Goal: Task Accomplishment & Management: Use online tool/utility

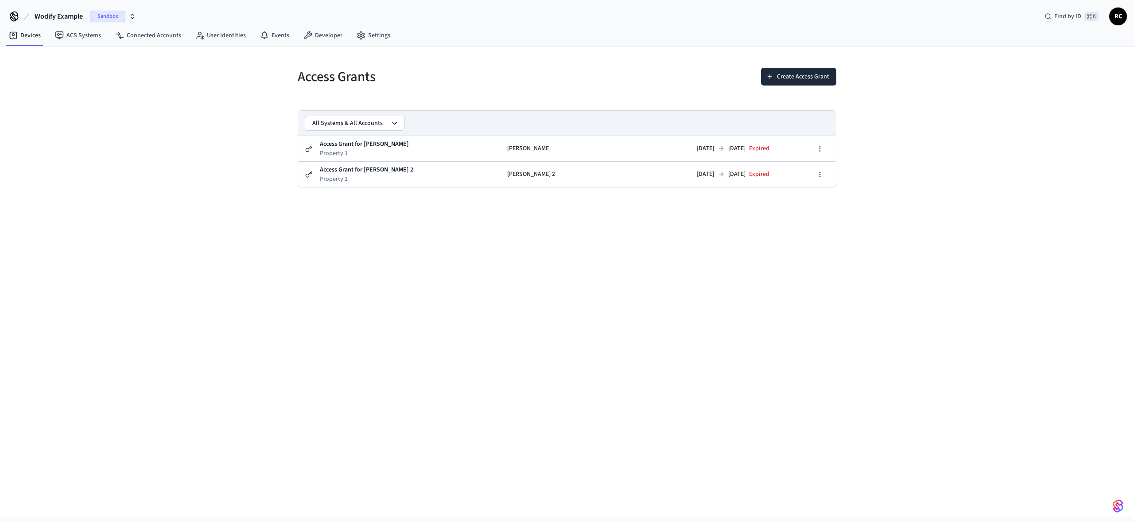
click at [663, 403] on div "Access Grants Create Access Grant All Systems & All Accounts Access Grant for J…" at bounding box center [567, 281] width 1134 height 470
click at [329, 31] on link "Developer" at bounding box center [322, 35] width 53 height 16
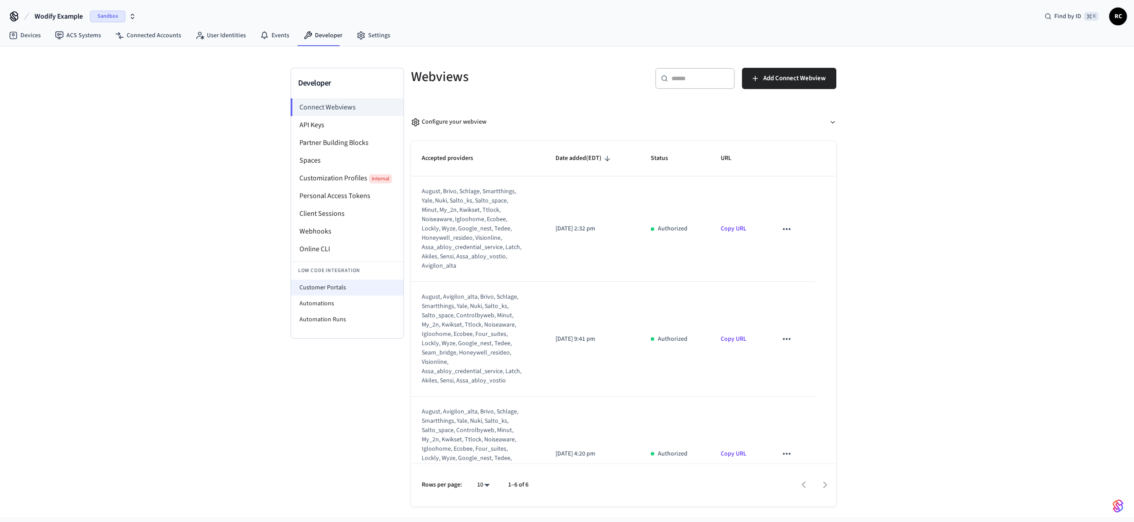
click at [339, 287] on li "Customer Portals" at bounding box center [347, 287] width 112 height 16
select select "**********"
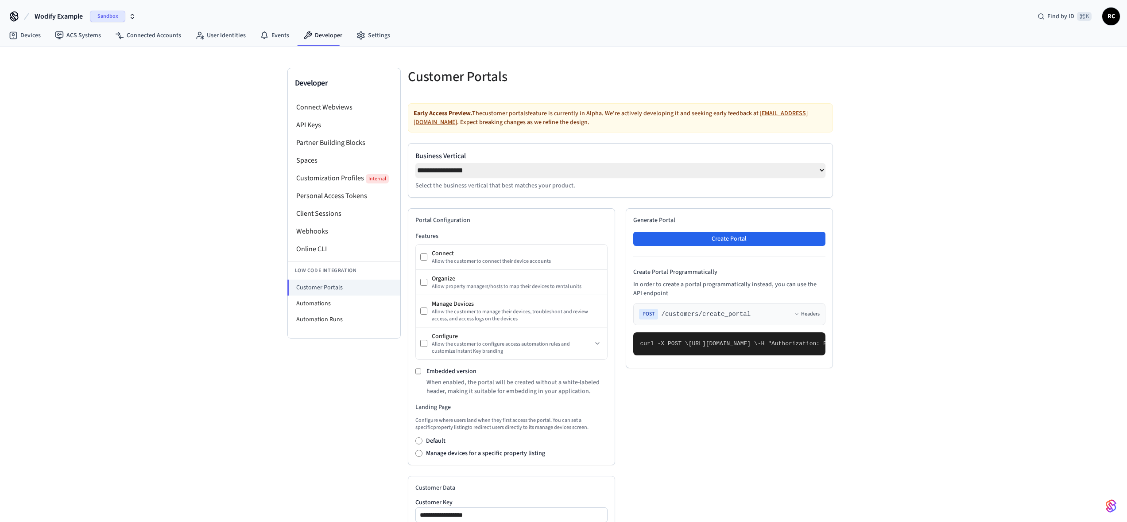
click at [952, 279] on div "**********" at bounding box center [563, 376] width 1127 height 661
click at [817, 87] on div at bounding box center [729, 82] width 207 height 28
click at [177, 382] on div "**********" at bounding box center [563, 376] width 1127 height 661
click at [178, 379] on div "**********" at bounding box center [563, 376] width 1127 height 661
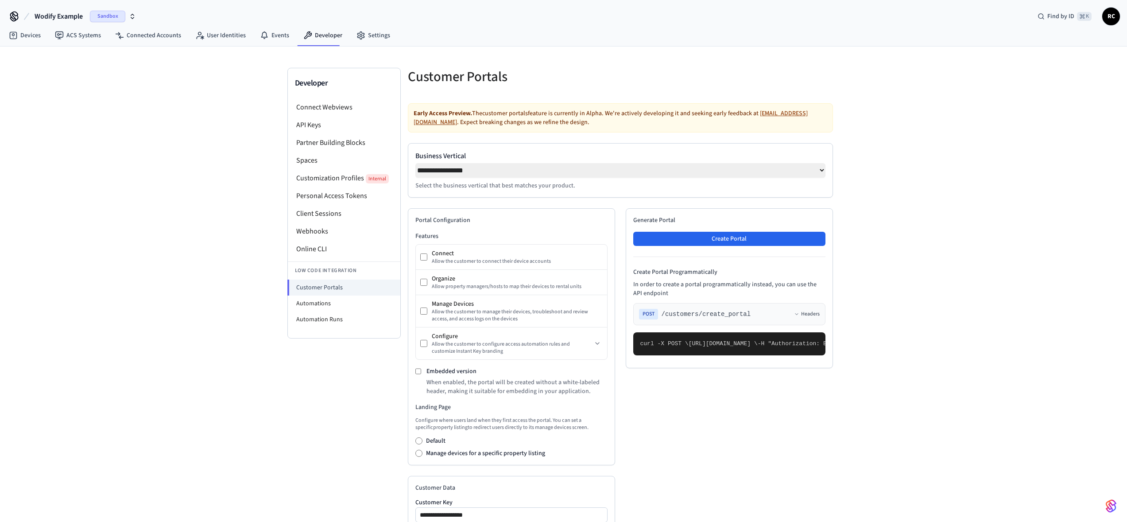
click at [178, 379] on div "**********" at bounding box center [563, 376] width 1127 height 661
click at [271, 384] on div "**********" at bounding box center [563, 376] width 1127 height 661
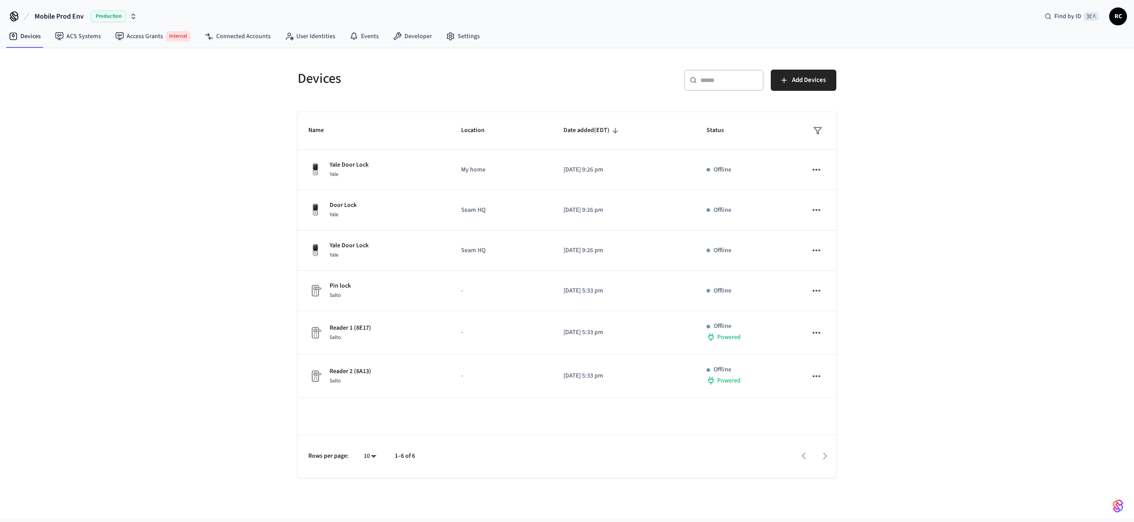
click at [177, 263] on div "Devices ​ ​ Add Devices Name Location Date added (EDT) Status Yale Door Lock Ya…" at bounding box center [567, 283] width 1134 height 470
click at [922, 249] on div "Devices ​ ​ Add Devices Name Location Date added (EDT) Status Yale Door Lock Ya…" at bounding box center [567, 283] width 1134 height 470
click at [919, 248] on div "Devices ​ ​ Add Devices Name Location Date added (EDT) Status Yale Door Lock Ya…" at bounding box center [567, 283] width 1134 height 470
click at [944, 370] on div "Devices ​ ​ Add Devices Name Location Date added (EDT) Status Yale Door Lock Ya…" at bounding box center [567, 283] width 1134 height 470
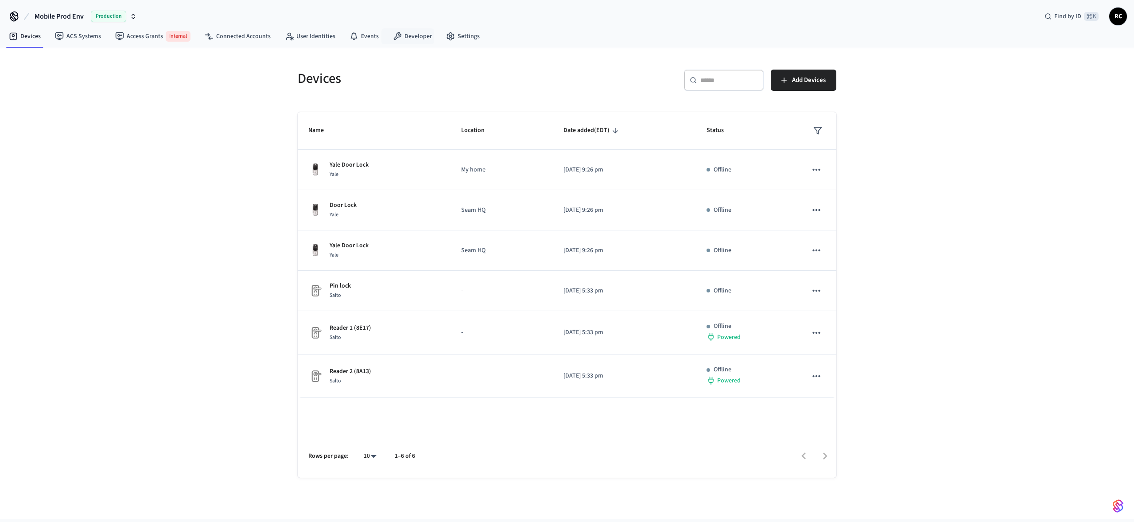
click at [472, 72] on h5 "Devices" at bounding box center [430, 79] width 264 height 18
click at [226, 60] on div "Devices ​ ​ Add Devices Name Location Date added (EDT) Status Yale Door Lock Ya…" at bounding box center [567, 281] width 1134 height 470
click at [89, 15] on button "Mobile Prod Env Production" at bounding box center [86, 16] width 108 height 19
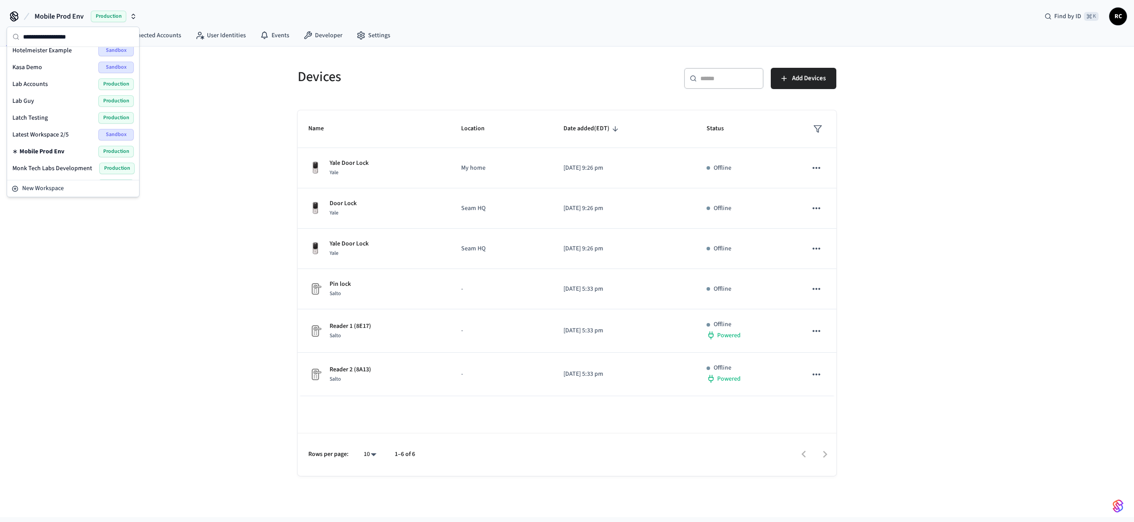
scroll to position [1133, 0]
click at [51, 168] on span "Wodify Example" at bounding box center [33, 169] width 43 height 9
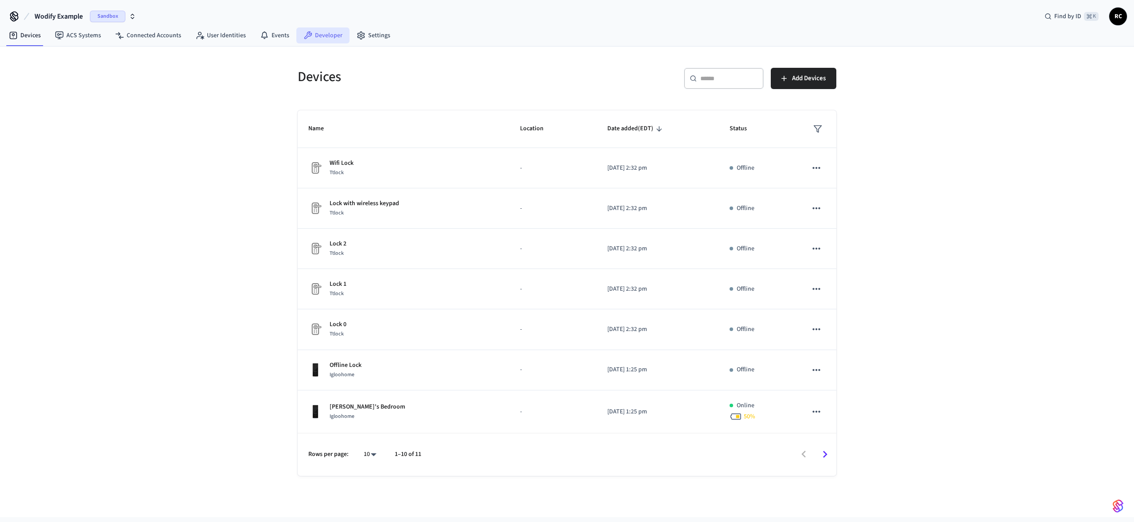
click at [324, 30] on link "Developer" at bounding box center [322, 35] width 53 height 16
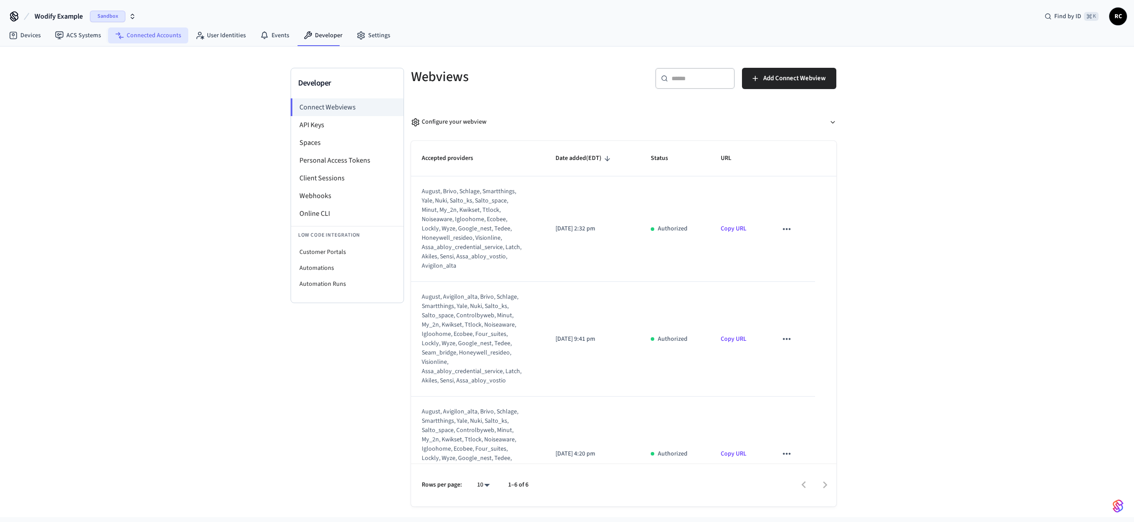
click at [160, 37] on link "Connected Accounts" at bounding box center [148, 35] width 80 height 16
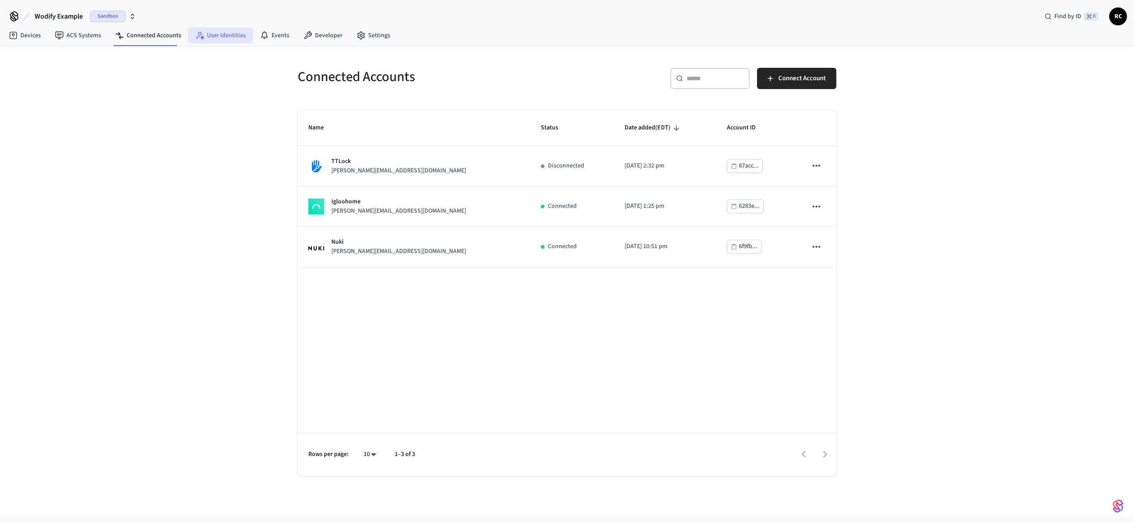
click at [213, 35] on link "User Identities" at bounding box center [220, 35] width 65 height 16
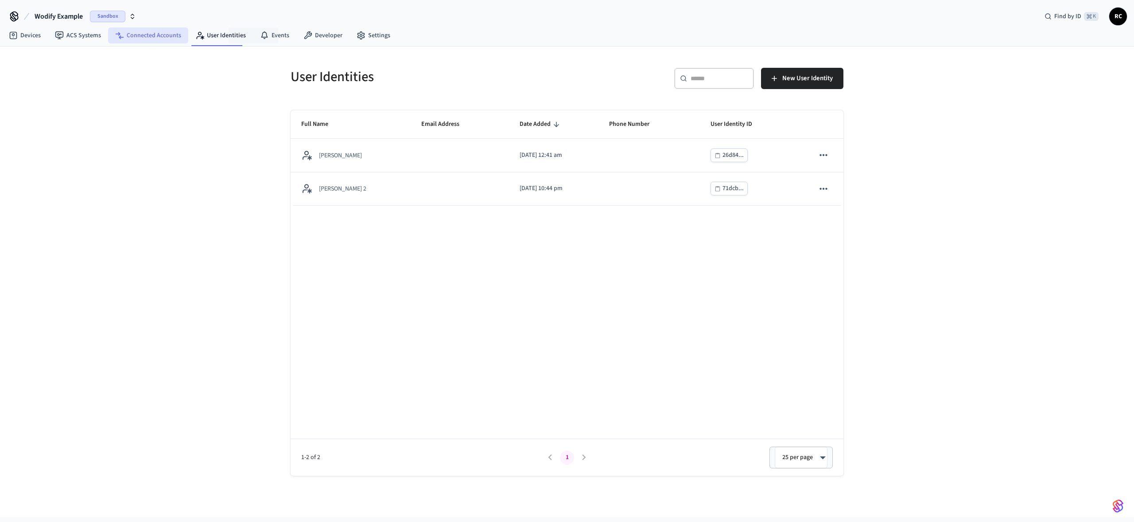
click at [176, 38] on link "Connected Accounts" at bounding box center [148, 35] width 80 height 16
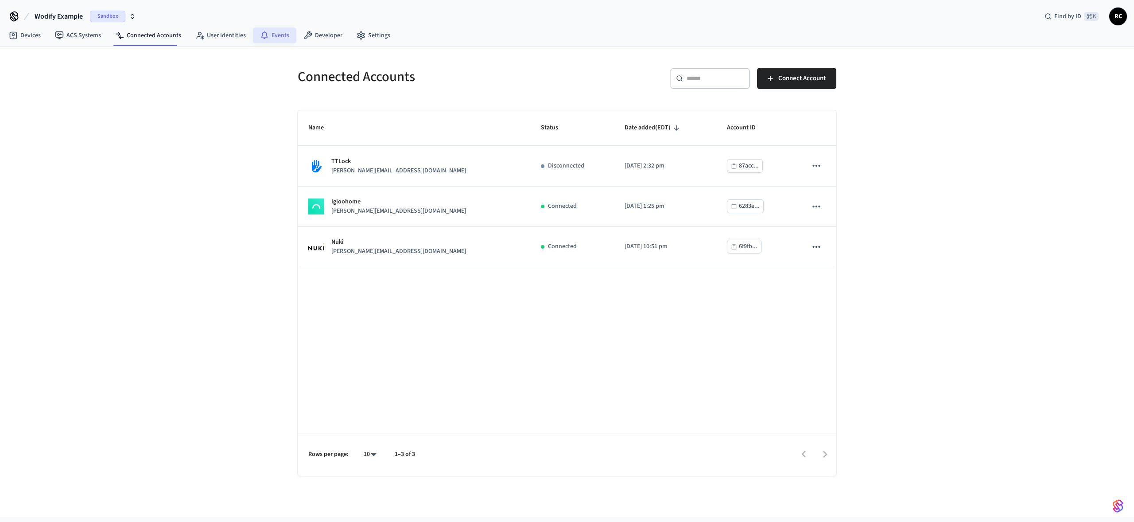
click at [276, 37] on link "Events" at bounding box center [274, 35] width 43 height 16
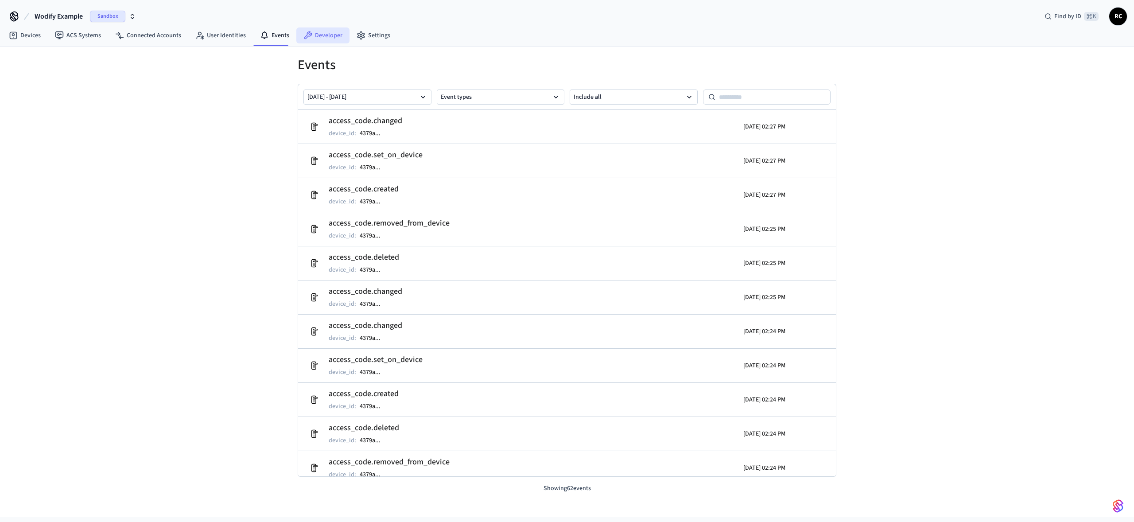
click at [316, 39] on link "Developer" at bounding box center [322, 35] width 53 height 16
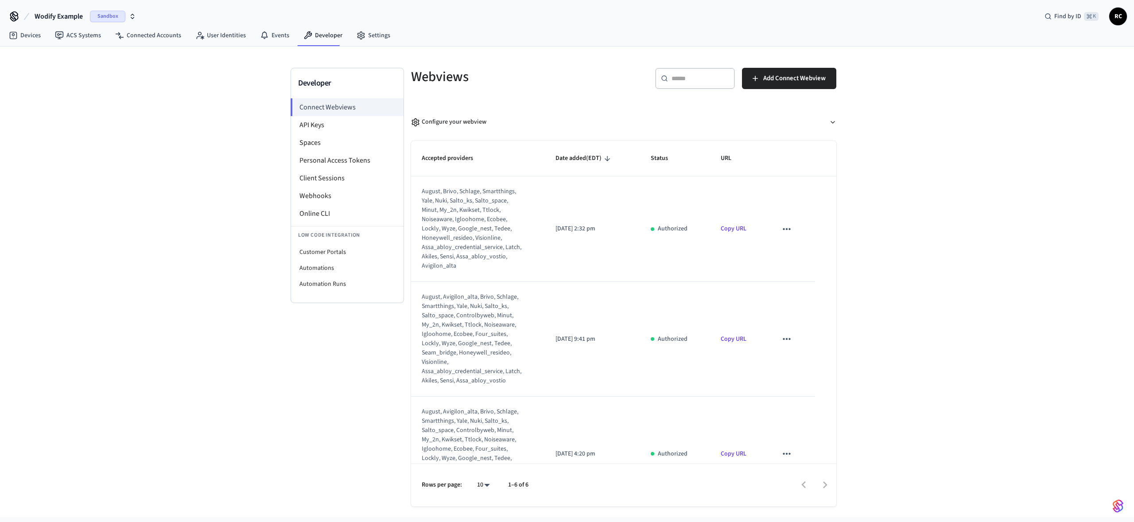
click at [946, 355] on div "Developer Connect Webviews API Keys Spaces Personal Access Tokens Client Sessio…" at bounding box center [567, 281] width 1134 height 470
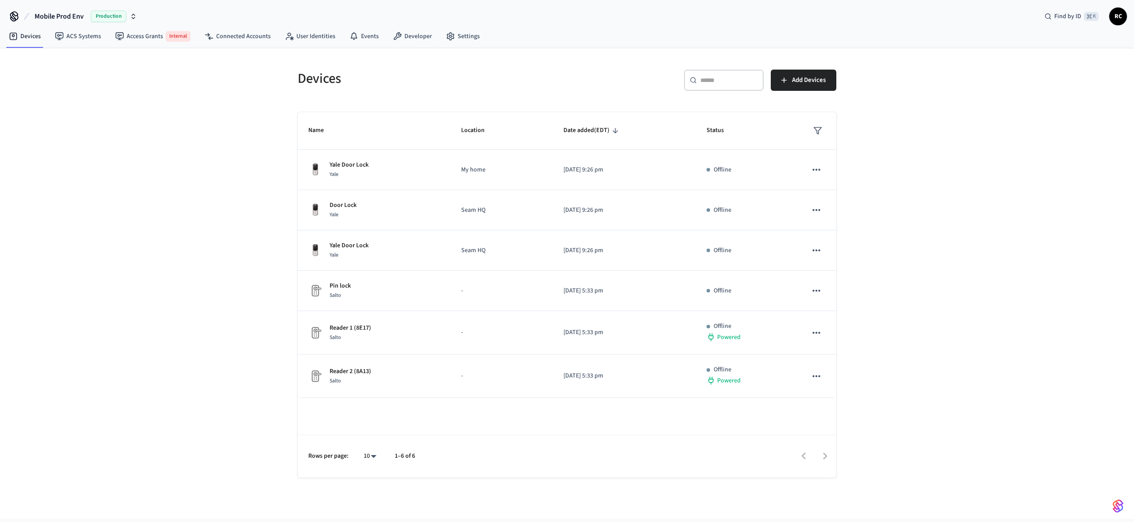
click at [175, 290] on div "Devices ​ ​ Add Devices Name Location Date added (EDT) Status Yale Door Lock Ya…" at bounding box center [567, 283] width 1134 height 470
click at [7, 39] on link "Devices" at bounding box center [25, 36] width 46 height 16
click at [64, 4] on div "Mobile Prod Env Production Find by ID ⌘ K RC" at bounding box center [567, 13] width 1134 height 26
click at [66, 12] on span "Mobile Prod Env" at bounding box center [59, 16] width 49 height 11
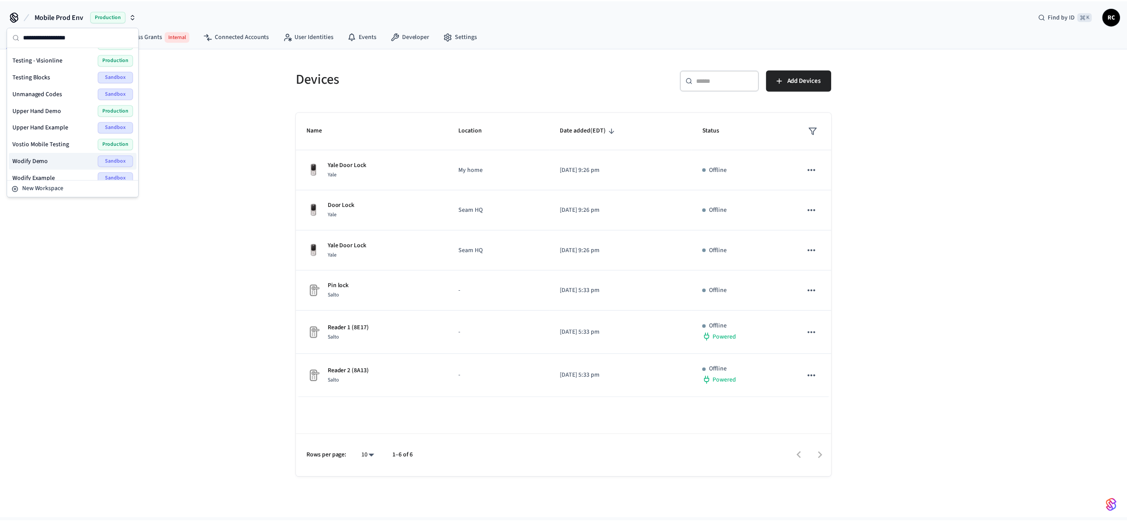
scroll to position [1133, 0]
click at [66, 166] on div "Wodify Example Sandbox" at bounding box center [72, 170] width 121 height 12
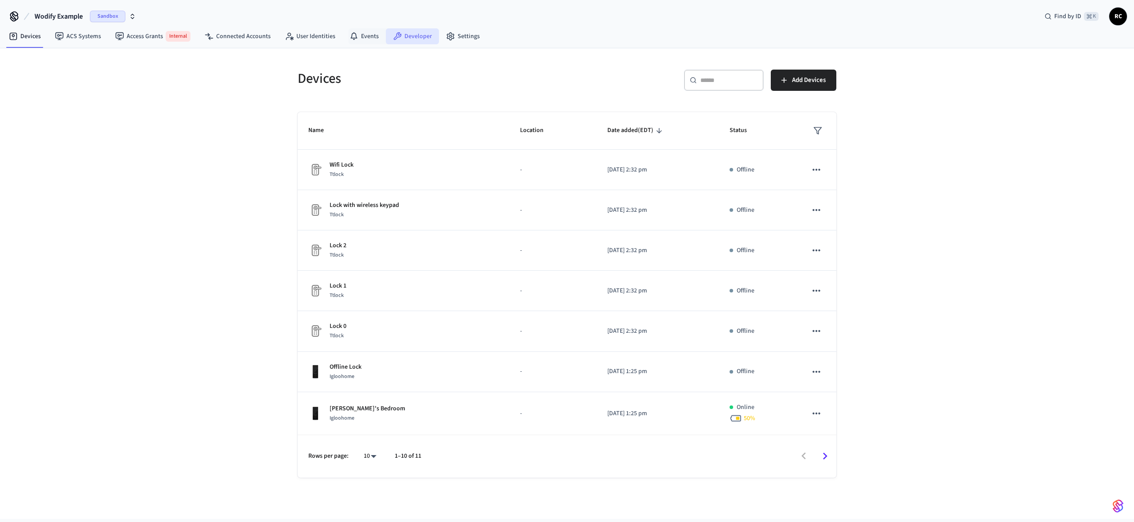
click at [393, 36] on icon at bounding box center [397, 36] width 9 height 9
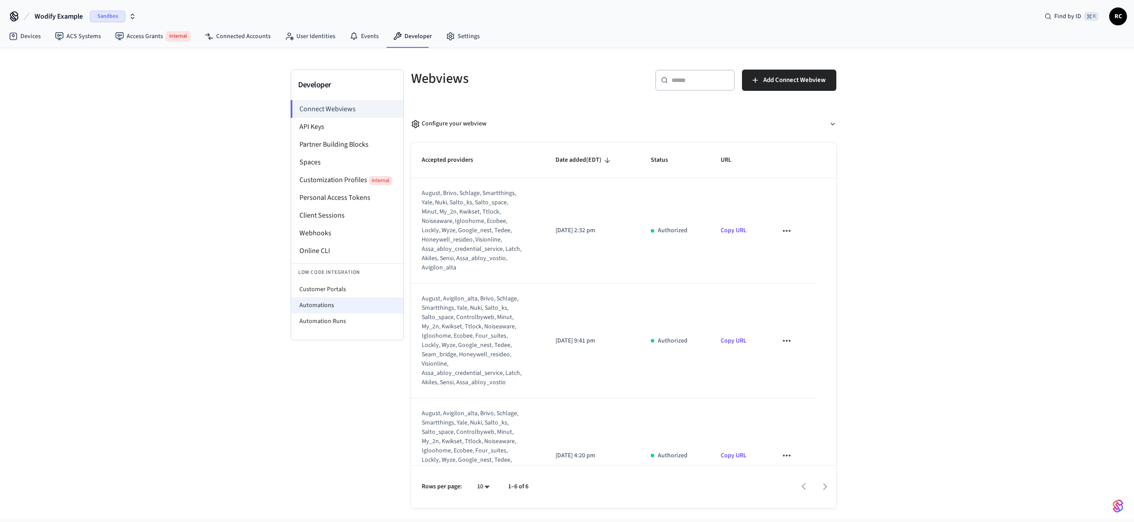
click at [359, 309] on li "Automations" at bounding box center [347, 305] width 112 height 16
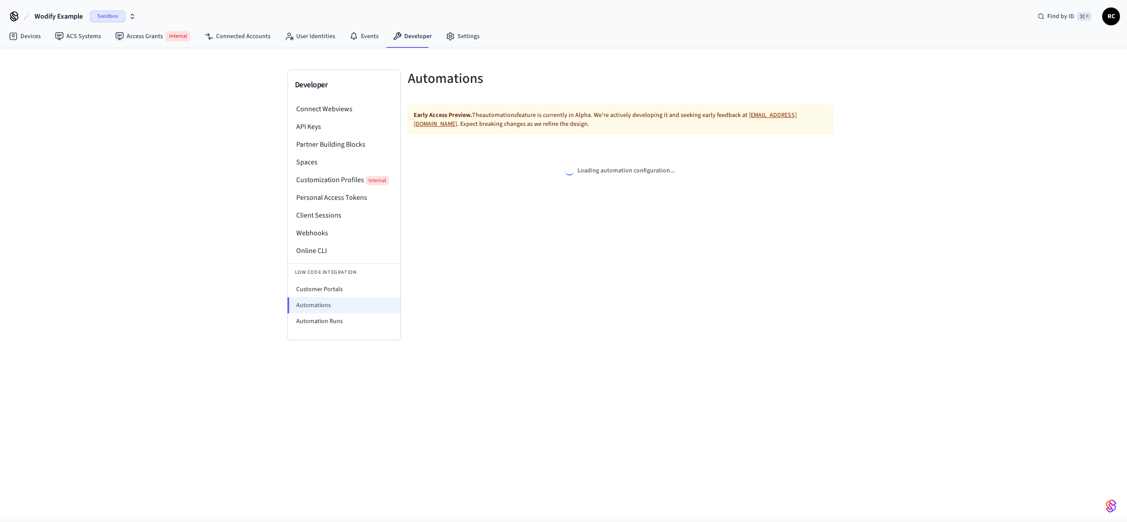
select select "**********"
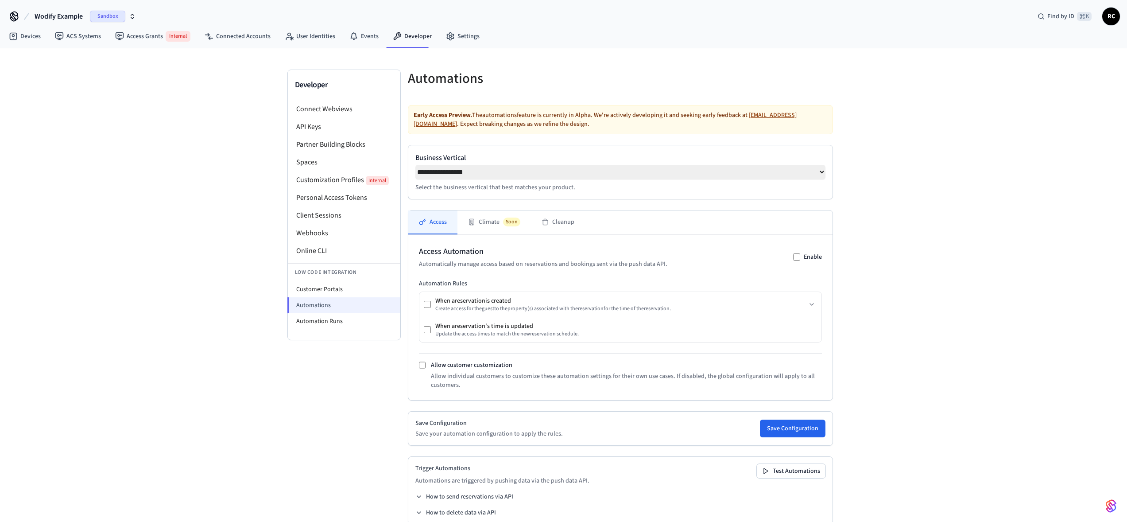
click at [354, 298] on li "Automations" at bounding box center [343, 305] width 113 height 16
click at [352, 294] on li "Customer Portals" at bounding box center [344, 289] width 112 height 16
select select "**********"
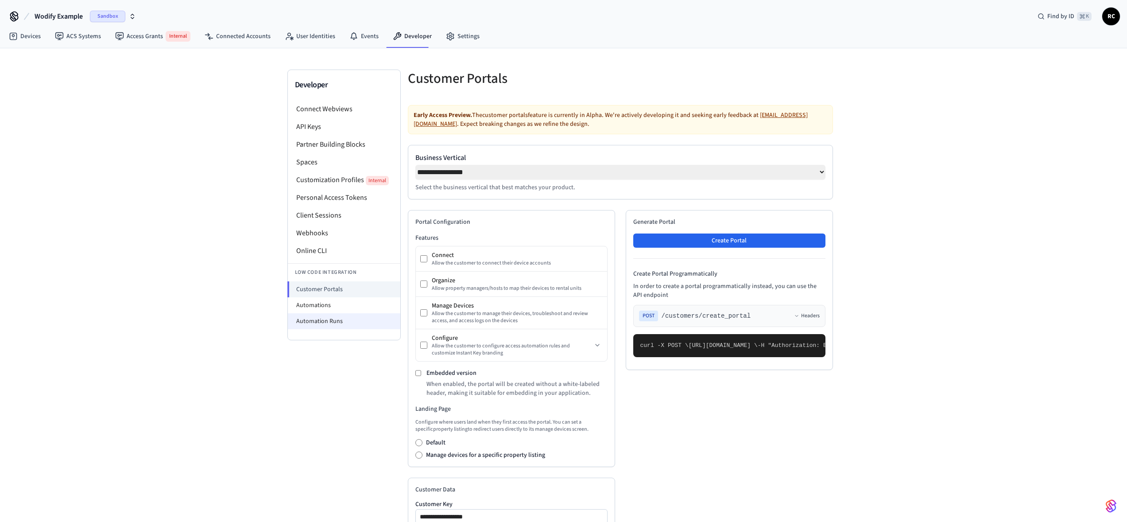
click at [344, 323] on li "Automation Runs" at bounding box center [344, 321] width 112 height 16
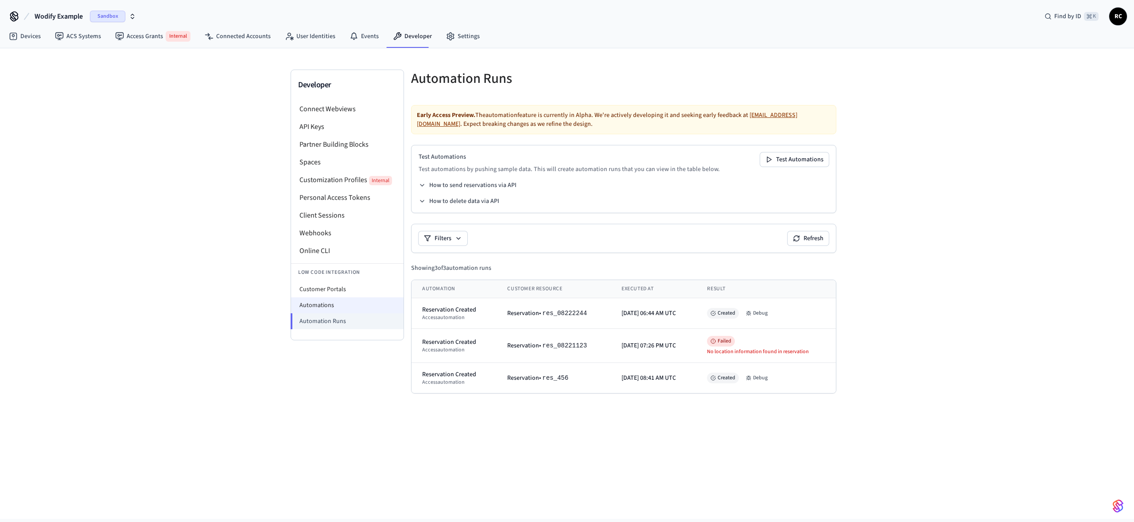
click at [347, 301] on li "Automations" at bounding box center [347, 305] width 112 height 16
select select "**********"
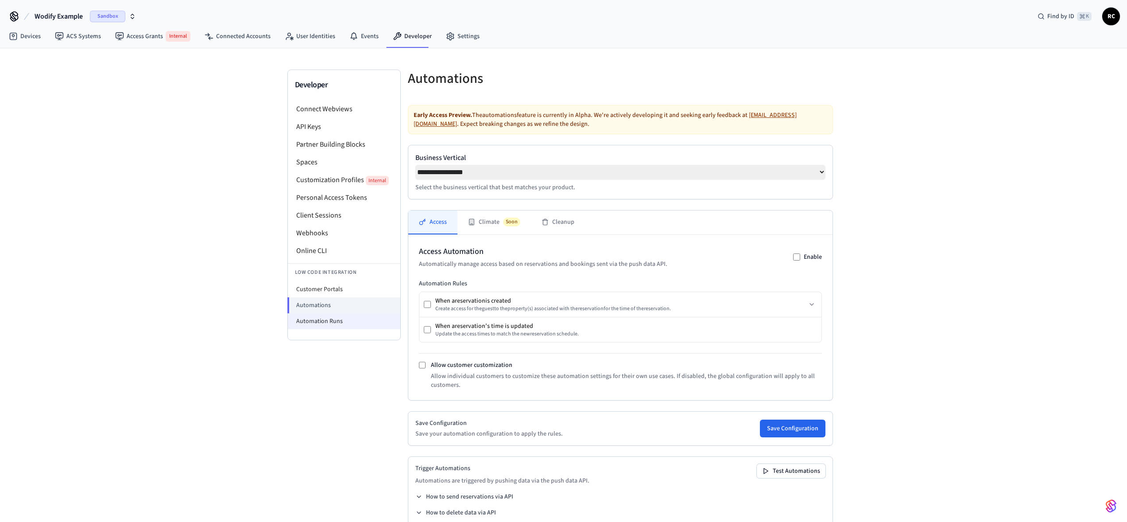
click at [337, 318] on li "Automation Runs" at bounding box center [344, 321] width 112 height 16
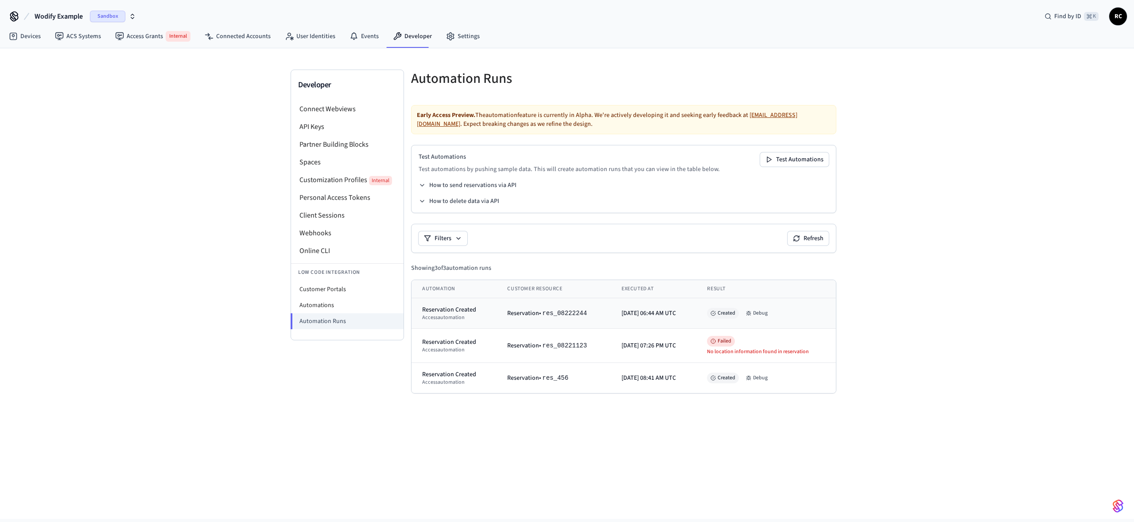
click at [648, 314] on td "Aug 23, 2025, 06:44 AM UTC" at bounding box center [653, 313] width 85 height 31
click at [285, 407] on div "Developer Connect Webviews API Keys Partner Building Blocks Spaces Customizatio…" at bounding box center [566, 227] width 567 height 359
click at [474, 35] on link "Settings" at bounding box center [463, 36] width 48 height 16
click at [341, 158] on li "Spaces" at bounding box center [347, 162] width 112 height 18
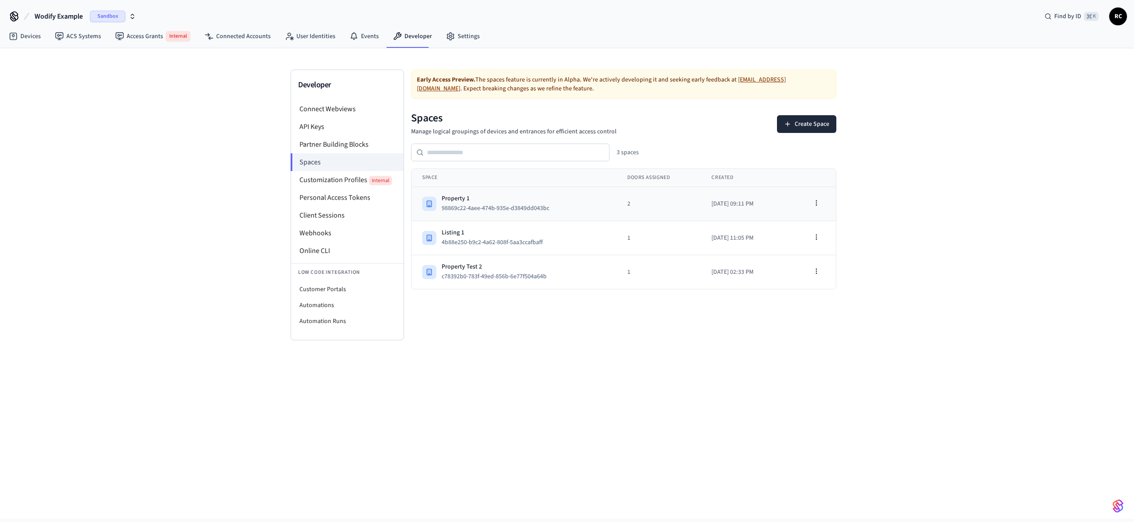
click at [534, 194] on div "Property 1" at bounding box center [498, 198] width 115 height 9
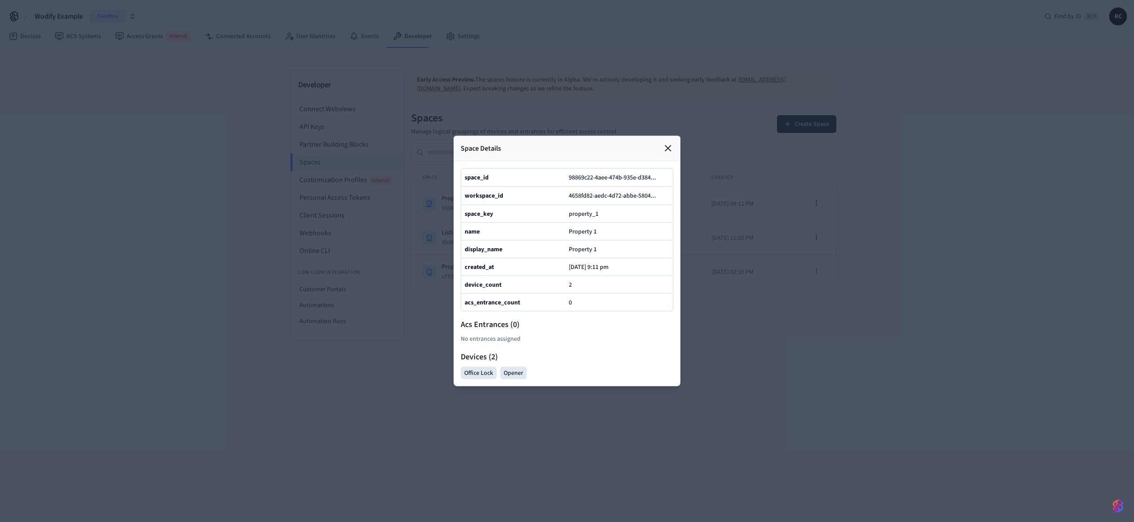
click at [705, 353] on div at bounding box center [567, 261] width 1134 height 522
click at [663, 143] on icon at bounding box center [667, 148] width 11 height 11
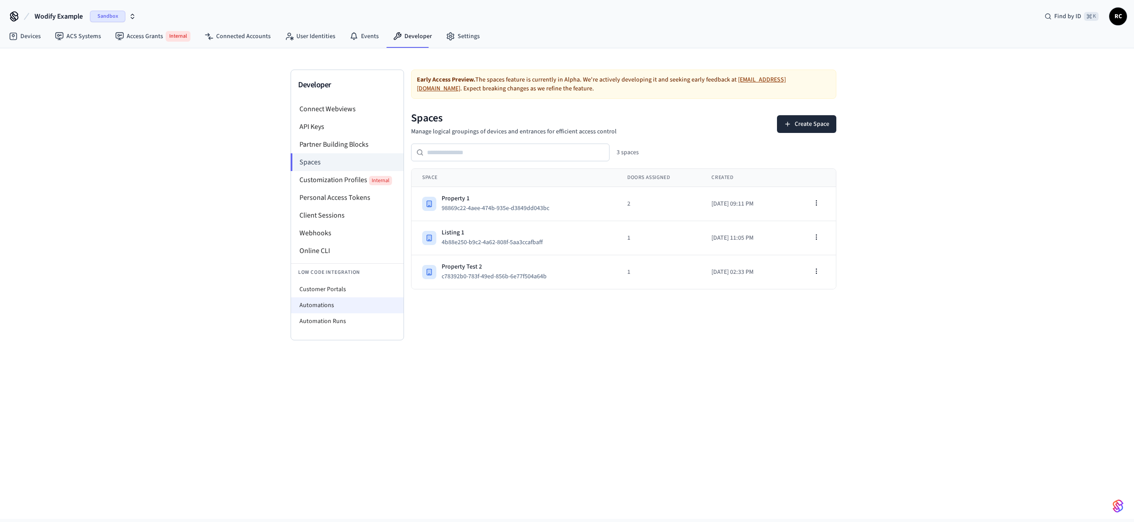
click at [345, 298] on li "Automations" at bounding box center [347, 305] width 112 height 16
select select "**********"
click at [495, 208] on button "98869c22-4aee-474b-935e-d3849dd043bc" at bounding box center [499, 208] width 118 height 11
click at [500, 197] on div "Property 1" at bounding box center [498, 198] width 115 height 9
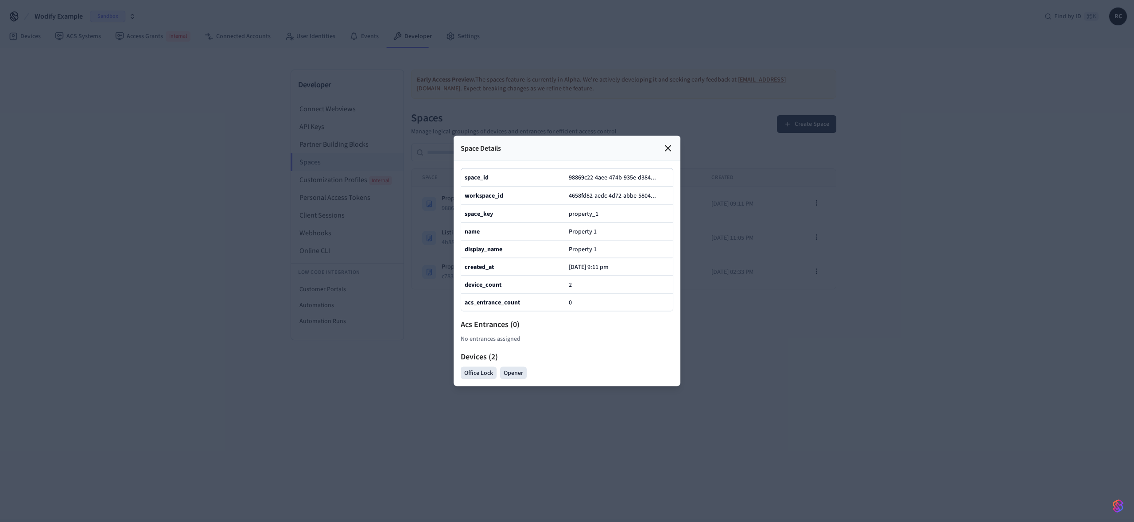
click at [363, 361] on div at bounding box center [567, 261] width 1134 height 522
click at [379, 305] on div at bounding box center [567, 261] width 1134 height 522
click at [337, 306] on div at bounding box center [567, 261] width 1134 height 522
click at [666, 146] on icon at bounding box center [667, 148] width 5 height 5
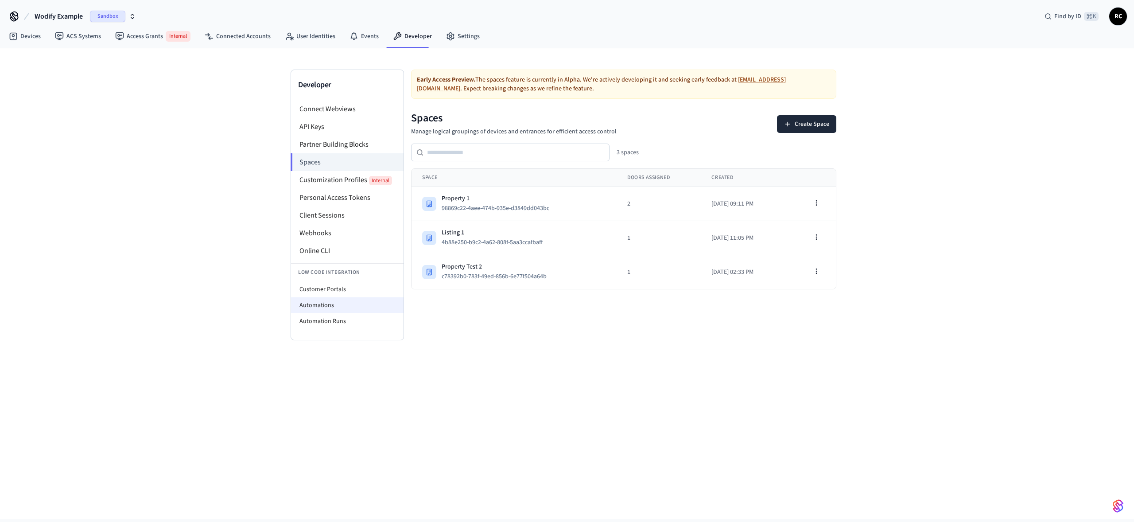
click at [348, 302] on li "Automations" at bounding box center [347, 305] width 112 height 16
select select "**********"
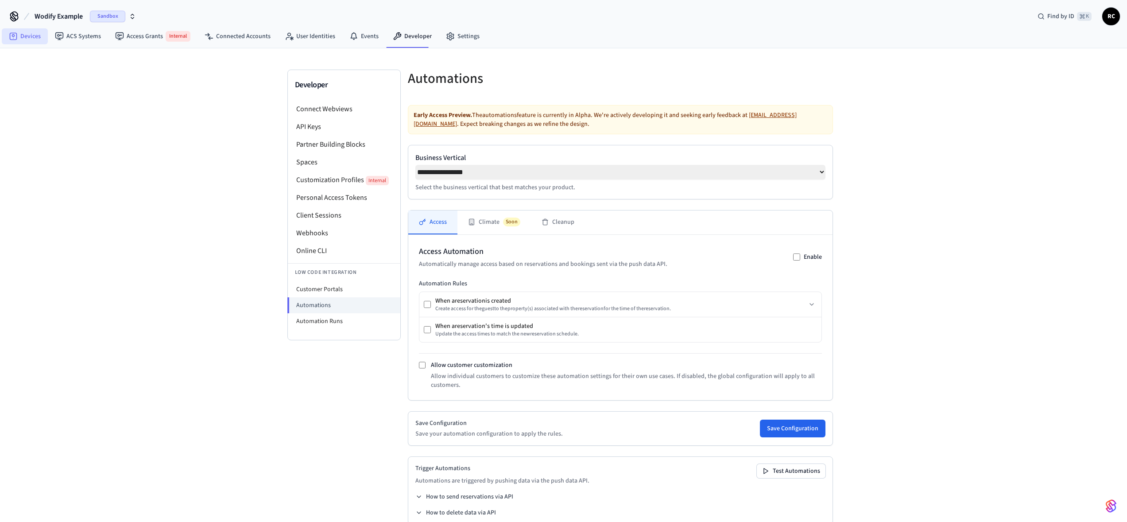
click at [42, 39] on link "Devices" at bounding box center [25, 36] width 46 height 16
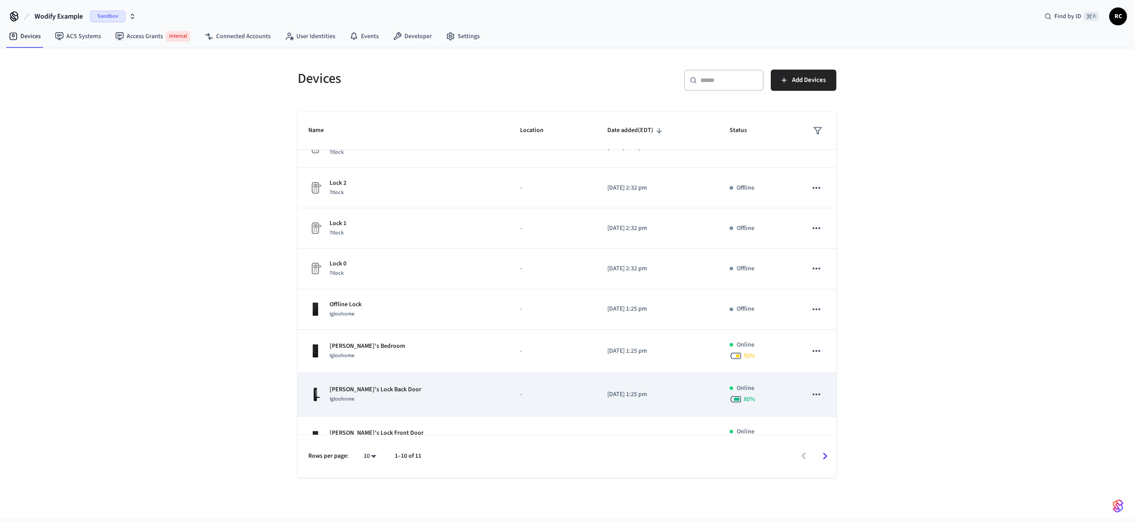
scroll to position [128, 0]
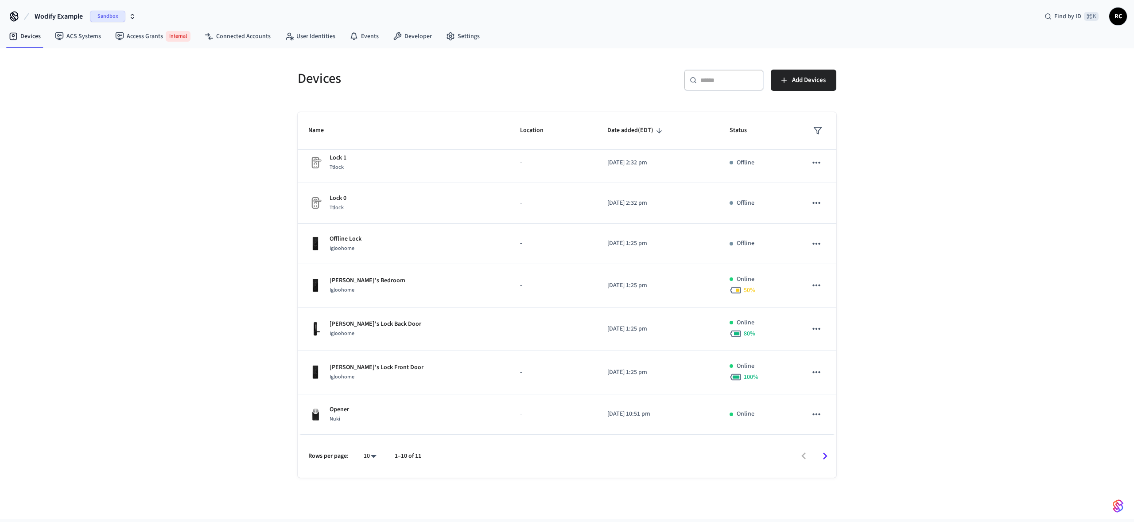
click at [828, 460] on icon "Go to next page" at bounding box center [825, 456] width 14 height 14
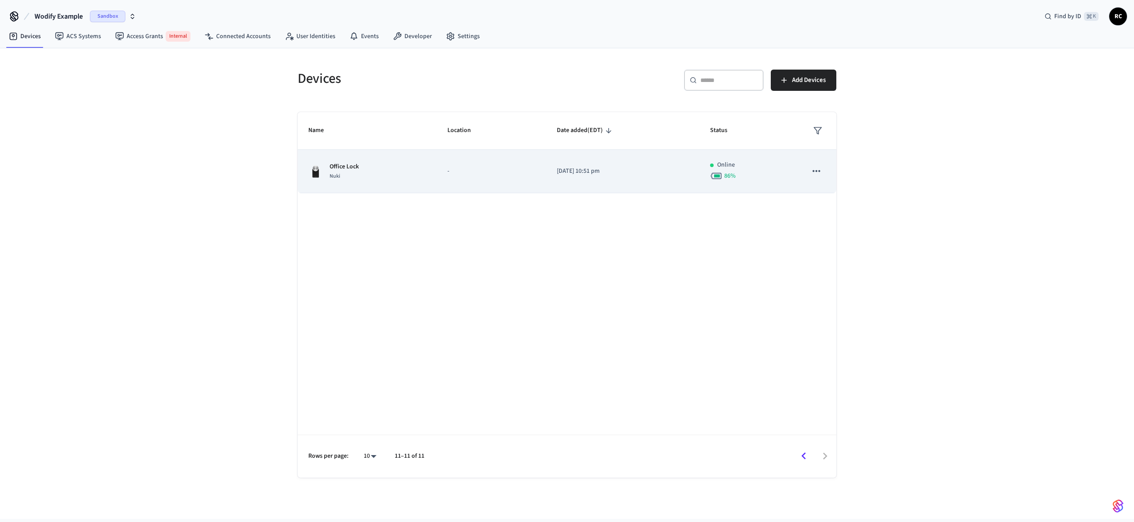
click at [385, 172] on div "Office Lock Nuki" at bounding box center [367, 171] width 118 height 19
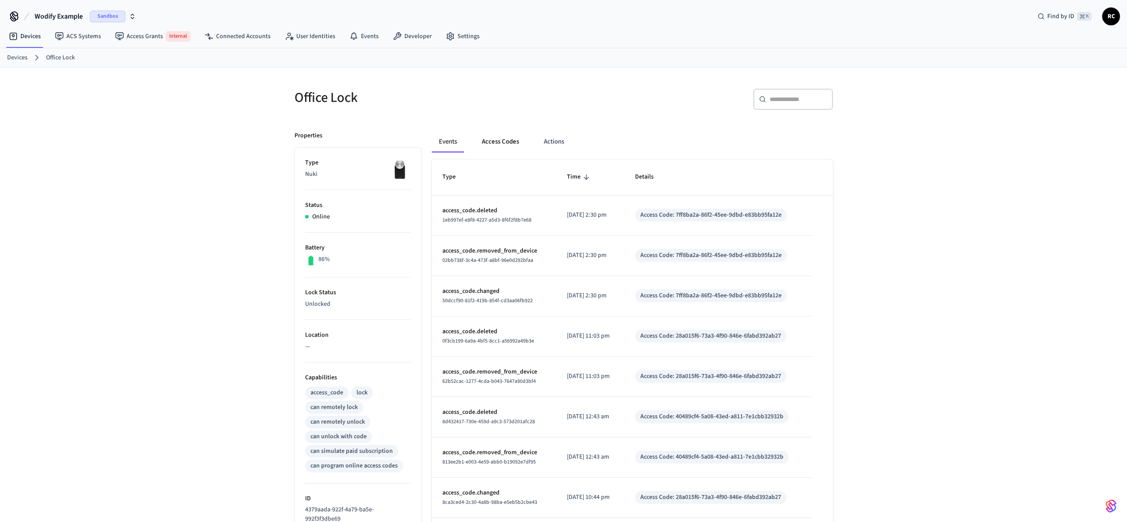
click at [497, 138] on button "Access Codes" at bounding box center [500, 141] width 51 height 21
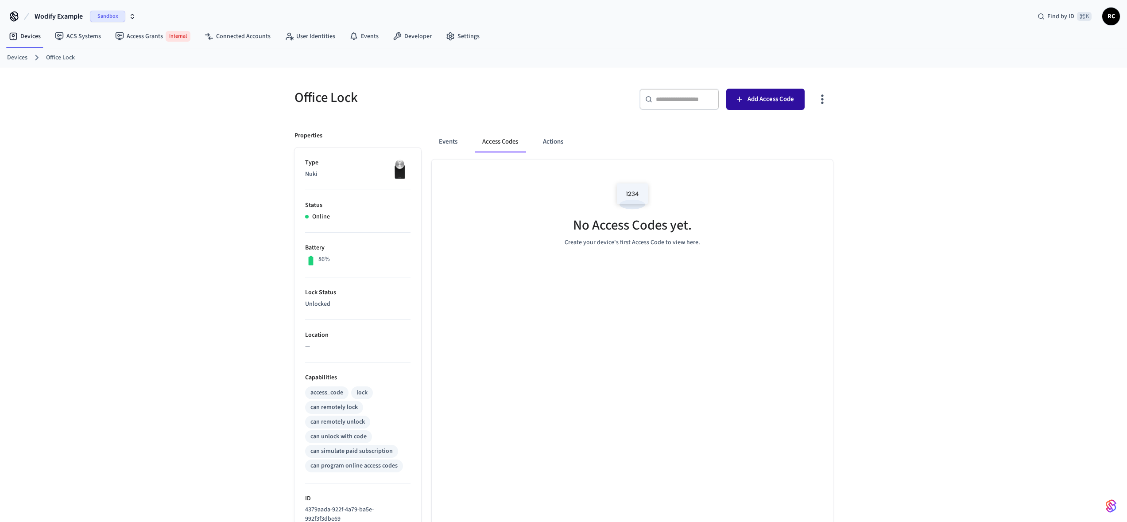
click at [758, 99] on span "Add Access Code" at bounding box center [770, 99] width 46 height 12
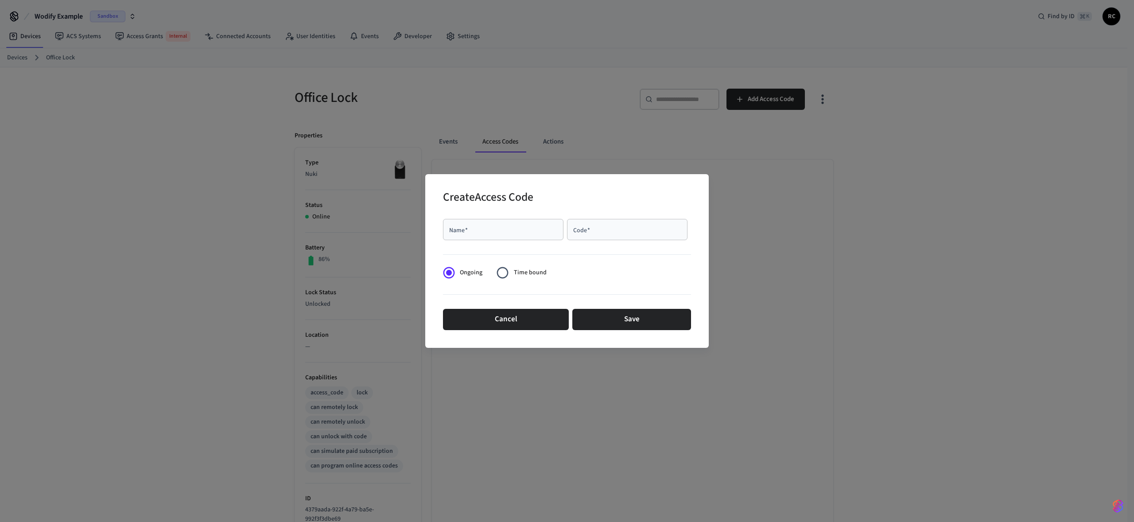
click at [515, 217] on div "Name   * Name   * Code   * Code   *" at bounding box center [567, 229] width 248 height 28
click at [513, 228] on input "Name   *" at bounding box center [503, 229] width 110 height 9
type input "*******"
click at [644, 241] on div "Code   * Code   *" at bounding box center [629, 231] width 124 height 25
click at [640, 227] on input "Code   *" at bounding box center [627, 229] width 110 height 9
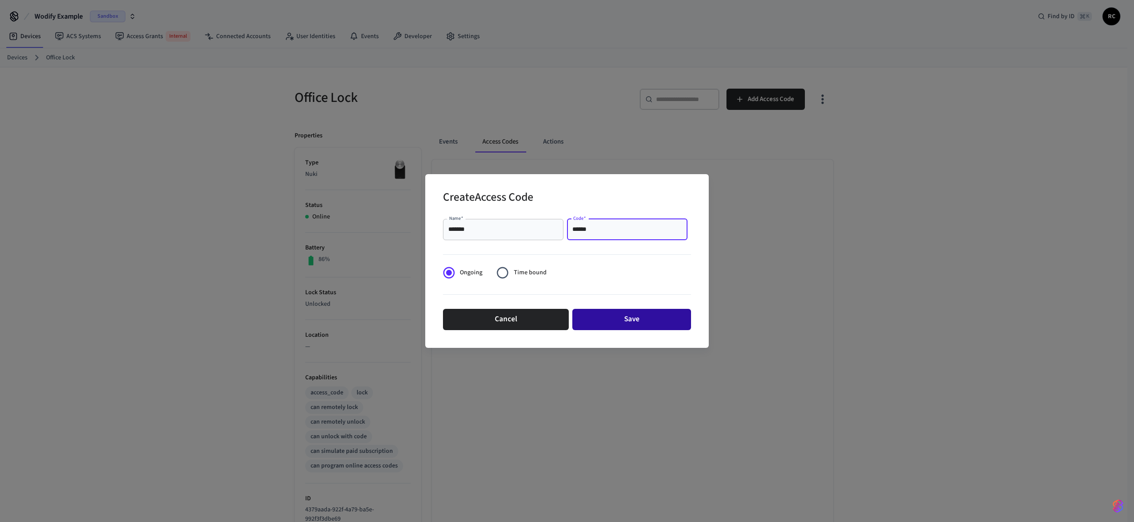
type input "******"
click at [614, 315] on button "Save" at bounding box center [631, 319] width 119 height 21
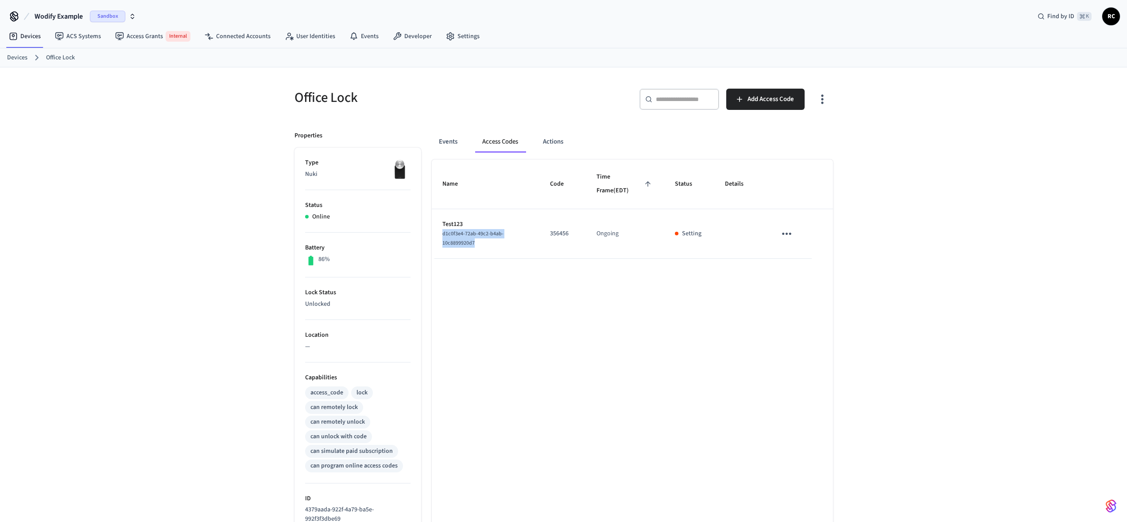
drag, startPoint x: 478, startPoint y: 236, endPoint x: 434, endPoint y: 236, distance: 44.3
click at [434, 236] on td "Test123 d1c0f3e4-72ab-49c2-b4ab-10c8899920d7" at bounding box center [486, 234] width 108 height 50
copy span "d1c0f3e4-72ab-49c2-b4ab-10c8899920d7"
click at [859, 231] on div "Office Lock ​ ​ Add Access Code Properties Type Nuki Status Online Battery 86% …" at bounding box center [563, 365] width 1127 height 596
click at [666, 333] on div "Name Code Time Frame (EDT) Status Details Test123 d1c0f3e4-72ab-49c2-b4ab-10c88…" at bounding box center [632, 411] width 401 height 504
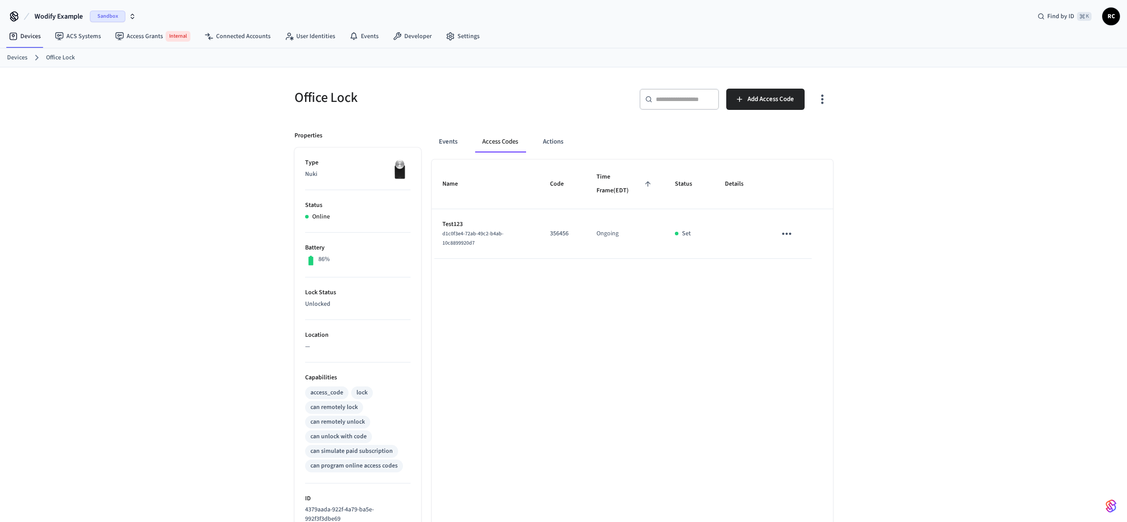
click at [666, 333] on div "Name Code Time Frame (EDT) Status Details Test123 d1c0f3e4-72ab-49c2-b4ab-10c88…" at bounding box center [632, 411] width 401 height 504
click at [662, 329] on div "Name Code Time Frame (EDT) Status Details Test123 d1c0f3e4-72ab-49c2-b4ab-10c88…" at bounding box center [632, 411] width 401 height 504
click at [662, 328] on div "Name Code Time Frame (EDT) Status Details Test123 d1c0f3e4-72ab-49c2-b4ab-10c88…" at bounding box center [632, 411] width 401 height 504
click at [778, 232] on button "sticky table" at bounding box center [786, 233] width 21 height 21
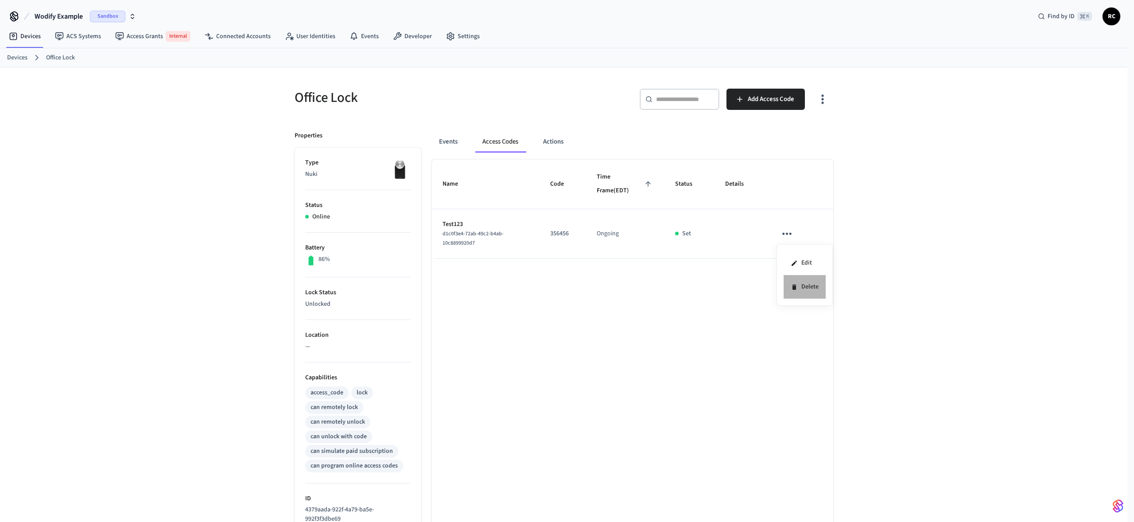
click at [806, 292] on li "Delete" at bounding box center [804, 286] width 42 height 23
click at [803, 285] on div "Name Code Time Frame (EDT) Status Details Test123 d1c0f3e4-72ab-49c2-b4ab-10c88…" at bounding box center [632, 411] width 401 height 504
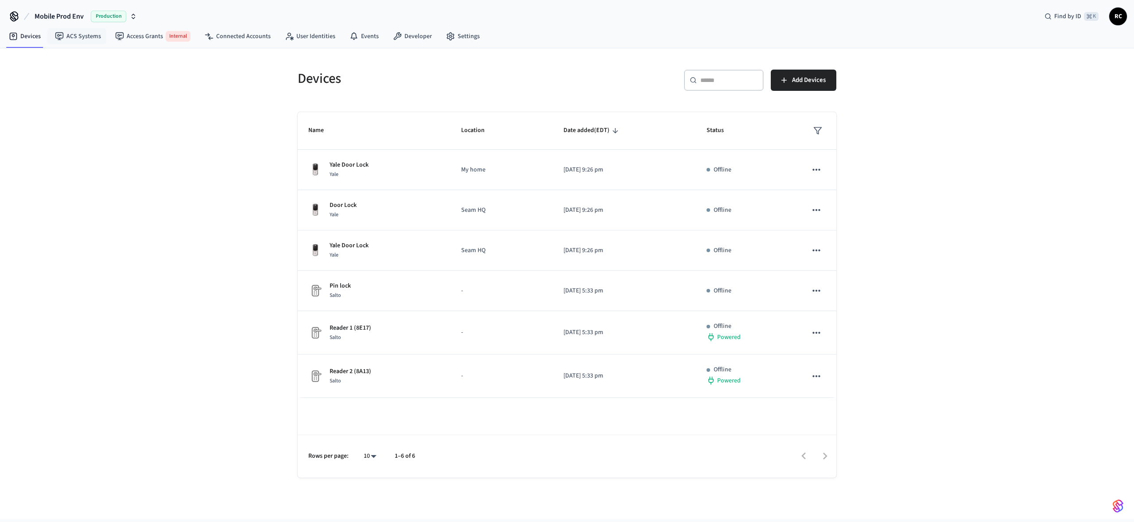
click at [50, 14] on span "Mobile Prod Env" at bounding box center [59, 16] width 49 height 11
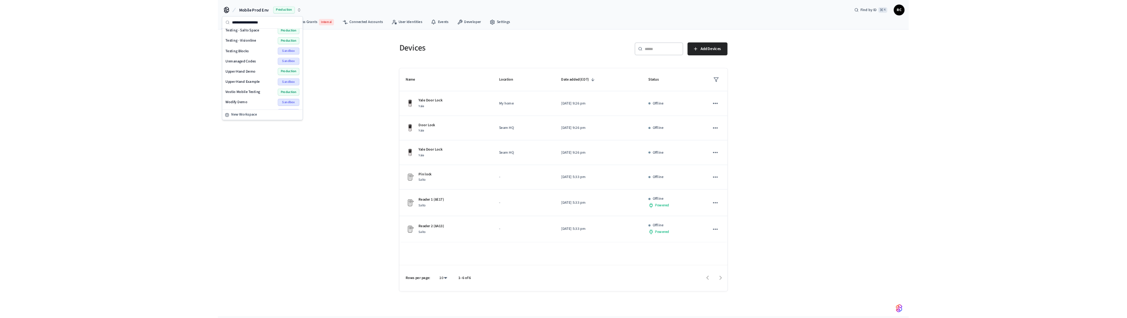
scroll to position [1133, 0]
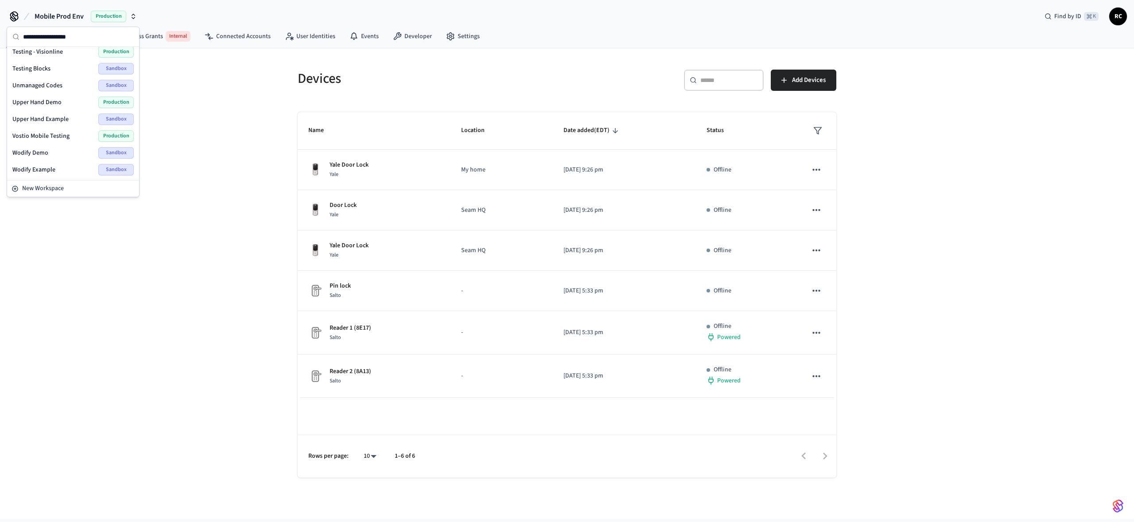
click at [50, 164] on div "Wodify Example Sandbox" at bounding box center [72, 170] width 121 height 12
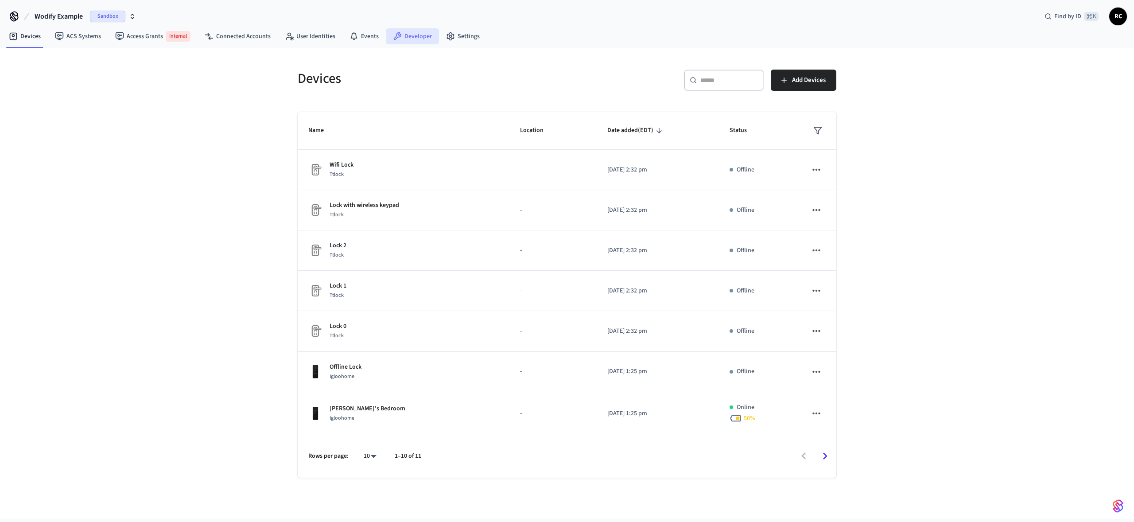
click at [403, 35] on link "Developer" at bounding box center [412, 36] width 53 height 16
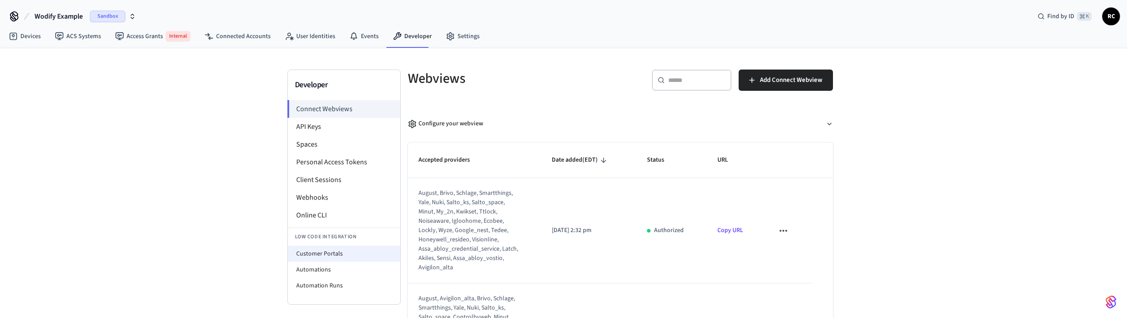
click at [339, 251] on li "Customer Portals" at bounding box center [344, 254] width 112 height 16
select select "**********"
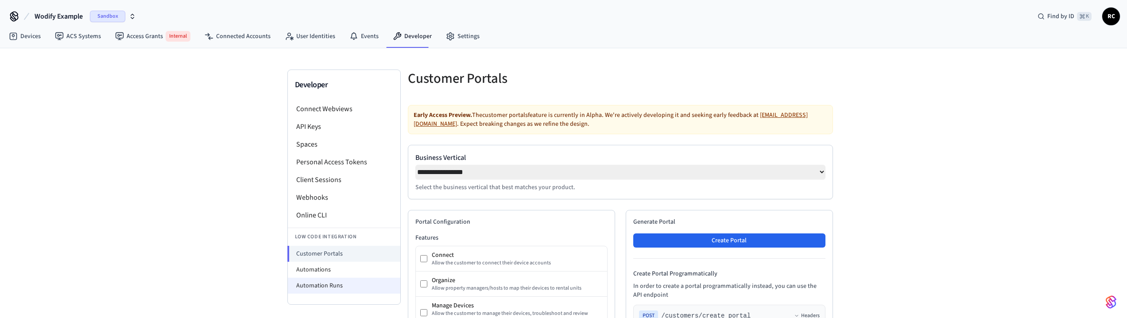
click at [317, 287] on li "Automation Runs" at bounding box center [344, 286] width 112 height 16
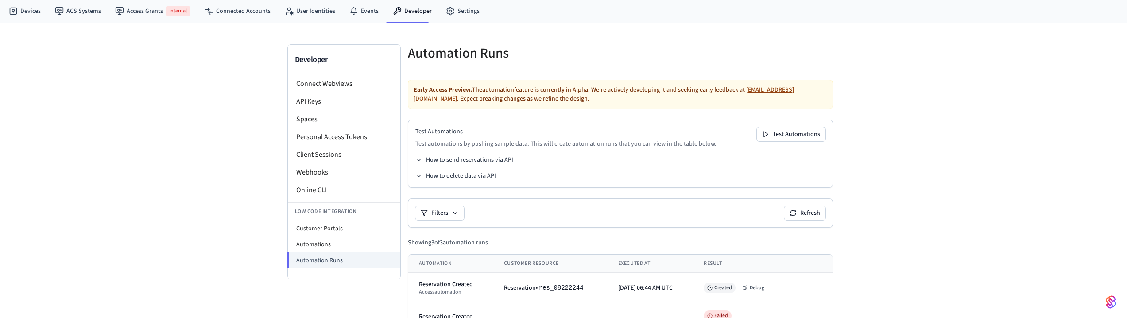
scroll to position [89, 0]
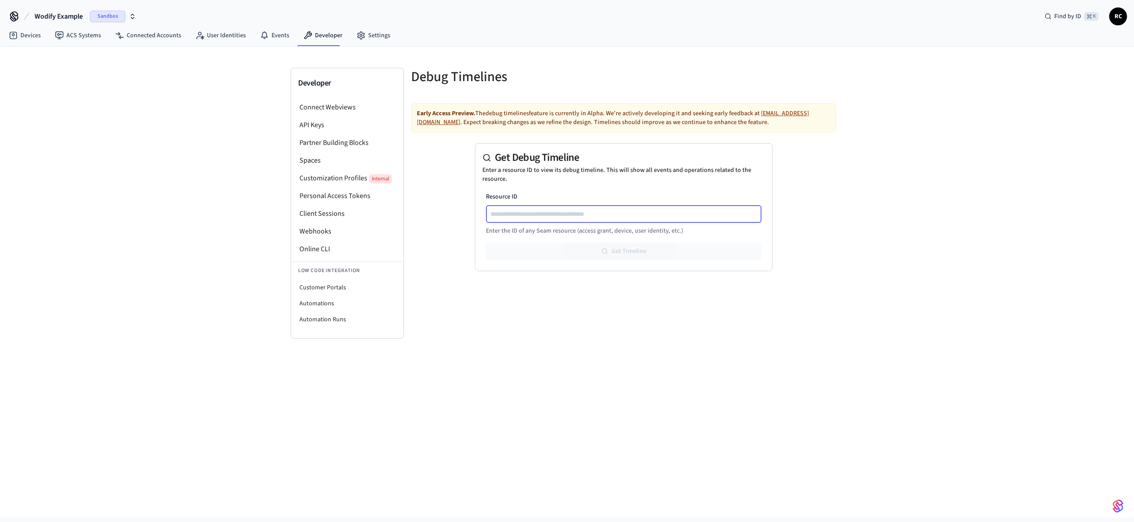
click at [598, 213] on input "Resource ID" at bounding box center [624, 214] width 275 height 11
paste input "**********"
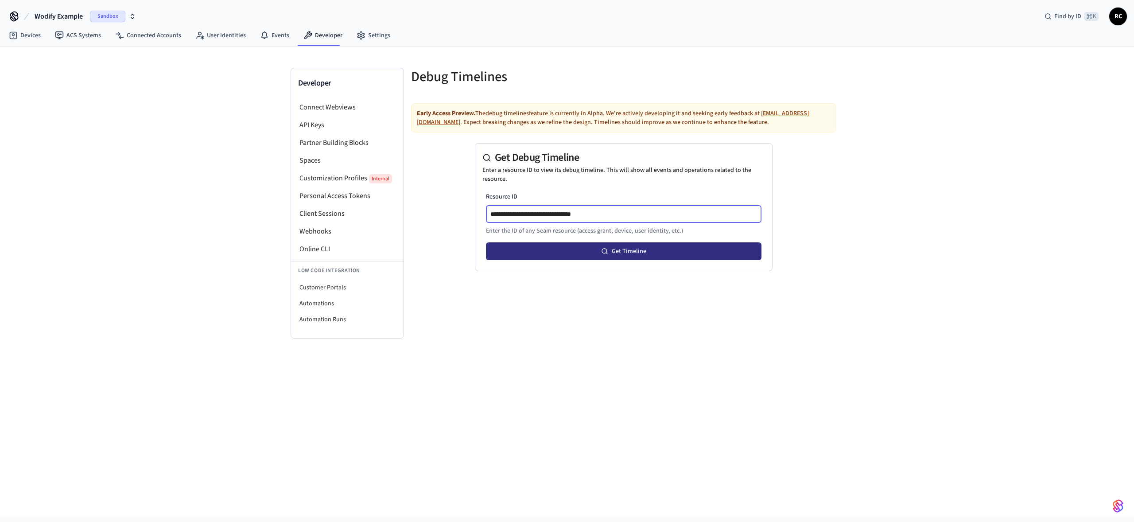
type input "**********"
click at [684, 248] on button "Get Timeline" at bounding box center [623, 251] width 275 height 18
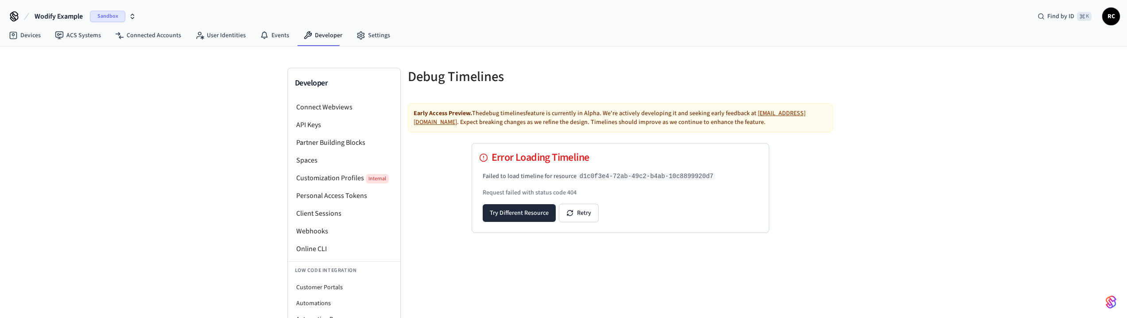
click at [643, 284] on div "Debug Timelines Early Access Preview. The debug timelines feature is currently …" at bounding box center [620, 203] width 439 height 271
click at [582, 210] on button "Retry" at bounding box center [578, 213] width 39 height 18
click at [522, 207] on button "Try Different Resource" at bounding box center [519, 213] width 73 height 18
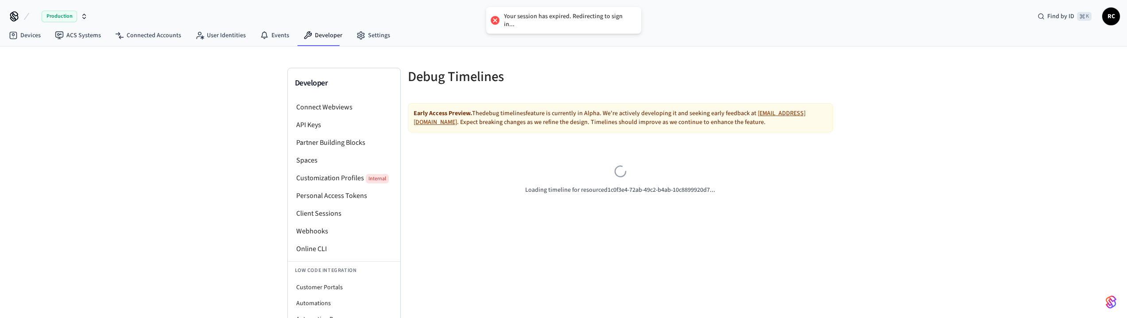
click at [864, 58] on div "Developer Connect Webviews API Keys Partner Building Blocks Spaces Customizatio…" at bounding box center [563, 192] width 1127 height 292
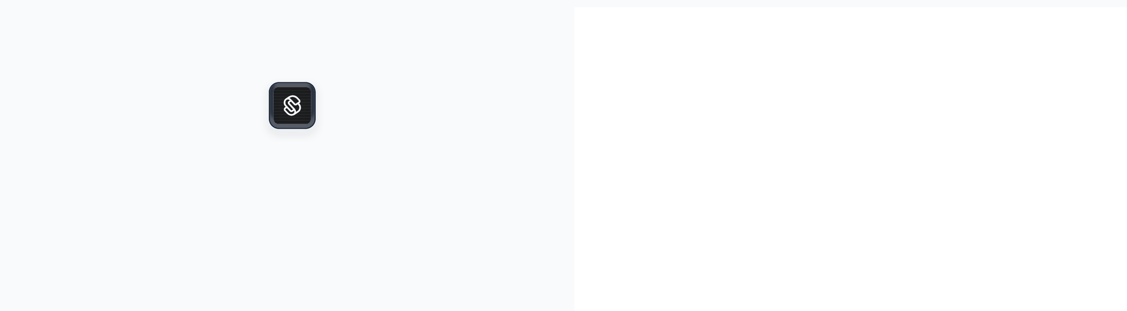
scroll to position [14, 0]
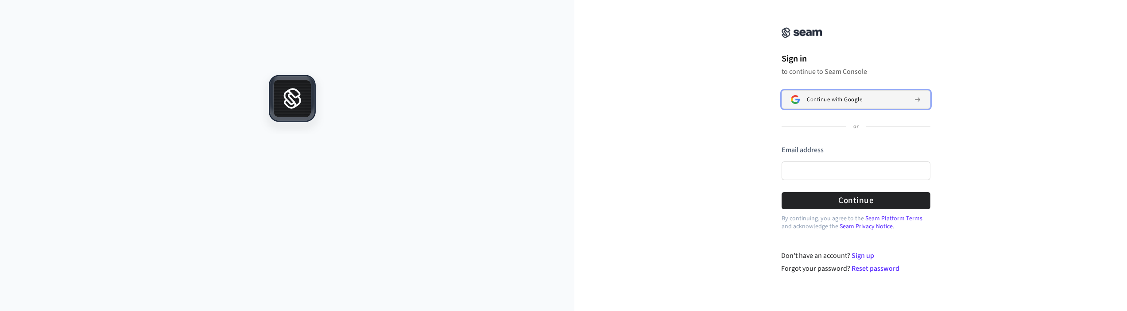
click at [843, 96] on span "Continue with Google" at bounding box center [834, 99] width 55 height 7
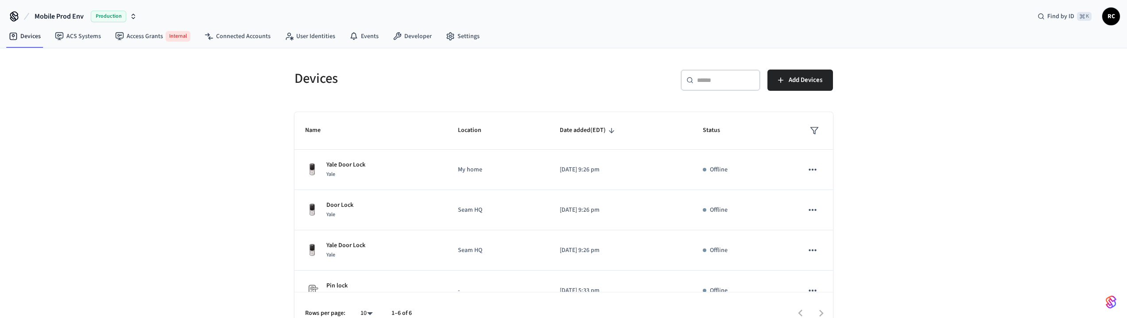
click at [78, 14] on span "Mobile Prod Env" at bounding box center [59, 16] width 49 height 11
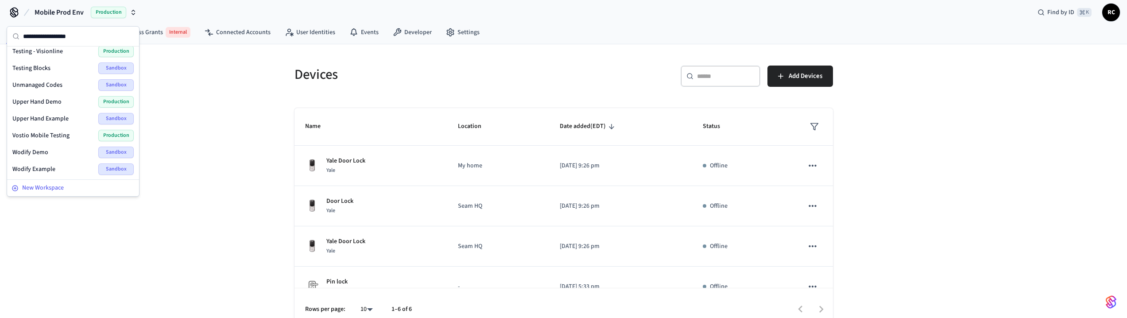
scroll to position [17, 0]
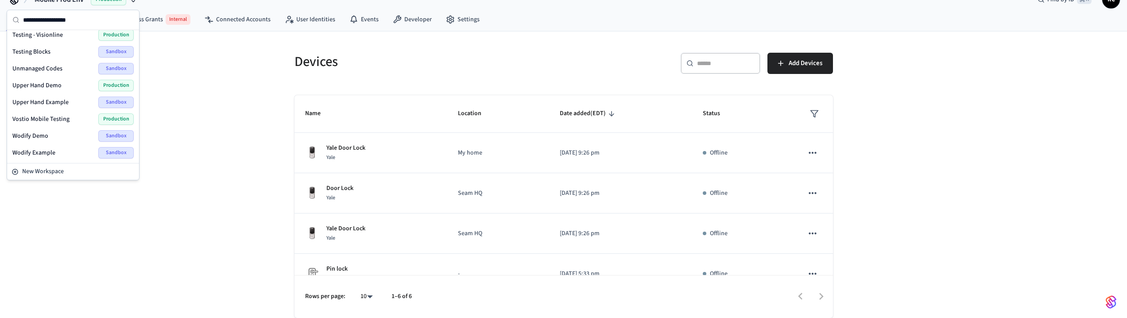
click at [55, 157] on div "Wodify Example Sandbox" at bounding box center [72, 153] width 121 height 12
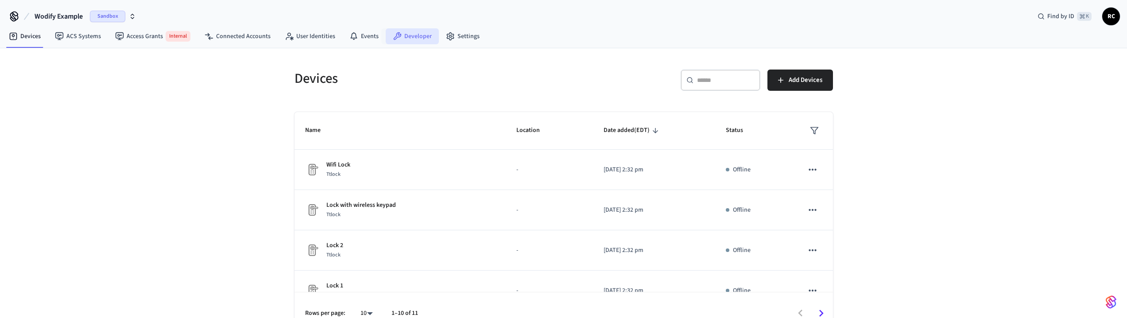
click at [421, 31] on link "Developer" at bounding box center [412, 36] width 53 height 16
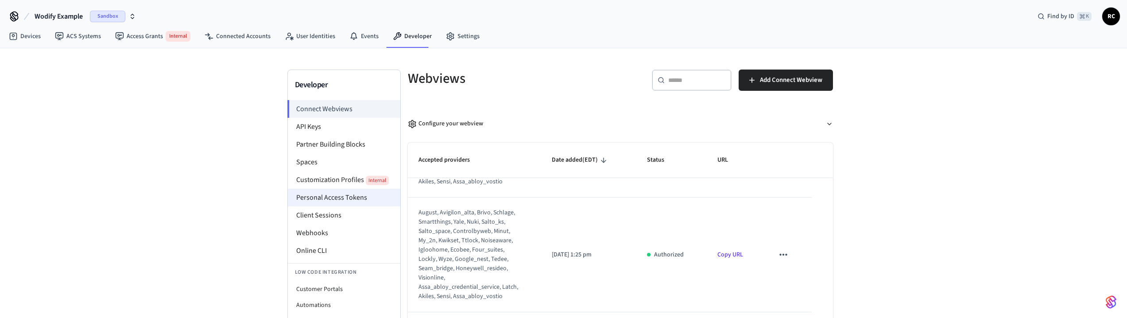
scroll to position [297, 0]
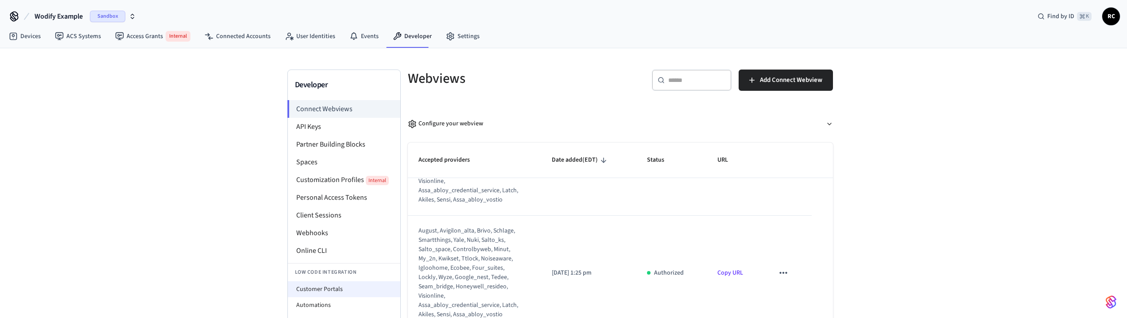
click at [333, 290] on li "Customer Portals" at bounding box center [344, 289] width 112 height 16
select select "**********"
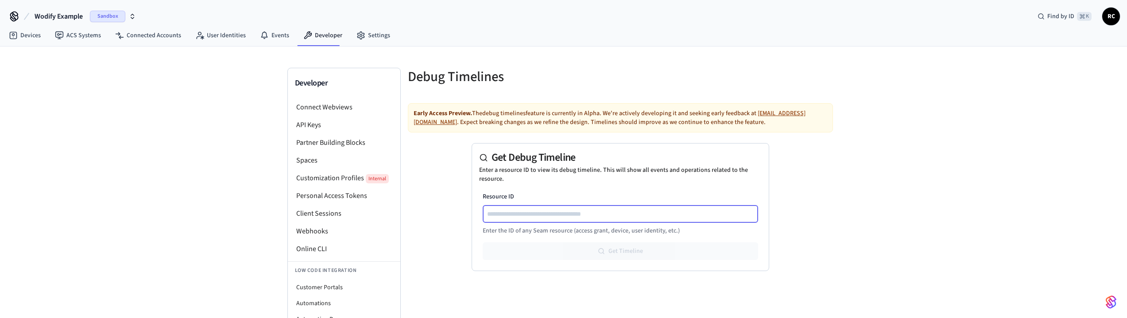
click at [597, 218] on input "Resource ID" at bounding box center [621, 214] width 275 height 11
paste input "**********"
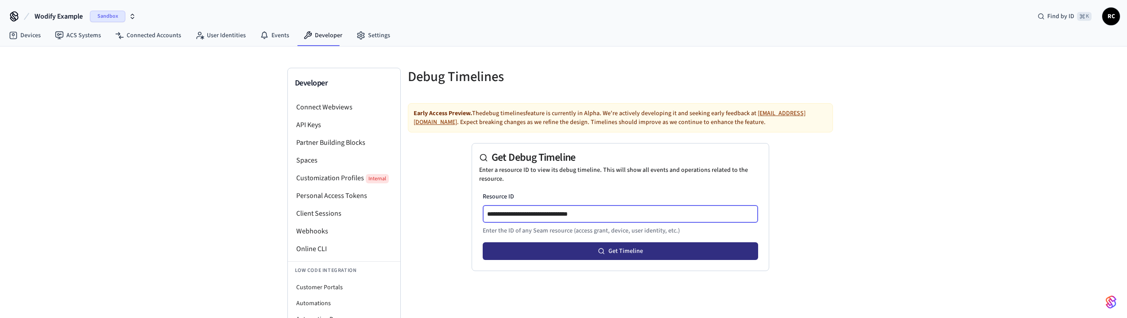
type input "**********"
click at [647, 245] on button "Get Timeline" at bounding box center [620, 251] width 275 height 18
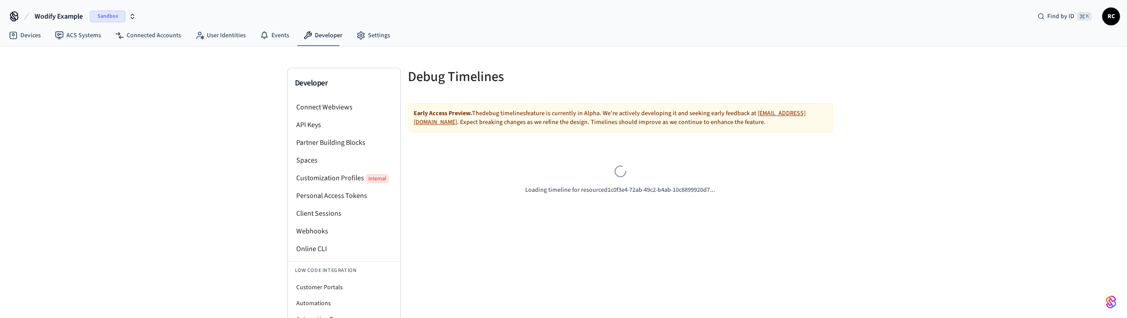
drag, startPoint x: 753, startPoint y: 206, endPoint x: 741, endPoint y: 200, distance: 13.5
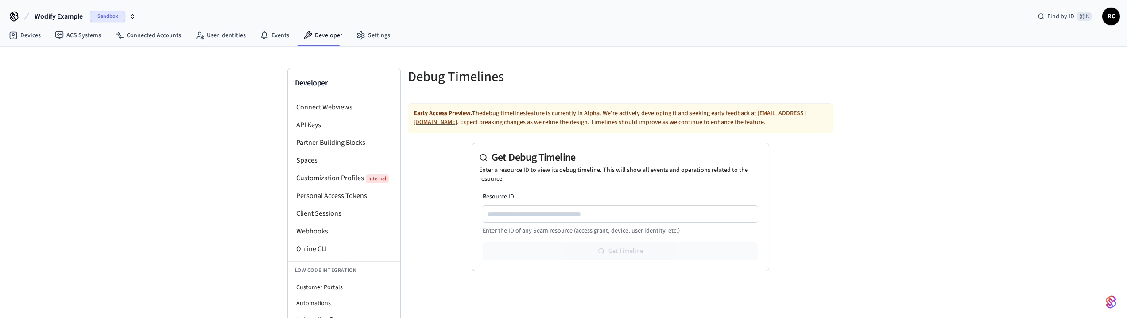
click at [858, 245] on div "Developer Connect Webviews API Keys Partner Building Blocks Spaces Customizatio…" at bounding box center [563, 192] width 1127 height 292
click at [55, 16] on span "Wodify Example" at bounding box center [59, 16] width 48 height 11
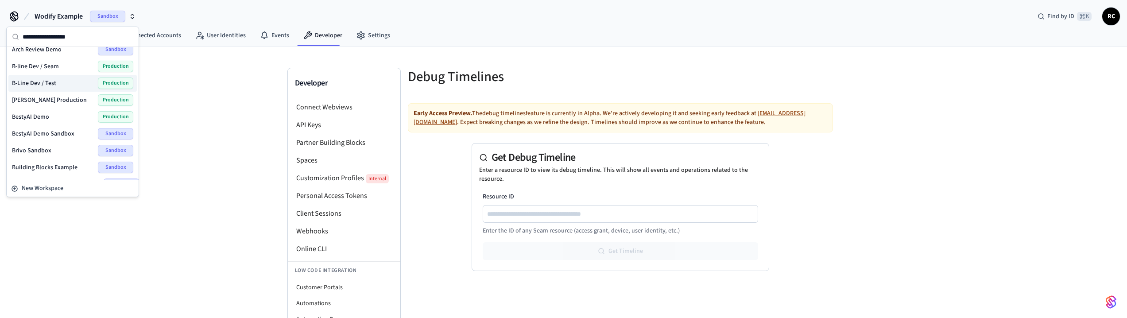
scroll to position [56, 0]
click at [57, 99] on div "Besty Production Production" at bounding box center [72, 102] width 121 height 12
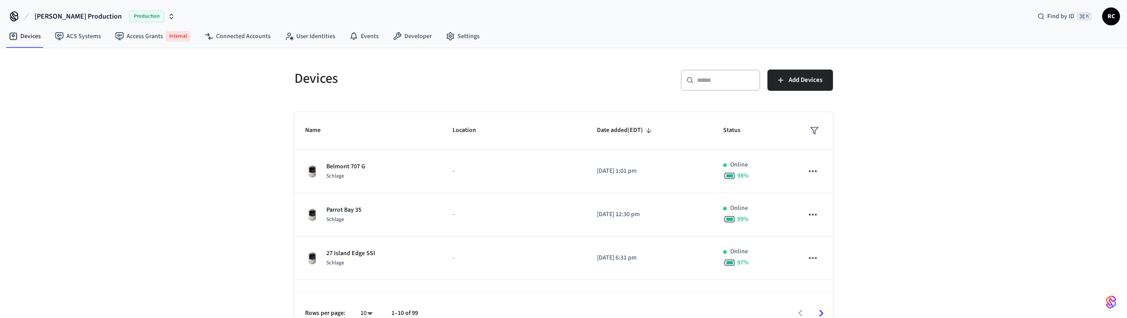
click at [72, 13] on span "Besty Production" at bounding box center [78, 16] width 87 height 11
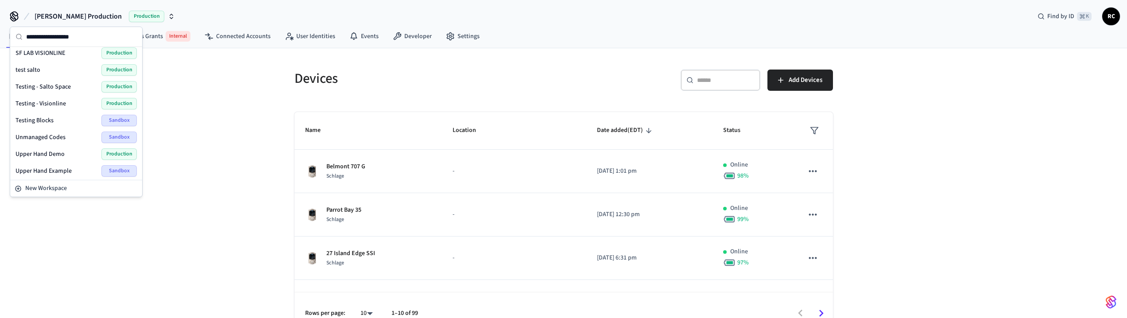
scroll to position [1133, 0]
click at [43, 168] on span "Wodify Example" at bounding box center [36, 169] width 43 height 9
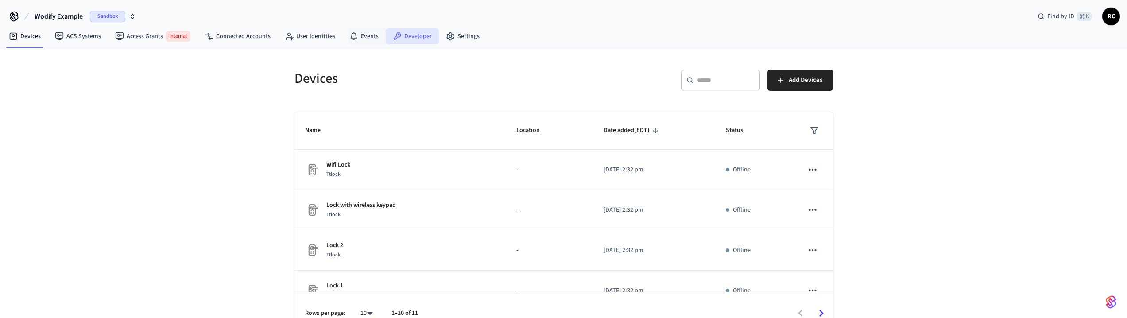
click at [420, 28] on link "Developer" at bounding box center [412, 36] width 53 height 16
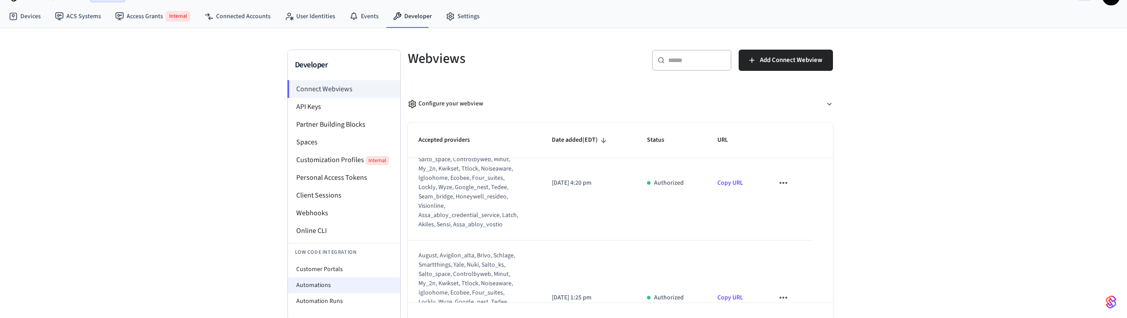
scroll to position [47, 0]
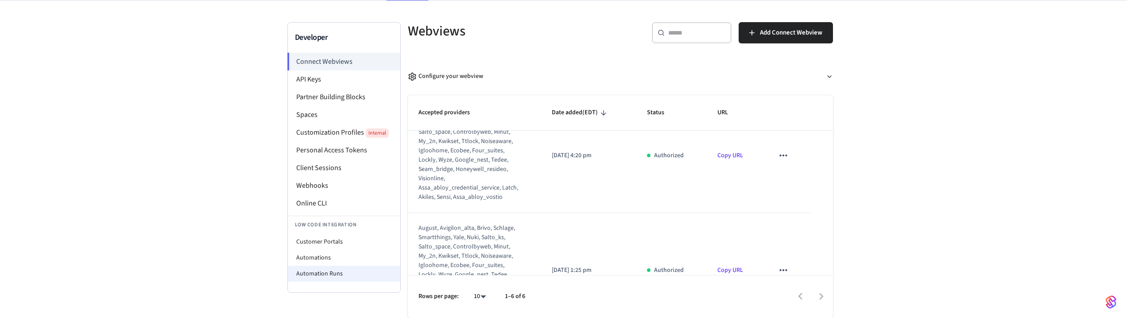
click at [342, 279] on li "Automation Runs" at bounding box center [344, 274] width 112 height 16
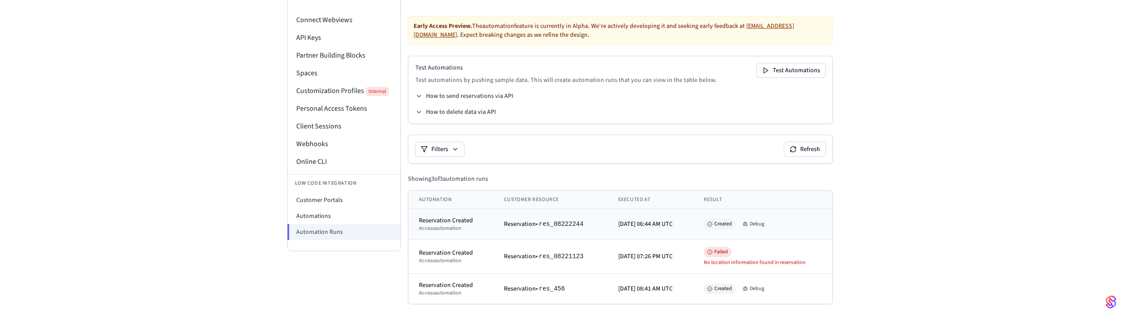
scroll to position [89, 0]
click at [767, 228] on button "Debug" at bounding box center [753, 223] width 29 height 11
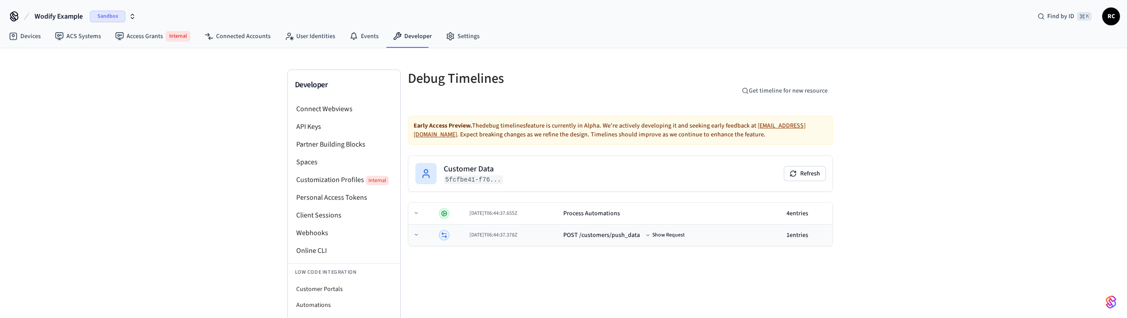
click at [606, 234] on div "POST /customers/push_data" at bounding box center [601, 235] width 77 height 9
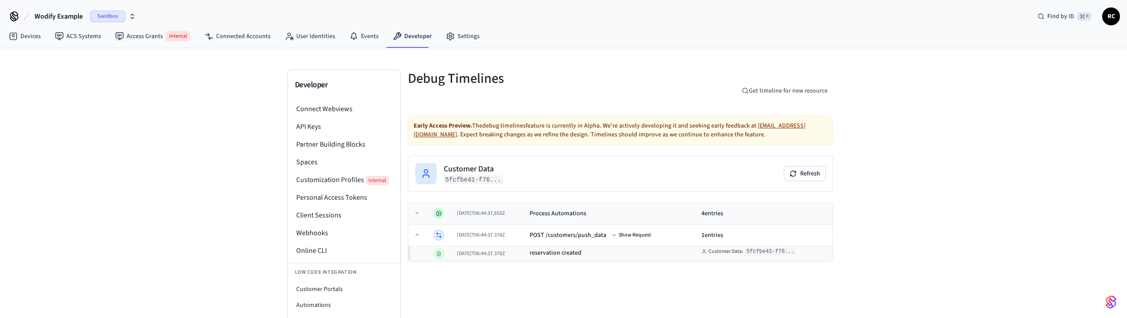
click at [576, 215] on div "Process Automations" at bounding box center [558, 213] width 57 height 9
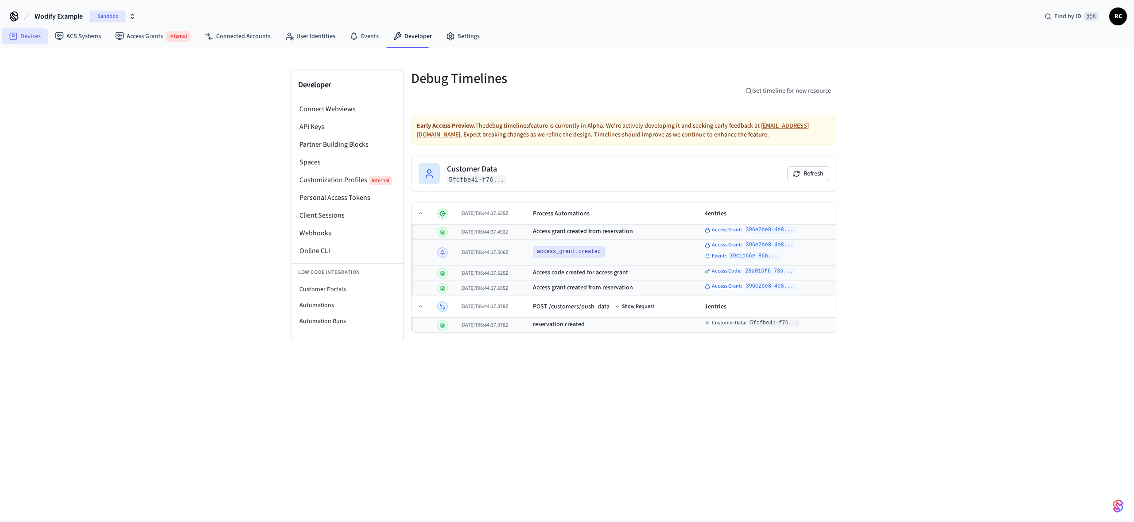
click at [20, 35] on link "Devices" at bounding box center [25, 36] width 46 height 16
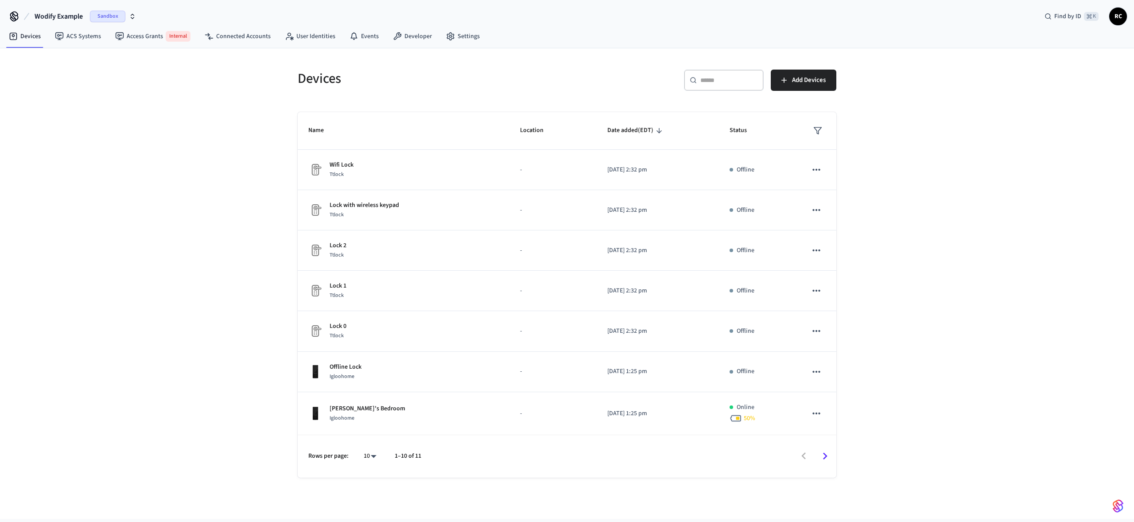
click at [249, 279] on div "Devices ​ ​ Add Devices Name Location Date added (EDT) Status Wifi Lock Ttlock …" at bounding box center [567, 283] width 1134 height 470
click at [398, 39] on link "Developer" at bounding box center [412, 36] width 53 height 16
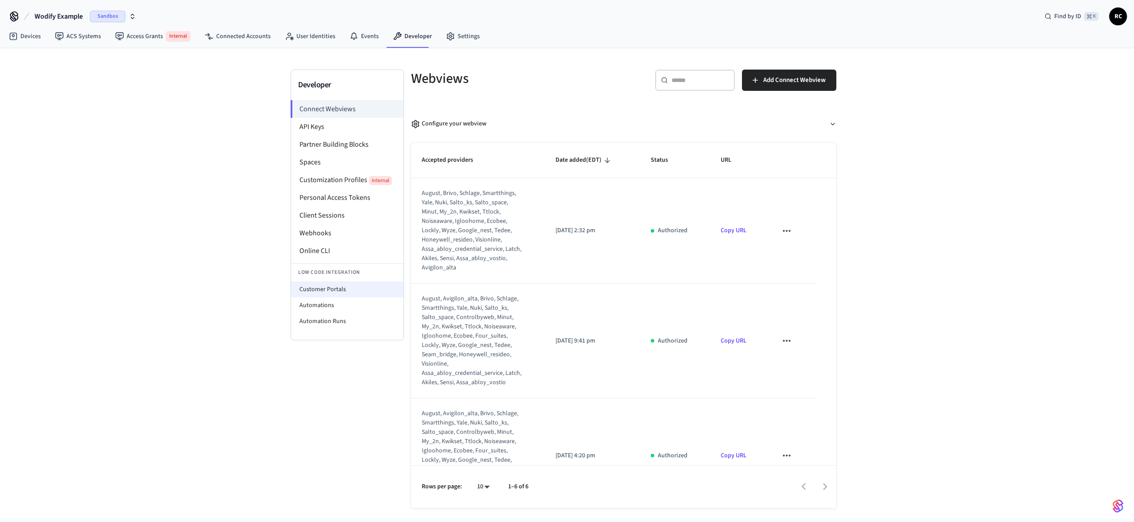
click at [344, 283] on li "Customer Portals" at bounding box center [347, 289] width 112 height 16
select select "**********"
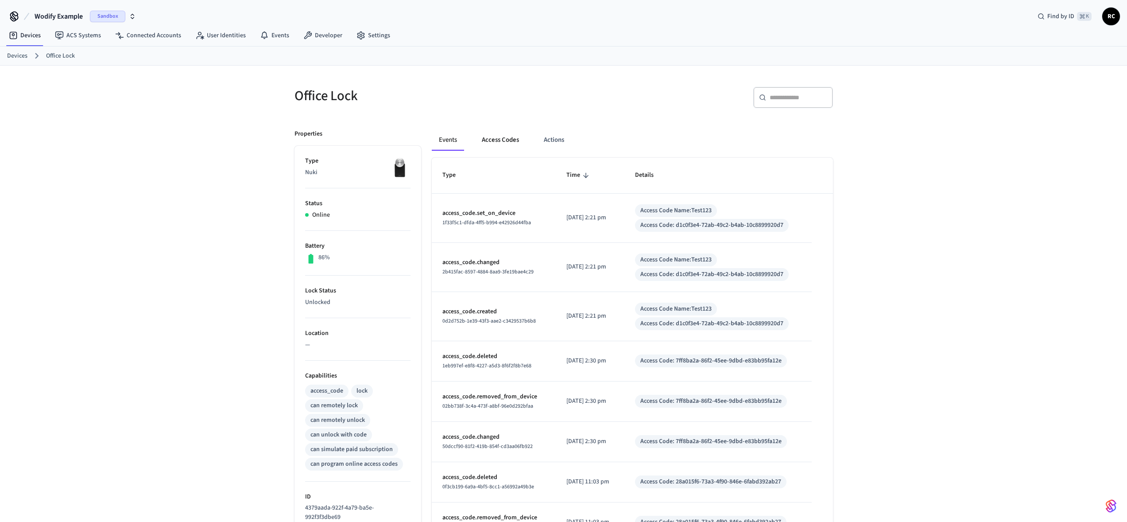
click at [496, 143] on button "Access Codes" at bounding box center [500, 139] width 51 height 21
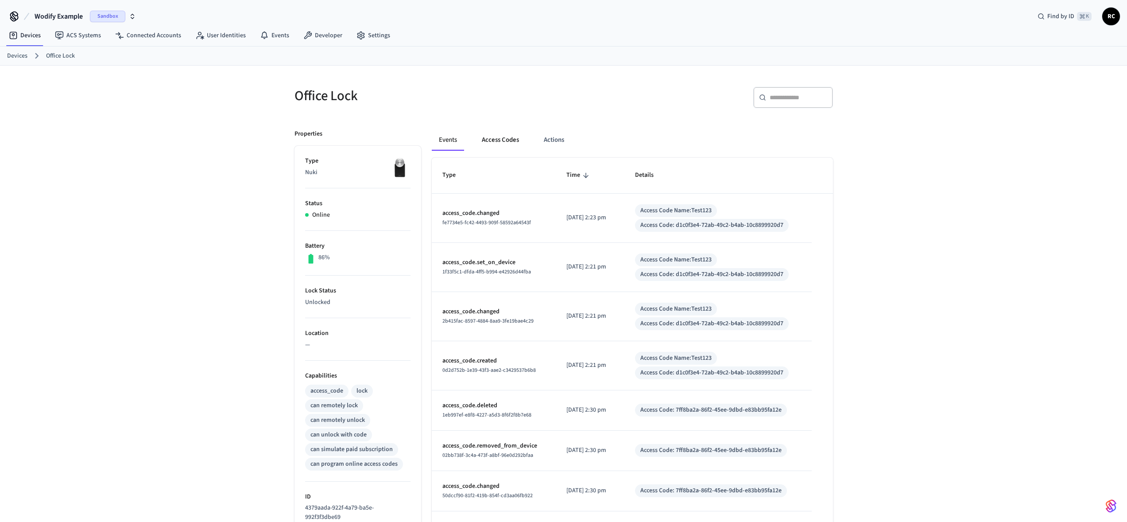
click at [496, 135] on button "Access Codes" at bounding box center [500, 139] width 51 height 21
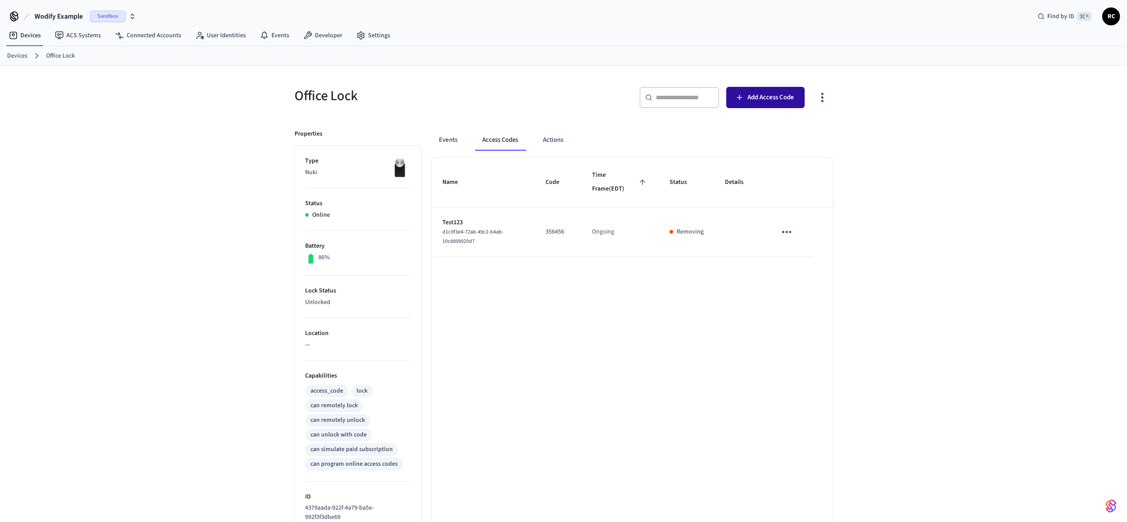
click at [770, 89] on button "Add Access Code" at bounding box center [765, 97] width 78 height 21
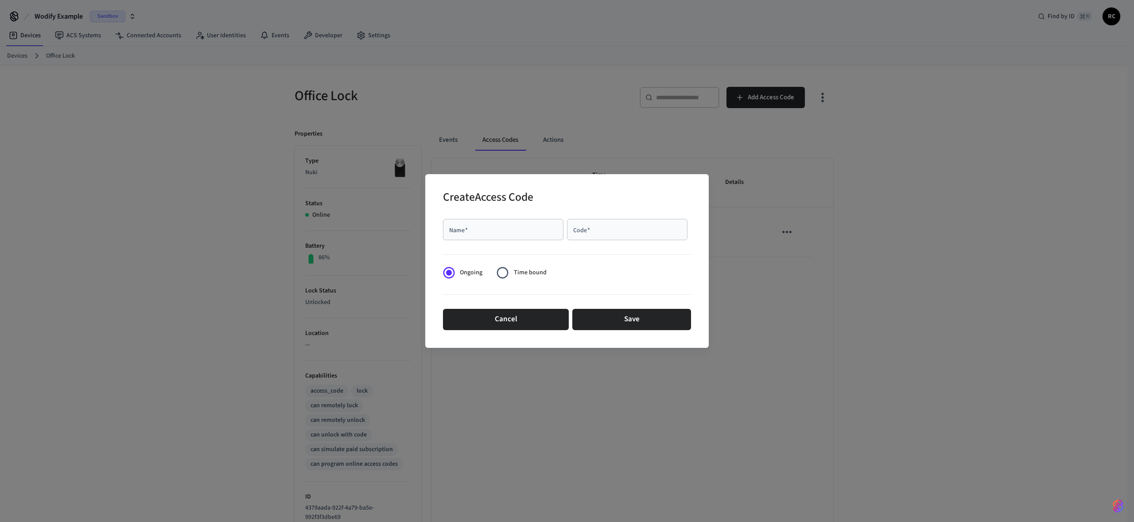
click at [531, 270] on span "Time bound" at bounding box center [530, 272] width 33 height 9
click at [485, 226] on input "Name   *" at bounding box center [503, 229] width 110 height 9
type input "*******"
click at [626, 234] on div "Code   *" at bounding box center [627, 229] width 120 height 21
type input "******"
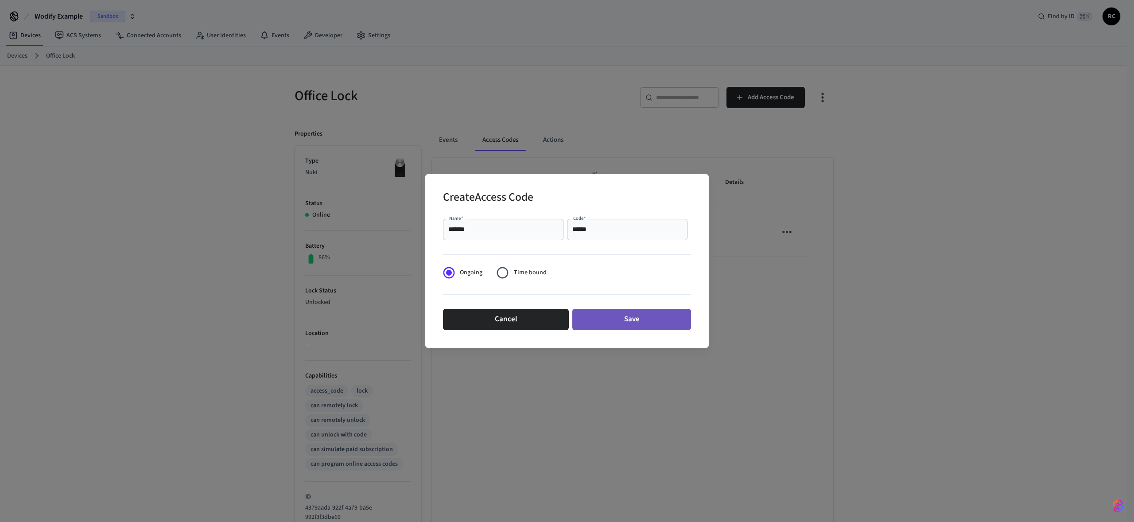
click at [623, 325] on button "Save" at bounding box center [631, 319] width 119 height 21
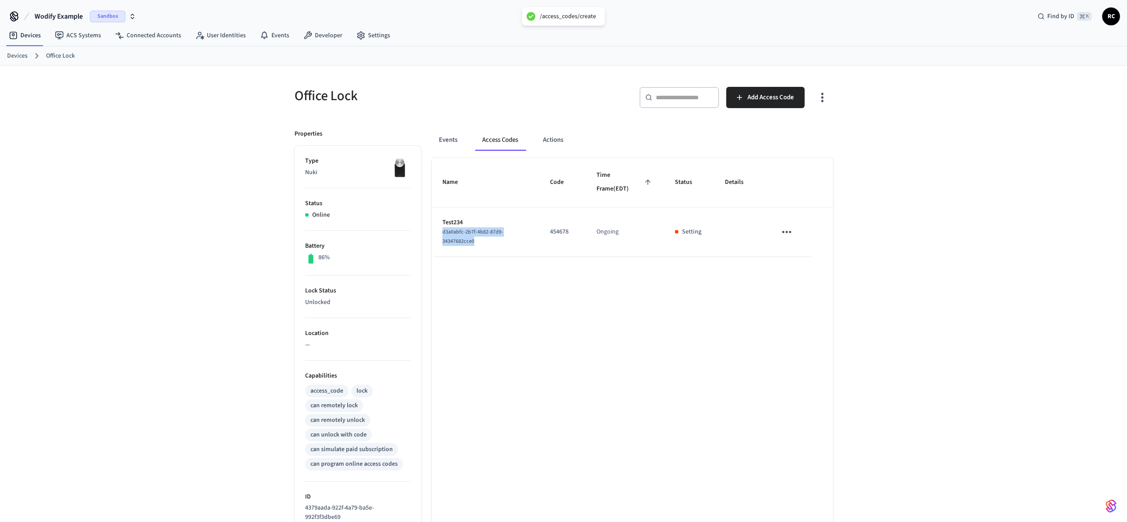
drag, startPoint x: 491, startPoint y: 243, endPoint x: 440, endPoint y: 234, distance: 51.7
click at [440, 234] on td "Test234 d3a0abfc-2b7f-4b82-87d9-34347682cce0" at bounding box center [486, 232] width 108 height 50
copy span "d3a0abfc-2b7f-4b82-87d9-34347682cce0"
click at [729, 381] on div "Name Code Time Frame (EDT) Status Details Test234 d3a0abfc-2b7f-4b82-87d9-34347…" at bounding box center [632, 410] width 401 height 504
drag, startPoint x: 473, startPoint y: 239, endPoint x: 438, endPoint y: 235, distance: 35.3
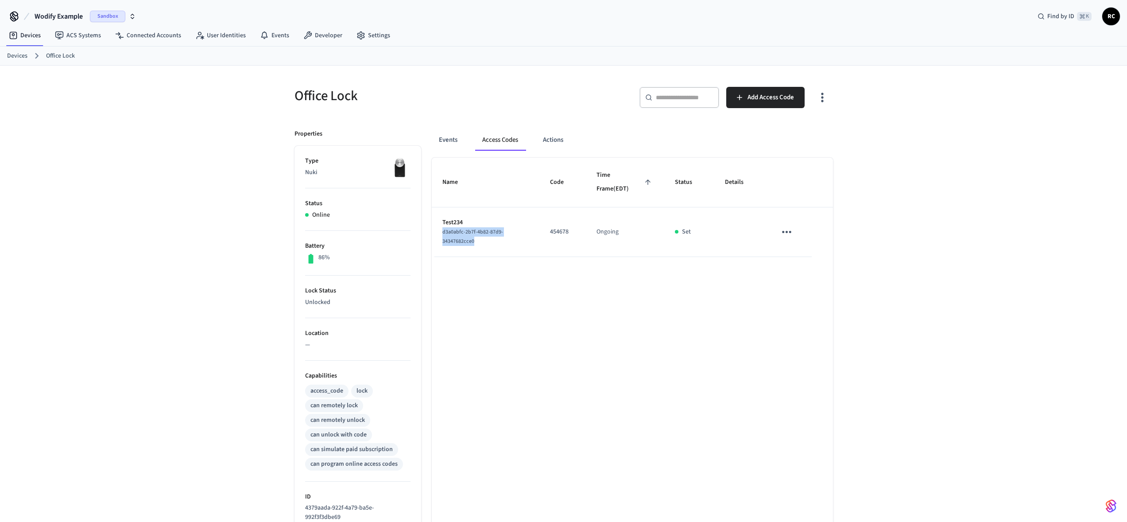
click at [438, 235] on td "Test234 d3a0abfc-2b7f-4b82-87d9-34347682cce0" at bounding box center [486, 232] width 108 height 50
copy span "d3a0abfc-2b7f-4b82-87d9-34347682cce0"
click at [586, 362] on div "Name Code Time Frame (EDT) Status Details Test234 d3a0abfc-2b7f-4b82-87d9-34347…" at bounding box center [632, 410] width 401 height 504
click at [926, 221] on div "Office Lock ​ ​ Add Access Code Properties Type Nuki Status Online Battery 86% …" at bounding box center [563, 364] width 1127 height 596
click at [786, 231] on icon "sticky table" at bounding box center [786, 232] width 9 height 2
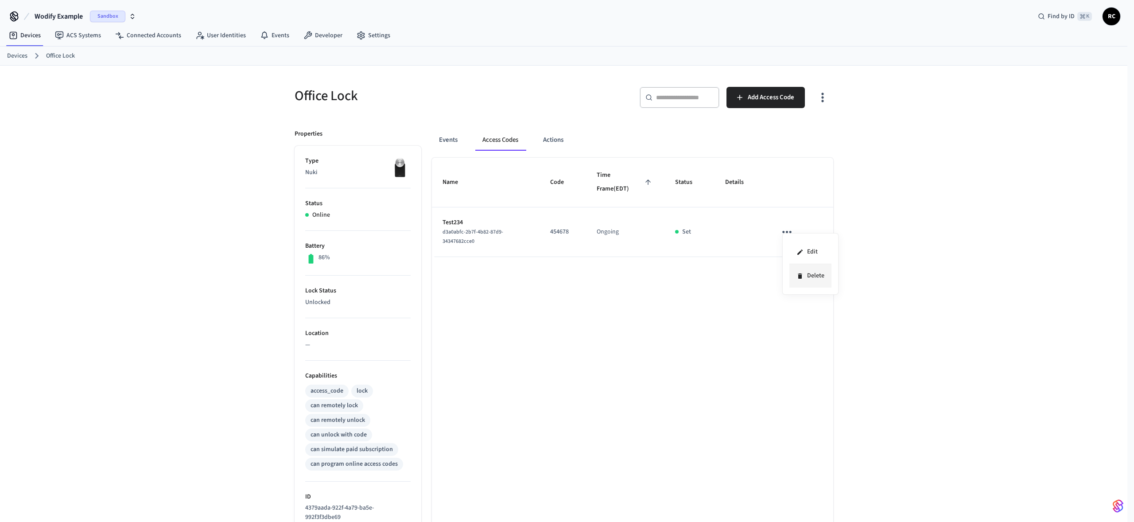
click at [809, 275] on li "Delete" at bounding box center [810, 275] width 42 height 23
click at [744, 335] on div "Name Code Time Frame (EDT) Status Details Test234 d3a0abfc-2b7f-4b82-87d9-34347…" at bounding box center [632, 410] width 401 height 504
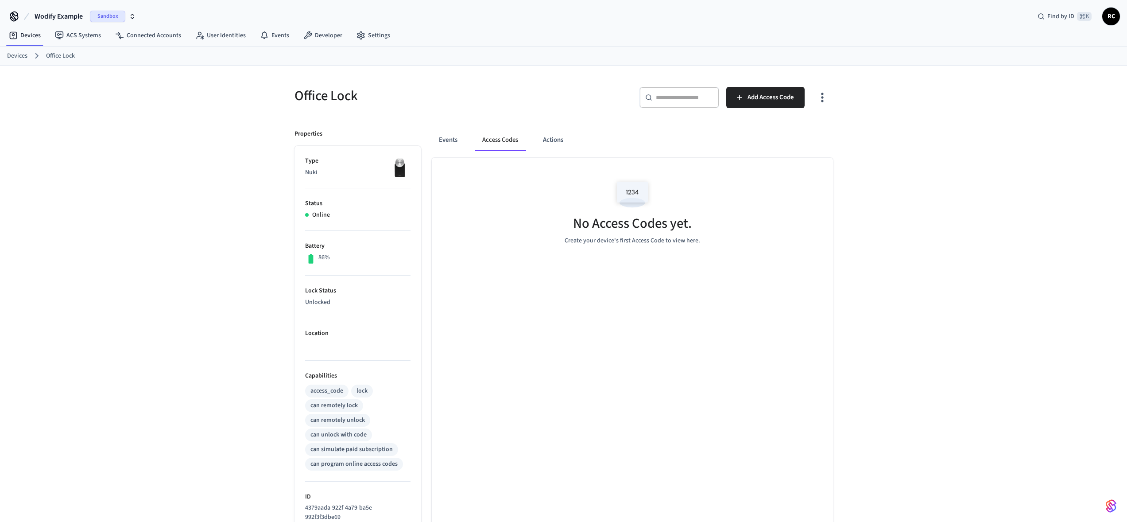
click at [870, 253] on div "Office Lock ​ ​ Add Access Code Properties Type Nuki Status Online Battery 86% …" at bounding box center [563, 364] width 1127 height 596
click at [823, 102] on icon "button" at bounding box center [822, 97] width 14 height 14
click at [867, 222] on div at bounding box center [567, 261] width 1134 height 522
click at [755, 85] on div "​ ​ Add Access Code" at bounding box center [695, 95] width 275 height 39
click at [755, 92] on span "Add Access Code" at bounding box center [770, 98] width 46 height 12
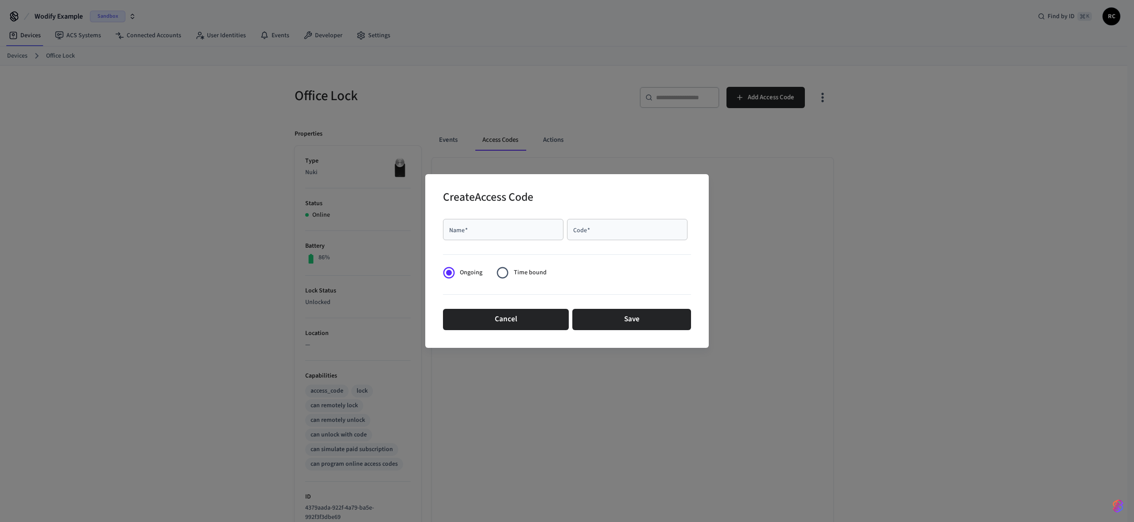
click at [498, 225] on input "Name   *" at bounding box center [503, 229] width 110 height 9
type input "*********"
click at [616, 225] on input "Code   *" at bounding box center [627, 229] width 110 height 9
type input "******"
click at [626, 321] on button "Save" at bounding box center [631, 319] width 119 height 21
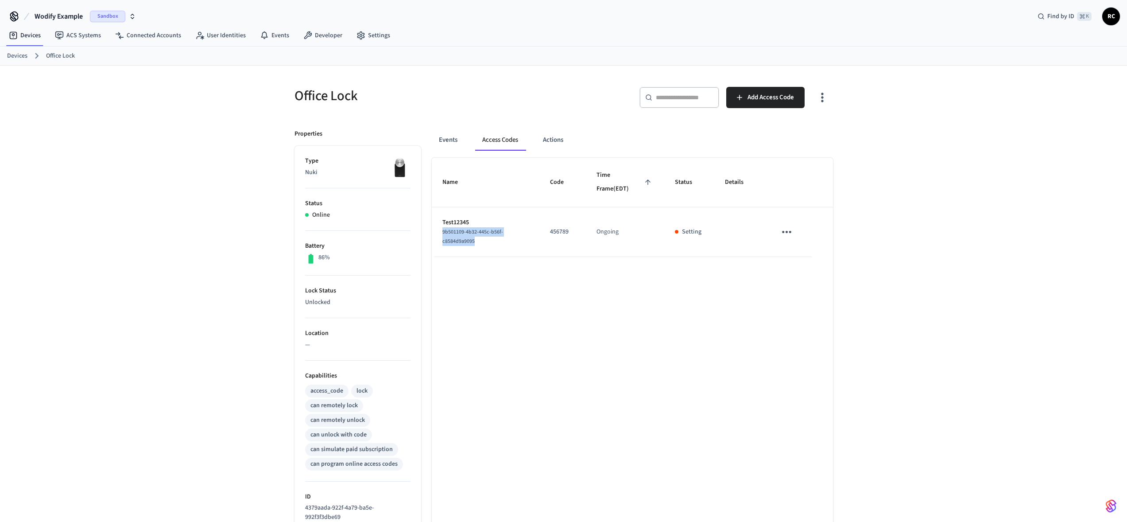
drag, startPoint x: 479, startPoint y: 237, endPoint x: 437, endPoint y: 232, distance: 42.3
click at [437, 232] on td "Test12345 9b501109-4b32-445c-b56f-c8584d9a9095" at bounding box center [486, 232] width 108 height 50
copy span "9b501109-4b32-445c-b56f-c8584d9a9095"
click at [569, 56] on ol "Devices Office Lock" at bounding box center [567, 56] width 1120 height 12
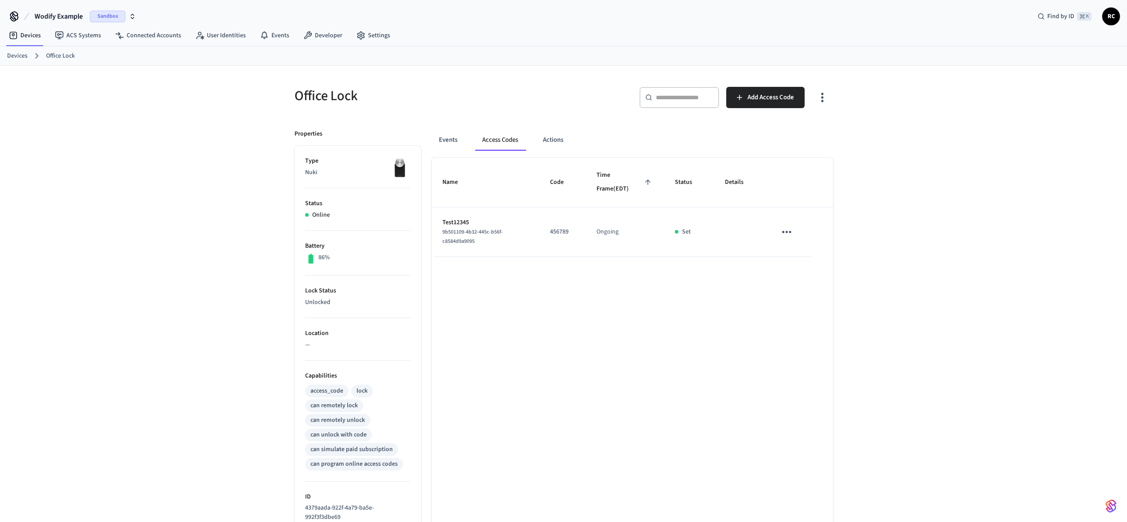
click at [955, 153] on div "Office Lock ​ ​ Add Access Code Properties Type Nuki Status Online Battery 86% …" at bounding box center [563, 364] width 1127 height 596
click at [930, 264] on div "Office Lock ​ ​ Add Access Code Properties Type Nuki Status Online Battery 86% …" at bounding box center [563, 364] width 1127 height 596
click at [929, 264] on div "Office Lock ​ ​ Add Access Code Properties Type Nuki Status Online Battery 86% …" at bounding box center [563, 364] width 1127 height 596
click at [476, 139] on button "Access Codes" at bounding box center [500, 139] width 50 height 21
click at [457, 141] on button "Events" at bounding box center [448, 139] width 33 height 21
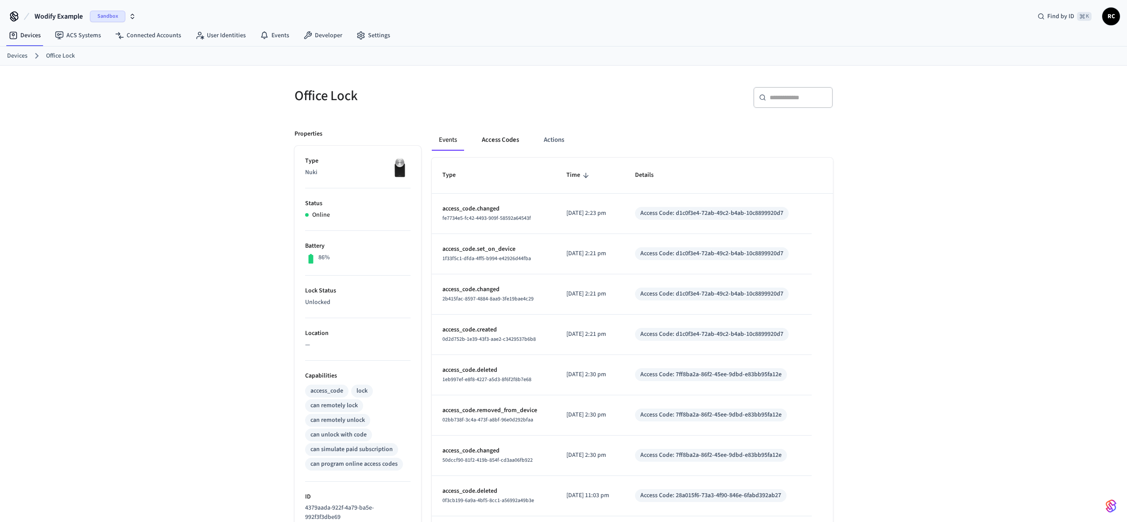
click at [511, 139] on button "Access Codes" at bounding box center [500, 139] width 51 height 21
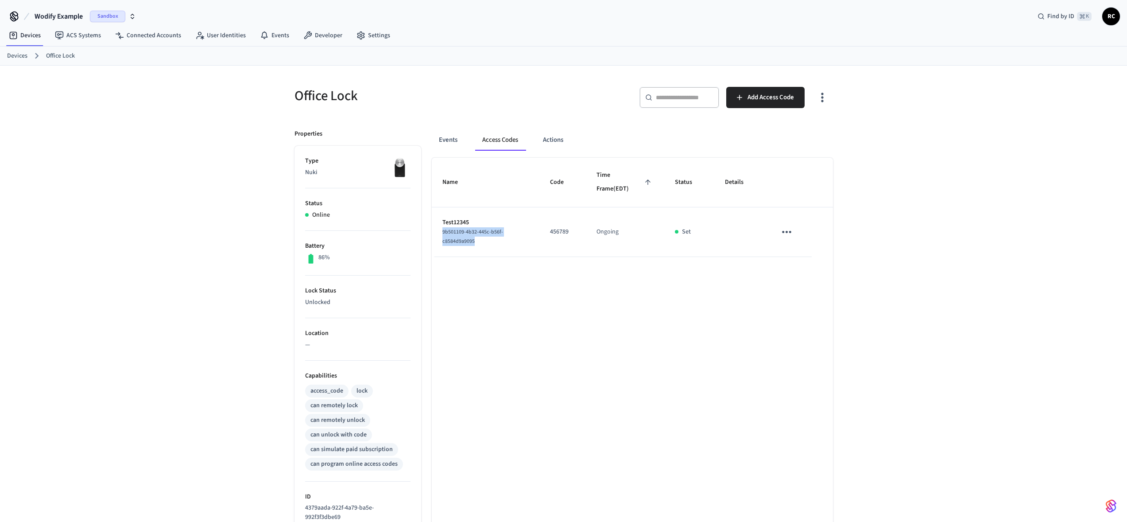
drag, startPoint x: 478, startPoint y: 239, endPoint x: 435, endPoint y: 230, distance: 44.3
click at [435, 230] on td "Test12345 9b501109-4b32-445c-b56f-c8584d9a9095" at bounding box center [486, 232] width 108 height 50
click at [804, 232] on td "sticky table" at bounding box center [789, 232] width 46 height 50
click at [791, 232] on icon "sticky table" at bounding box center [786, 232] width 9 height 2
click at [810, 282] on li "Delete" at bounding box center [810, 275] width 42 height 23
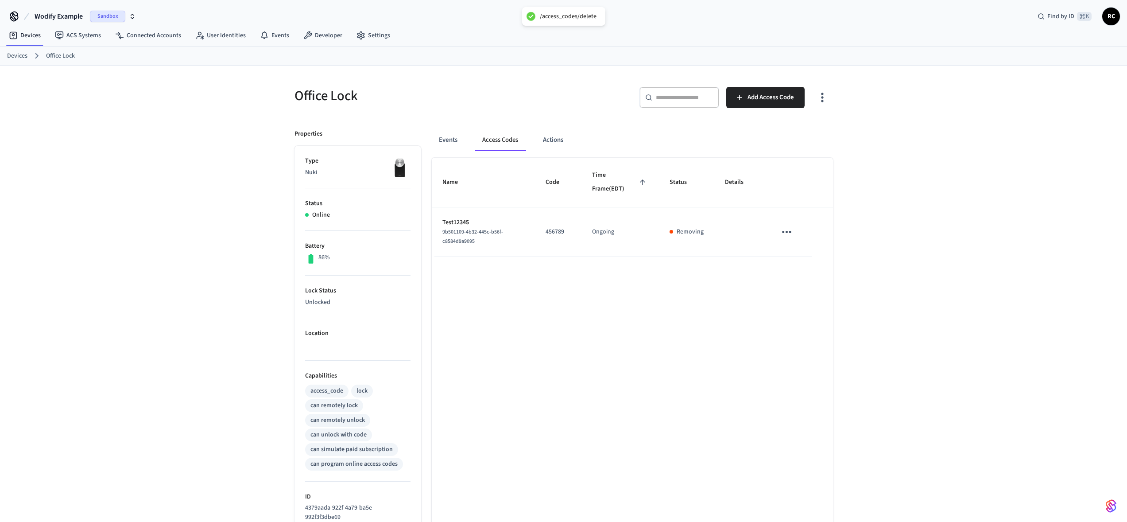
click at [792, 274] on div "Name Code Time Frame (EDT) Status Details Test12345 9b501109-4b32-445c-b56f-c85…" at bounding box center [632, 410] width 401 height 504
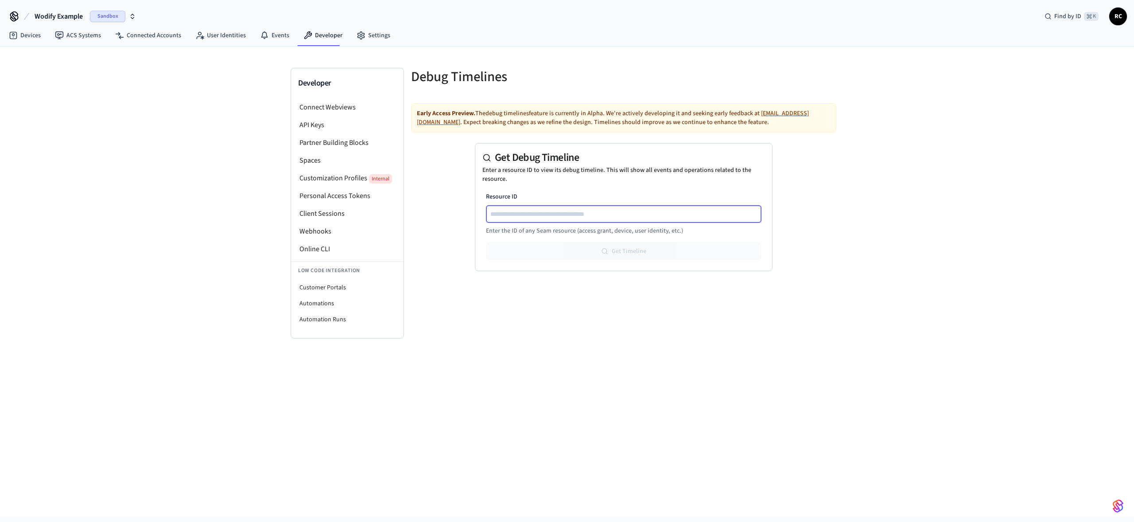
click at [559, 214] on input "Resource ID" at bounding box center [624, 214] width 275 height 11
paste input "**********"
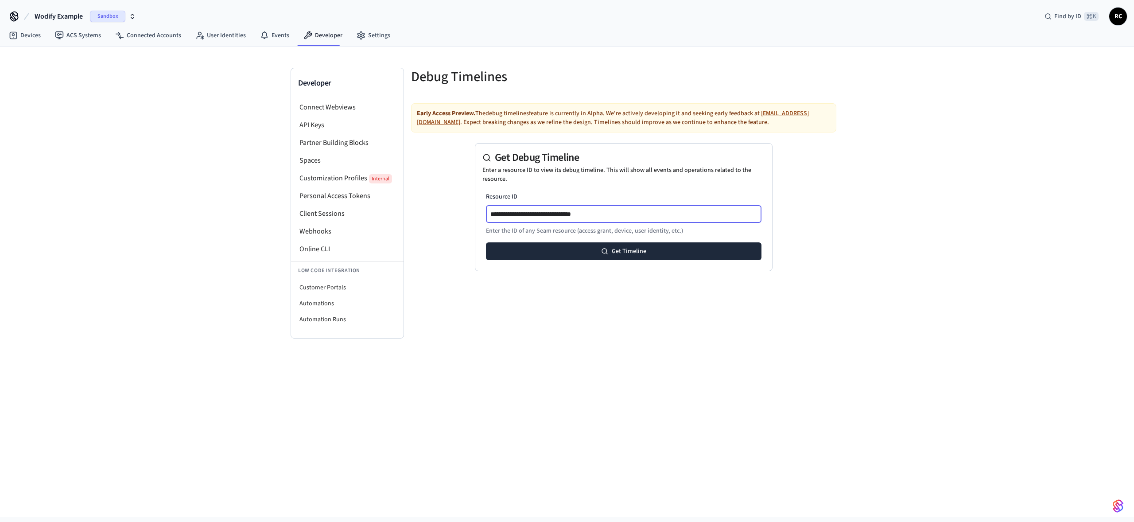
type input "**********"
click at [642, 189] on div "Get Debug Timeline Enter a resource ID to view its debug timeline. This will sh…" at bounding box center [623, 167] width 297 height 49
click at [638, 244] on button "Get Timeline" at bounding box center [623, 251] width 275 height 18
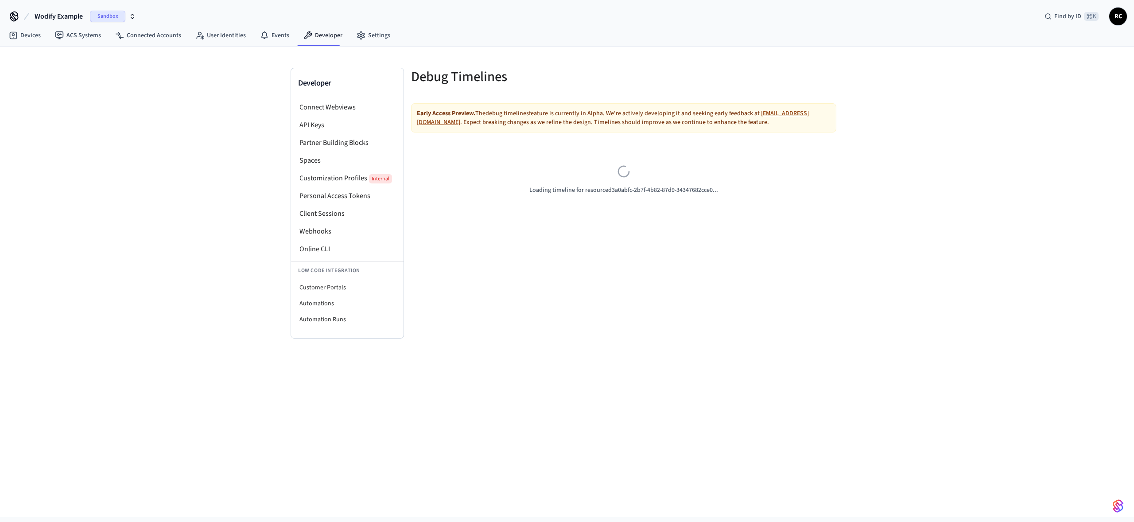
click at [914, 203] on div "Developer Connect Webviews API Keys Partner Building Blocks Spaces Customizatio…" at bounding box center [567, 281] width 1134 height 470
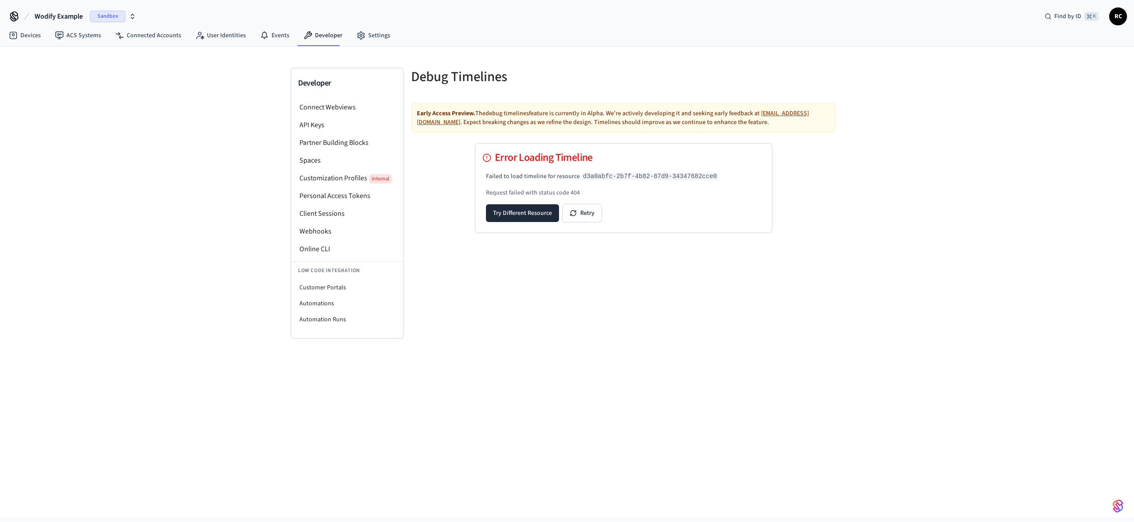
click at [914, 202] on div "Developer Connect Webviews API Keys Partner Building Blocks Spaces Customizatio…" at bounding box center [567, 281] width 1134 height 470
click at [856, 198] on div "Developer Connect Webviews API Keys Partner Building Blocks Spaces Customizatio…" at bounding box center [567, 281] width 1134 height 470
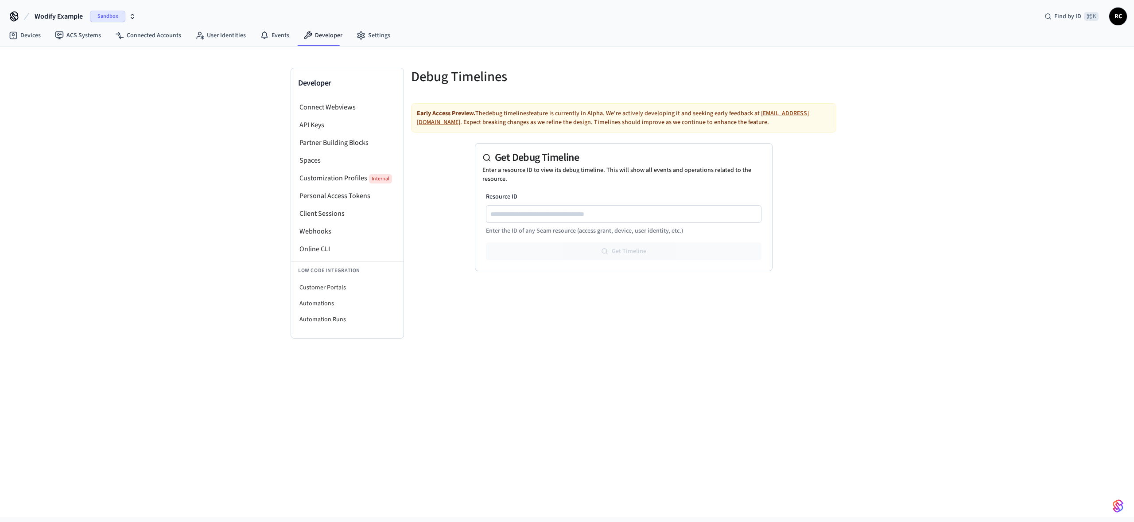
click at [789, 144] on div "Early Access Preview. The debug timelines feature is currently in Alpha. We're …" at bounding box center [623, 194] width 425 height 182
click at [764, 132] on div "Early Access Preview. The debug timelines feature is currently in Alpha. We're …" at bounding box center [623, 117] width 425 height 29
click at [724, 205] on div at bounding box center [623, 214] width 275 height 18
click at [719, 213] on input "Resource ID" at bounding box center [624, 214] width 275 height 11
click at [941, 194] on div "Developer Connect Webviews API Keys Partner Building Blocks Spaces Customizatio…" at bounding box center [567, 281] width 1134 height 470
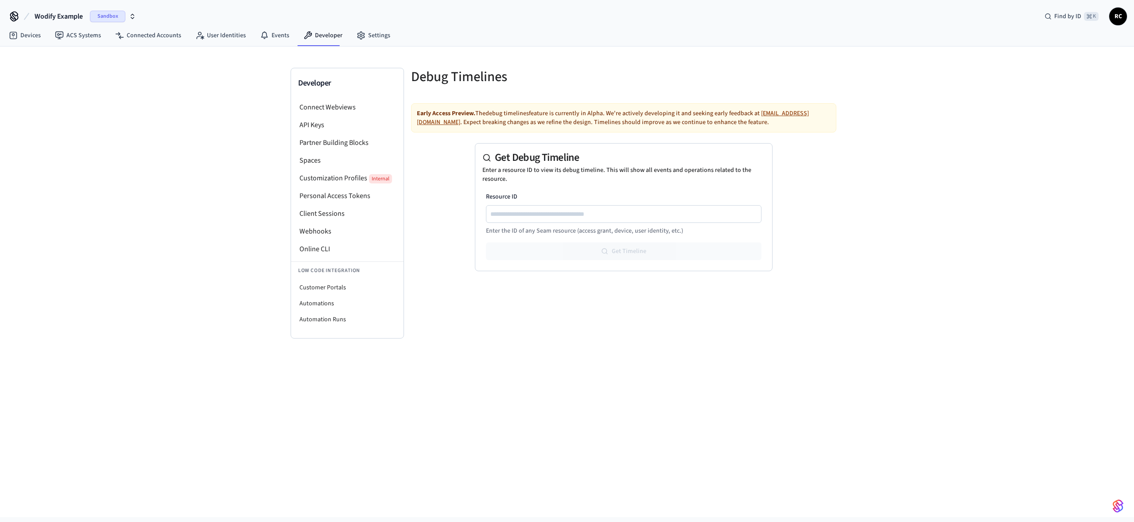
click at [932, 205] on div "Developer Connect Webviews API Keys Partner Building Blocks Spaces Customizatio…" at bounding box center [567, 281] width 1134 height 470
click at [642, 222] on div "Resource ID Enter the ID of any Seam resource (access grant, device, user ident…" at bounding box center [623, 213] width 275 height 43
click at [645, 213] on input "Resource ID" at bounding box center [624, 214] width 275 height 11
paste input "**********"
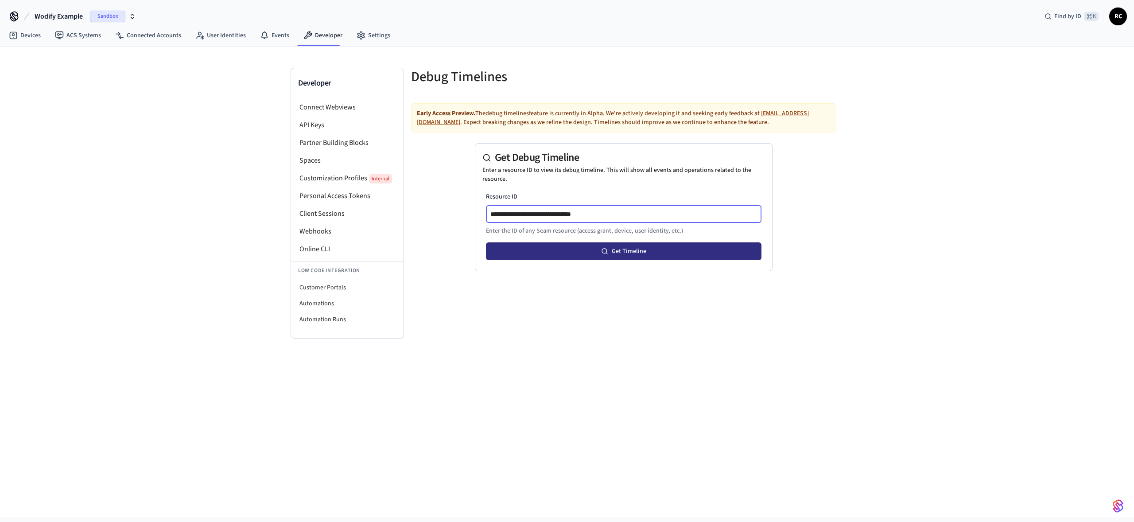
type input "**********"
click at [682, 247] on button "Get Timeline" at bounding box center [623, 251] width 275 height 18
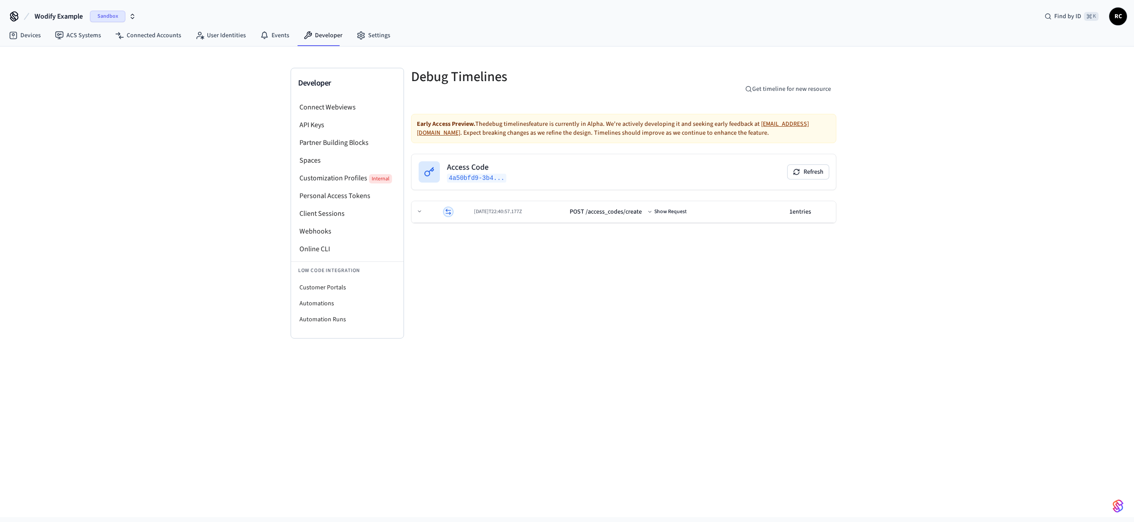
click at [682, 247] on div "Debug Timelines Get timeline for new resource Early Access Preview. The debug t…" at bounding box center [623, 203] width 439 height 271
click at [548, 203] on td "2025-08-27T22:40:57.177Z" at bounding box center [518, 212] width 96 height 22
drag, startPoint x: 636, startPoint y: 305, endPoint x: 644, endPoint y: 288, distance: 19.0
click at [635, 306] on div "Debug Timelines Get timeline for new resource Early Access Preview. The debug t…" at bounding box center [623, 203] width 439 height 271
click at [802, 174] on button "Refresh" at bounding box center [807, 172] width 41 height 14
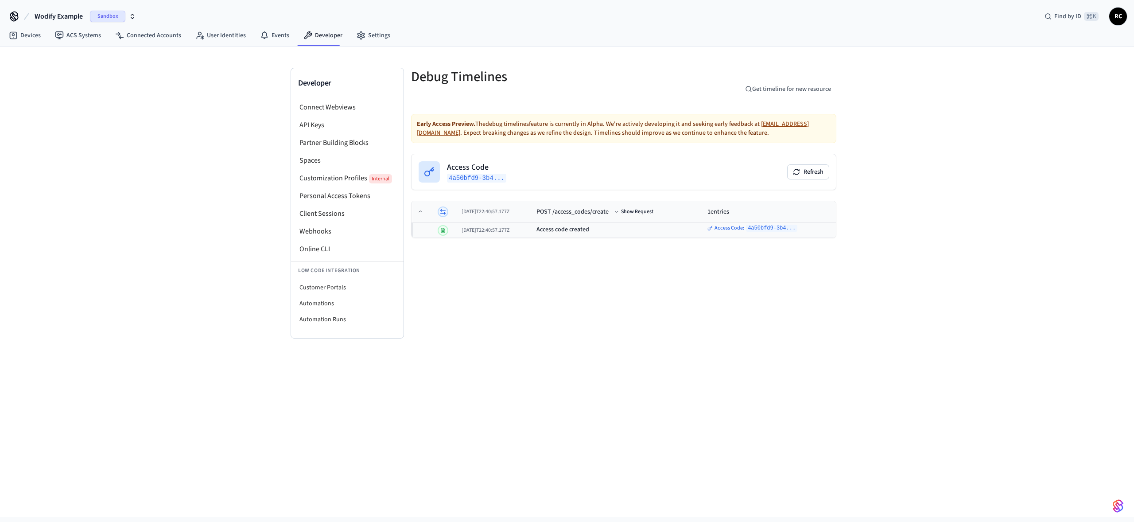
click at [619, 215] on div "POST /access_codes/create Show Request" at bounding box center [618, 211] width 164 height 11
click at [565, 275] on div "Debug Timelines Get timeline for new resource Early Access Preview. The debug t…" at bounding box center [623, 203] width 439 height 271
click at [474, 209] on div "2025-08-27T22:40:57.177Z" at bounding box center [518, 211] width 89 height 7
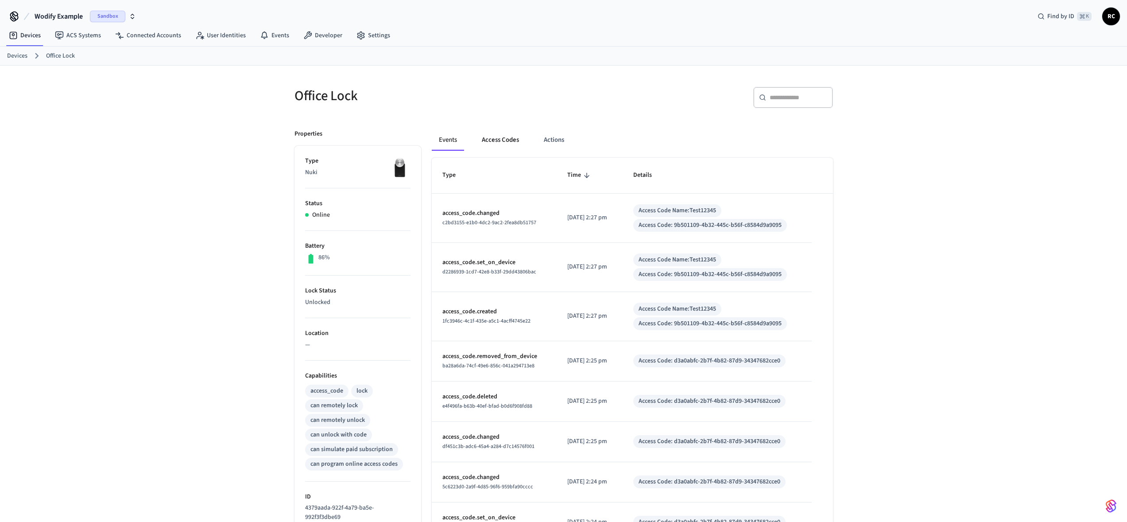
click at [491, 142] on button "Access Codes" at bounding box center [500, 139] width 51 height 21
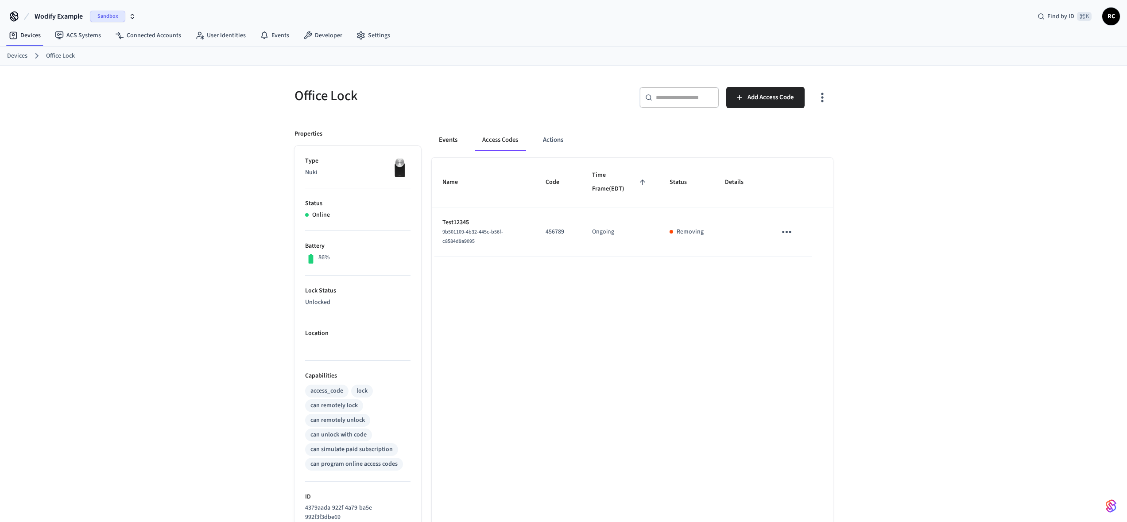
click at [441, 141] on button "Events" at bounding box center [448, 139] width 33 height 21
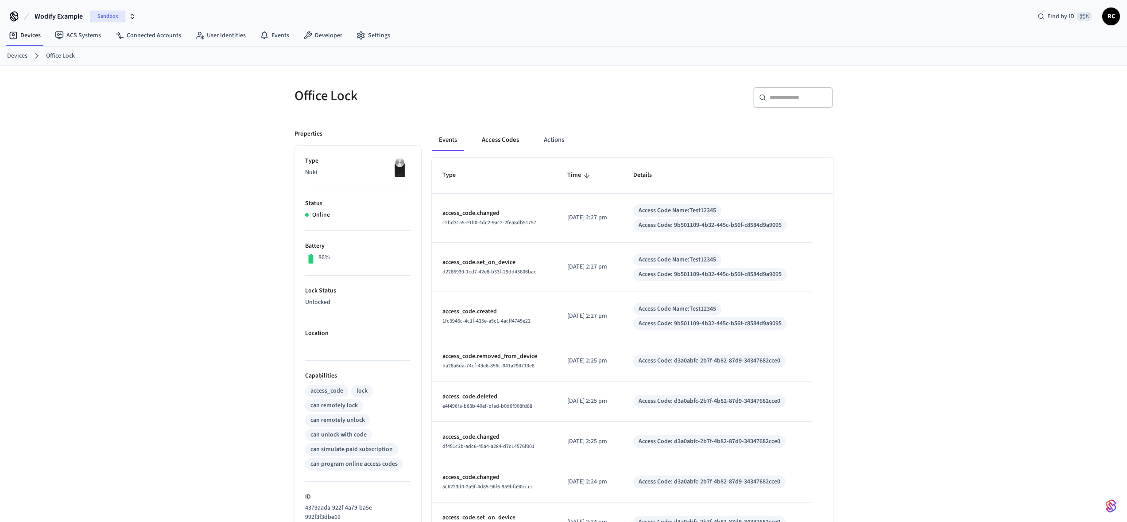
click at [488, 143] on button "Access Codes" at bounding box center [500, 139] width 51 height 21
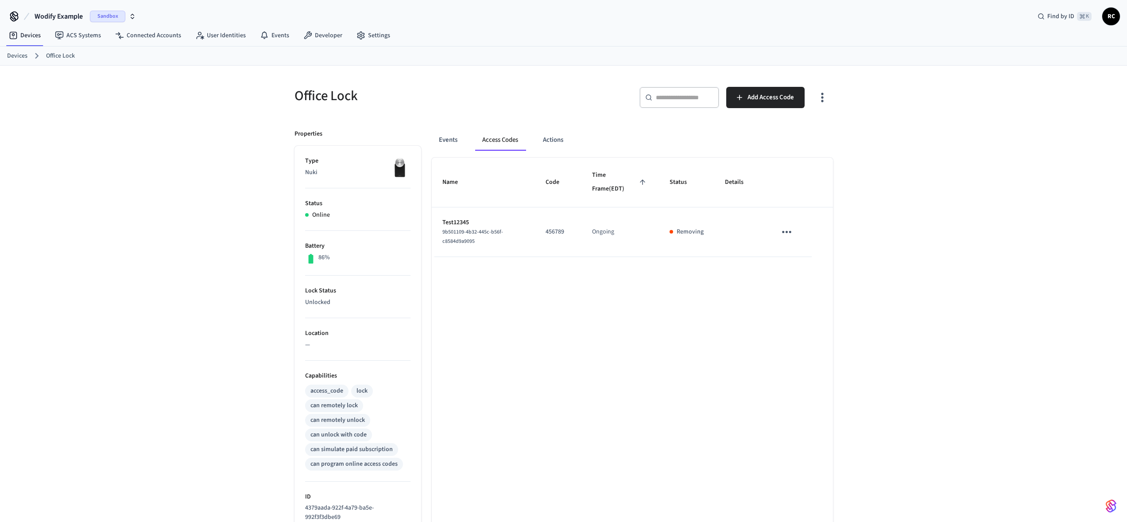
click at [510, 311] on div "Name Code Time Frame (EDT) Status Details Test12345 9b501109-4b32-445c-b56f-c85…" at bounding box center [632, 410] width 401 height 504
click at [453, 141] on button "Events" at bounding box center [448, 139] width 33 height 21
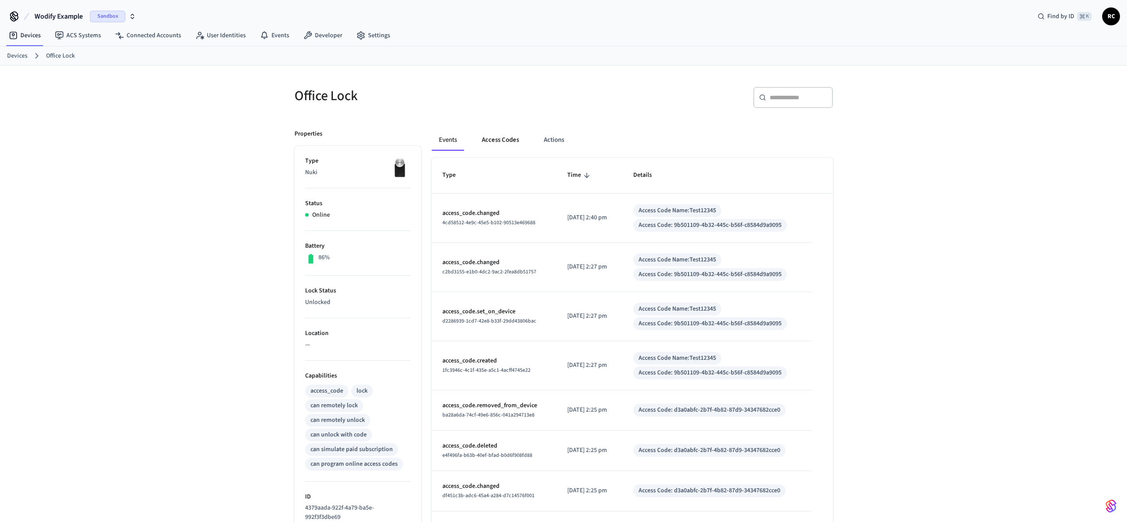
click at [512, 140] on button "Access Codes" at bounding box center [500, 139] width 51 height 21
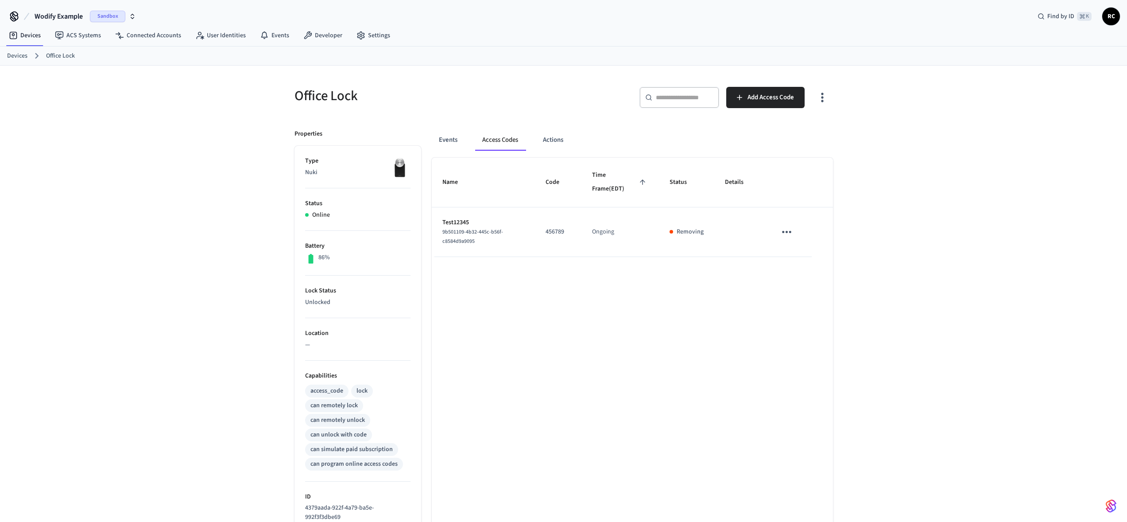
click at [785, 302] on div "Name Code Time Frame (EDT) Status Details Test12345 9b501109-4b32-445c-b56f-c85…" at bounding box center [632, 410] width 401 height 504
click at [444, 138] on button "Events" at bounding box center [448, 139] width 33 height 21
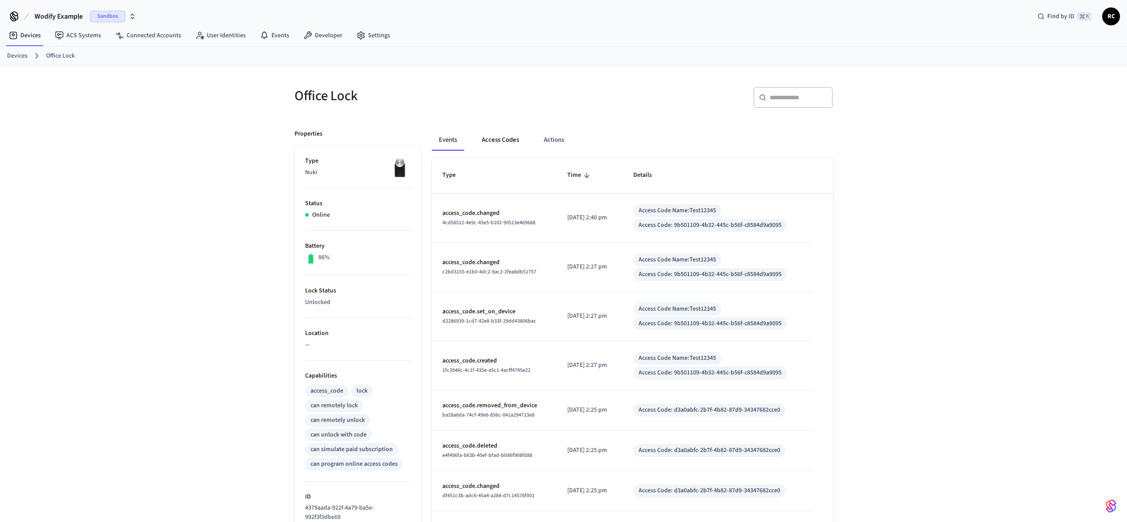
click at [499, 141] on button "Access Codes" at bounding box center [500, 139] width 51 height 21
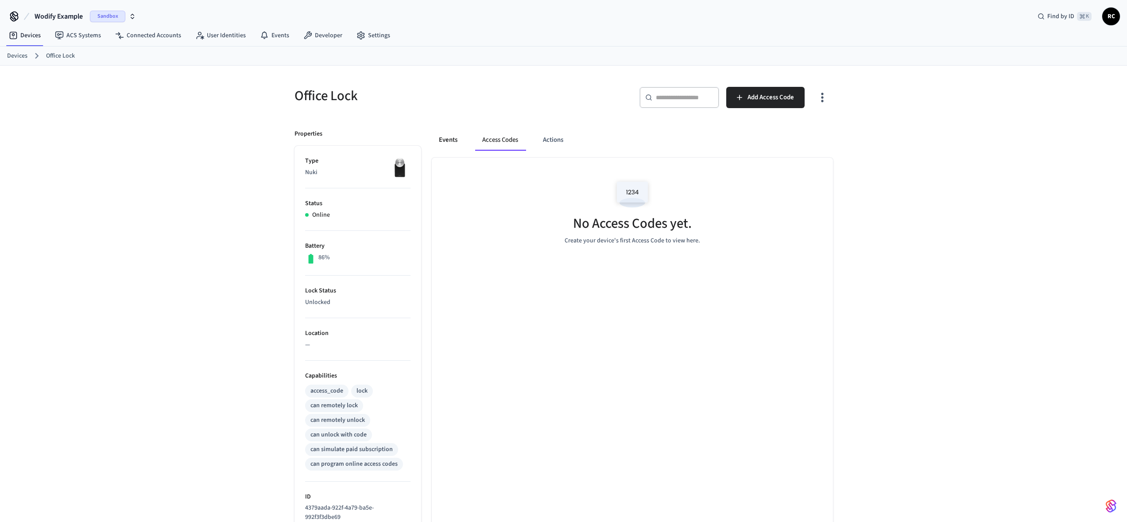
click at [442, 138] on button "Events" at bounding box center [448, 139] width 33 height 21
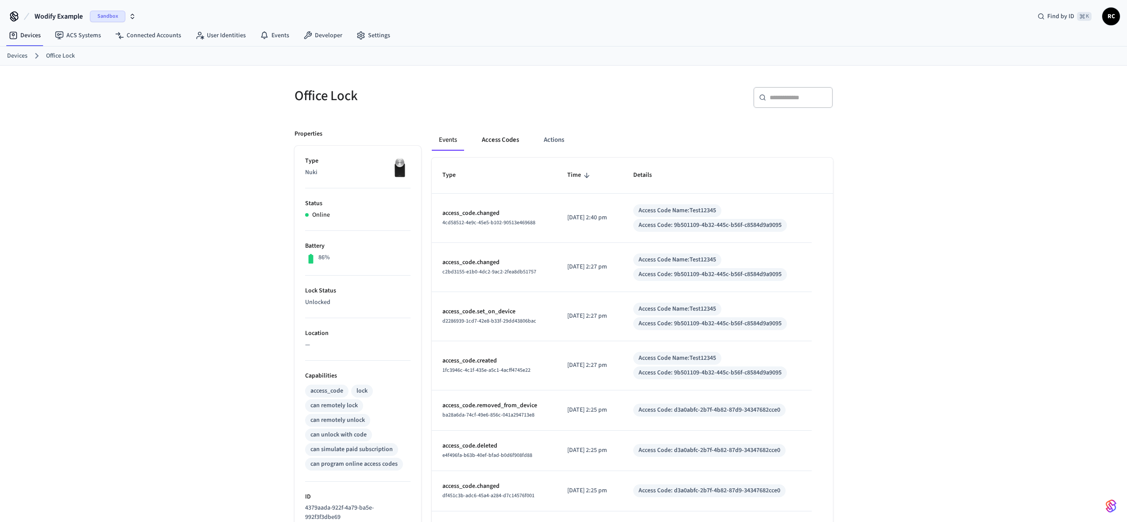
click at [483, 143] on button "Access Codes" at bounding box center [500, 139] width 51 height 21
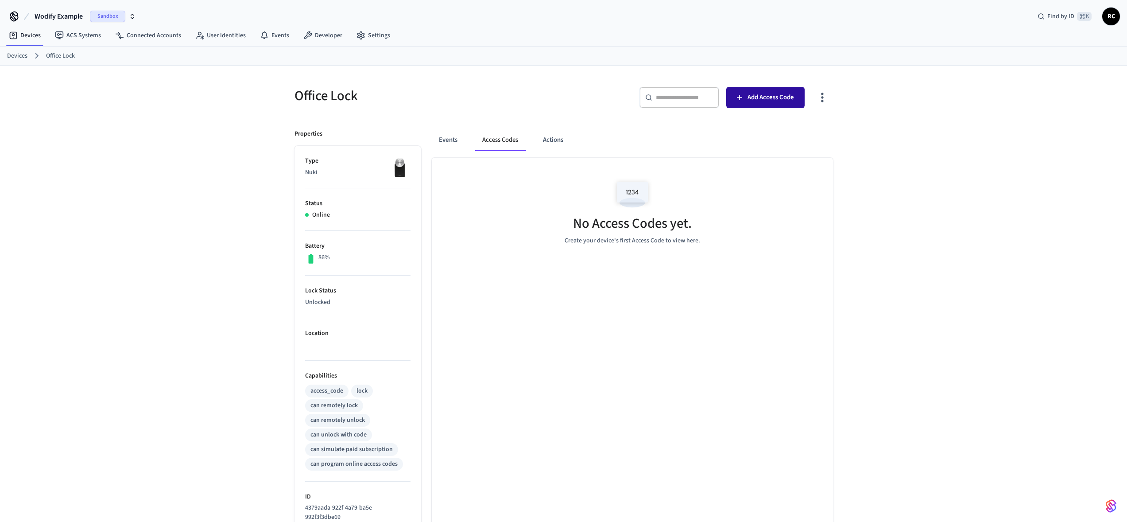
click at [760, 98] on span "Add Access Code" at bounding box center [770, 98] width 46 height 12
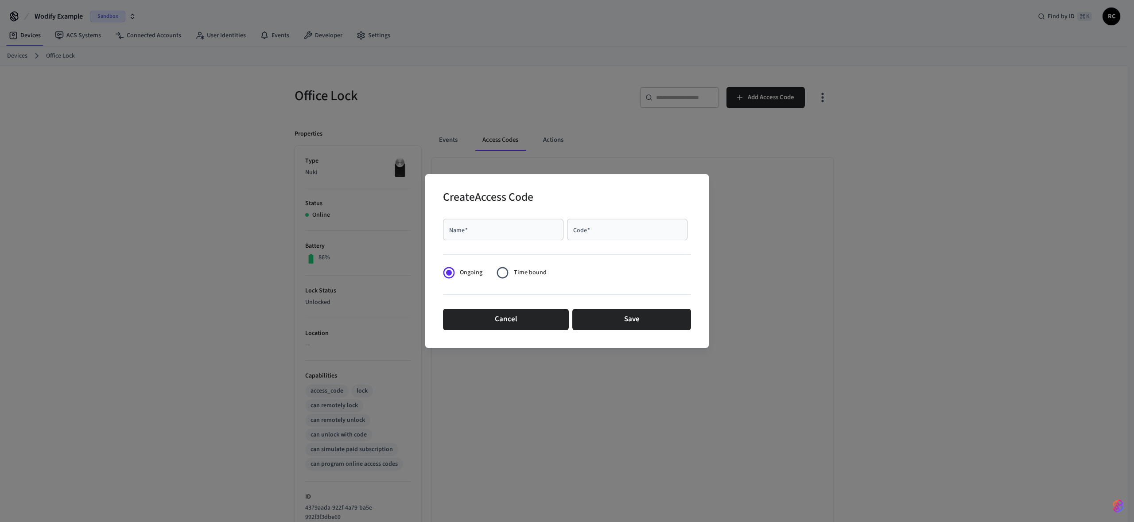
click at [531, 222] on div "Name   *" at bounding box center [503, 229] width 120 height 21
type input "********"
type input "******"
click at [626, 317] on button "Save" at bounding box center [631, 319] width 119 height 21
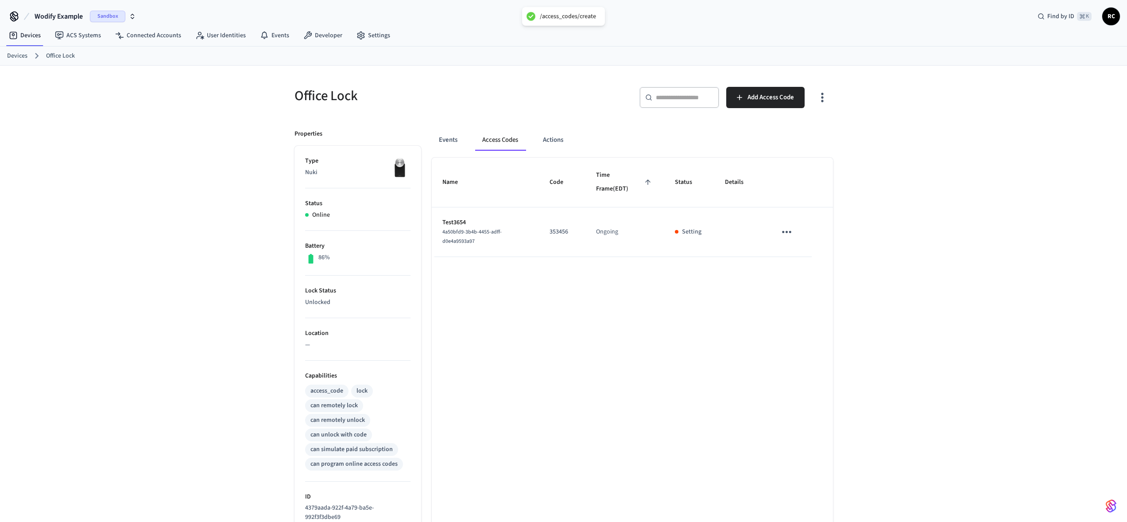
click at [662, 304] on div "Name Code Time Frame (EDT) Status Details Test3654 4a50bfd9-3b4b-4455-adff-d0e4…" at bounding box center [632, 410] width 401 height 504
drag, startPoint x: 484, startPoint y: 241, endPoint x: 437, endPoint y: 233, distance: 48.1
click at [437, 233] on td "Test3654 4a50bfd9-3b4b-4455-adff-d0e4a9593a97" at bounding box center [486, 232] width 108 height 50
copy span "4a50bfd9-3b4b-4455-adff-d0e4a9593a97"
click at [694, 291] on div "Name Code Time Frame (EDT) Status Details Test3654 4a50bfd9-3b4b-4455-adff-d0e4…" at bounding box center [632, 410] width 401 height 504
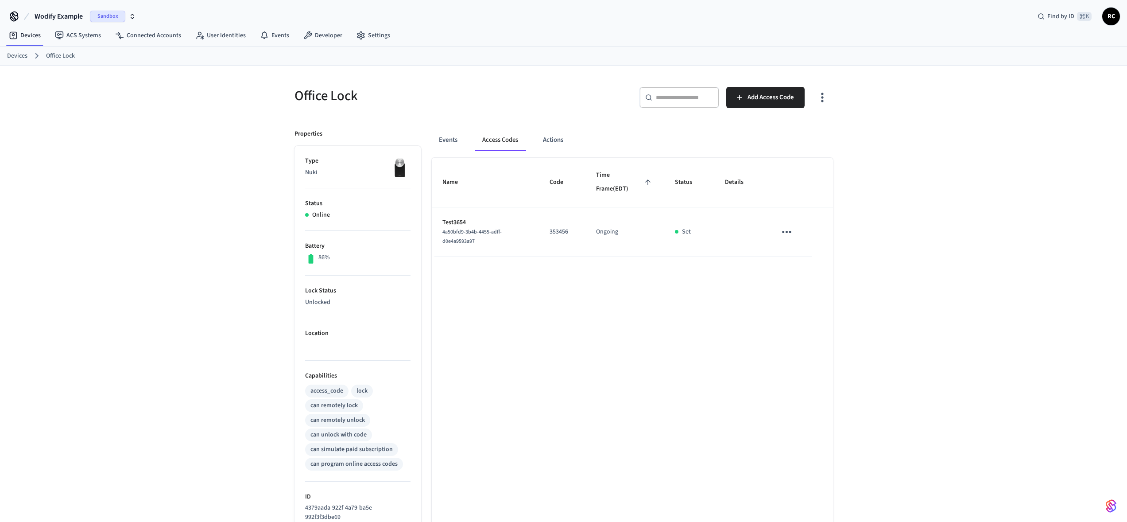
click at [910, 95] on div "Office Lock ​ ​ Add Access Code Properties Type Nuki Status Online Battery 86% …" at bounding box center [563, 364] width 1127 height 596
click at [789, 233] on icon "sticky table" at bounding box center [787, 232] width 14 height 14
click at [815, 283] on li "Delete" at bounding box center [808, 281] width 42 height 23
click at [753, 278] on div "Name Code Time Frame (EDT) Status Details Test3654 4a50bfd9-3b4b-4455-adff-d0e4…" at bounding box center [632, 410] width 401 height 504
click at [951, 87] on div "Office Lock ​ ​ Add Access Code Properties Type Nuki Status Online Battery 86% …" at bounding box center [563, 364] width 1127 height 596
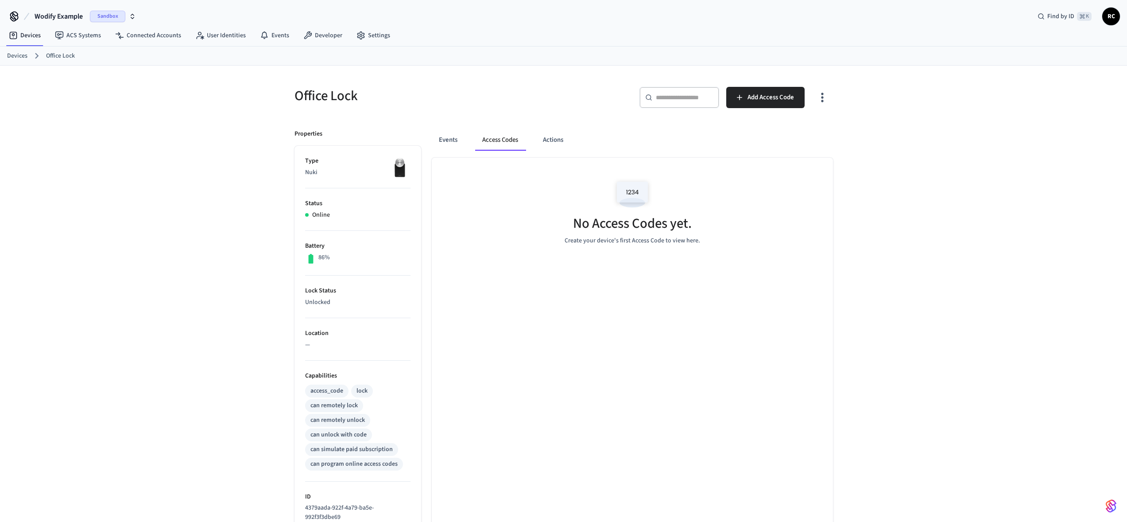
drag, startPoint x: 541, startPoint y: 189, endPoint x: 531, endPoint y: 184, distance: 11.5
click at [542, 189] on div "No Access Codes yet. Create your device's first Access Code to view here." at bounding box center [632, 210] width 401 height 105
click at [757, 92] on span "Add Access Code" at bounding box center [770, 98] width 46 height 12
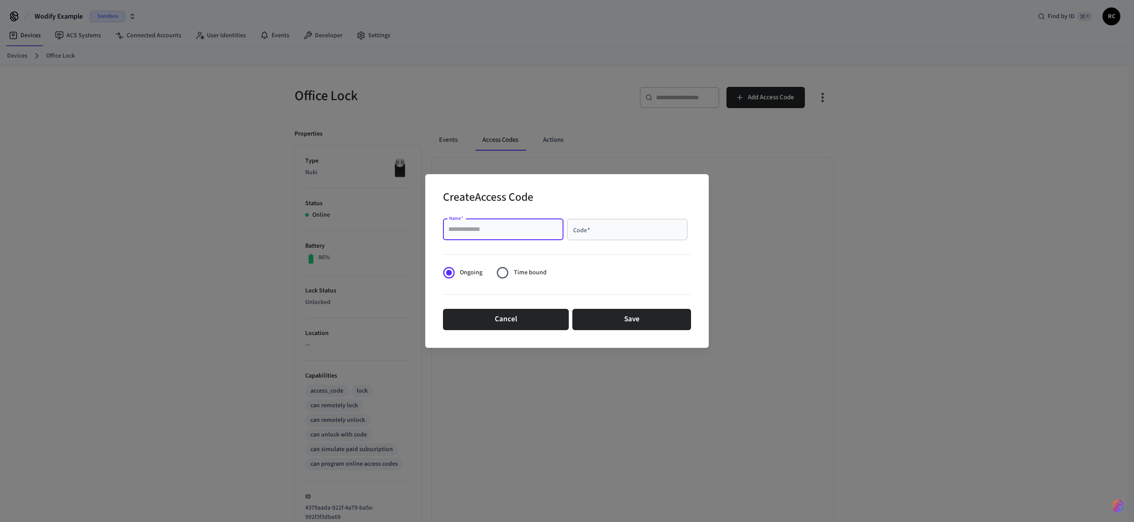
click at [519, 229] on input "Name   *" at bounding box center [503, 229] width 110 height 9
type input "*******"
type input "******"
click at [622, 325] on button "Save" at bounding box center [631, 319] width 119 height 21
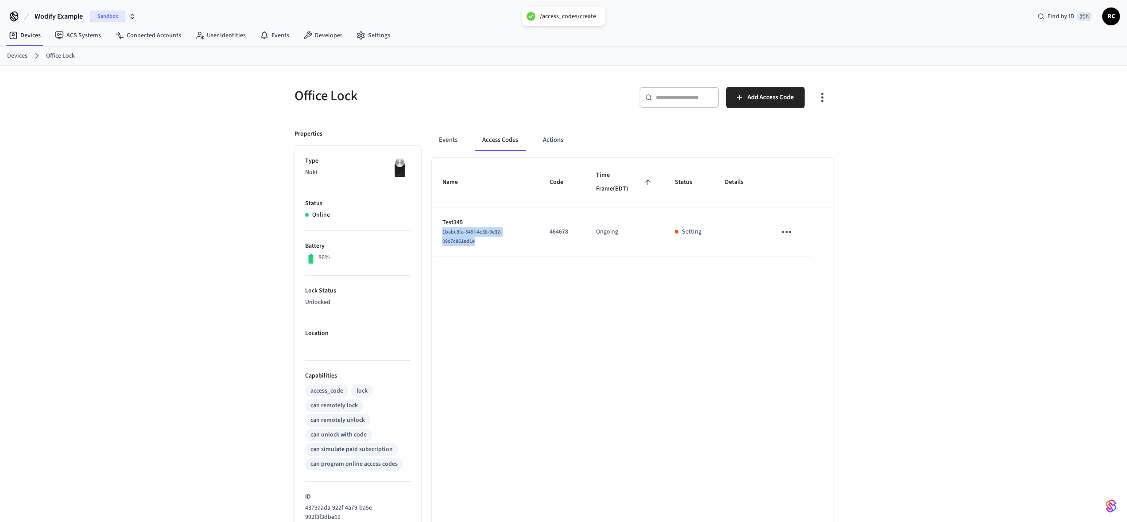
drag, startPoint x: 488, startPoint y: 243, endPoint x: 435, endPoint y: 232, distance: 54.5
click at [435, 232] on td "Test345 1babc8fa-549f-4c38-9e32-09c7c861ed1e" at bounding box center [486, 232] width 108 height 50
copy span "1babc8fa-549f-4c38-9e32-09c7c861ed1e"
click at [843, 177] on div "Office Lock ​ ​ Add Access Code Properties Type Nuki Status Online Battery 86% …" at bounding box center [563, 364] width 567 height 596
click at [842, 174] on div "Office Lock ​ ​ Add Access Code Properties Type Nuki Status Online Battery 86% …" at bounding box center [563, 364] width 567 height 596
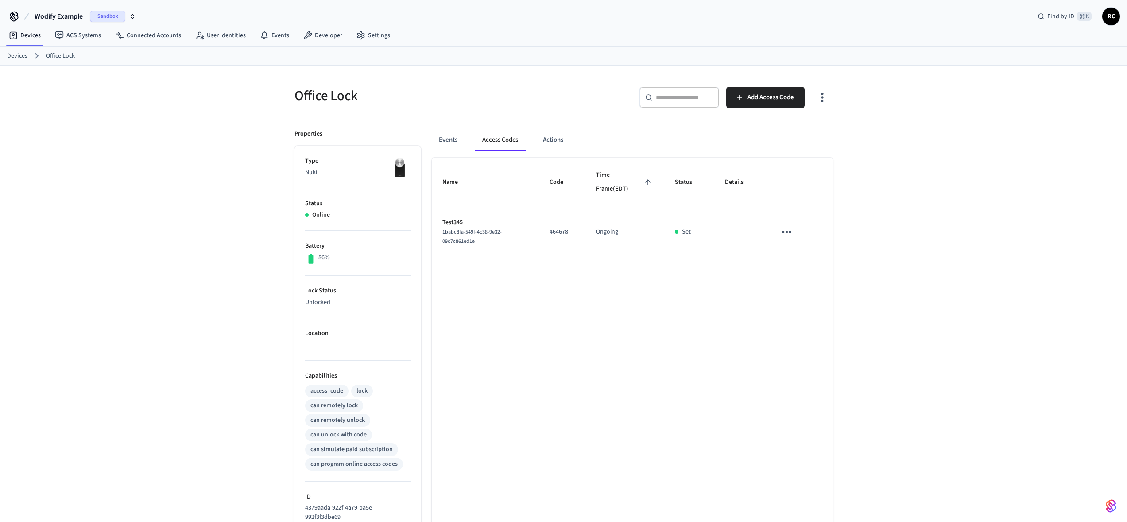
click at [840, 173] on div "Office Lock ​ ​ Add Access Code Properties Type Nuki Status Online Battery 86% …" at bounding box center [563, 364] width 567 height 596
click at [797, 231] on td "sticky table" at bounding box center [789, 232] width 46 height 50
click at [784, 231] on icon "sticky table" at bounding box center [787, 232] width 14 height 14
click at [814, 289] on li "Delete" at bounding box center [808, 281] width 42 height 23
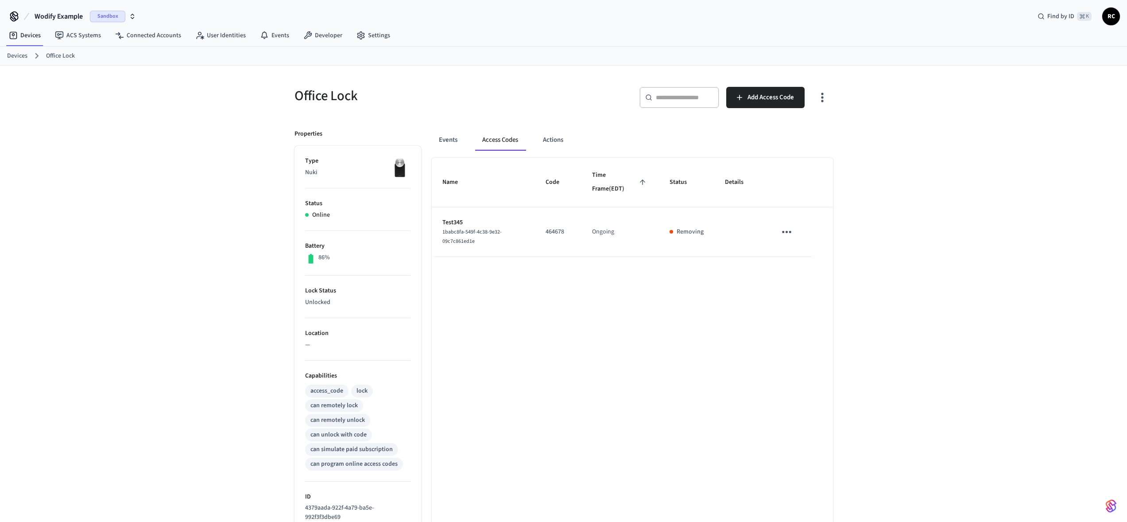
click at [785, 135] on div "Events Access Codes Actions" at bounding box center [632, 139] width 401 height 21
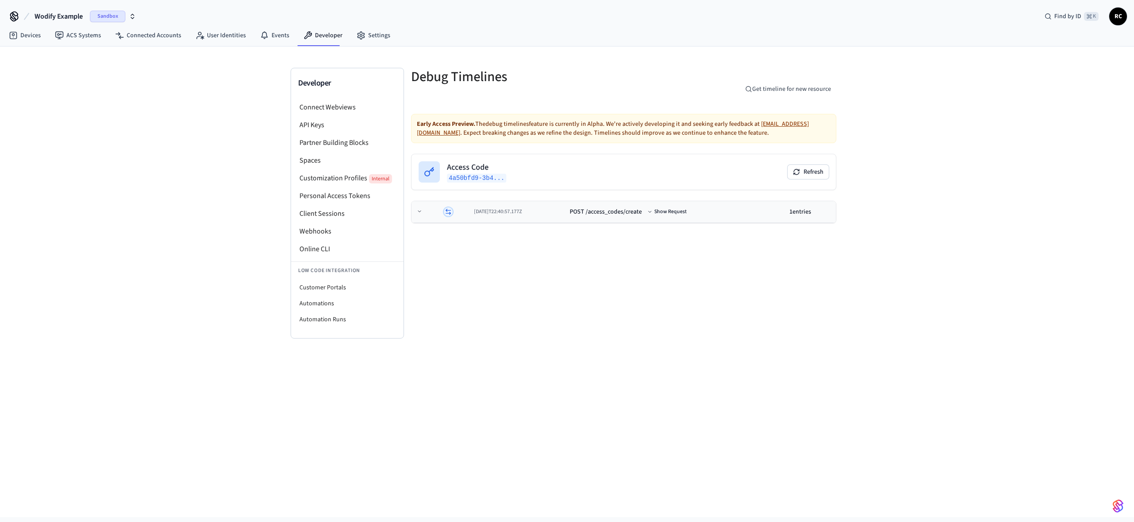
click at [549, 218] on td "2025-08-27T22:40:57.177Z" at bounding box center [518, 212] width 96 height 22
click at [778, 276] on div "Debug Timelines Get timeline for new resource Early Access Preview. The debug t…" at bounding box center [623, 203] width 439 height 271
click at [952, 77] on div "Developer Connect Webviews API Keys Partner Building Blocks Spaces Customizatio…" at bounding box center [567, 281] width 1134 height 470
click at [944, 226] on div "Developer Connect Webviews API Keys Partner Building Blocks Spaces Customizatio…" at bounding box center [567, 281] width 1134 height 470
click at [810, 173] on button "Refresh" at bounding box center [807, 172] width 41 height 14
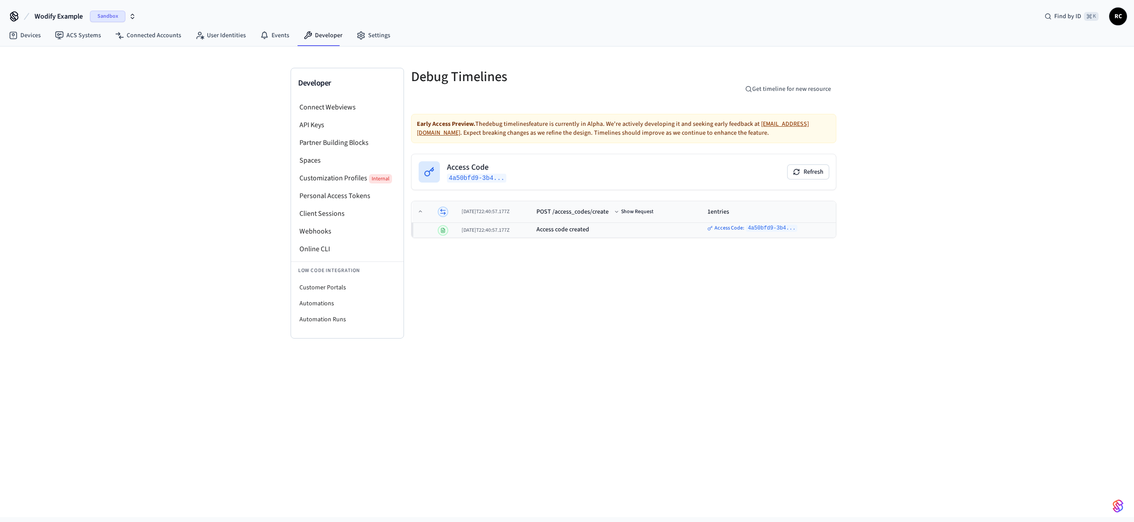
click at [469, 213] on div "[DATE]T22:40:57.177Z" at bounding box center [495, 211] width 68 height 7
click at [537, 292] on div "Debug Timelines Get timeline for new resource Early Access Preview. The debug t…" at bounding box center [623, 203] width 439 height 271
click at [692, 263] on div "Debug Timelines Get timeline for new resource Early Access Preview. The debug t…" at bounding box center [623, 203] width 439 height 271
click at [566, 221] on td "[DATE]T22:40:57.177Z" at bounding box center [518, 212] width 96 height 22
click at [533, 219] on td "[DATE]T22:40:57.177Z" at bounding box center [495, 212] width 75 height 22
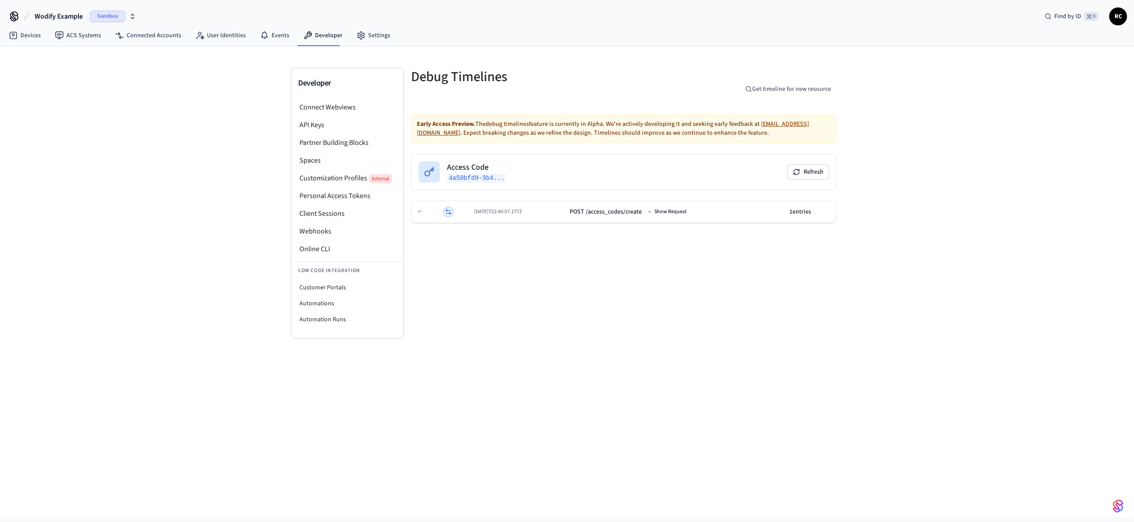
click at [886, 176] on div "Developer Connect Webviews API Keys Partner Building Blocks Spaces Customizatio…" at bounding box center [567, 281] width 1134 height 470
click at [508, 203] on td "[DATE]T22:40:57.177Z" at bounding box center [518, 212] width 96 height 22
click at [823, 177] on button "Refresh" at bounding box center [807, 172] width 41 height 14
click at [888, 185] on div "Developer Connect Webviews API Keys Partner Building Blocks Spaces Customizatio…" at bounding box center [567, 281] width 1134 height 470
click at [798, 171] on icon at bounding box center [796, 171] width 7 height 7
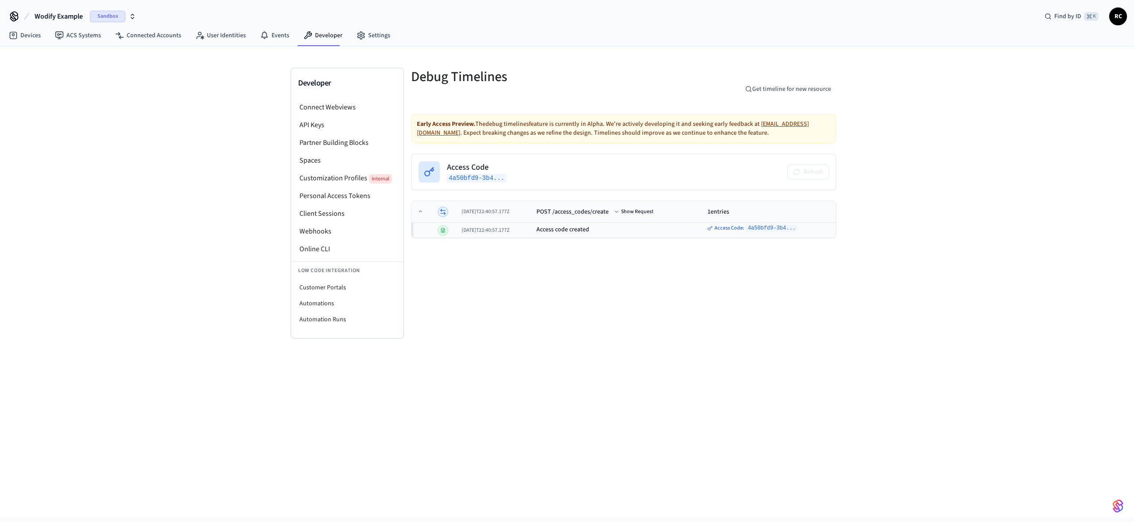
click at [520, 212] on div "[DATE]T22:40:57.177Z" at bounding box center [495, 211] width 68 height 7
click at [525, 245] on div "Debug Timelines Get timeline for new resource Early Access Preview. The debug t…" at bounding box center [623, 203] width 439 height 271
click at [874, 127] on div "Developer Connect Webviews API Keys Partner Building Blocks Spaces Customizatio…" at bounding box center [567, 281] width 1134 height 470
click at [194, 338] on div "Developer Connect Webviews API Keys Partner Building Blocks Spaces Customizatio…" at bounding box center [567, 281] width 1134 height 470
click at [809, 169] on button "Refresh" at bounding box center [807, 172] width 41 height 14
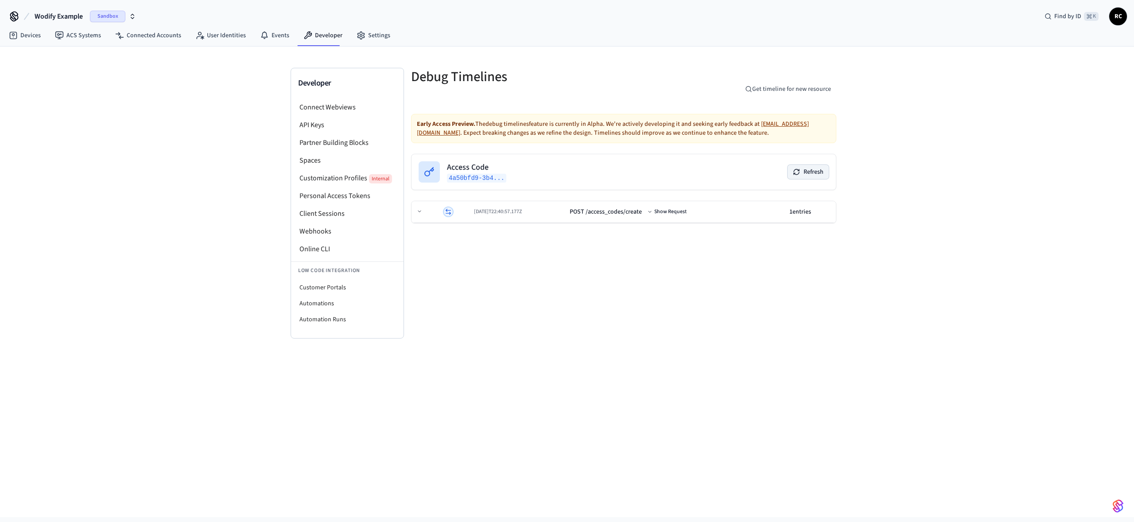
click at [813, 168] on button "Refresh" at bounding box center [807, 172] width 41 height 14
click at [794, 86] on button "Get timeline for new resource" at bounding box center [788, 89] width 97 height 14
type input "**********"
click at [811, 89] on icon "submit" at bounding box center [811, 88] width 7 height 7
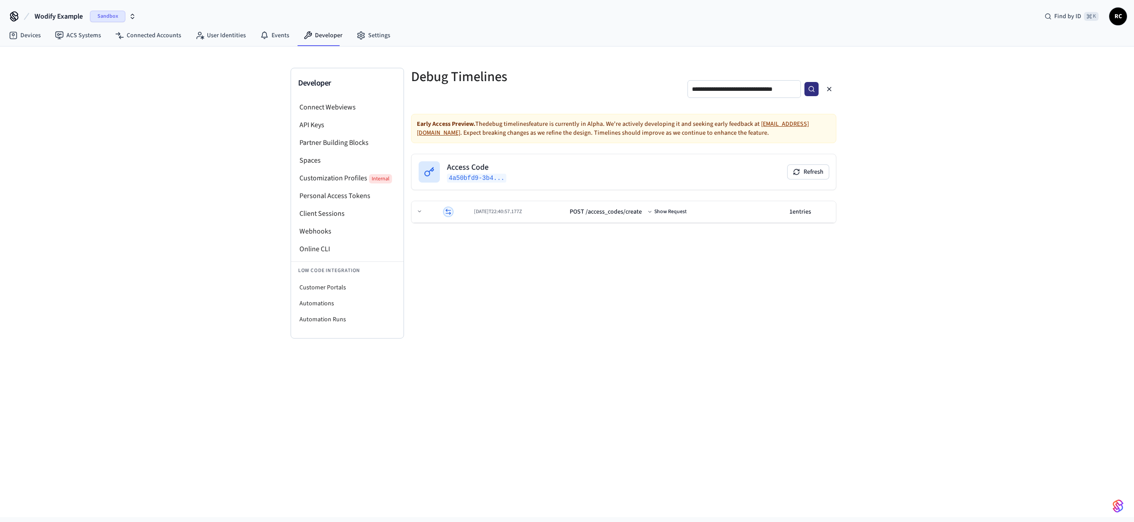
scroll to position [0, 0]
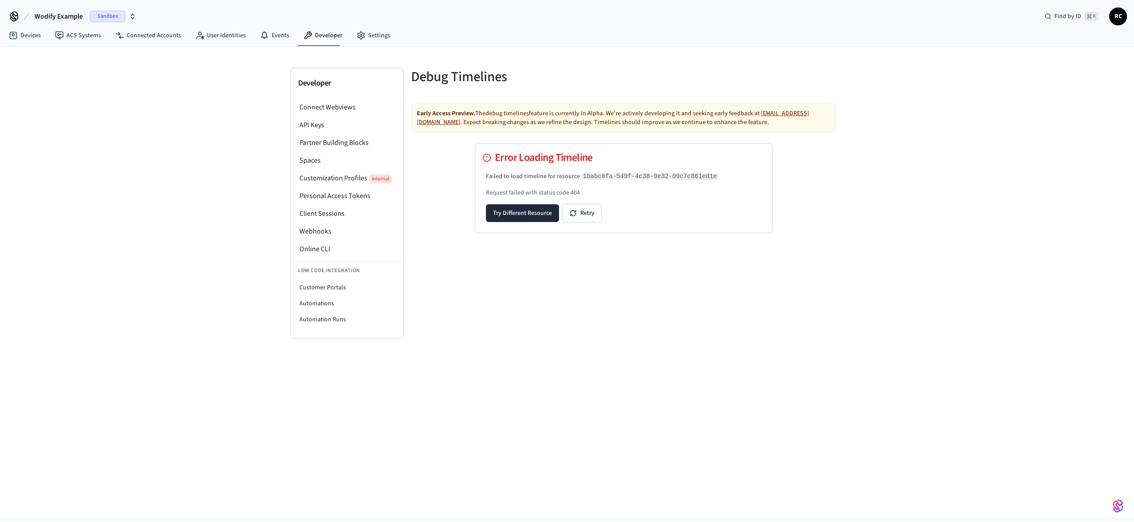
click at [797, 114] on link "[EMAIL_ADDRESS][DOMAIN_NAME]" at bounding box center [613, 118] width 392 height 18
click at [594, 249] on div "Debug Timelines Early Access Preview. The debug timelines feature is currently …" at bounding box center [623, 203] width 439 height 271
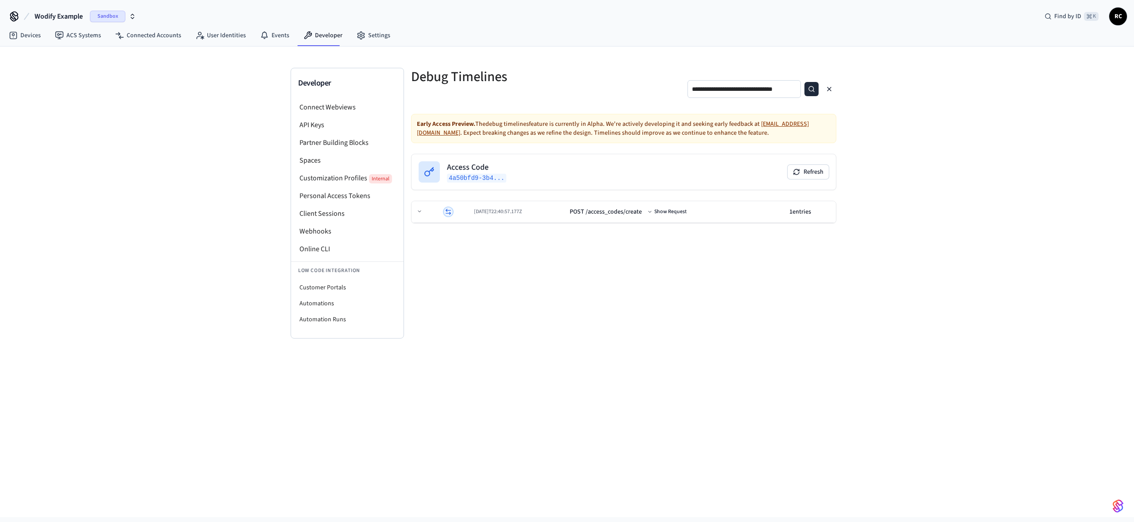
click at [445, 77] on h5 "Debug Timelines" at bounding box center [477, 77] width 133 height 18
click at [303, 32] on icon at bounding box center [307, 35] width 9 height 9
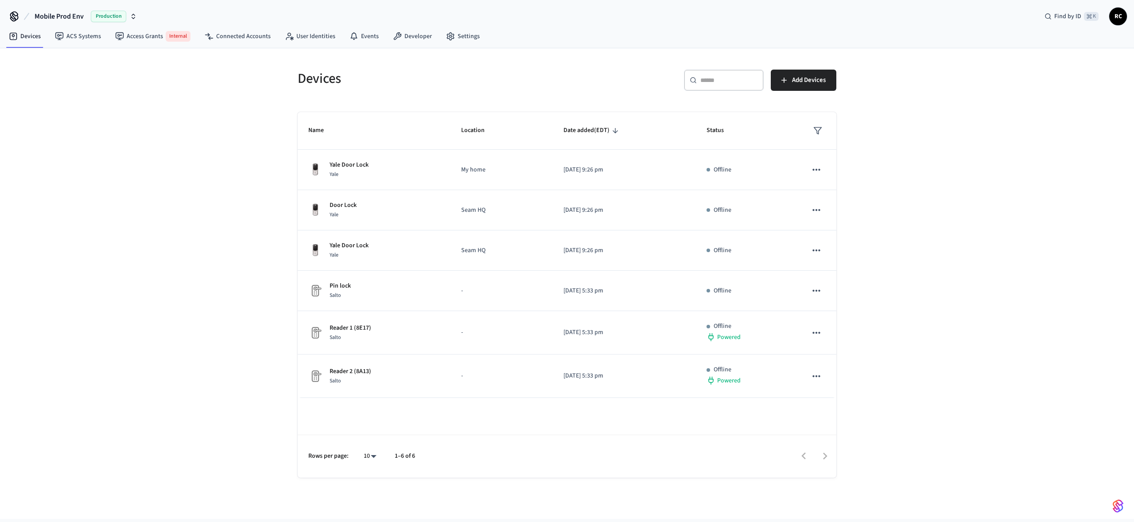
click at [198, 264] on div "Devices ​ ​ Add Devices Name Location Date added (EDT) Status Yale Door Lock Ya…" at bounding box center [567, 283] width 1134 height 470
click at [924, 190] on div "Devices ​ ​ Add Devices Name Location Date added (EDT) Status Yale Door Lock Ya…" at bounding box center [567, 283] width 1134 height 470
click at [194, 249] on div "Devices ​ ​ Add Devices Name Location Date added (EDT) Status Yale Door Lock Ya…" at bounding box center [567, 283] width 1134 height 470
click at [186, 223] on div "Devices ​ ​ Add Devices Name Location Date added (EDT) Status Yale Door Lock Ya…" at bounding box center [567, 283] width 1134 height 470
click at [935, 41] on div "Devices ACS Systems Access Grants Internal Connected Accounts User Identities E…" at bounding box center [567, 37] width 1134 height 23
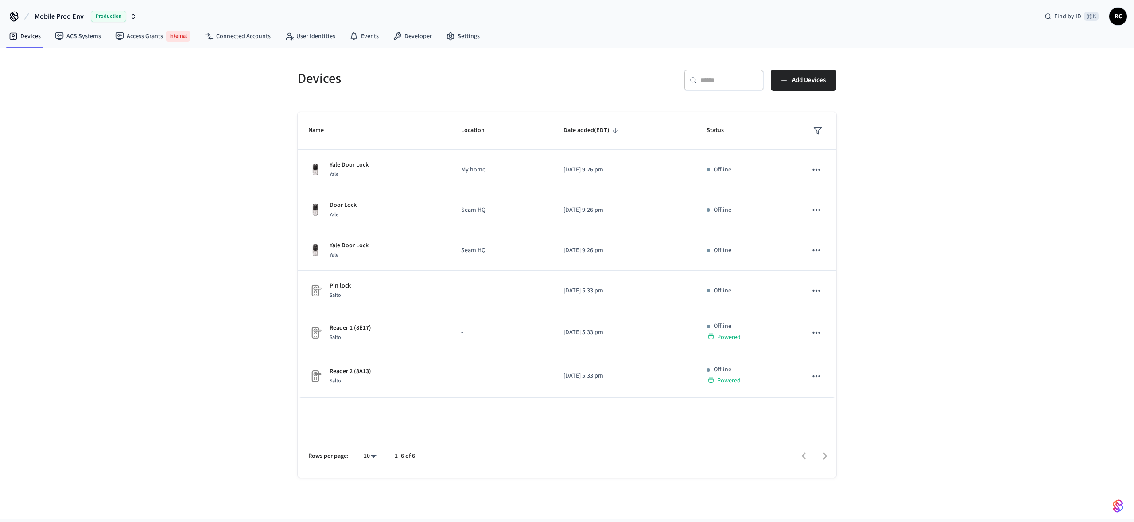
click at [976, 170] on div "Devices ​ ​ Add Devices Name Location Date added (EDT) Status Yale Door Lock Ya…" at bounding box center [567, 283] width 1134 height 470
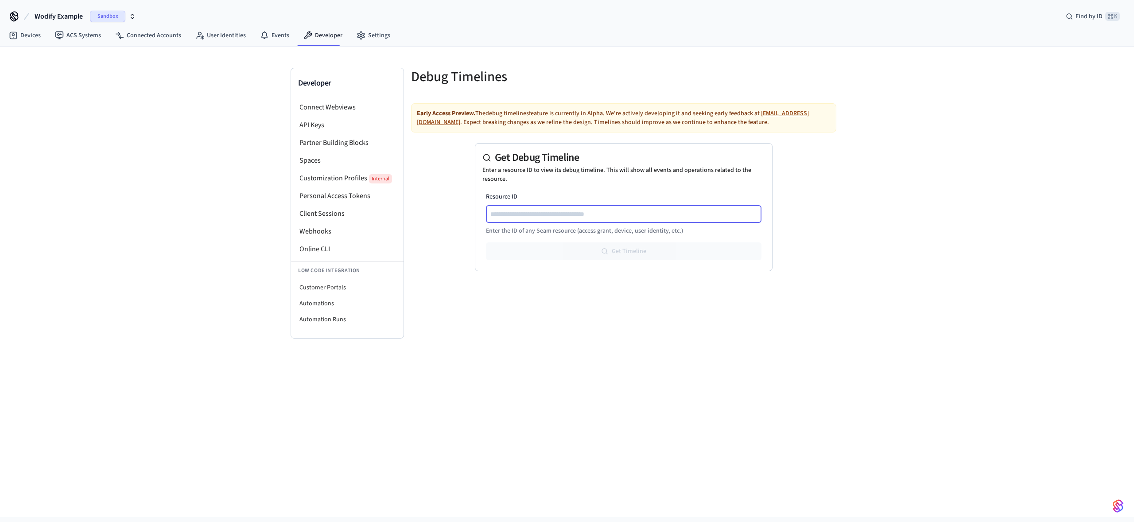
click at [591, 215] on input "Resource ID" at bounding box center [624, 214] width 275 height 11
paste input "**********"
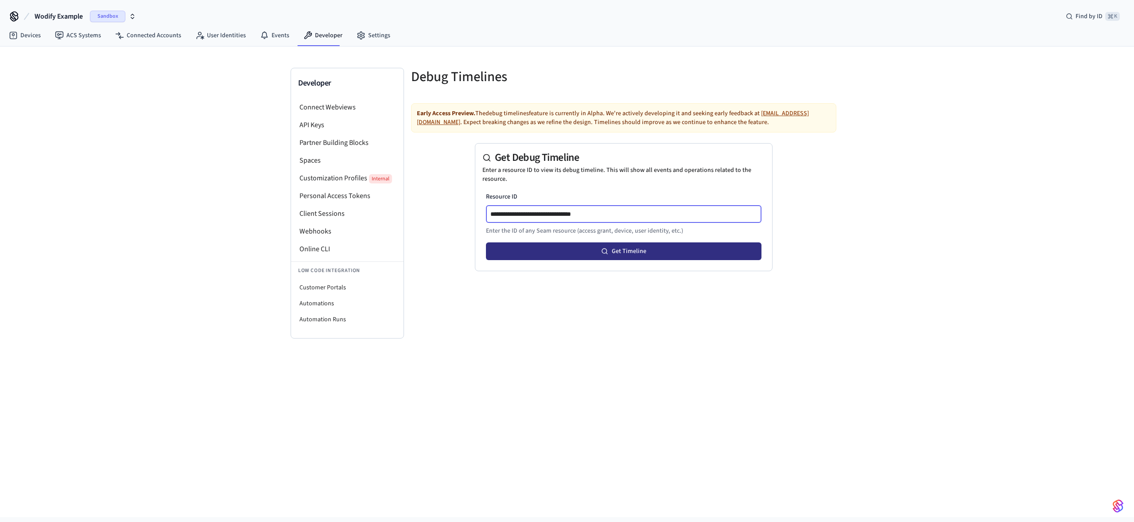
type input "**********"
click at [680, 248] on button "Get Timeline" at bounding box center [623, 251] width 275 height 18
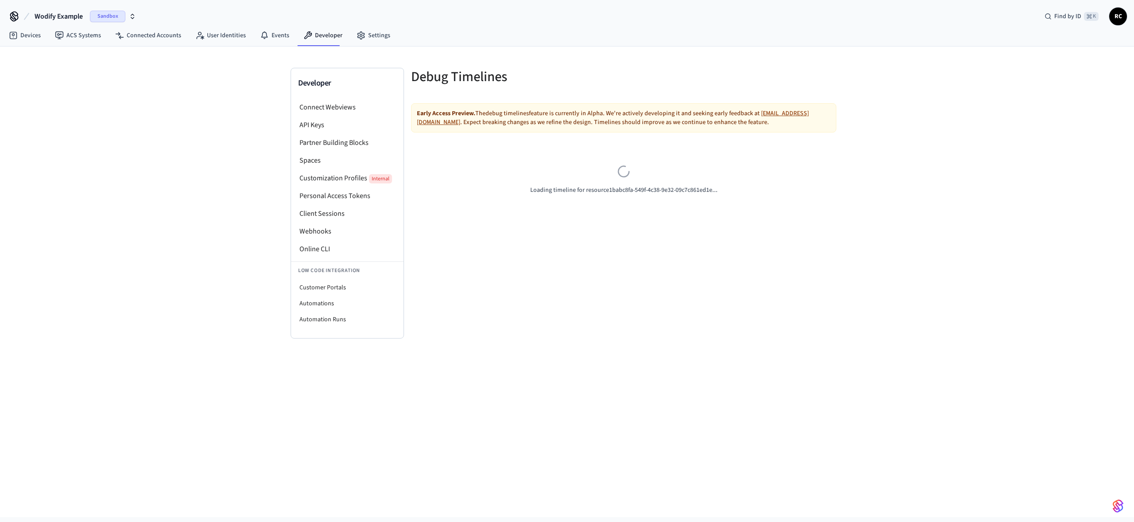
drag, startPoint x: 580, startPoint y: 98, endPoint x: 581, endPoint y: 93, distance: 5.5
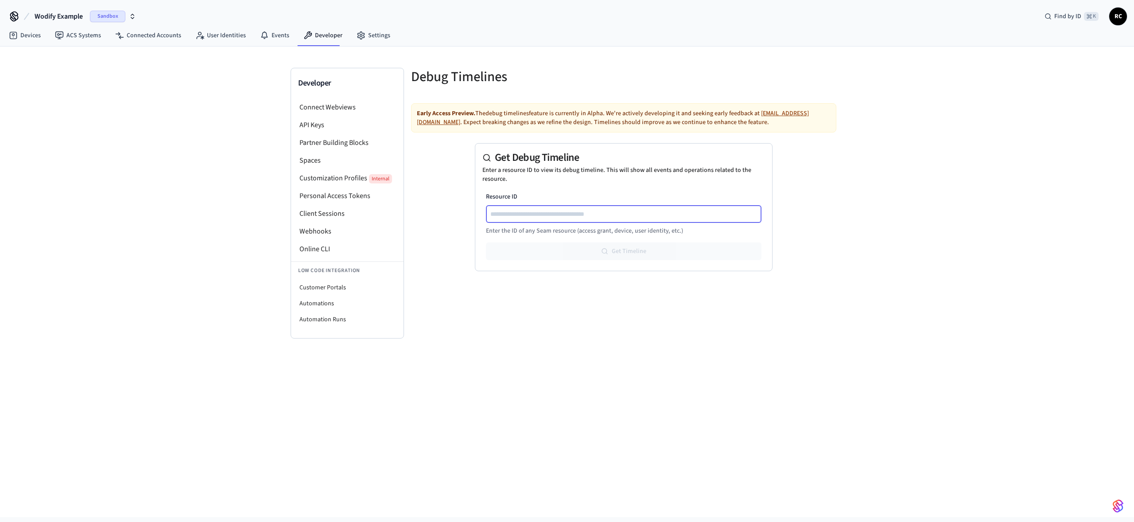
click at [622, 217] on input "Resource ID" at bounding box center [624, 214] width 275 height 11
paste input "**********"
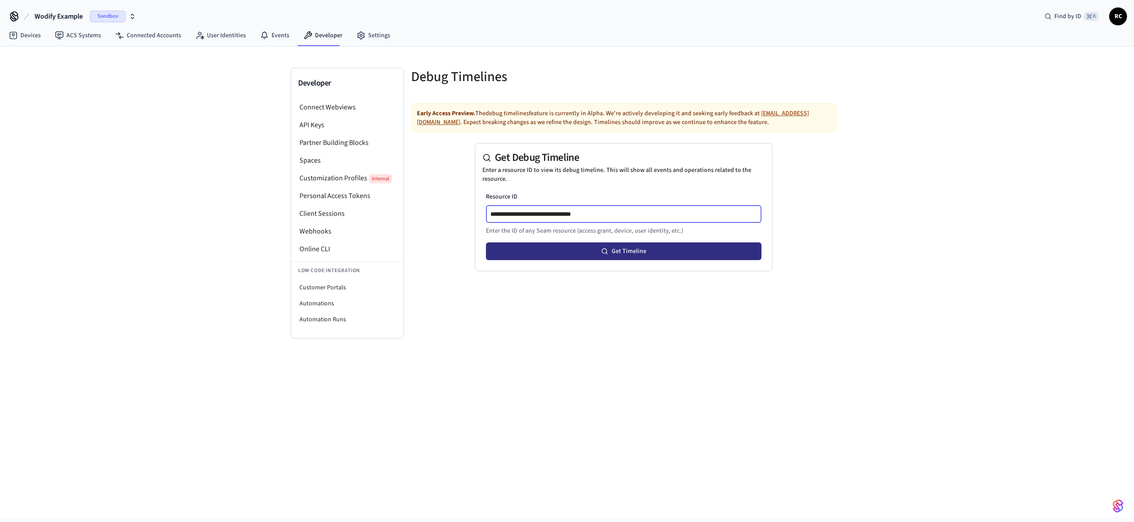
type input "**********"
click at [670, 247] on button "Get Timeline" at bounding box center [623, 251] width 275 height 18
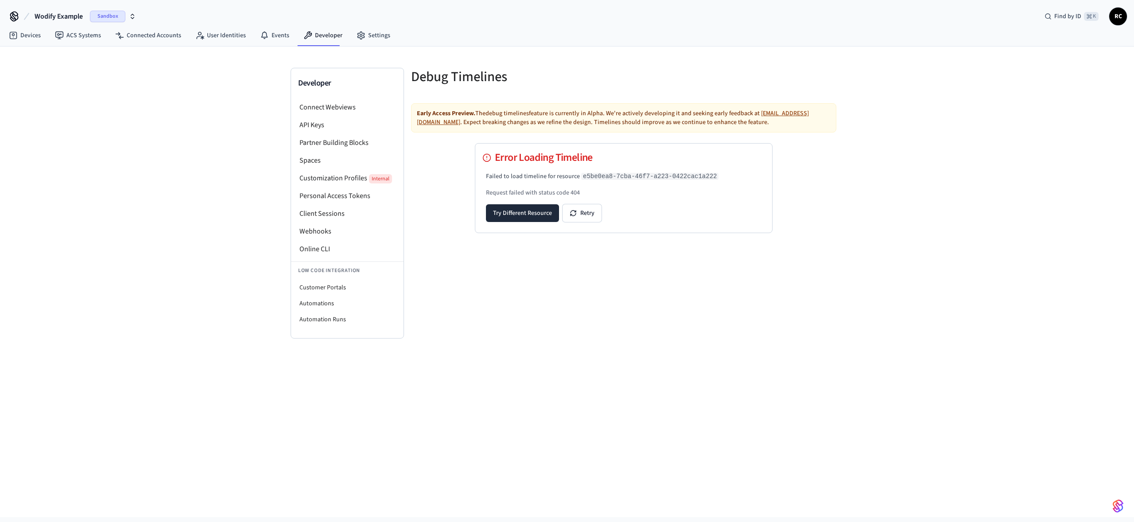
click at [869, 221] on div "Developer Connect Webviews API Keys Partner Building Blocks Spaces Customizatio…" at bounding box center [567, 281] width 1134 height 470
click at [761, 99] on div "Debug Timelines Early Access Preview. The debug timelines feature is currently …" at bounding box center [623, 203] width 439 height 271
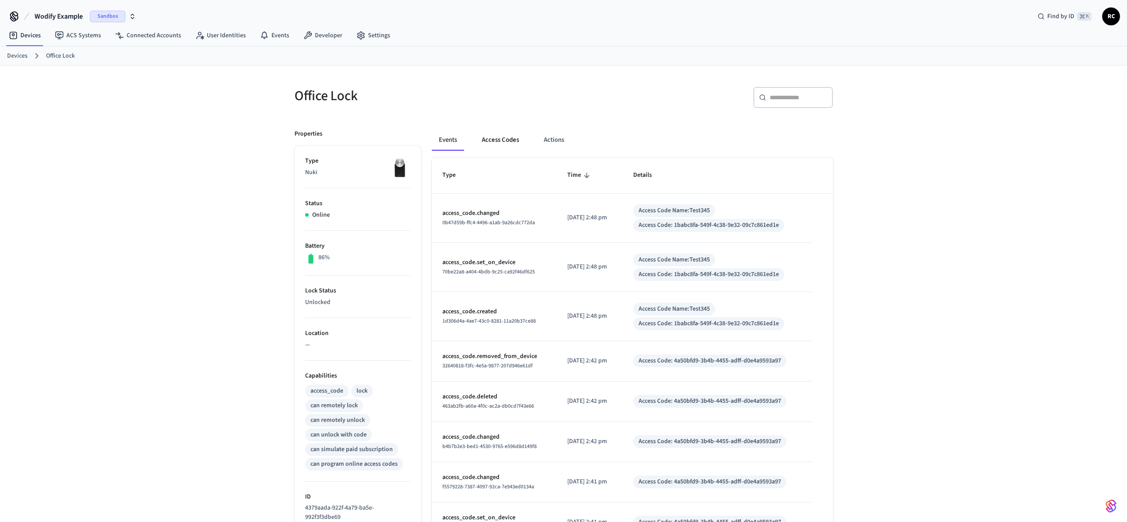
click at [519, 138] on button "Access Codes" at bounding box center [500, 139] width 51 height 21
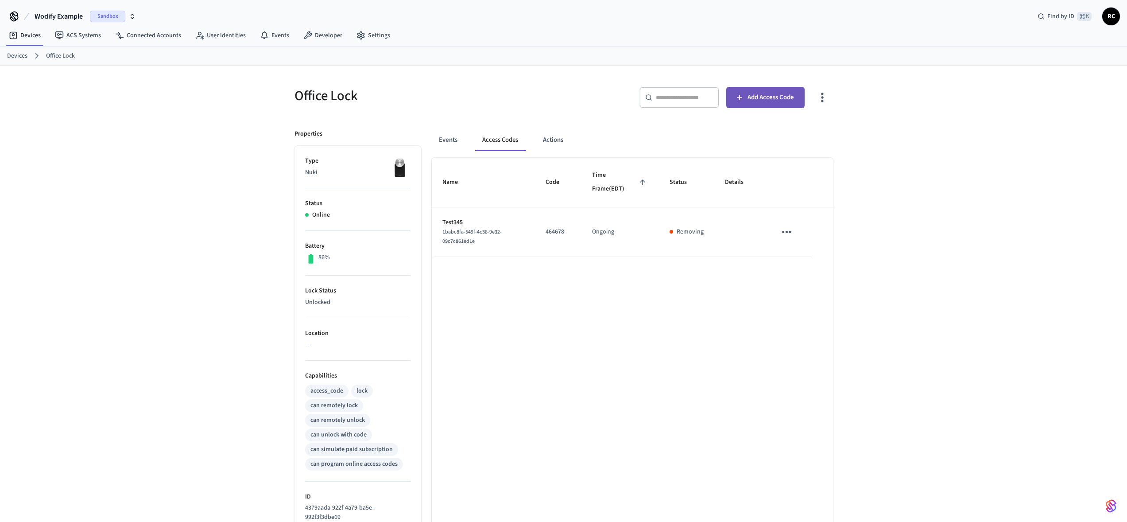
click at [775, 96] on span "Add Access Code" at bounding box center [770, 98] width 46 height 12
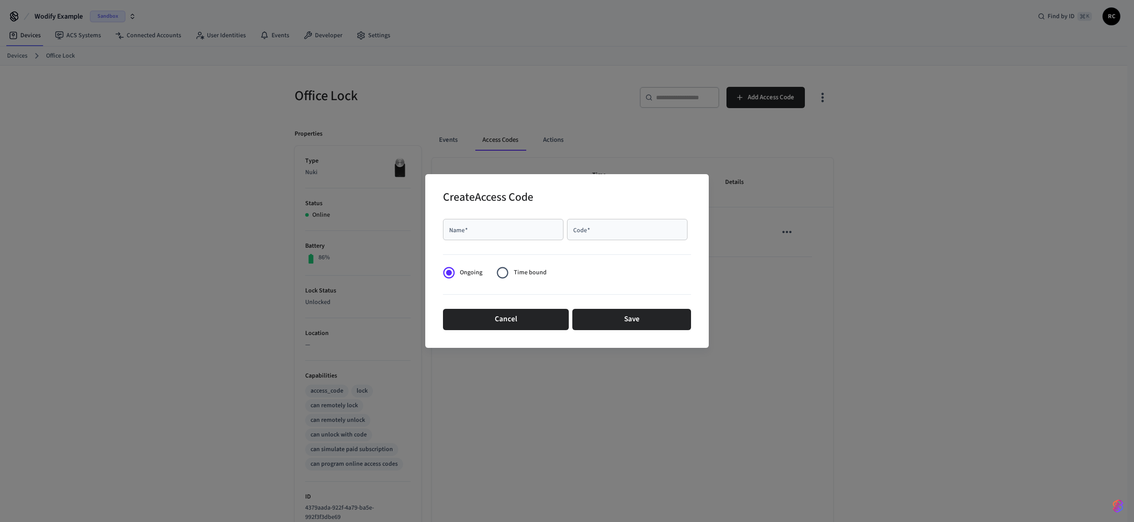
click at [519, 225] on input "Name   *" at bounding box center [503, 229] width 110 height 9
click at [468, 226] on input "*******" at bounding box center [503, 229] width 110 height 9
type input "*********"
click at [623, 225] on input "Code   *" at bounding box center [627, 229] width 110 height 9
type input "*"
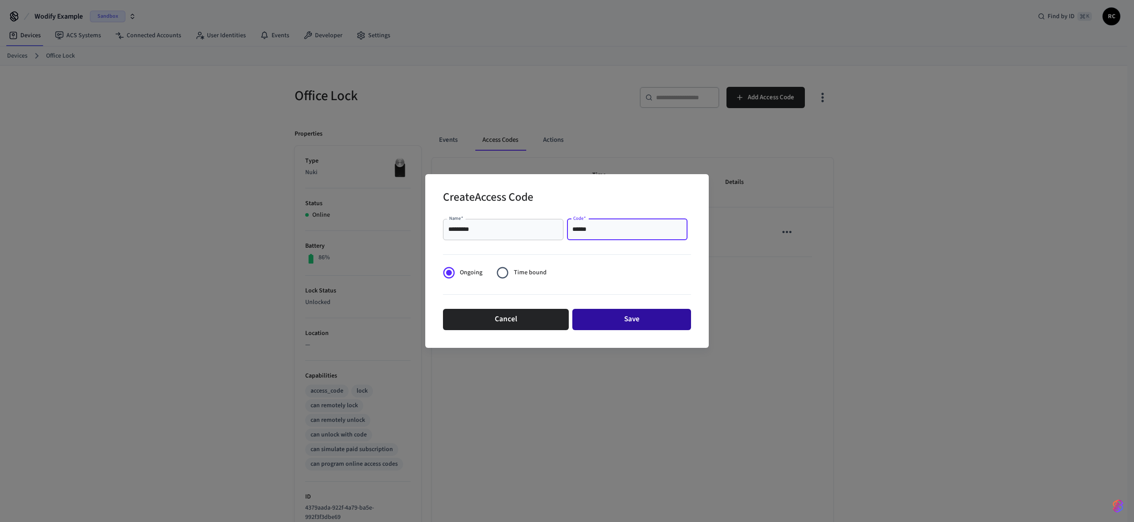
type input "******"
click at [631, 319] on button "Save" at bounding box center [631, 319] width 119 height 21
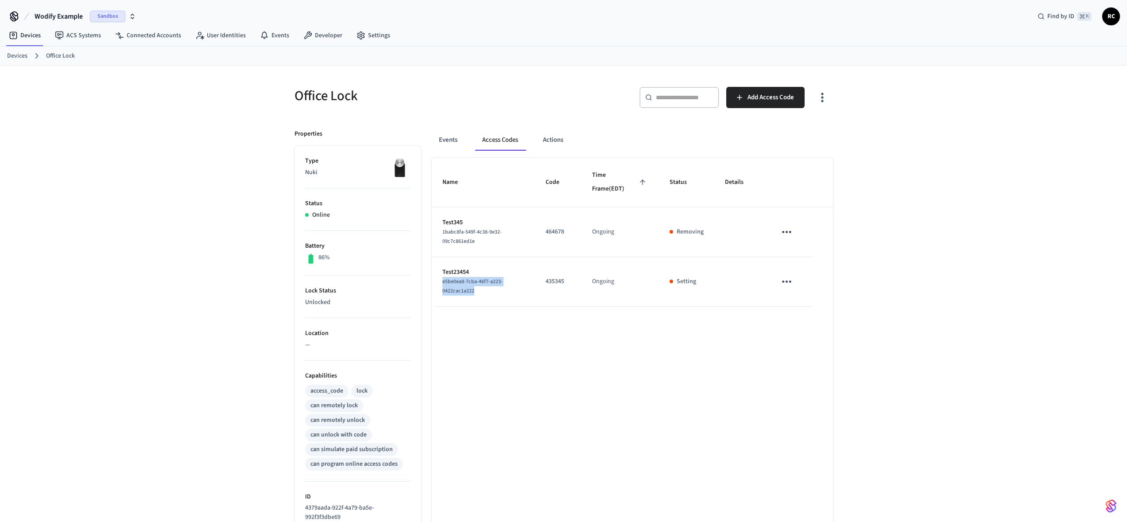
drag, startPoint x: 485, startPoint y: 289, endPoint x: 436, endPoint y: 282, distance: 49.2
click at [436, 282] on td "Test23454 e5be0ea8-7cba-46f7-a223-0422cac1a222" at bounding box center [483, 282] width 103 height 50
copy span "e5be0ea8-7cba-46f7-a223-0422cac1a222"
click at [576, 333] on div "Name Code Time Frame (EDT) Status Details Test345 1babc8fa-549f-4c38-9e32-09c7c…" at bounding box center [632, 410] width 401 height 504
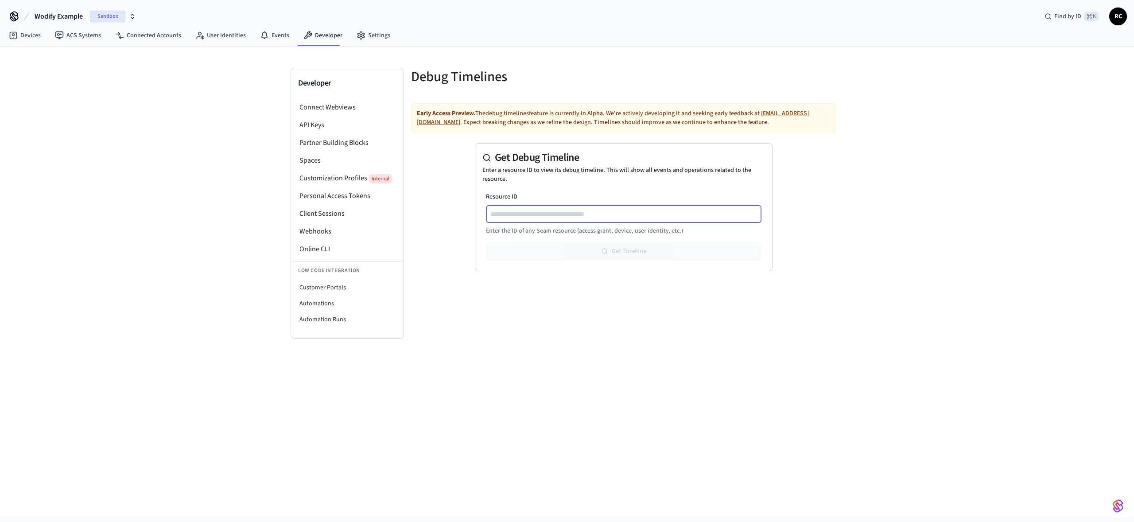
click at [600, 213] on input "Resource ID" at bounding box center [624, 214] width 275 height 11
paste input "**********"
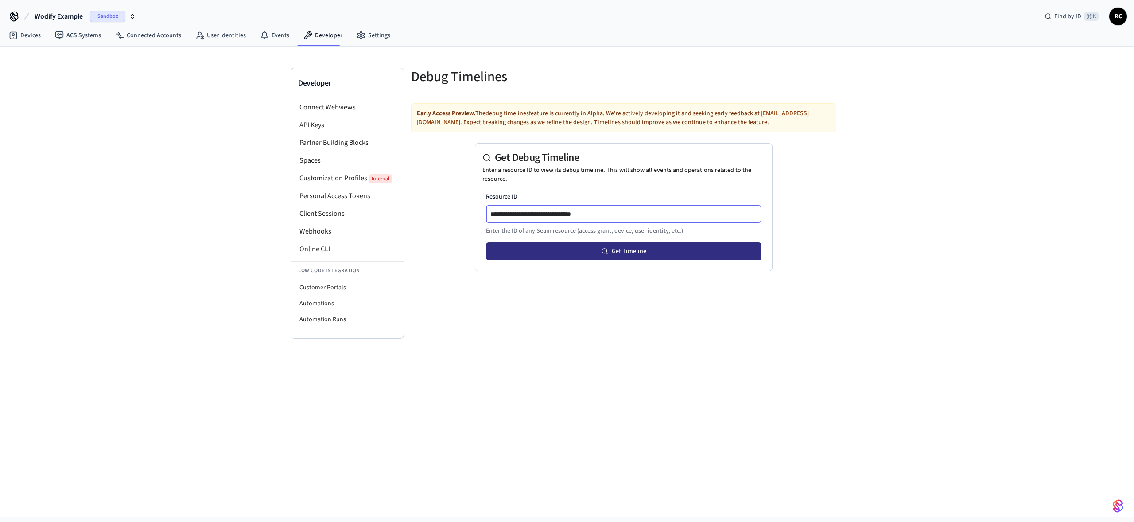
type input "**********"
click at [685, 256] on button "Get Timeline" at bounding box center [623, 251] width 275 height 18
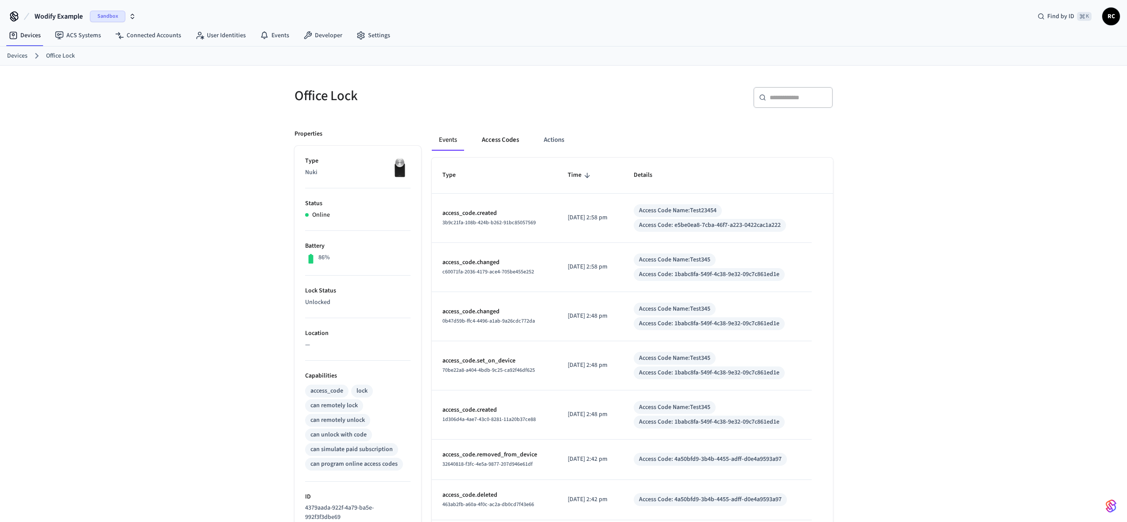
click at [478, 149] on button "Access Codes" at bounding box center [500, 139] width 51 height 21
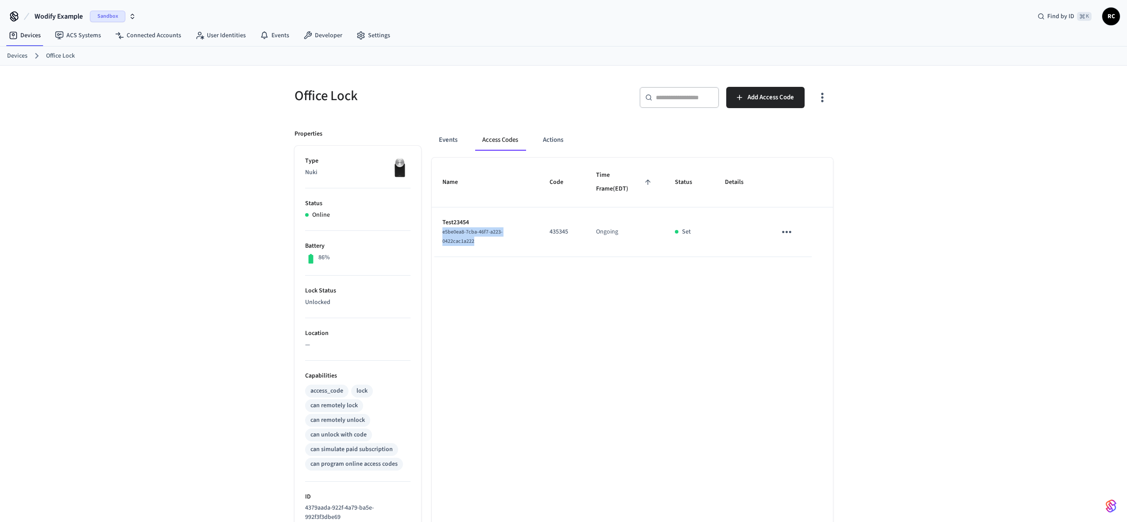
drag, startPoint x: 479, startPoint y: 240, endPoint x: 438, endPoint y: 234, distance: 41.6
click at [438, 234] on td "Test23454 e5be0ea8-7cba-46f7-a223-0422cac1a222" at bounding box center [486, 232] width 108 height 50
copy span "e5be0ea8-7cba-46f7-a223-0422cac1a222"
click at [791, 230] on icon "sticky table" at bounding box center [787, 232] width 14 height 14
click at [821, 283] on li "Delete" at bounding box center [808, 281] width 42 height 23
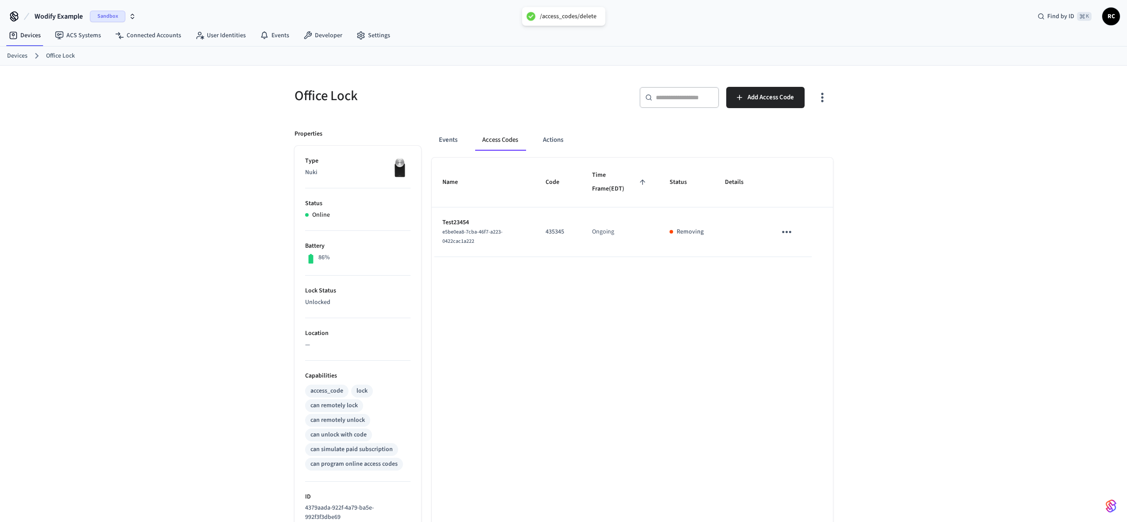
click at [623, 42] on div "Devices ACS Systems Connected Accounts User Identities Events Developer Settings" at bounding box center [563, 36] width 1127 height 21
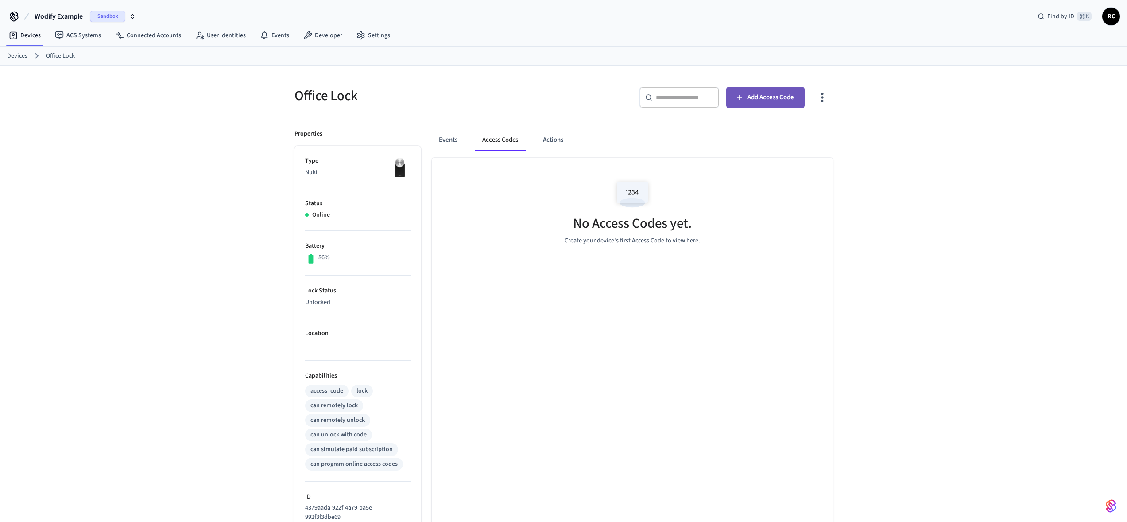
click at [778, 97] on span "Add Access Code" at bounding box center [770, 98] width 46 height 12
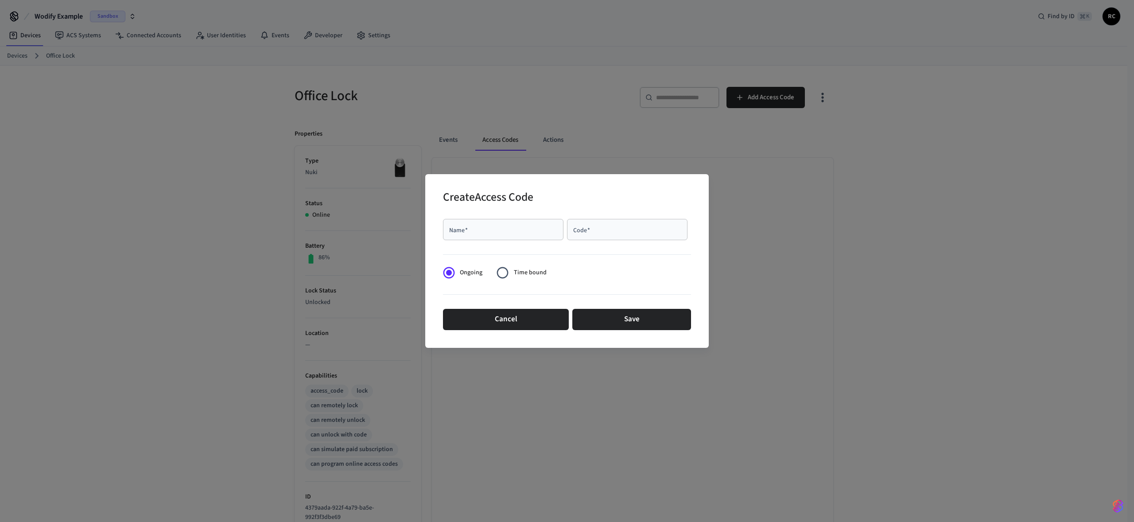
click at [465, 235] on div "Name   *" at bounding box center [503, 229] width 120 height 21
type input "*********"
type input "******"
click at [669, 324] on button "Save" at bounding box center [631, 319] width 119 height 21
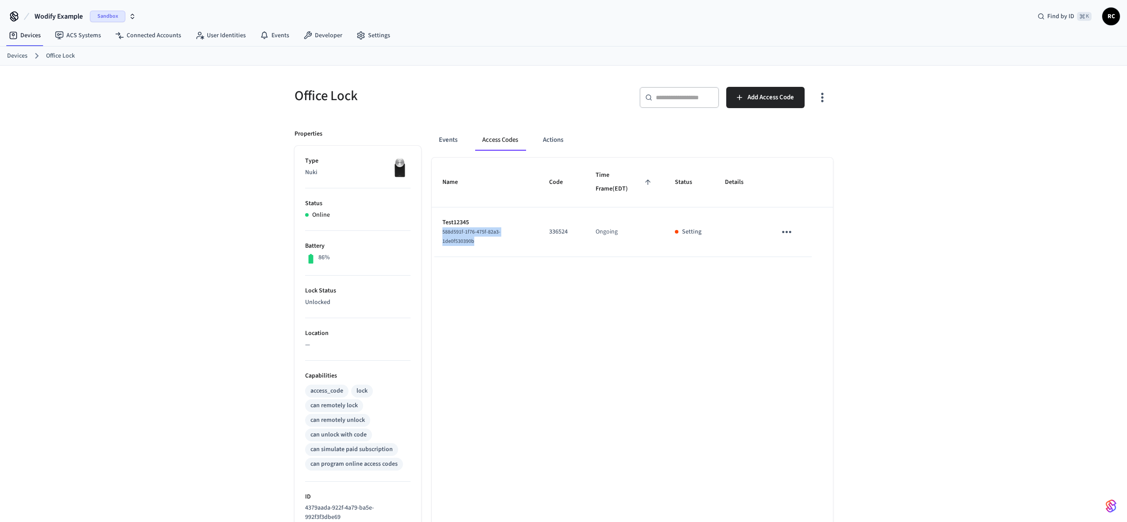
drag, startPoint x: 492, startPoint y: 238, endPoint x: 443, endPoint y: 229, distance: 49.9
click at [443, 229] on div "588d591f-1f76-475f-82a3-1de0f530390b" at bounding box center [485, 236] width 86 height 19
copy span "588d591f-1f76-475f-82a3-1de0f530390b"
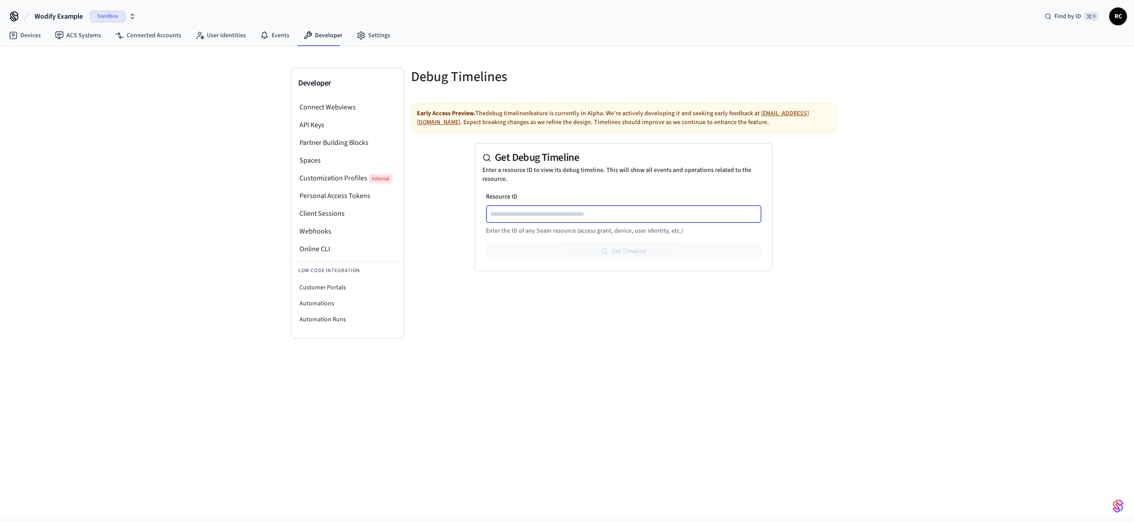
click at [630, 214] on input "Resource ID" at bounding box center [624, 214] width 275 height 11
paste input "**********"
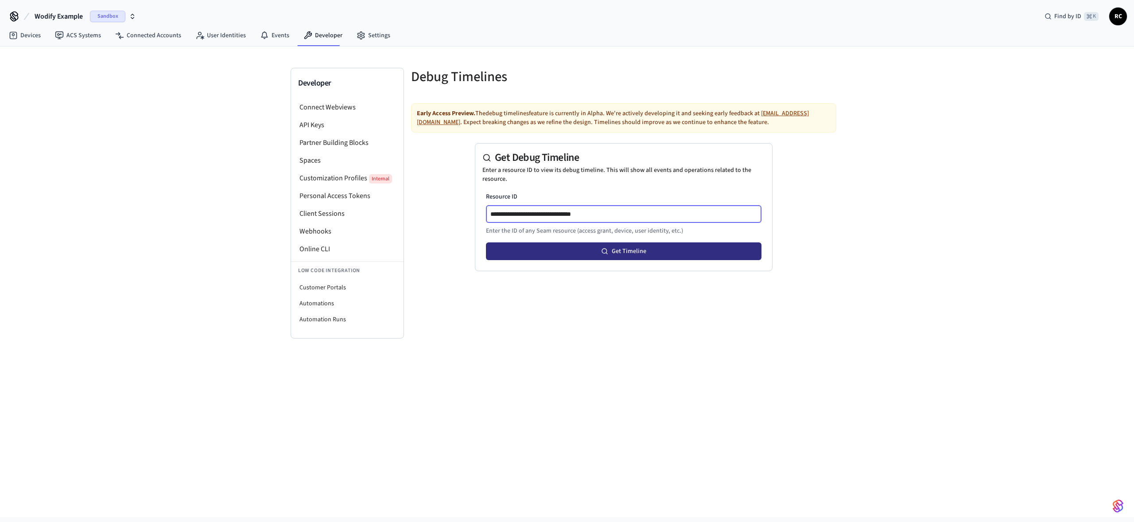
type input "**********"
click at [703, 248] on button "Get Timeline" at bounding box center [623, 251] width 275 height 18
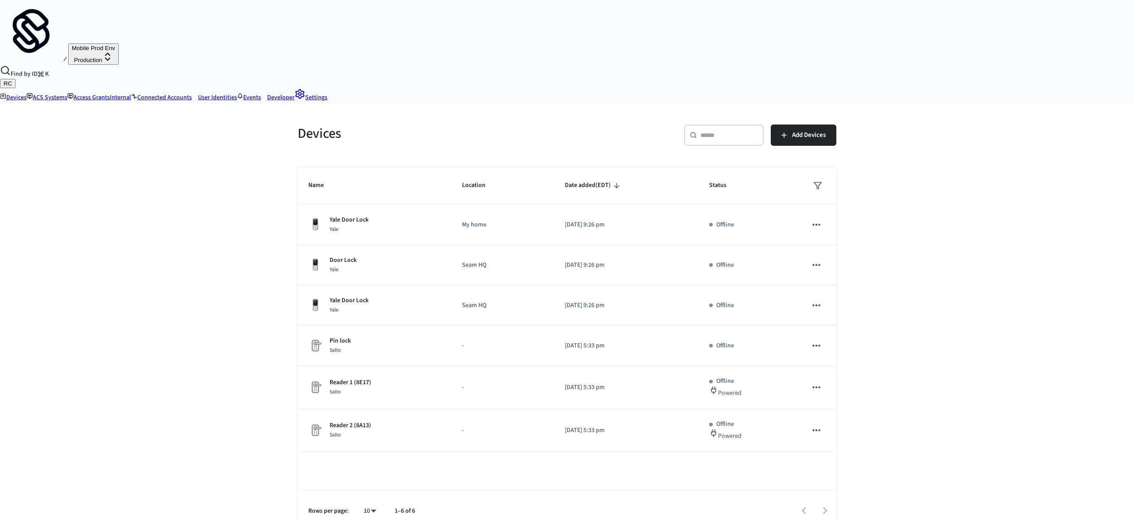
click at [1042, 291] on div "Devices ​ ​ Add Devices Name Location Date added (EDT) Status Yale Door Lock Ya…" at bounding box center [567, 338] width 1134 height 470
click at [1042, 288] on div "Devices ​ ​ Add Devices Name Location Date added (EDT) Status Yale Door Lock Ya…" at bounding box center [567, 338] width 1134 height 470
click at [618, 114] on div "Devices ​ ​ Add Devices Name Location Date added (EDT) Status Yale Door Lock Ya…" at bounding box center [566, 323] width 553 height 418
click at [620, 124] on div "​ ​ Add Devices" at bounding box center [704, 138] width 264 height 28
click at [72, 45] on span "Mobile Prod Env" at bounding box center [93, 48] width 43 height 7
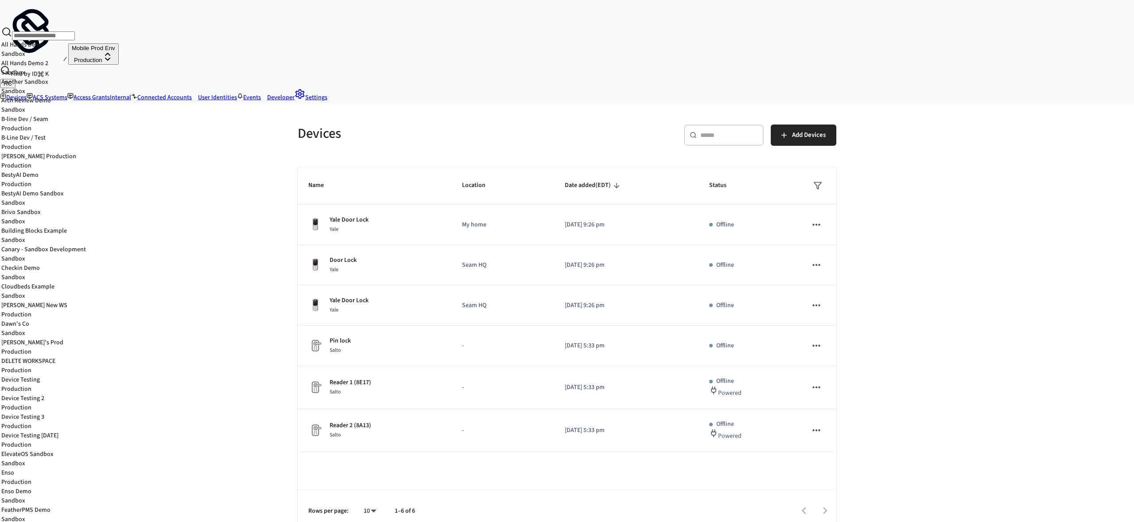
scroll to position [1133, 0]
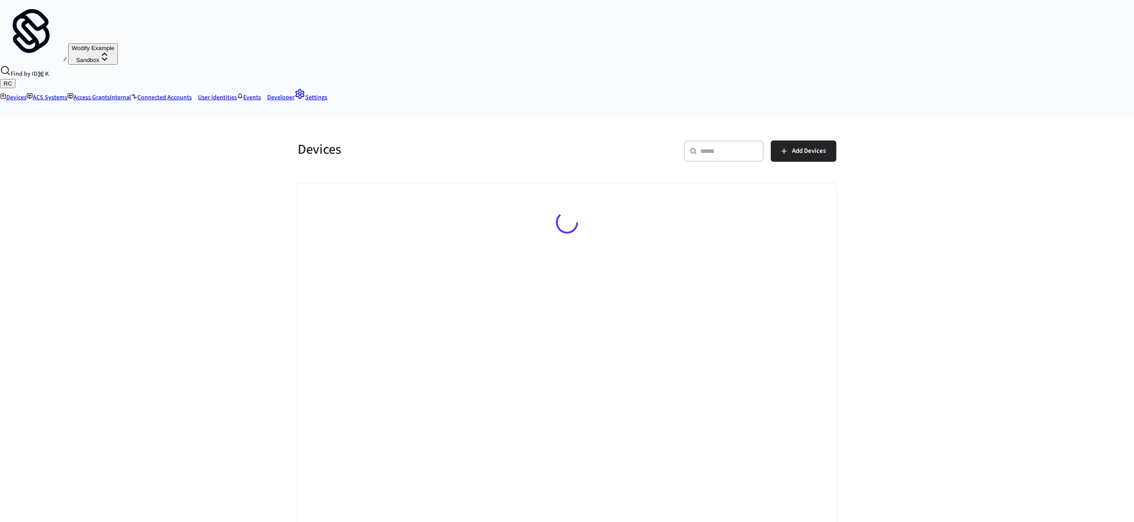
click at [294, 93] on link "Developer" at bounding box center [278, 97] width 34 height 9
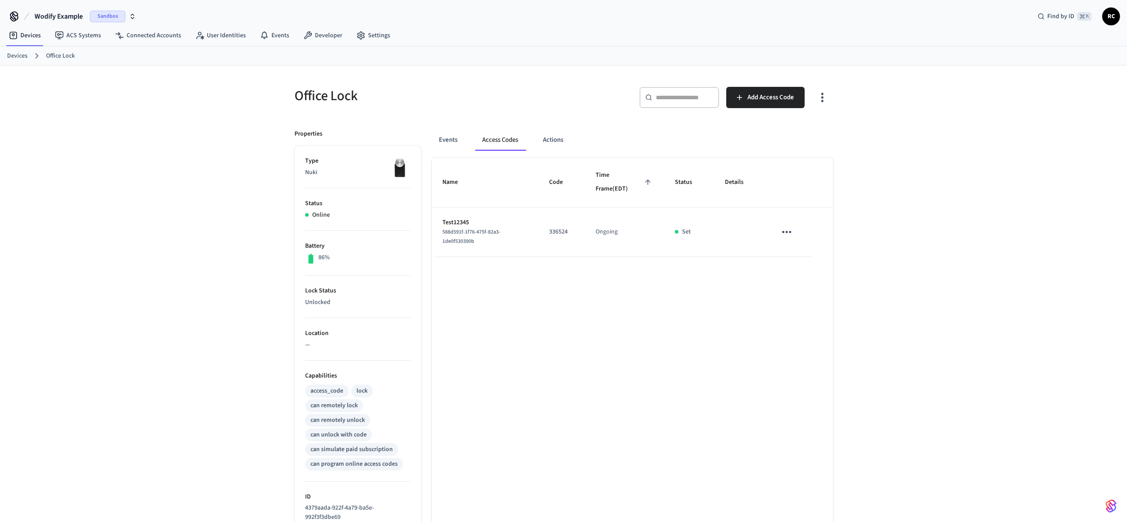
click at [573, 289] on div "Name Code Time Frame (EDT) Status Details Test12345 588d591f-1f76-475f-82a3-1de…" at bounding box center [632, 410] width 401 height 504
click at [781, 229] on icon "sticky table" at bounding box center [787, 232] width 14 height 14
click at [806, 279] on li "Delete" at bounding box center [808, 281] width 42 height 23
drag, startPoint x: 651, startPoint y: 274, endPoint x: 645, endPoint y: 273, distance: 6.3
click at [650, 274] on div "Name Code Time Frame (EDT) Status Details Test12345 588d591f-1f76-475f-82a3-1de…" at bounding box center [632, 410] width 401 height 504
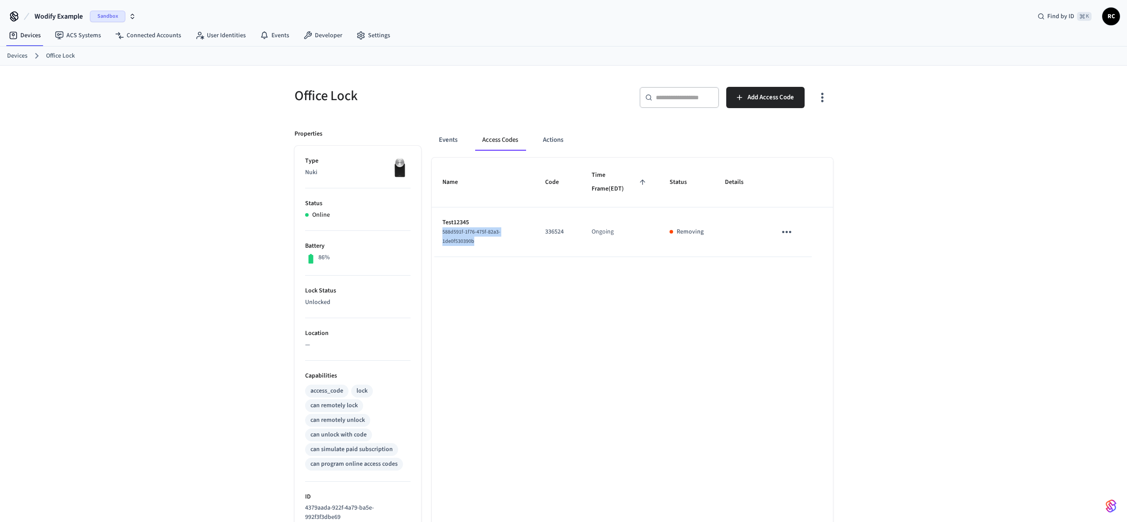
drag, startPoint x: 485, startPoint y: 237, endPoint x: 448, endPoint y: 216, distance: 43.1
click at [442, 232] on div "588d591f-1f76-475f-82a3-1de0f530390b" at bounding box center [482, 236] width 81 height 19
copy span "588d591f-1f76-475f-82a3-1de0f530390b"
click at [602, 324] on div "Name Code Time Frame (EDT) Status Details Test12345 588d591f-1f76-475f-82a3-1de…" at bounding box center [632, 410] width 401 height 504
click at [518, 75] on div "Office Lock ​ ​ Add Access Code Properties Type Nuki Status Online Battery 86% …" at bounding box center [563, 364] width 567 height 596
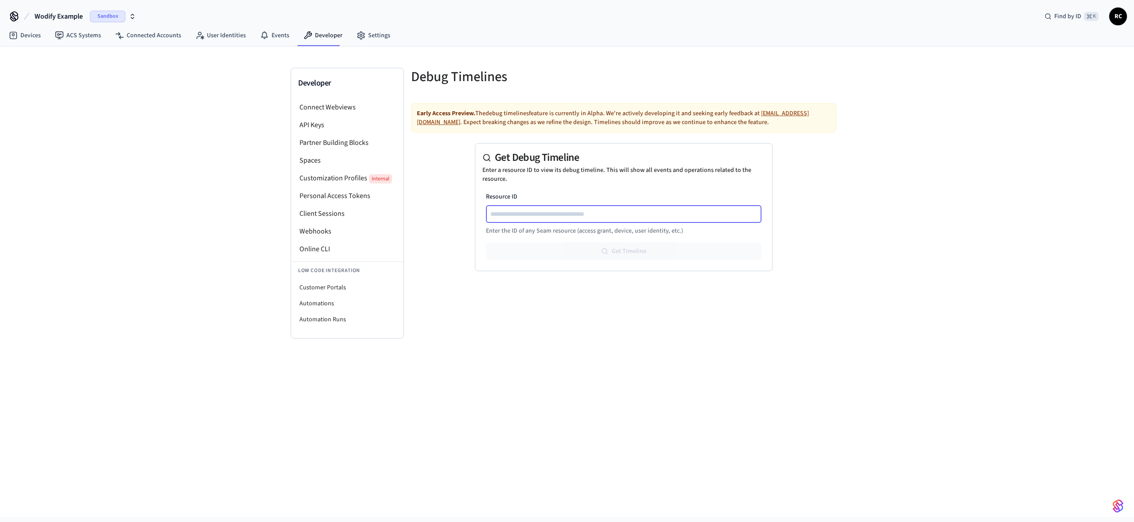
click at [606, 213] on input "Resource ID" at bounding box center [624, 214] width 275 height 11
paste input "**********"
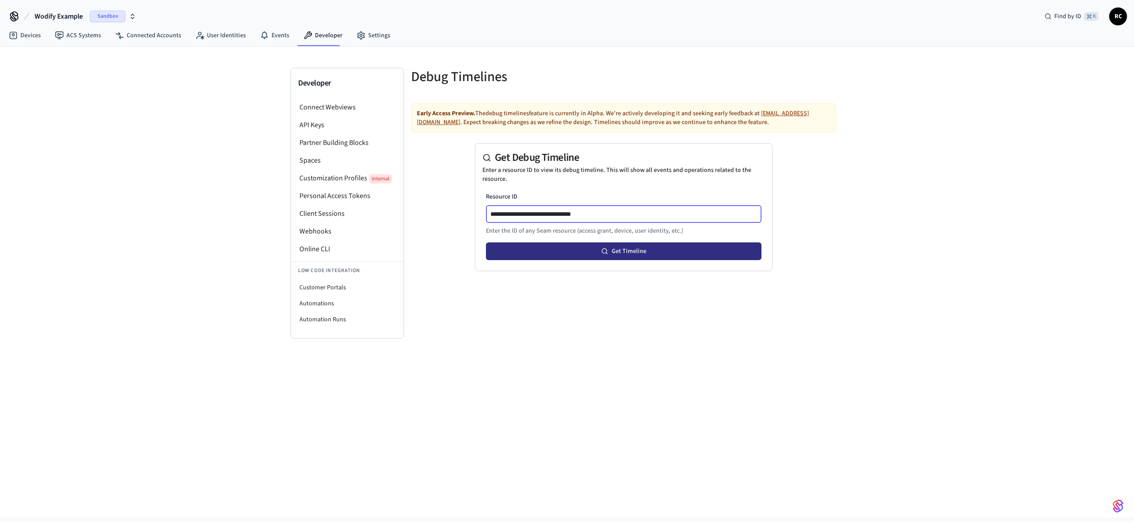
type input "**********"
click at [667, 256] on button "Get Timeline" at bounding box center [623, 251] width 275 height 18
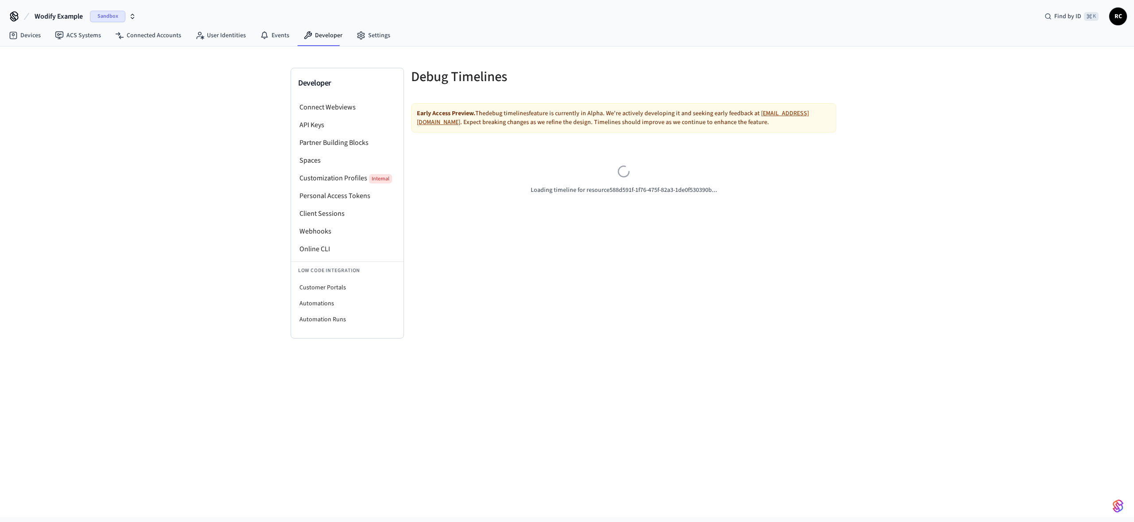
click at [635, 287] on div "Debug Timelines Early Access Preview. The debug timelines feature is currently …" at bounding box center [623, 203] width 439 height 271
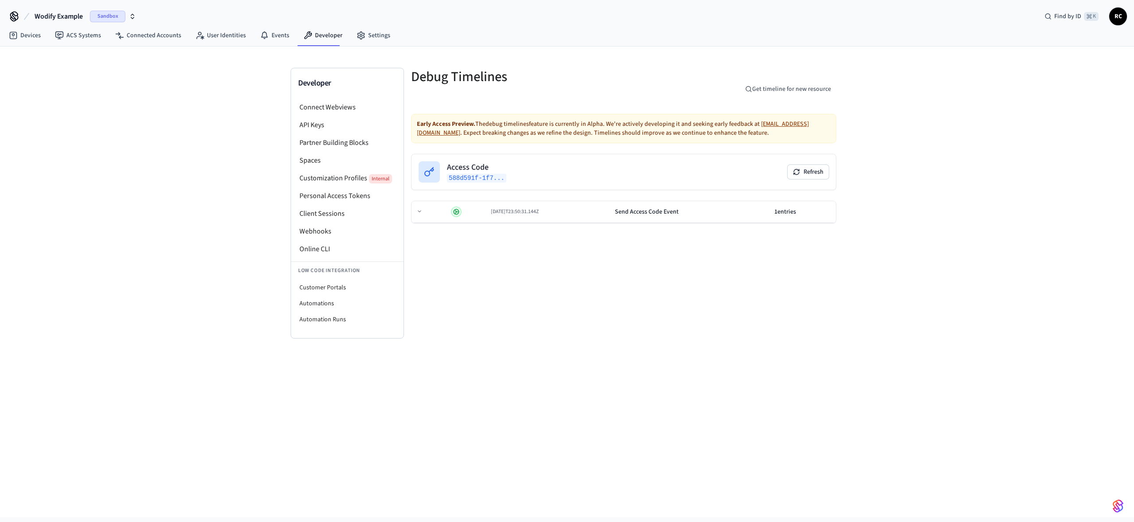
click at [619, 96] on div "Debug Timelines Get timeline for new resource" at bounding box center [623, 89] width 425 height 43
click at [653, 216] on div "Send Access Code Event" at bounding box center [647, 211] width 64 height 9
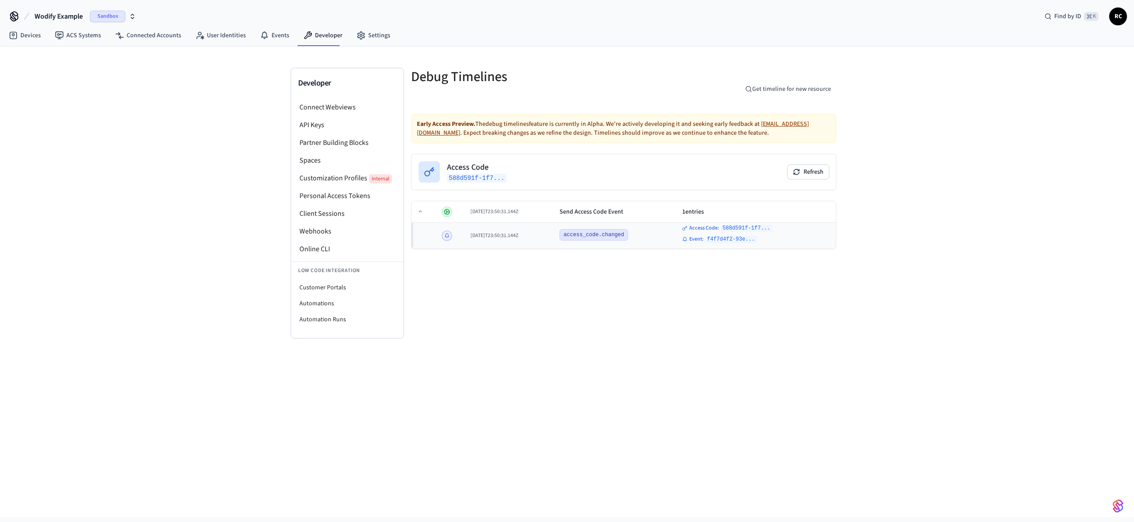
click at [620, 115] on div "Early Access Preview. The debug timelines feature is currently in Alpha. We're …" at bounding box center [623, 128] width 425 height 29
click at [804, 88] on button "Get timeline for new resource" at bounding box center [788, 89] width 97 height 14
type input "**********"
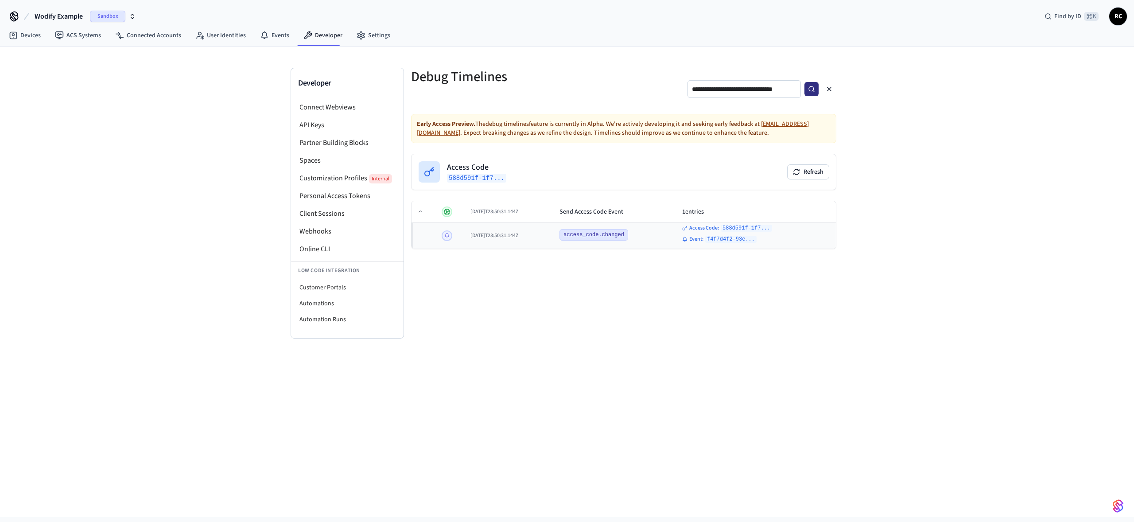
click at [814, 91] on icon "submit" at bounding box center [811, 88] width 7 height 7
click at [990, 155] on div "**********" at bounding box center [567, 281] width 1134 height 470
click at [615, 212] on div "Send Access Code Event" at bounding box center [618, 211] width 164 height 9
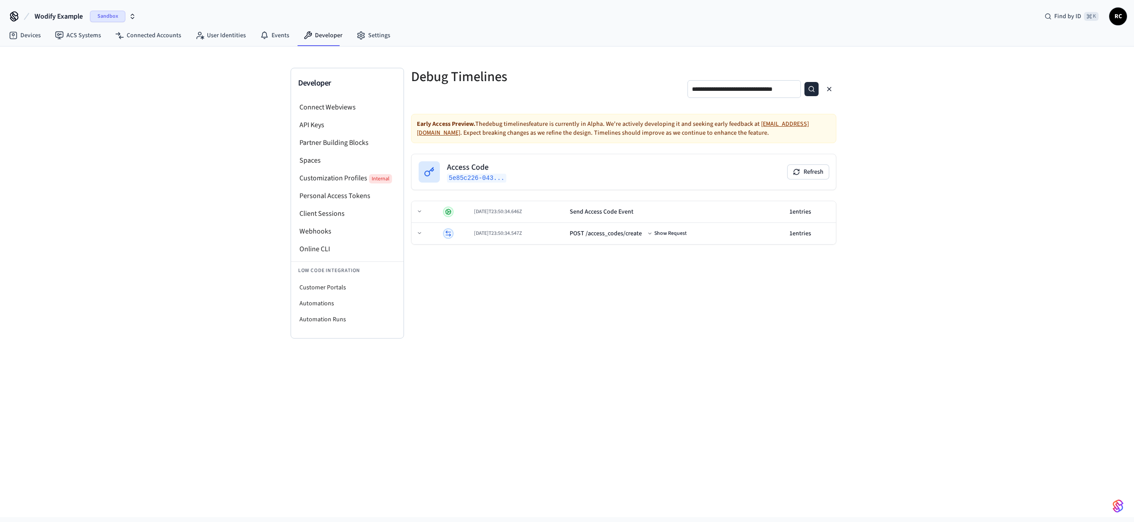
drag, startPoint x: 759, startPoint y: 284, endPoint x: 721, endPoint y: 263, distance: 43.1
click at [758, 284] on div "**********" at bounding box center [623, 203] width 439 height 271
click at [523, 238] on td "[DATE]T23:50:34.547Z" at bounding box center [518, 234] width 96 height 22
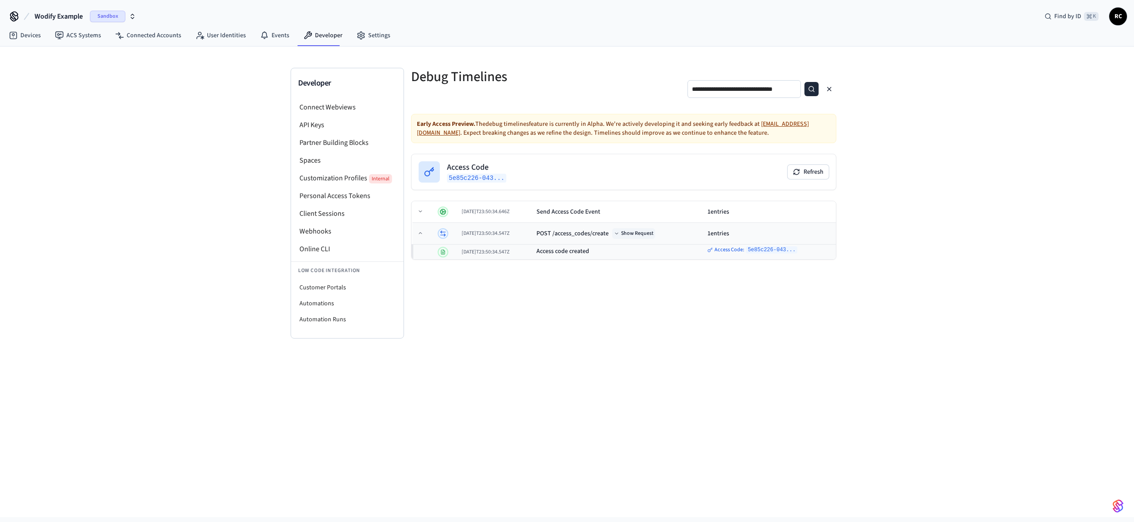
click at [655, 234] on button "Show Request" at bounding box center [633, 233] width 43 height 11
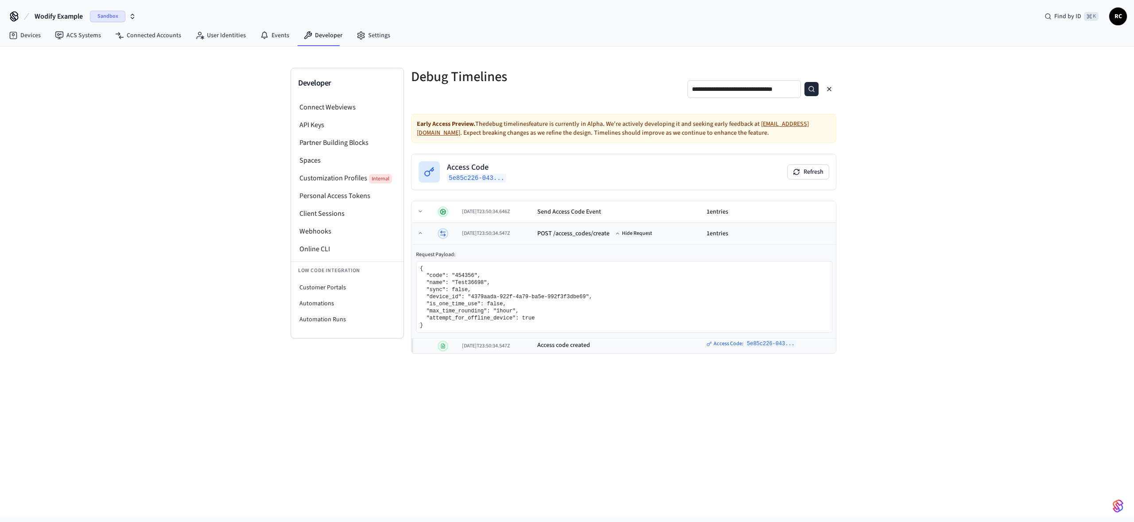
click at [695, 233] on div "POST /access_codes/create Hide Request" at bounding box center [618, 233] width 162 height 11
click at [494, 239] on td "[DATE]T23:50:34.547Z" at bounding box center [519, 234] width 97 height 22
click at [494, 237] on td "[DATE]T23:50:34.547Z" at bounding box center [495, 234] width 75 height 22
click at [681, 236] on button "Hide Request" at bounding box center [667, 233] width 41 height 11
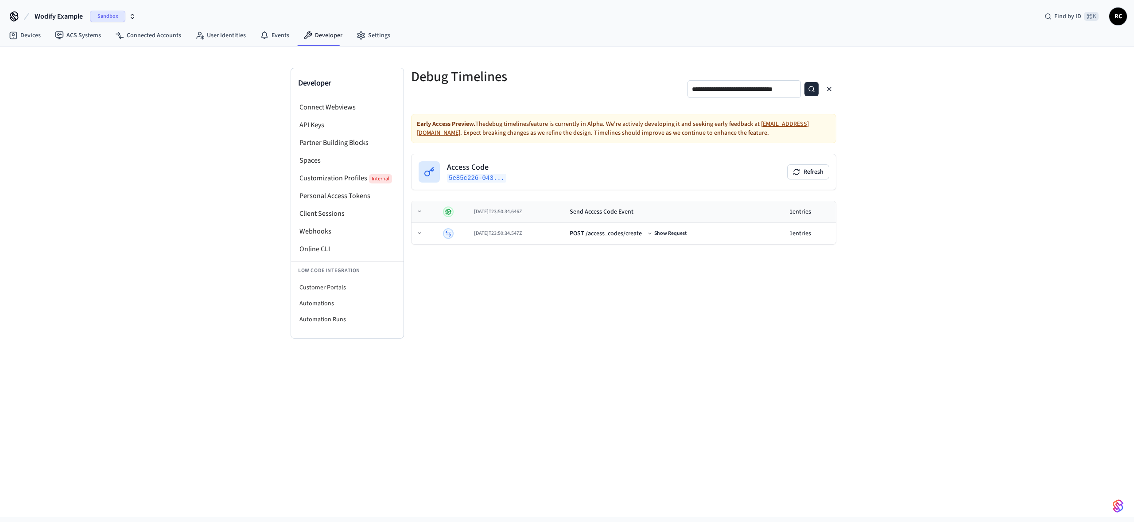
click at [648, 209] on div "Send Access Code Event" at bounding box center [675, 211] width 213 height 9
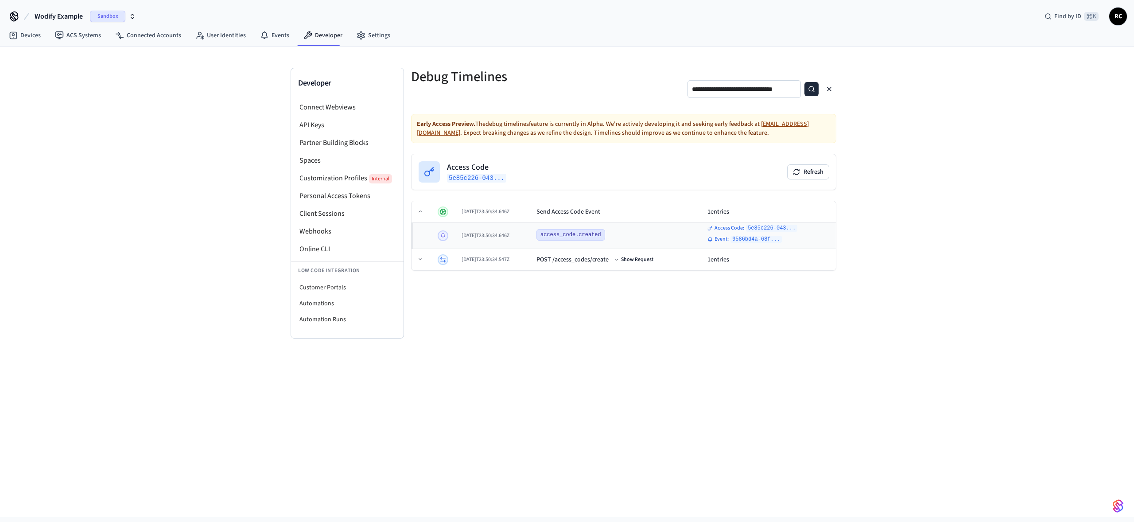
click at [644, 308] on div "**********" at bounding box center [623, 203] width 439 height 271
click at [747, 238] on code "9586bd4a-68f..." at bounding box center [755, 239] width 51 height 7
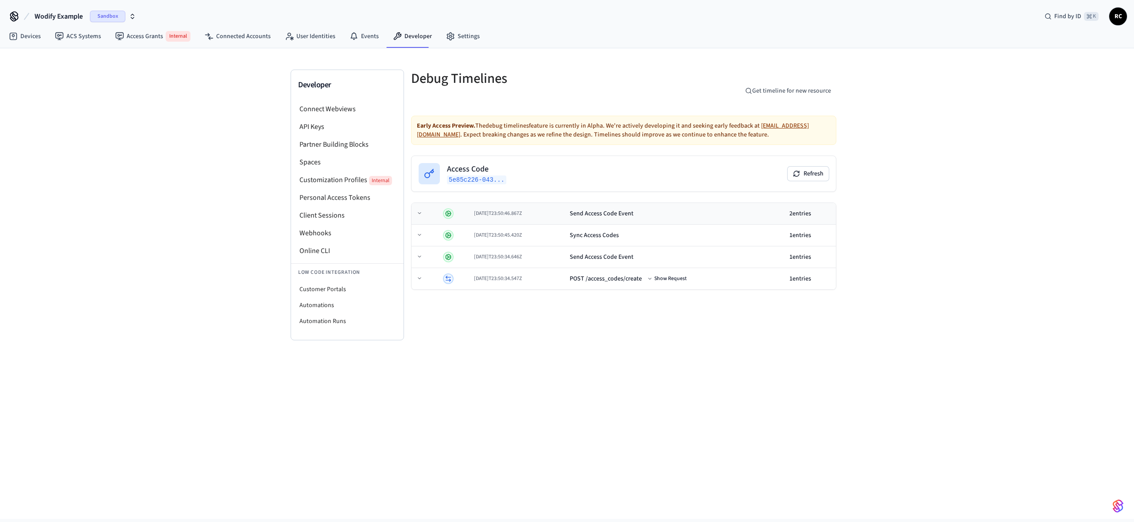
click at [688, 217] on div "Send Access Code Event" at bounding box center [675, 213] width 213 height 9
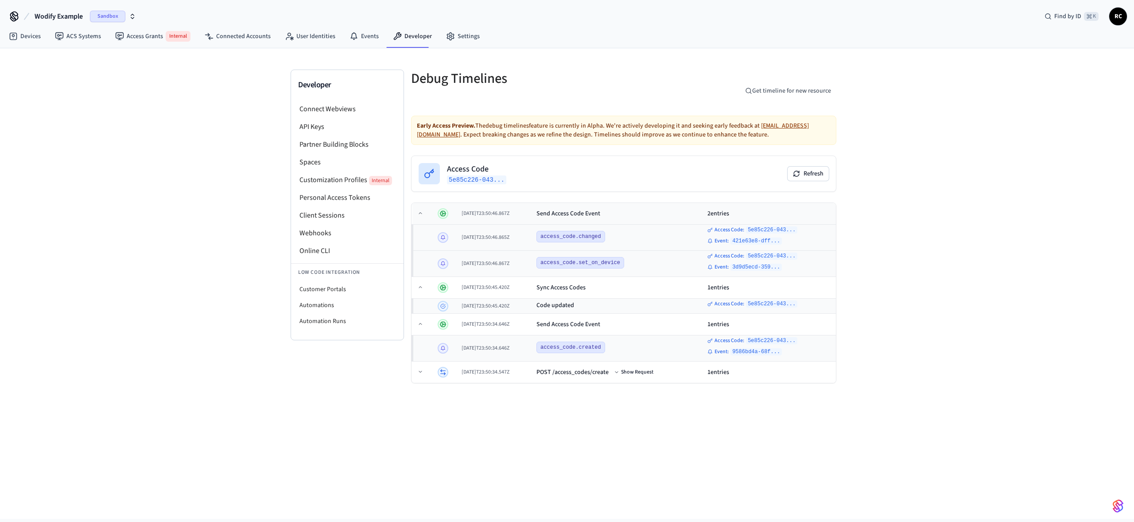
click at [669, 214] on div "Send Access Code Event" at bounding box center [618, 213] width 164 height 9
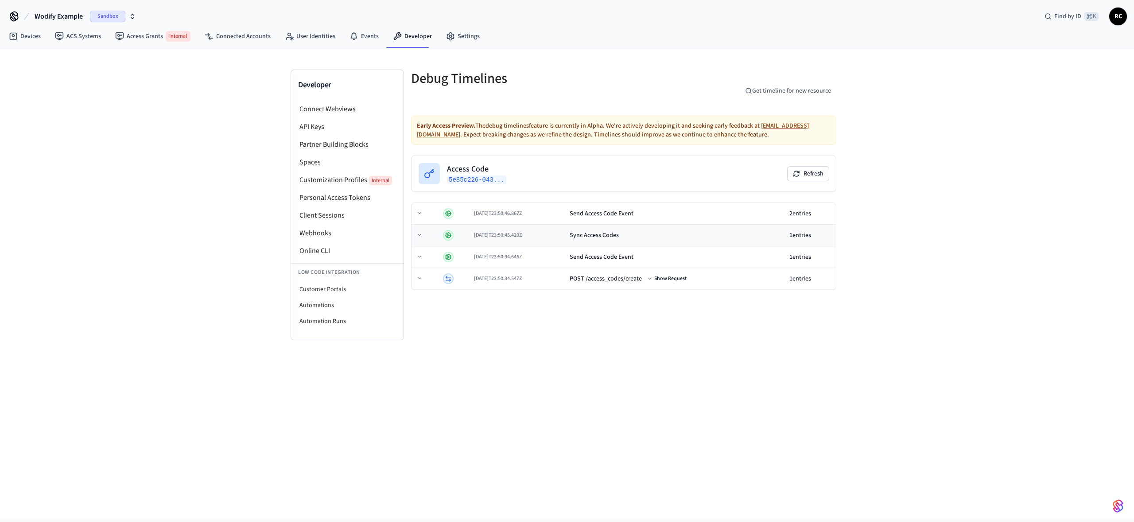
click at [666, 236] on div "Sync Access Codes" at bounding box center [675, 235] width 213 height 9
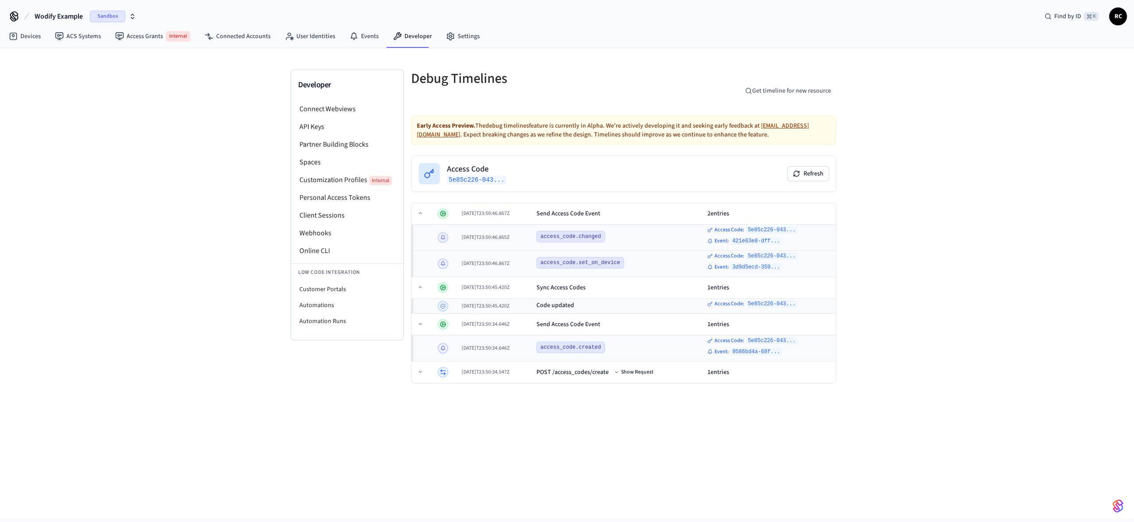
click at [664, 235] on div "access_code.changed" at bounding box center [618, 237] width 164 height 12
click at [853, 250] on div "Developer Connect Webviews API Keys Partner Building Blocks Spaces Customizatio…" at bounding box center [567, 283] width 1134 height 470
click at [616, 206] on td "Send Access Code Event" at bounding box center [618, 214] width 171 height 22
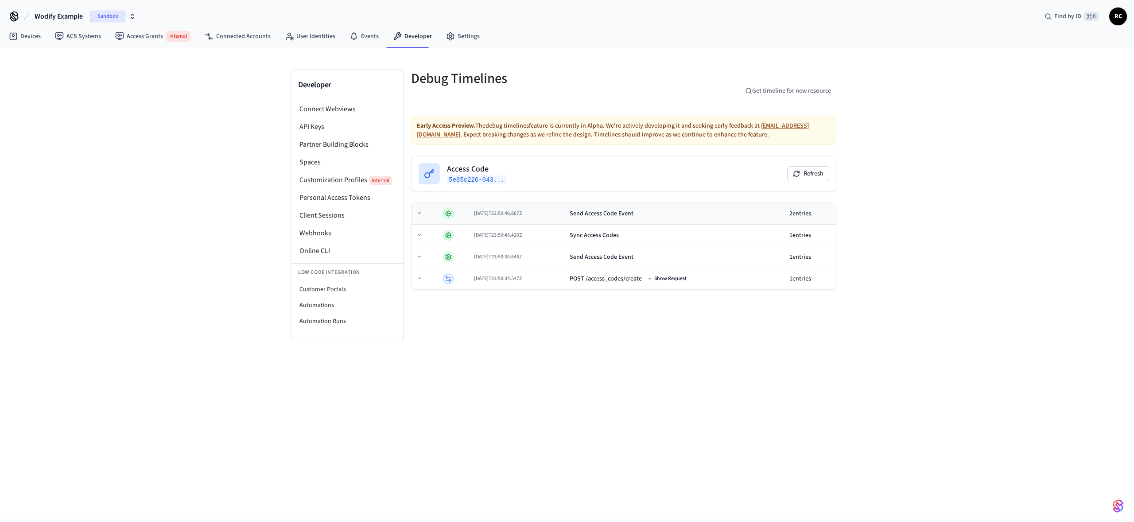
click at [616, 204] on td "Send Access Code Event" at bounding box center [676, 214] width 220 height 22
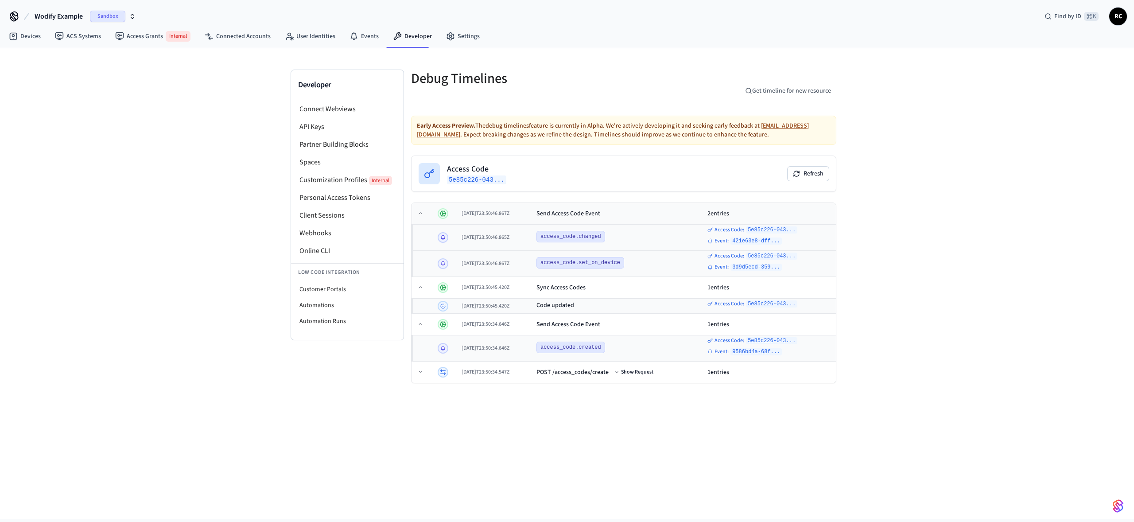
click at [616, 204] on td "Send Access Code Event" at bounding box center [618, 214] width 171 height 22
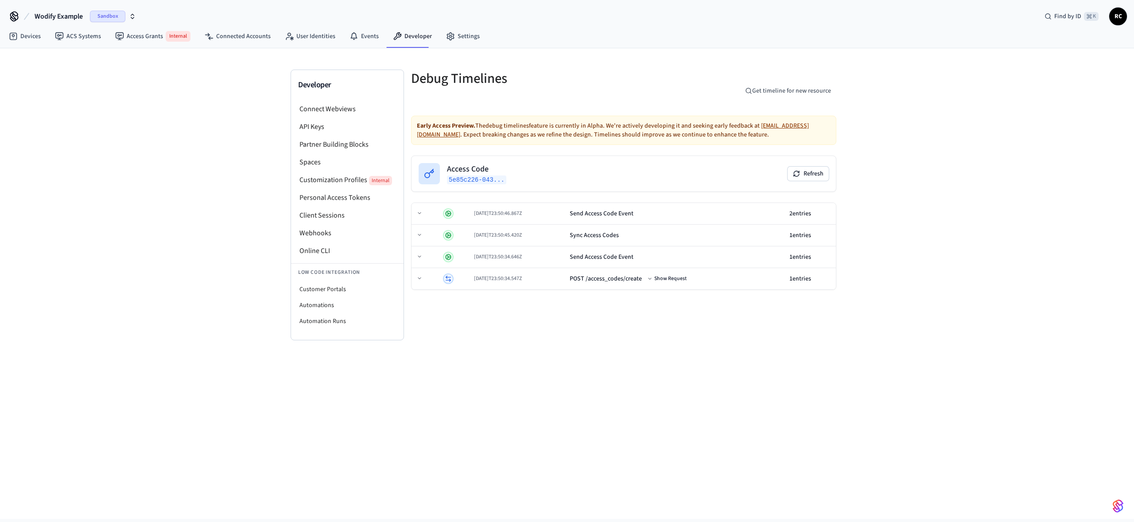
click at [618, 373] on div "Developer Connect Webviews API Keys Partner Building Blocks Spaces Customizatio…" at bounding box center [567, 283] width 1134 height 470
click at [630, 221] on td "Send Access Code Event" at bounding box center [676, 214] width 220 height 22
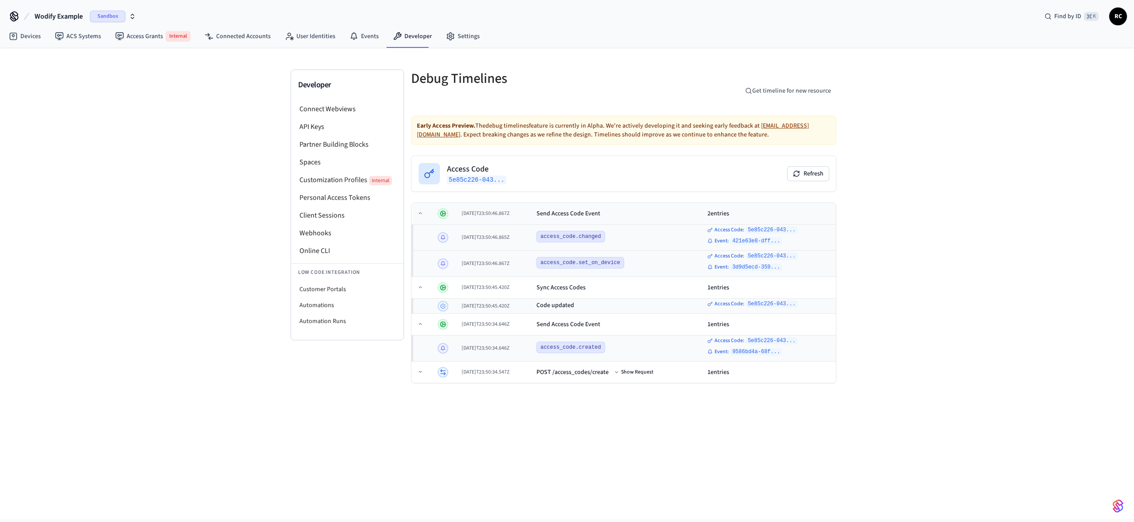
click at [633, 216] on div "Send Access Code Event" at bounding box center [618, 213] width 164 height 9
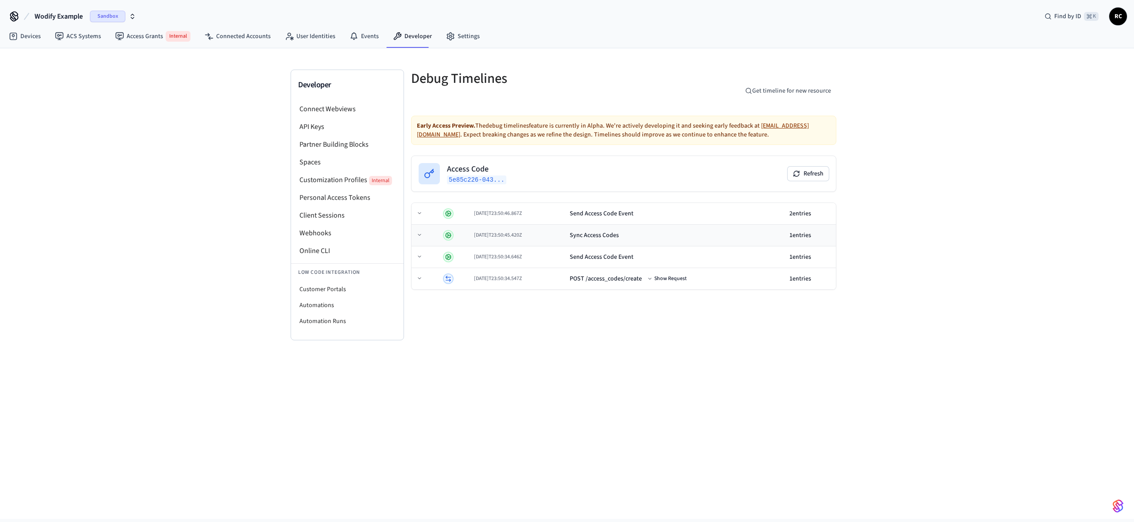
click at [625, 240] on td "Sync Access Codes" at bounding box center [676, 236] width 220 height 22
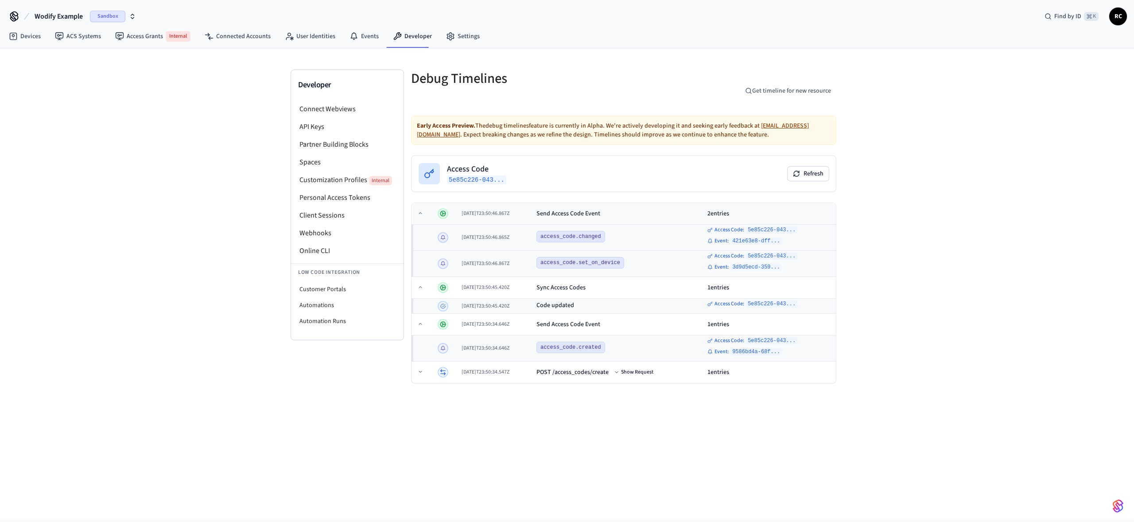
click at [629, 213] on div "Send Access Code Event" at bounding box center [618, 213] width 164 height 9
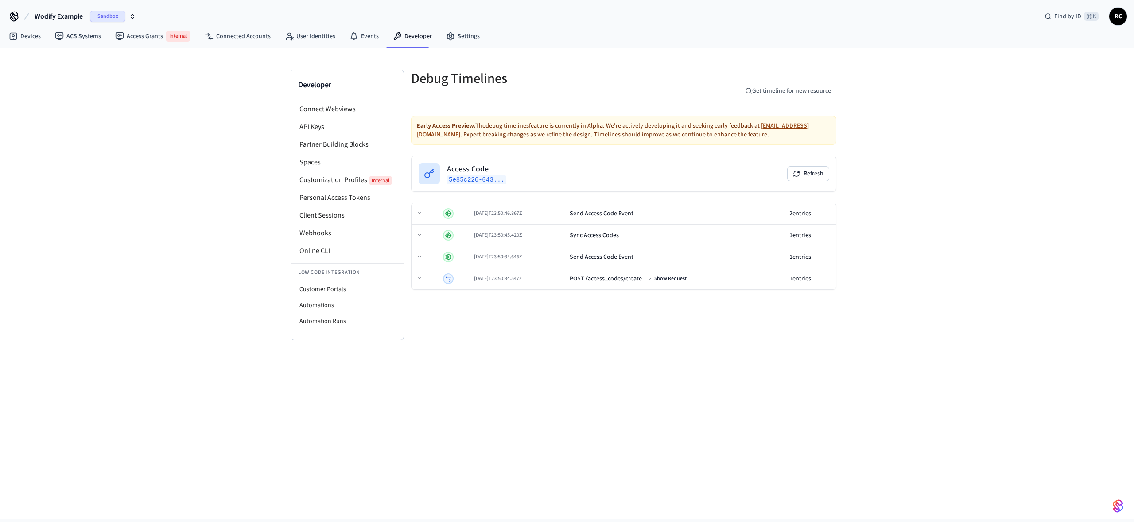
drag, startPoint x: 616, startPoint y: 381, endPoint x: 603, endPoint y: 337, distance: 46.2
click at [616, 381] on div "Developer Connect Webviews API Keys Partner Building Blocks Spaces Customizatio…" at bounding box center [567, 283] width 1134 height 470
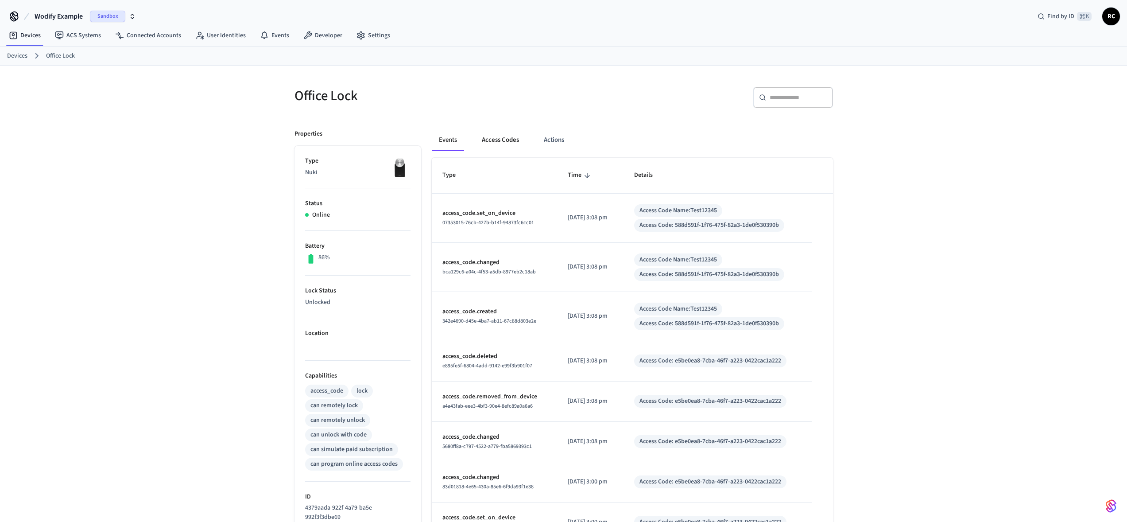
click at [490, 130] on button "Access Codes" at bounding box center [500, 139] width 51 height 21
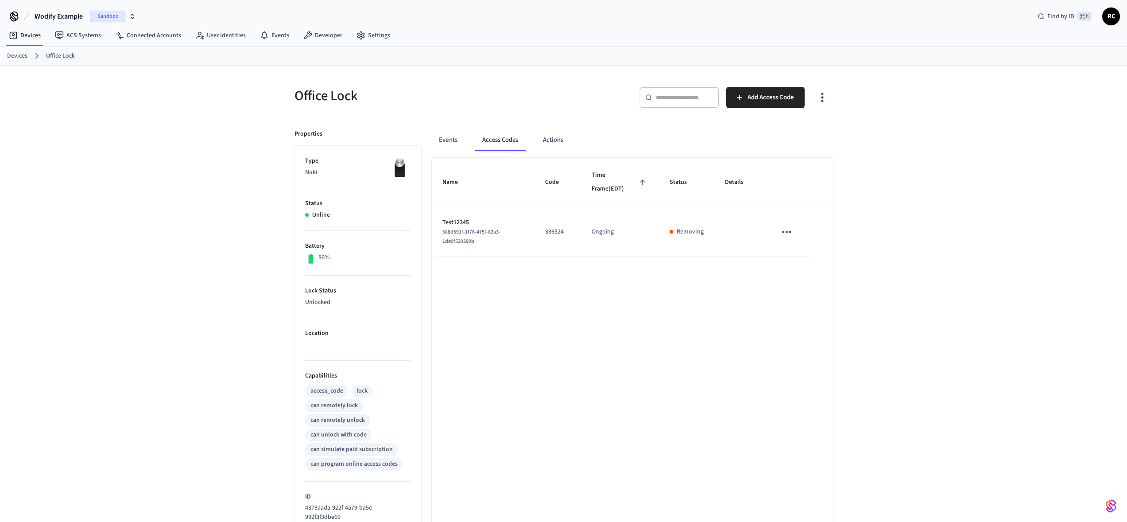
click at [530, 74] on div "Office Lock ​ ​ Add Access Code Properties Type Nuki Status Online Battery 86% …" at bounding box center [563, 364] width 567 height 596
click at [752, 93] on span "Add Access Code" at bounding box center [770, 98] width 46 height 12
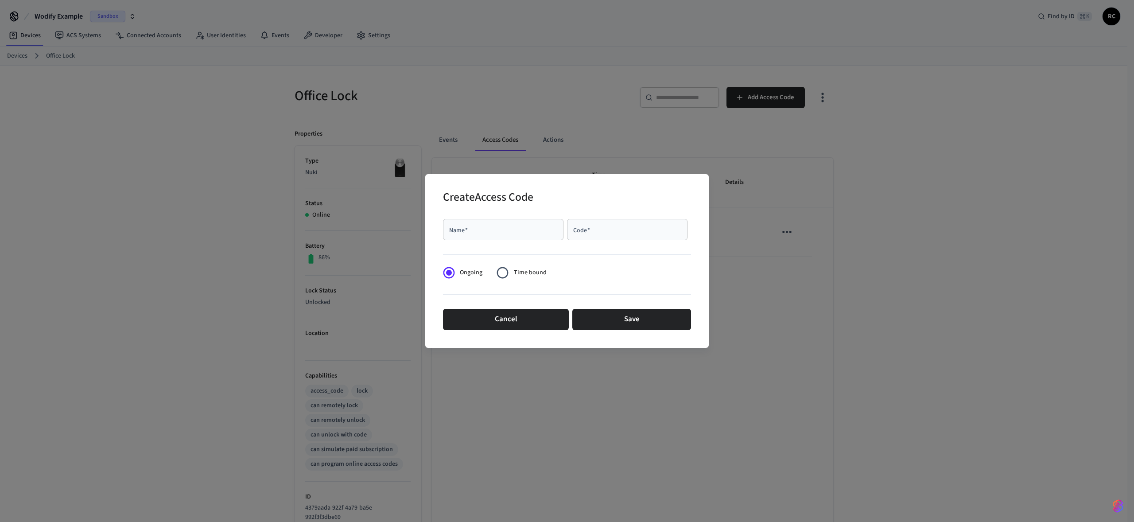
click at [515, 230] on input "Name   *" at bounding box center [503, 229] width 110 height 9
type input "*********"
click at [627, 221] on div "Code   *" at bounding box center [627, 229] width 120 height 21
type input "******"
click at [631, 318] on button "Save" at bounding box center [631, 319] width 119 height 21
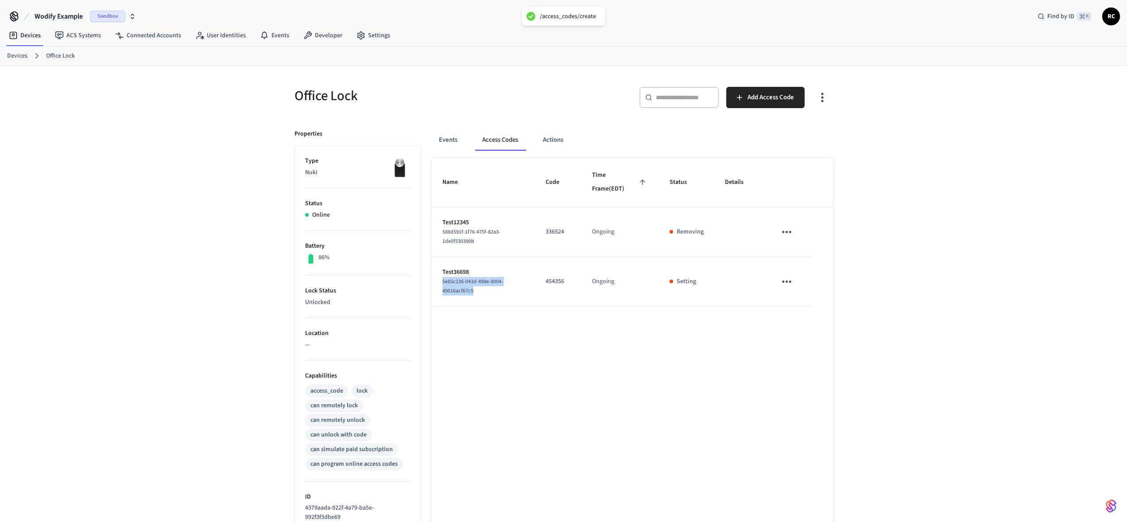
drag, startPoint x: 466, startPoint y: 281, endPoint x: 441, endPoint y: 279, distance: 25.3
click at [441, 279] on td "Test36698 5e85c226-043d-498e-9004-49016acf67c5" at bounding box center [483, 282] width 103 height 50
copy span "5e85c226-043d-498e-9004-49016acf67c5"
click at [567, 63] on div "Devices Office Lock" at bounding box center [563, 55] width 1127 height 19
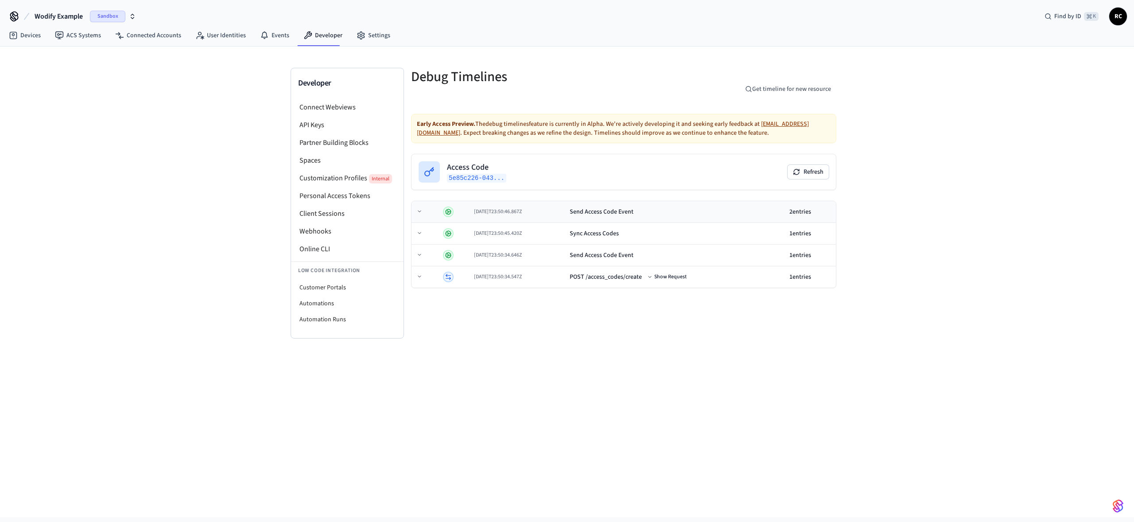
click at [562, 214] on div "[DATE]T23:50:46.867Z" at bounding box center [518, 211] width 89 height 7
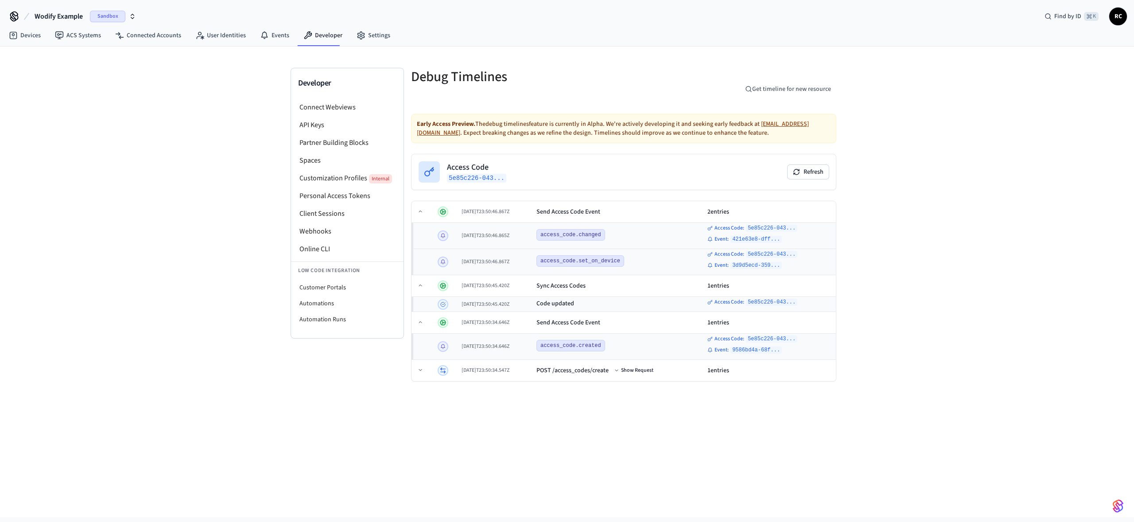
drag, startPoint x: 162, startPoint y: 148, endPoint x: 182, endPoint y: 152, distance: 19.8
click at [162, 148] on div "Developer Connect Webviews API Keys Partner Building Blocks Spaces Customizatio…" at bounding box center [567, 281] width 1134 height 470
click at [655, 205] on td "Send Access Code Event" at bounding box center [618, 212] width 171 height 22
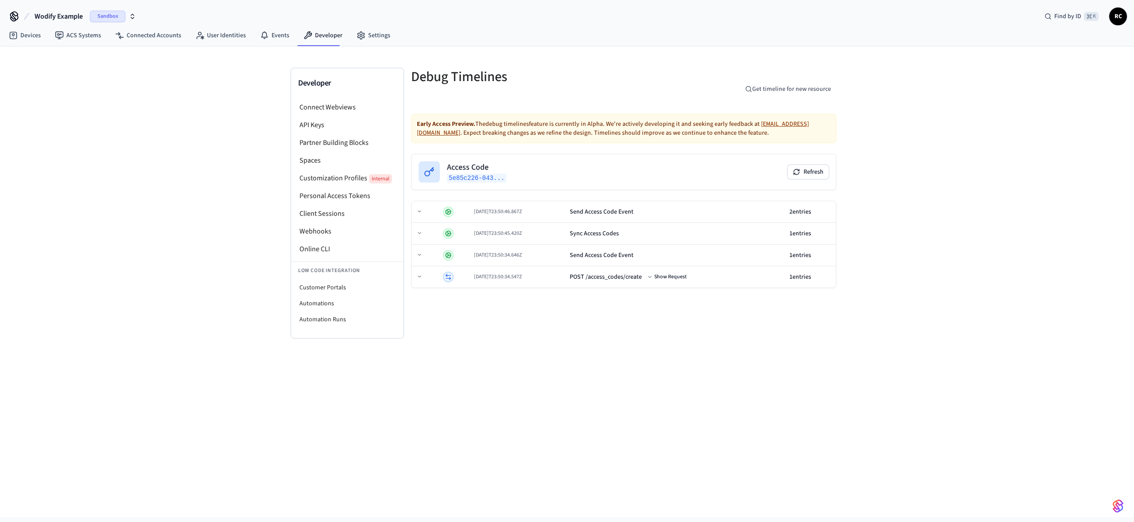
drag, startPoint x: 902, startPoint y: 212, endPoint x: 880, endPoint y: 215, distance: 22.4
click at [902, 212] on div "Developer Connect Webviews API Keys Partner Building Blocks Spaces Customizatio…" at bounding box center [567, 281] width 1134 height 470
click at [585, 237] on div "Sync Access Codes" at bounding box center [593, 233] width 49 height 9
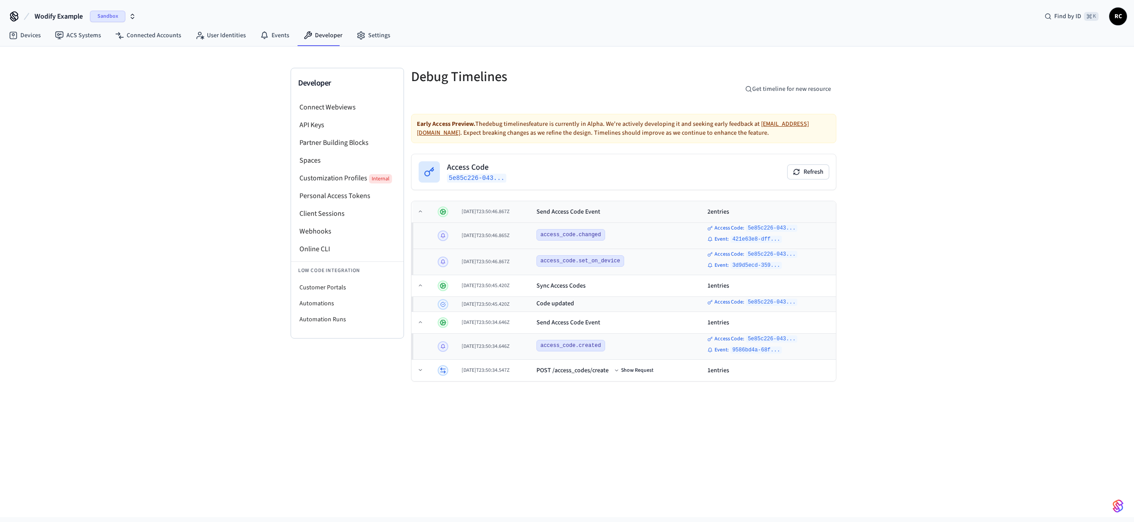
click at [600, 208] on div "Send Access Code Event" at bounding box center [568, 211] width 64 height 9
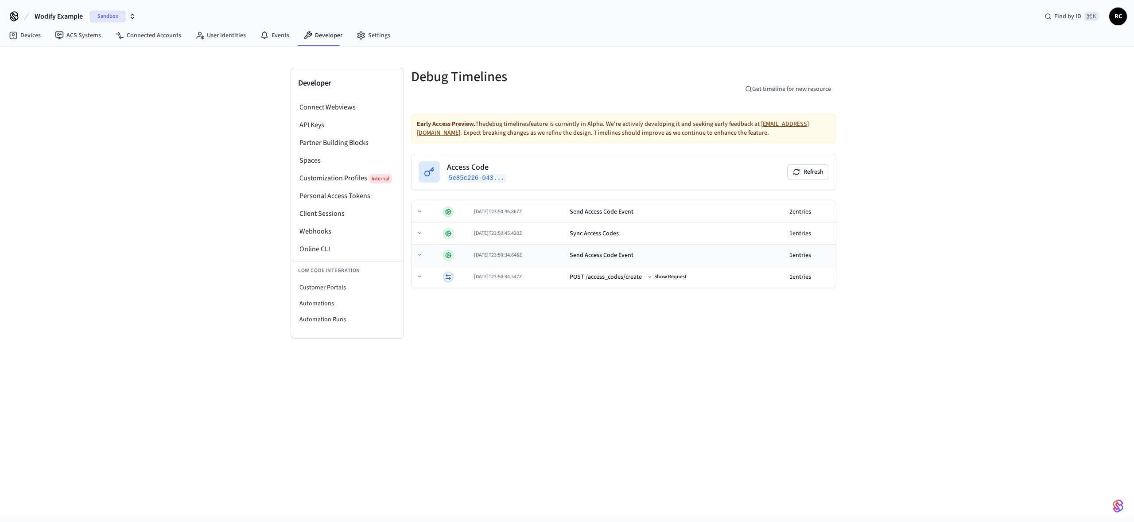
click at [616, 248] on td "Send Access Code Event" at bounding box center [676, 255] width 220 height 22
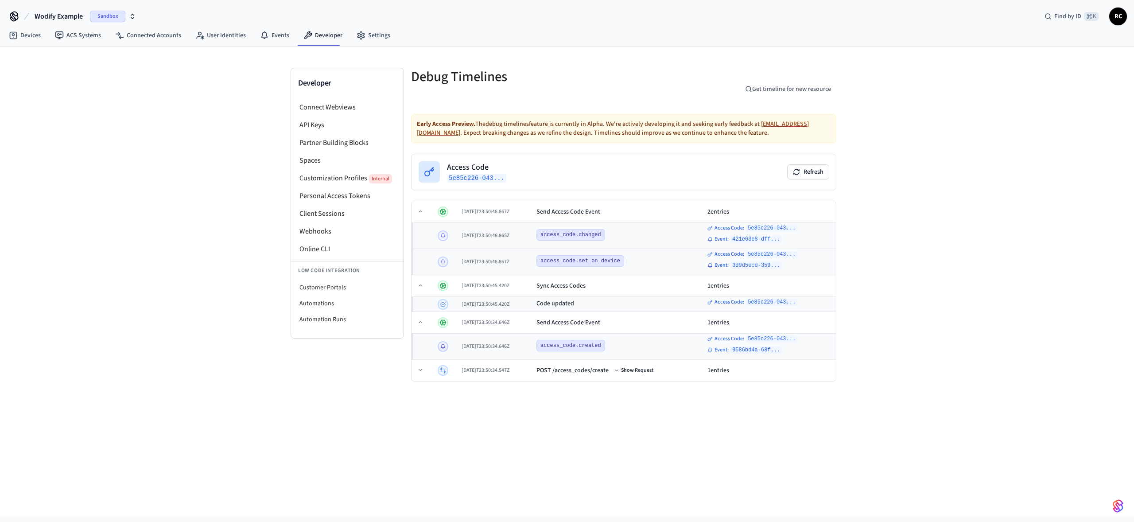
click at [875, 223] on div "Developer Connect Webviews API Keys Partner Building Blocks Spaces Customizatio…" at bounding box center [567, 281] width 1134 height 470
click at [544, 379] on td "POST /access_codes/create Show Request" at bounding box center [618, 371] width 171 height 22
click at [896, 290] on div "Developer Connect Webviews API Keys Partner Building Blocks Spaces Customizatio…" at bounding box center [567, 281] width 1134 height 470
click at [897, 322] on div "Developer Connect Webviews API Keys Partner Building Blocks Spaces Customizatio…" at bounding box center [567, 281] width 1134 height 470
click at [54, 7] on button "Wodify Example Sandbox" at bounding box center [85, 16] width 107 height 19
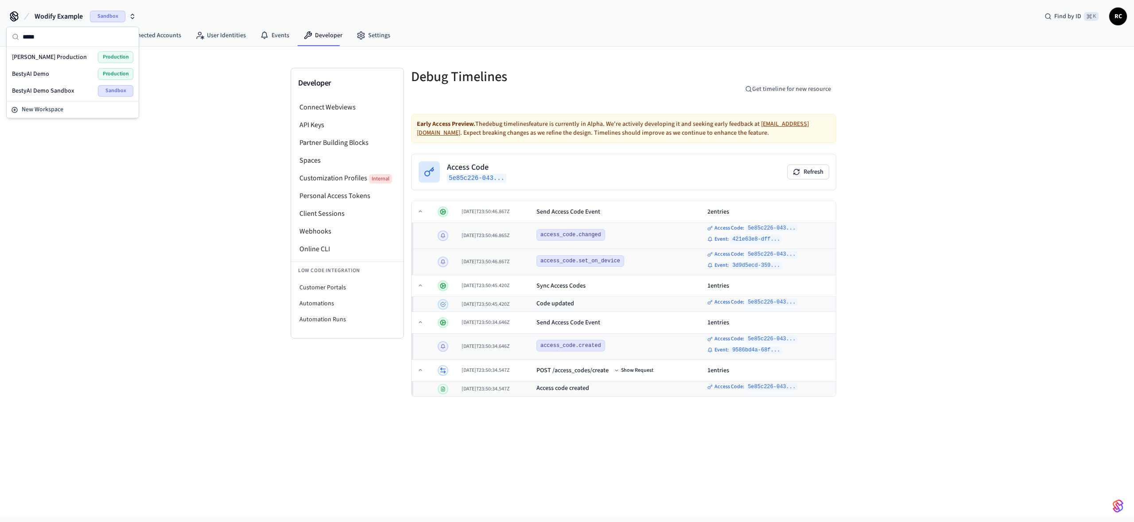
type input "*****"
click at [47, 59] on span "Besty Production" at bounding box center [49, 57] width 75 height 9
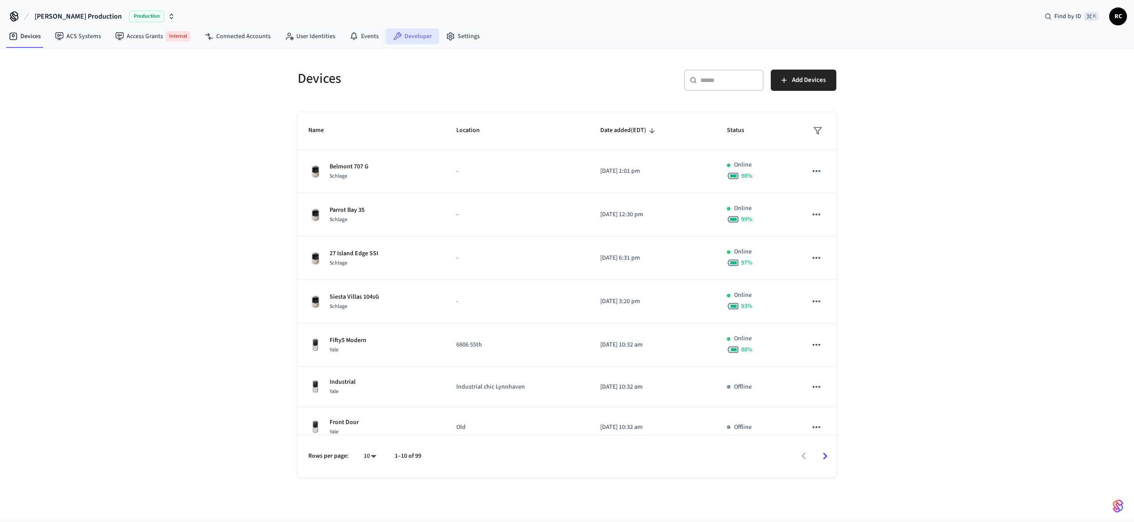
click at [432, 36] on link "Developer" at bounding box center [412, 36] width 53 height 16
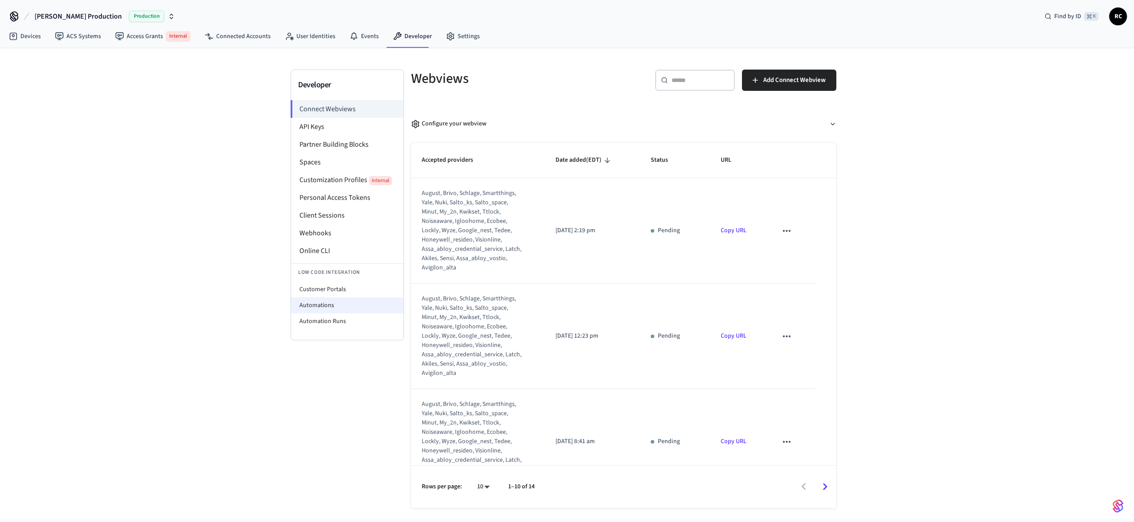
click at [343, 312] on li "Automations" at bounding box center [347, 305] width 112 height 16
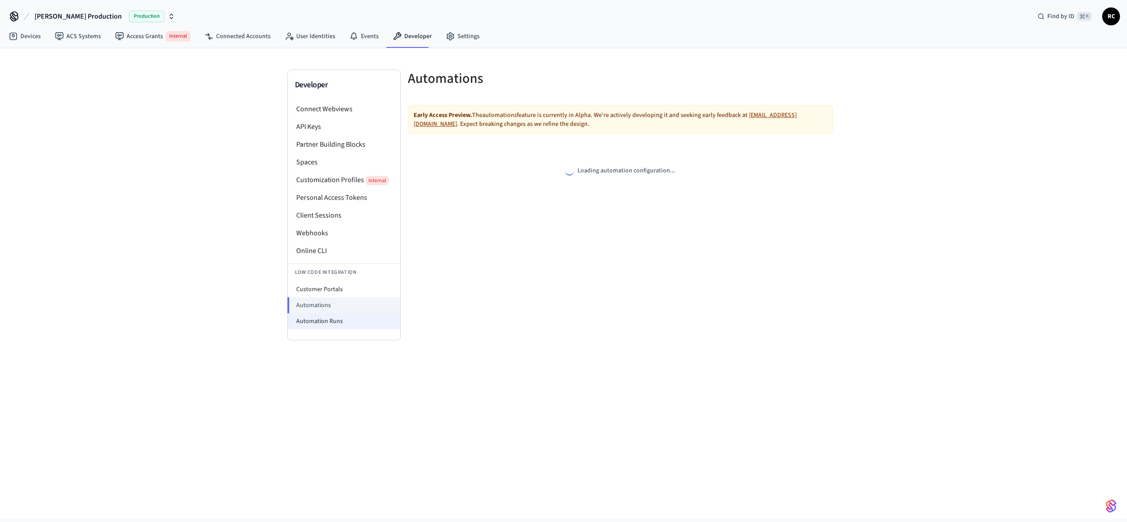
click at [343, 314] on li "Automation Runs" at bounding box center [344, 321] width 112 height 16
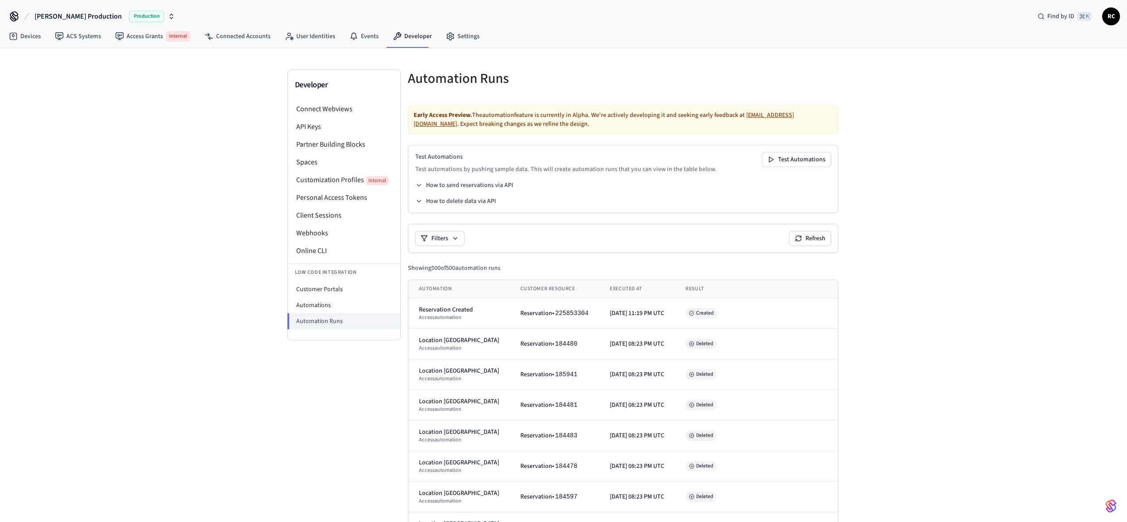
drag, startPoint x: 306, startPoint y: 306, endPoint x: 311, endPoint y: 307, distance: 5.0
click at [306, 305] on li "Automations" at bounding box center [344, 305] width 112 height 16
select select "**********"
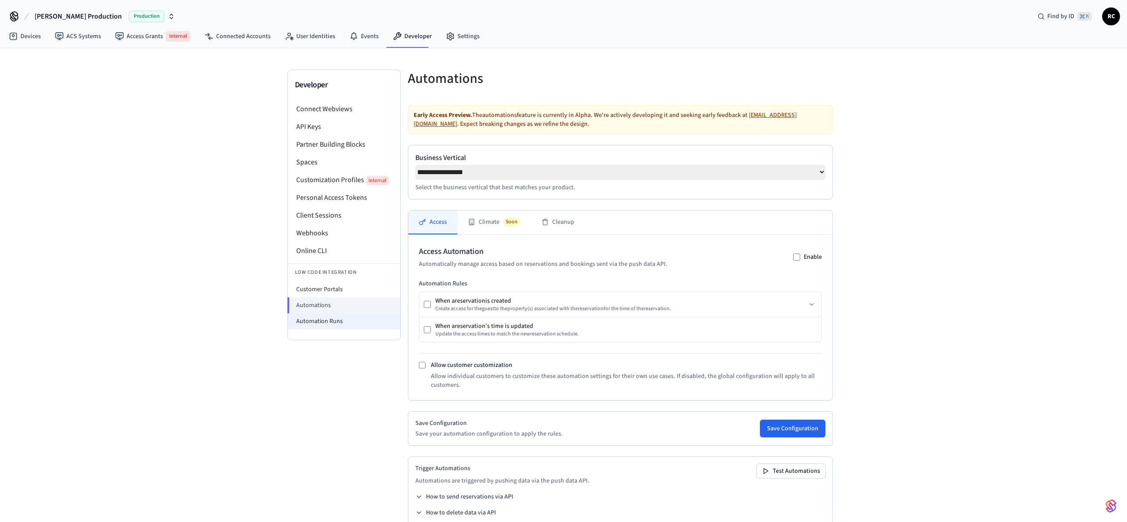
click at [337, 323] on li "Automation Runs" at bounding box center [344, 321] width 112 height 16
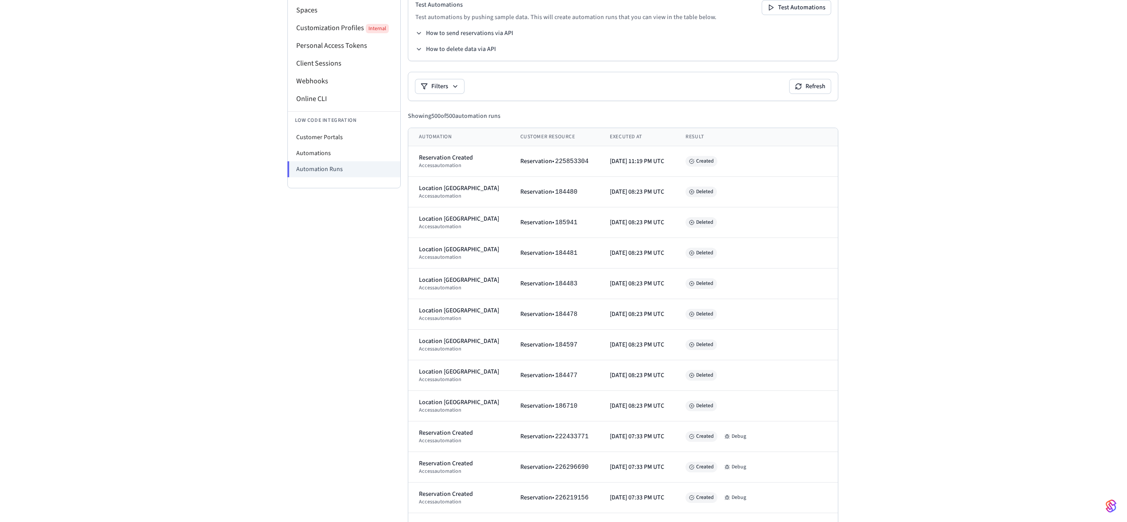
scroll to position [151, 0]
click at [730, 438] on button "Debug" at bounding box center [735, 436] width 29 height 11
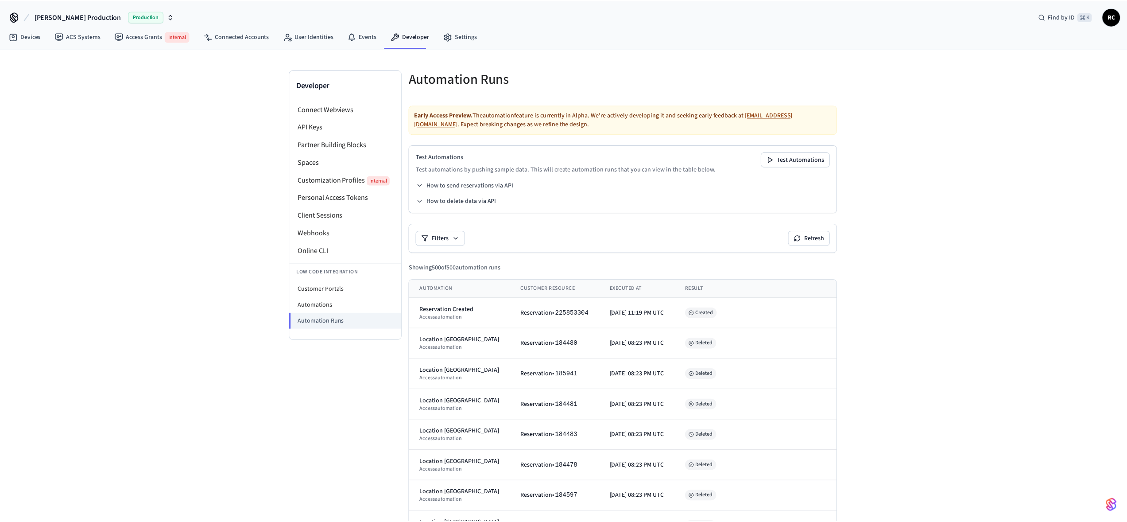
scroll to position [151, 0]
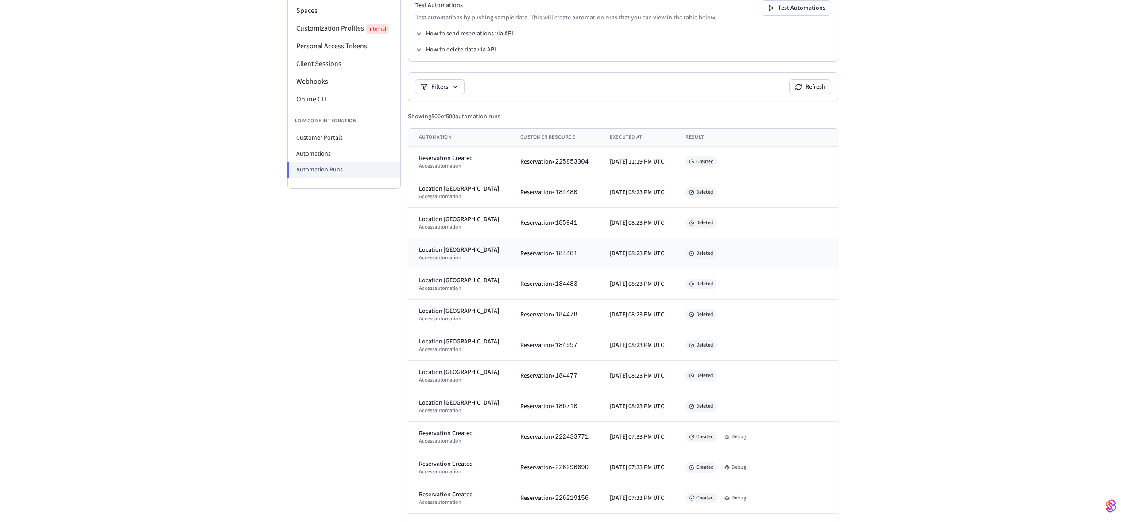
click at [690, 257] on span "Deleted" at bounding box center [700, 253] width 31 height 11
click at [692, 252] on span "Deleted" at bounding box center [700, 253] width 31 height 11
drag, startPoint x: 692, startPoint y: 252, endPoint x: 698, endPoint y: 252, distance: 6.7
click at [692, 252] on span "Deleted" at bounding box center [700, 253] width 31 height 11
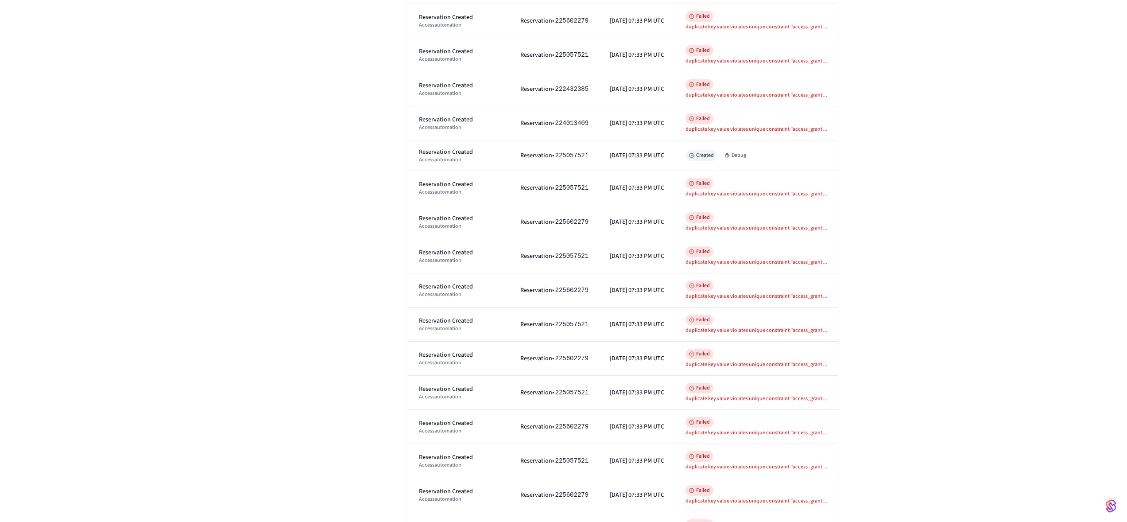
scroll to position [2468, 0]
select select "**********"
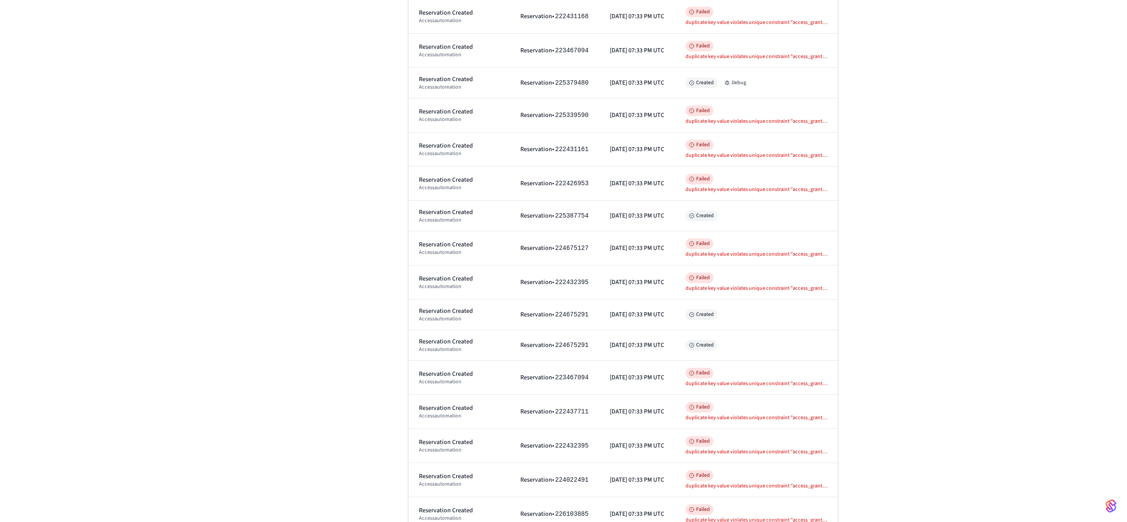
scroll to position [7117, 0]
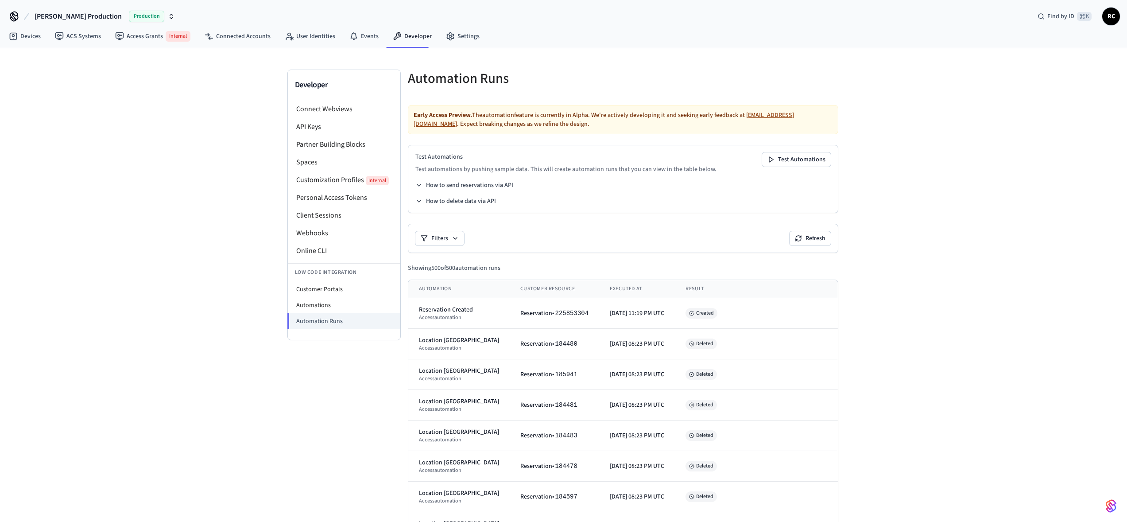
select select "**********"
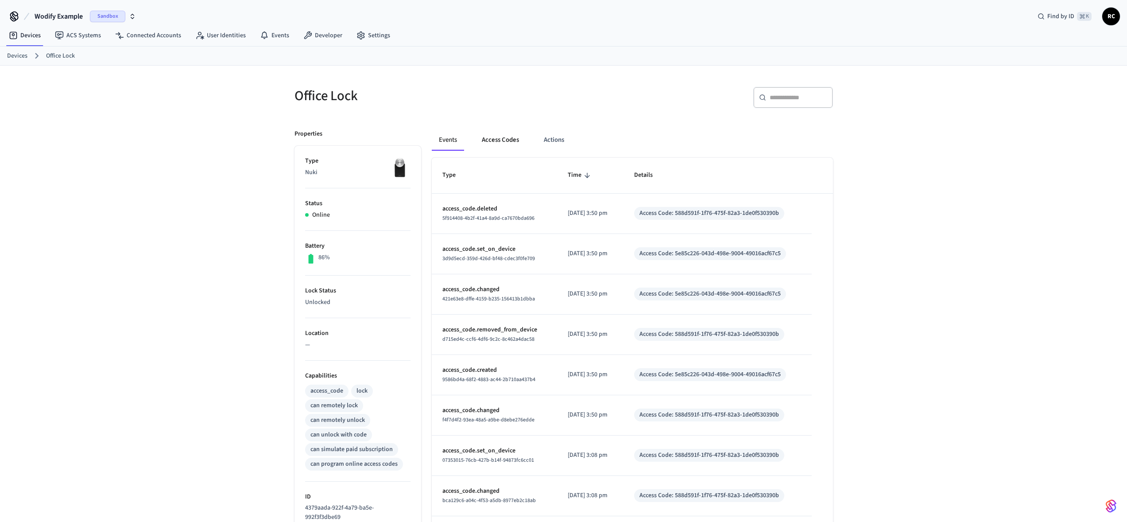
click at [503, 139] on button "Access Codes" at bounding box center [500, 139] width 51 height 21
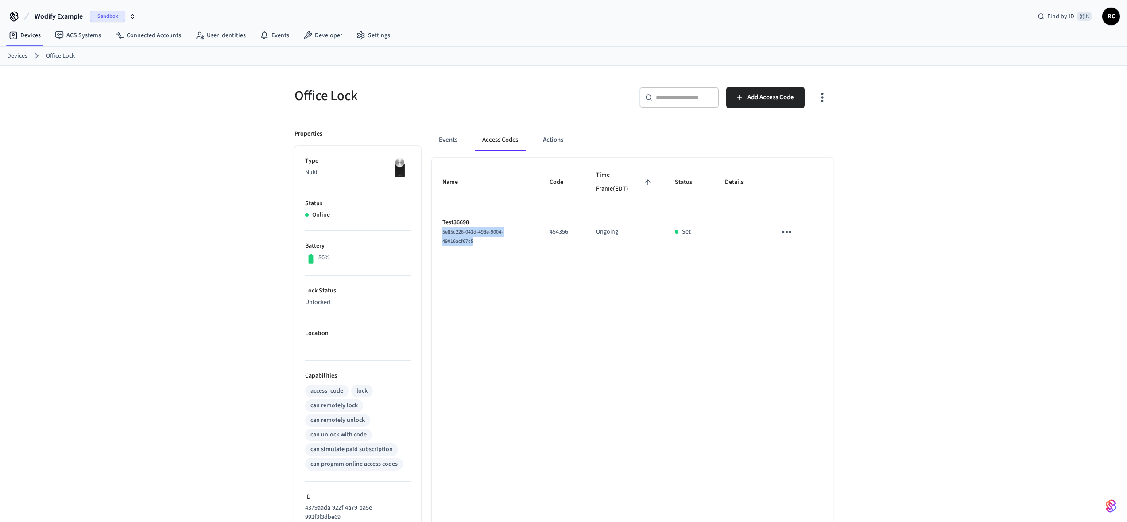
drag, startPoint x: 483, startPoint y: 240, endPoint x: 436, endPoint y: 232, distance: 47.2
click at [436, 232] on td "Test36698 5e85c226-043d-498e-9004-49016acf67c5" at bounding box center [486, 232] width 108 height 50
copy span "5e85c226-043d-498e-9004-49016acf67c5"
drag, startPoint x: 664, startPoint y: 307, endPoint x: 721, endPoint y: 290, distance: 59.3
click at [664, 306] on div "Name Code Time Frame (EDT) Status Details Test36698 5e85c226-043d-498e-9004-490…" at bounding box center [632, 410] width 401 height 504
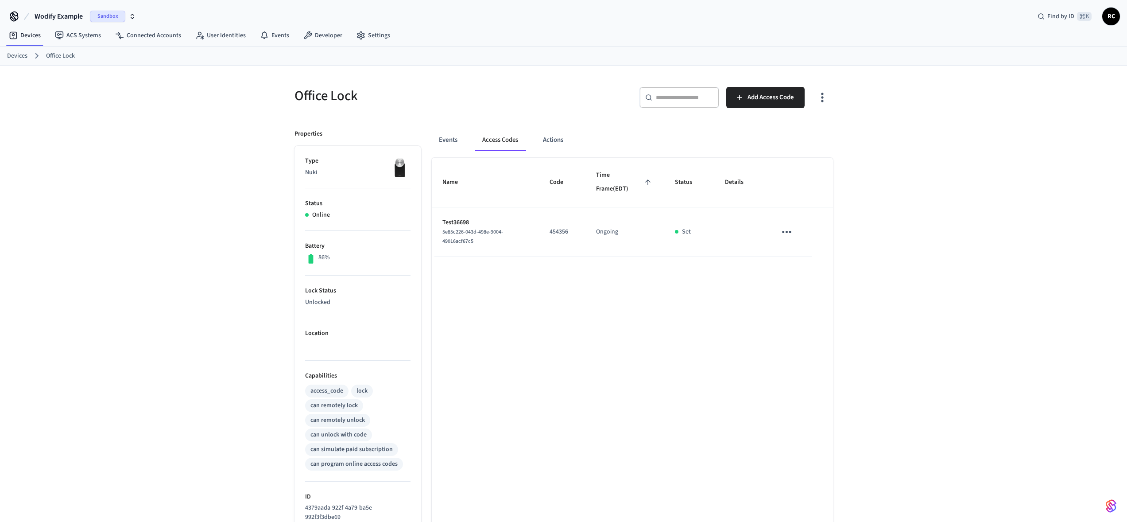
click at [784, 236] on icon "sticky table" at bounding box center [787, 232] width 14 height 14
click at [805, 283] on li "Delete" at bounding box center [808, 281] width 42 height 23
drag, startPoint x: 689, startPoint y: 357, endPoint x: 688, endPoint y: 351, distance: 5.9
click at [689, 359] on div "Name Code Time Frame (EDT) Status Details Test36698 5e85c226-043d-498e-9004-490…" at bounding box center [632, 410] width 401 height 504
click at [606, 307] on div "Name Code Time Frame (EDT) Status Details Test36698 5e85c226-043d-498e-9004-490…" at bounding box center [632, 410] width 401 height 504
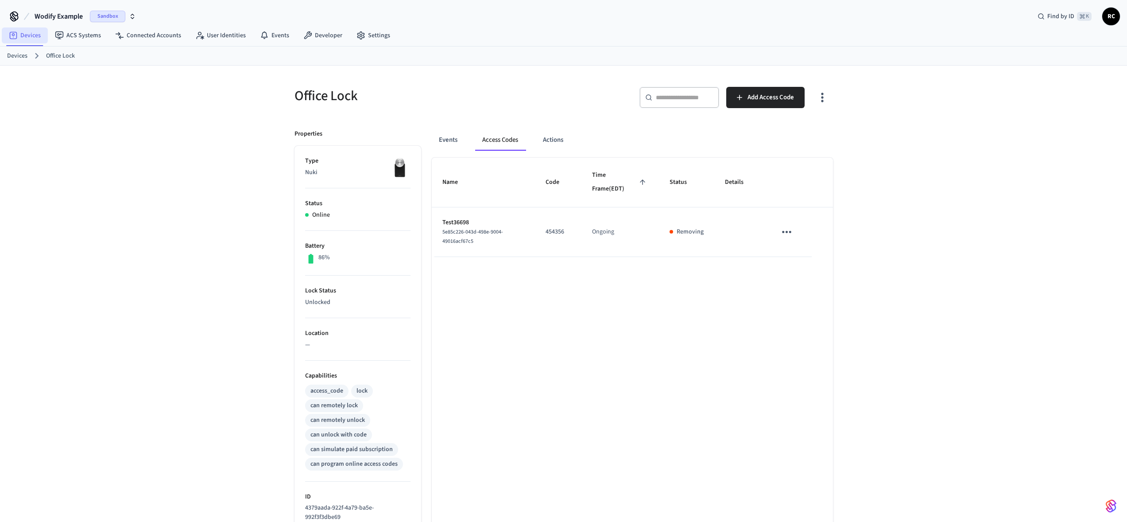
click at [28, 35] on link "Devices" at bounding box center [25, 35] width 46 height 16
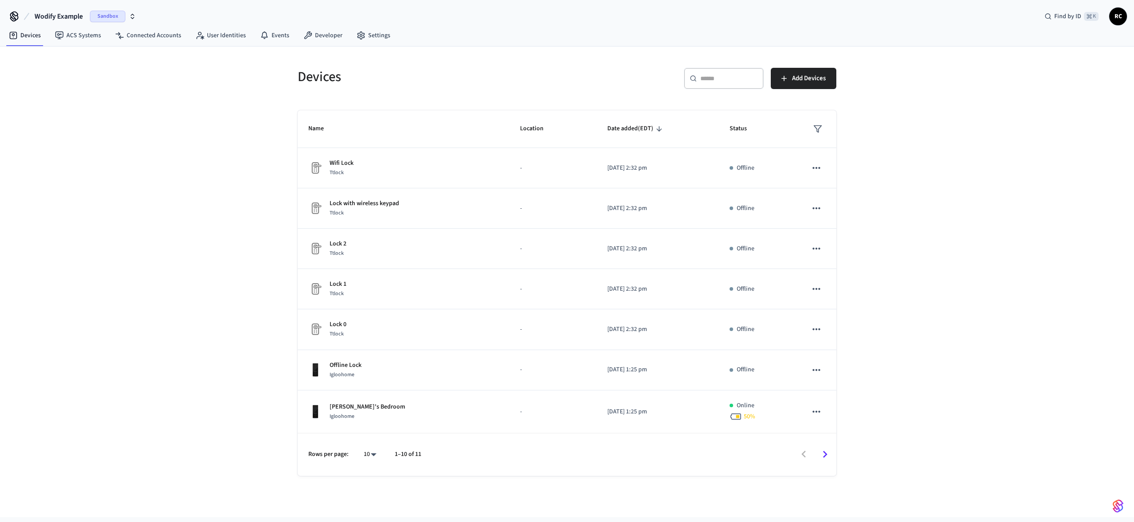
drag, startPoint x: 496, startPoint y: 59, endPoint x: 492, endPoint y: 60, distance: 4.5
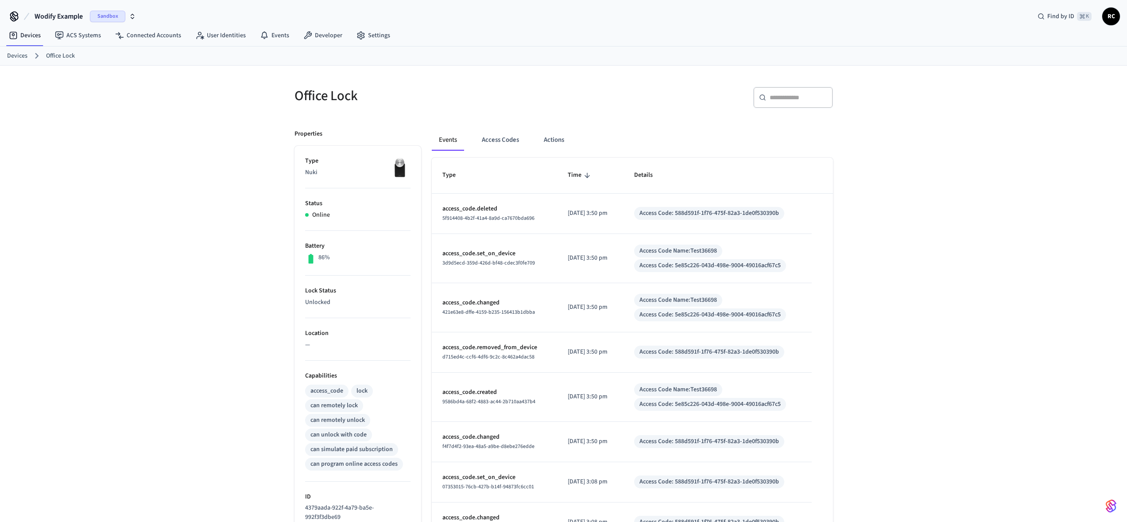
click at [509, 74] on div "Office Lock ​ ​ Properties Type Nuki Status Online Battery 86% Lock Status Unlo…" at bounding box center [563, 366] width 567 height 600
click at [496, 140] on button "Access Codes" at bounding box center [500, 139] width 51 height 21
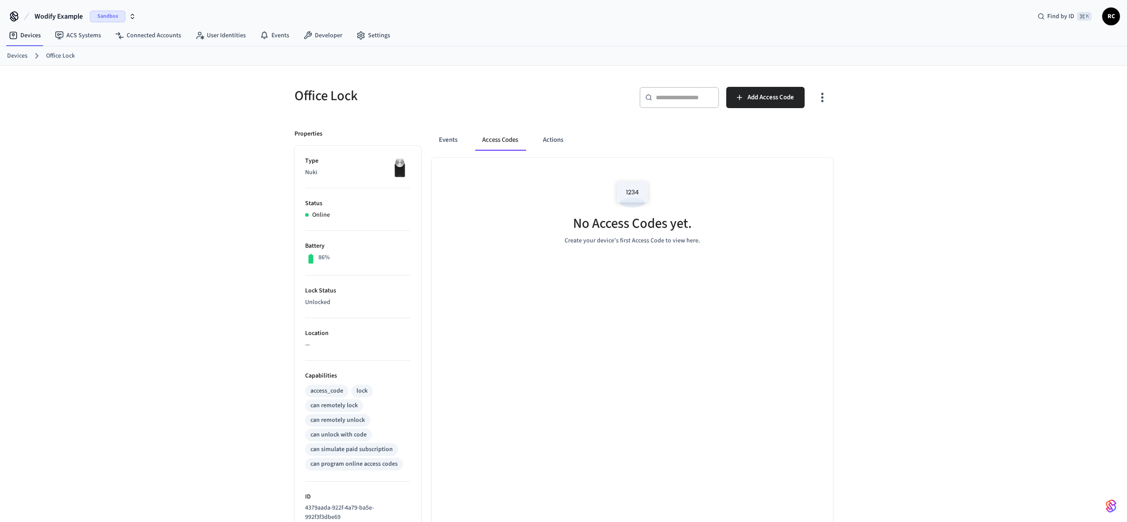
click at [510, 79] on div "Office Lock" at bounding box center [421, 95] width 275 height 39
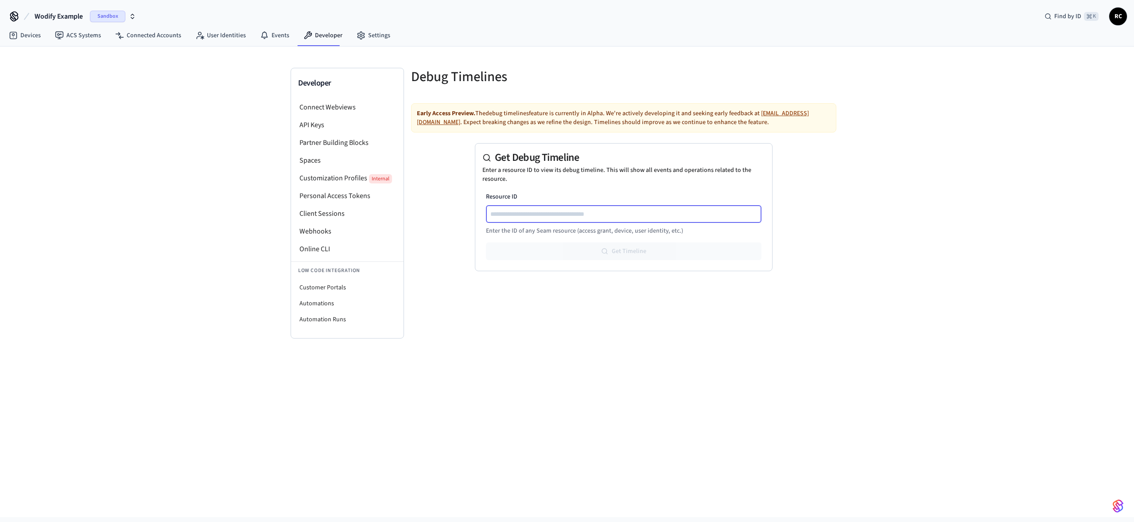
click at [583, 216] on input "Resource ID" at bounding box center [624, 214] width 275 height 11
paste input "**********"
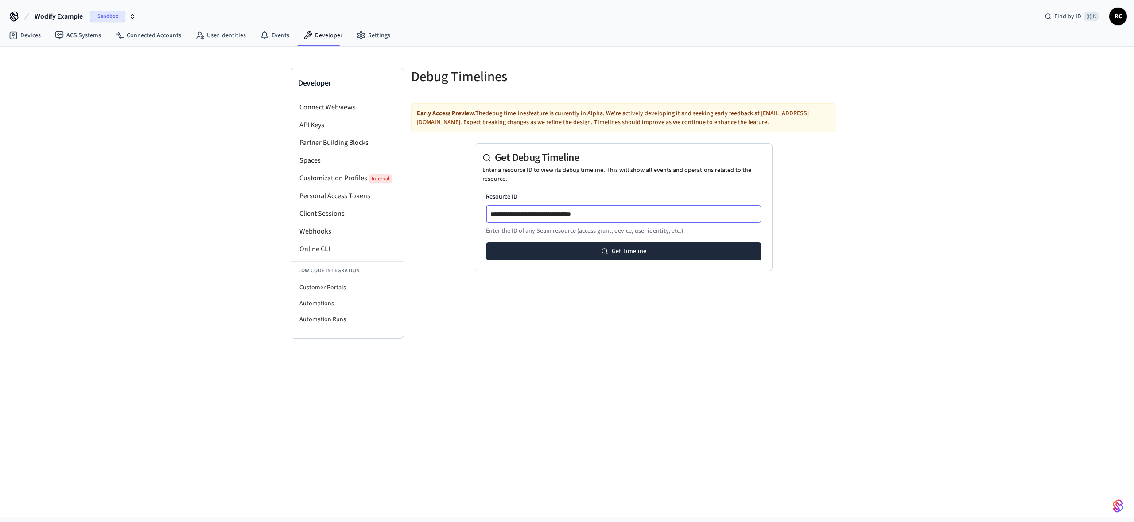
type input "**********"
click at [697, 240] on form "**********" at bounding box center [623, 226] width 275 height 68
click at [692, 249] on button "Get Timeline" at bounding box center [623, 251] width 275 height 18
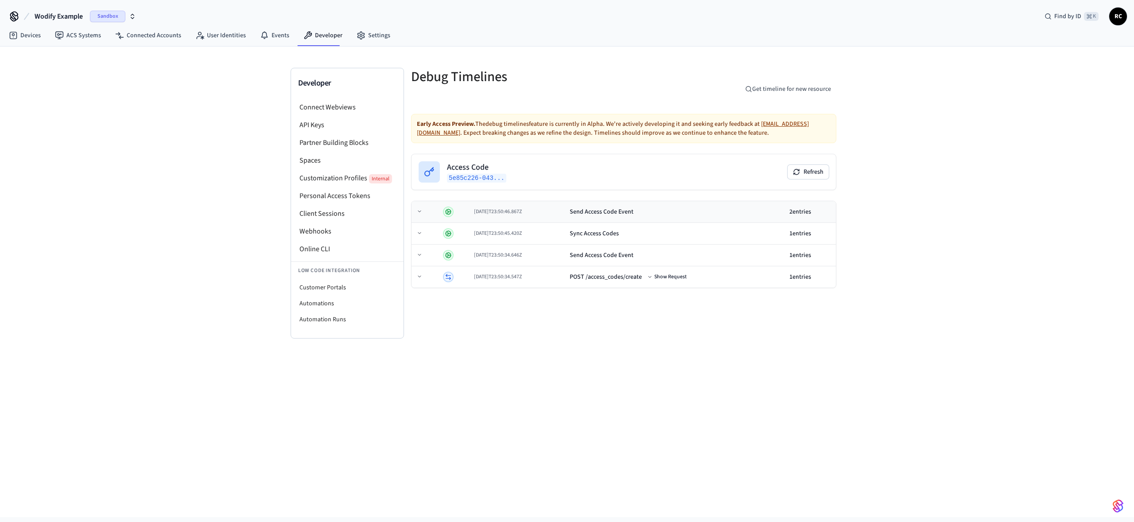
click at [599, 214] on div "Send Access Code Event" at bounding box center [601, 211] width 64 height 9
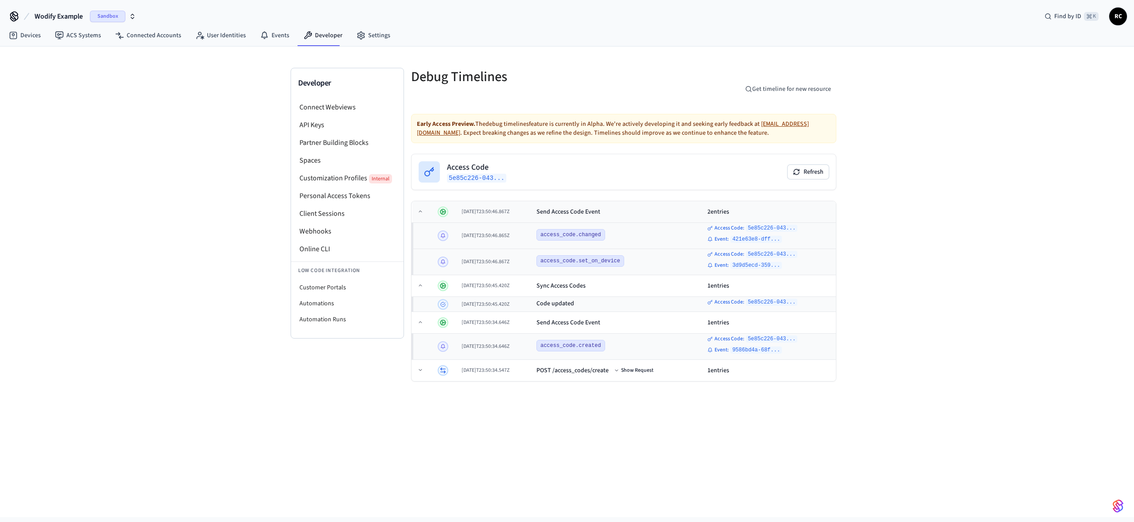
click at [600, 209] on div "Send Access Code Event" at bounding box center [568, 211] width 64 height 9
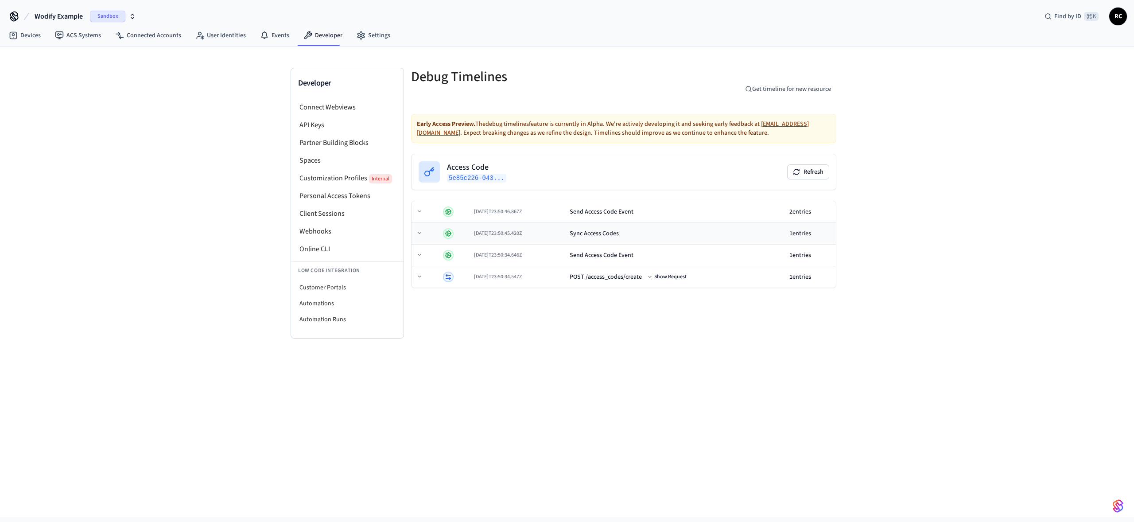
click at [588, 239] on td "Sync Access Codes" at bounding box center [676, 234] width 220 height 22
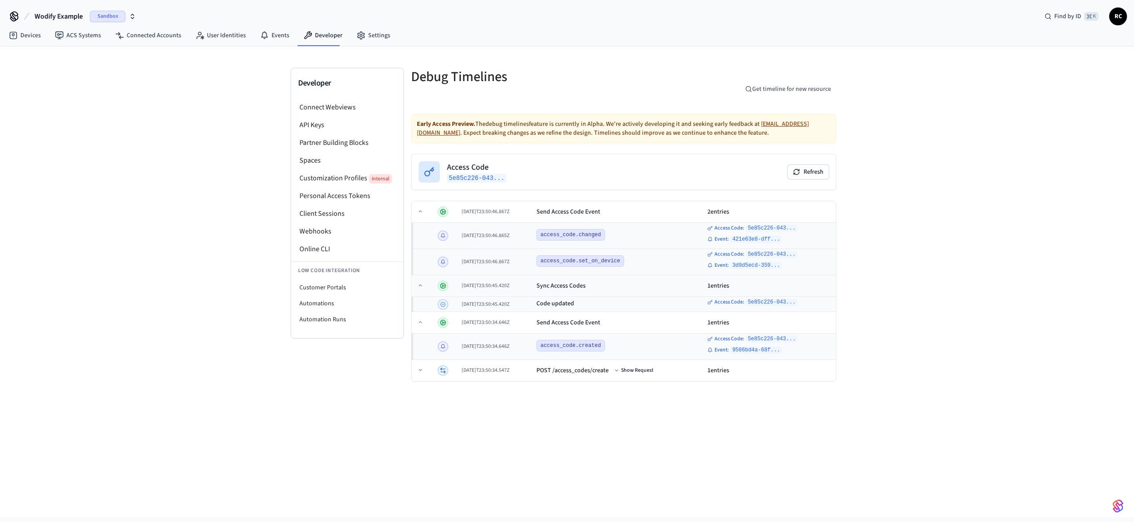
click at [553, 291] on td "Sync Access Codes" at bounding box center [618, 286] width 171 height 22
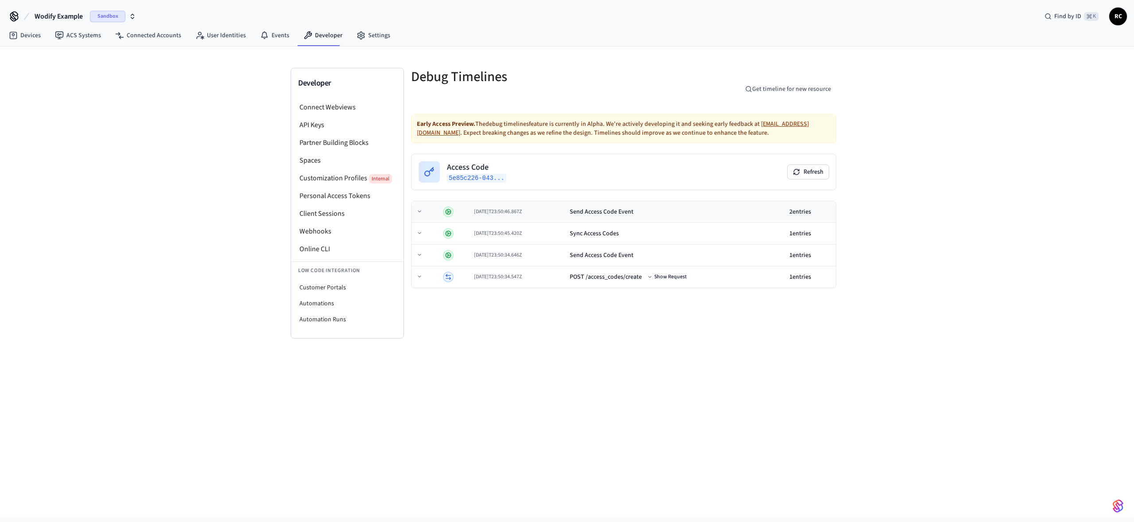
click at [582, 208] on div "Send Access Code Event" at bounding box center [601, 211] width 64 height 9
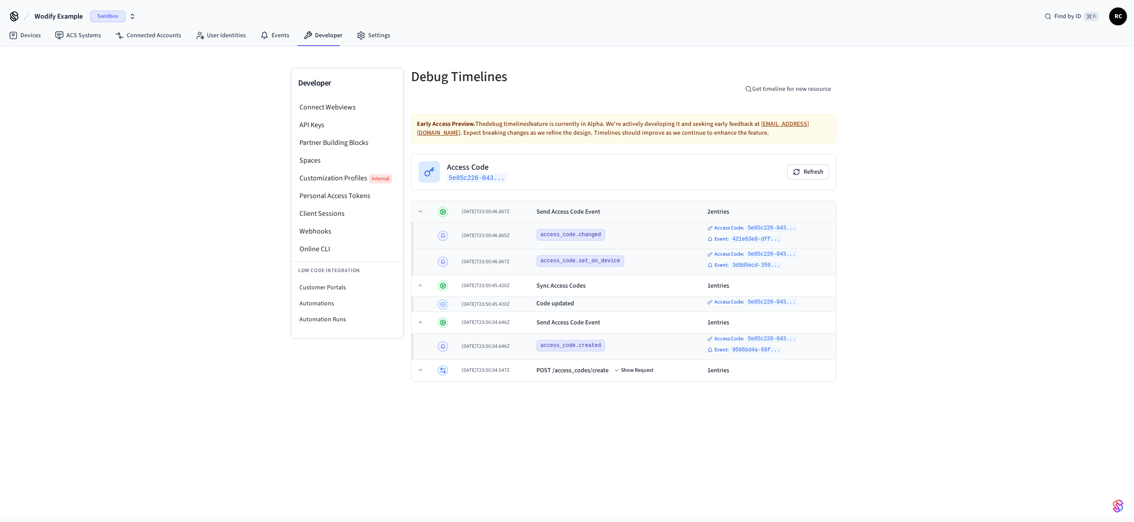
click at [582, 207] on div "Send Access Code Event" at bounding box center [568, 211] width 64 height 9
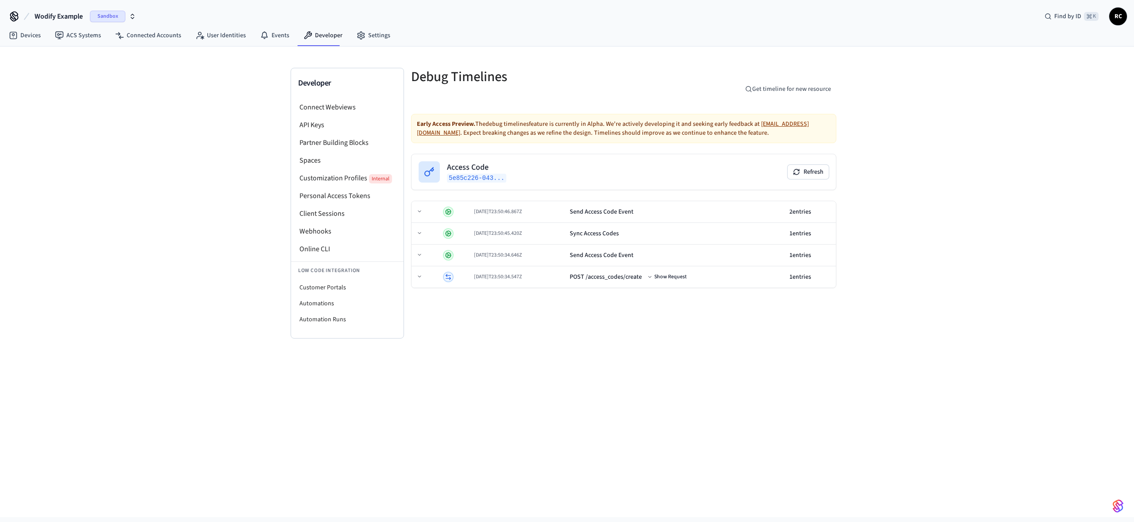
click at [521, 340] on div "Developer Connect Webviews API Keys Partner Building Blocks Spaces Customizatio…" at bounding box center [567, 281] width 1134 height 470
click at [898, 179] on div "Developer Connect Webviews API Keys Partner Building Blocks Spaces Customizatio…" at bounding box center [567, 281] width 1134 height 470
click at [898, 178] on div "Developer Connect Webviews API Keys Partner Building Blocks Spaces Customizatio…" at bounding box center [567, 281] width 1134 height 470
click at [869, 194] on div "Developer Connect Webviews API Keys Partner Building Blocks Spaces Customizatio…" at bounding box center [567, 281] width 1134 height 470
click at [804, 170] on button "Refresh" at bounding box center [807, 172] width 41 height 14
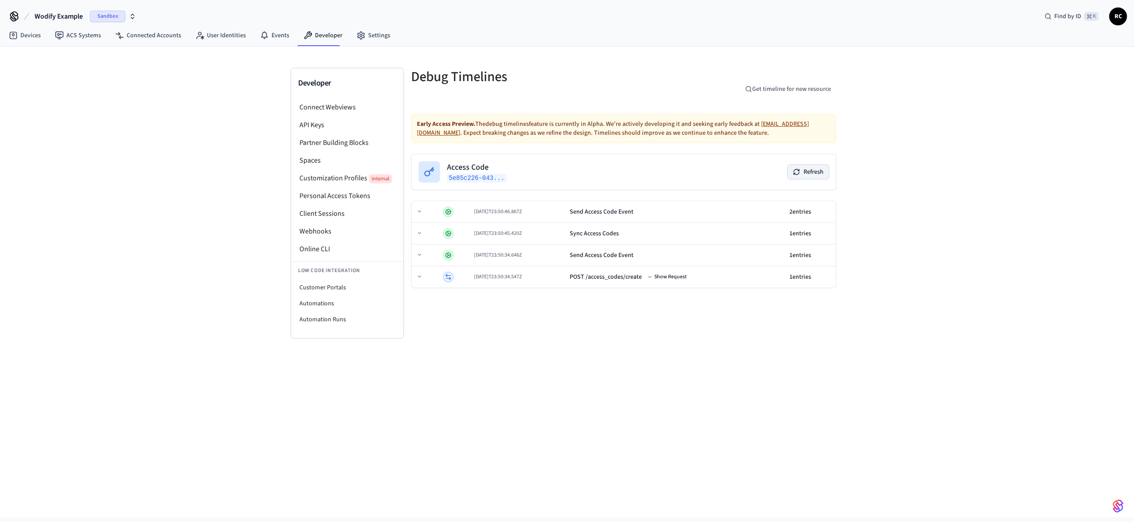
click at [798, 178] on button "Refresh" at bounding box center [807, 172] width 41 height 14
click at [898, 197] on div "Developer Connect Webviews API Keys Partner Building Blocks Spaces Customizatio…" at bounding box center [567, 281] width 1134 height 470
click at [697, 214] on div "Send Access Code Event" at bounding box center [675, 211] width 213 height 9
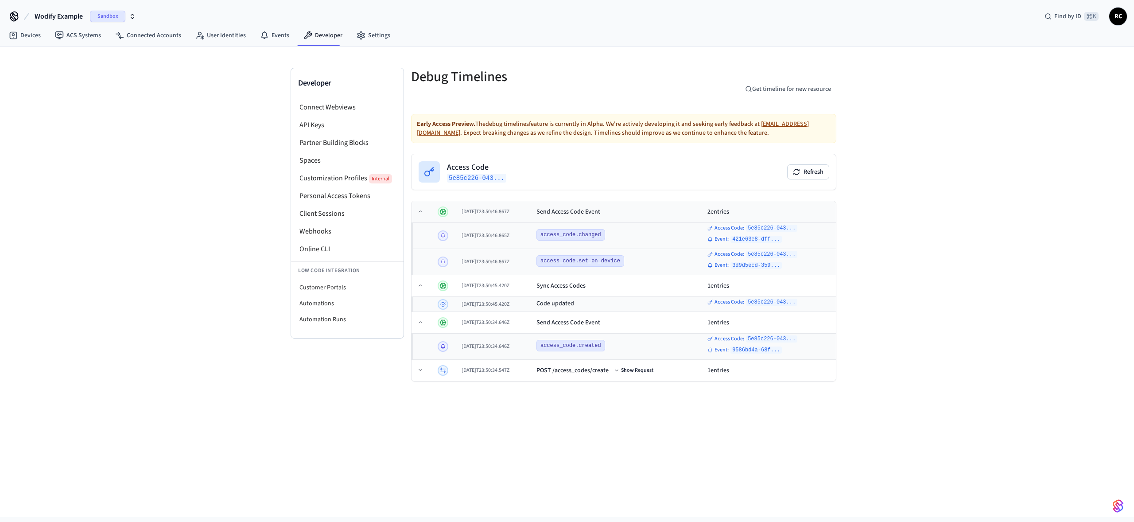
click at [624, 212] on div "Send Access Code Event" at bounding box center [618, 211] width 164 height 9
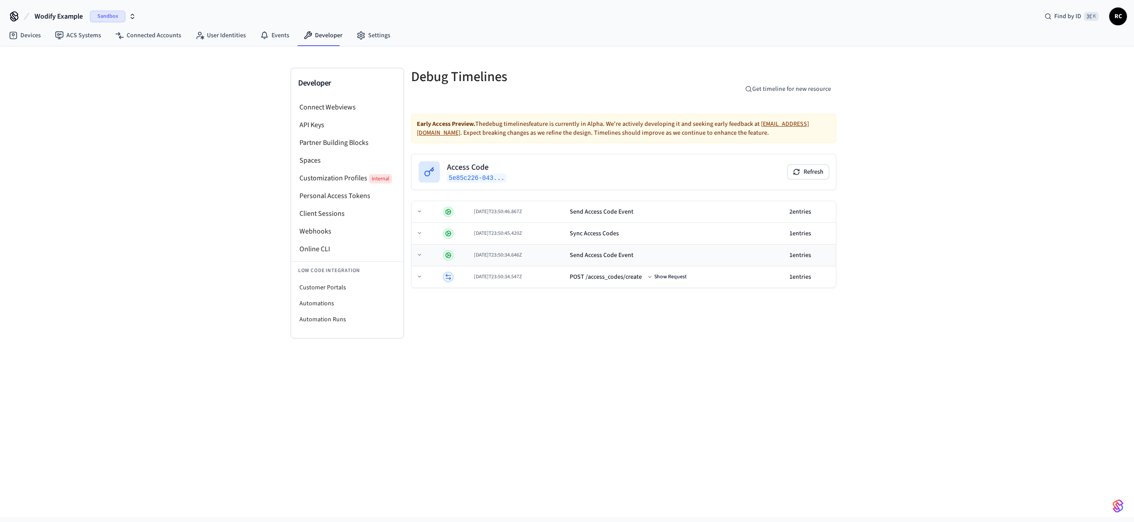
click at [633, 255] on div "Send Access Code Event" at bounding box center [601, 255] width 64 height 9
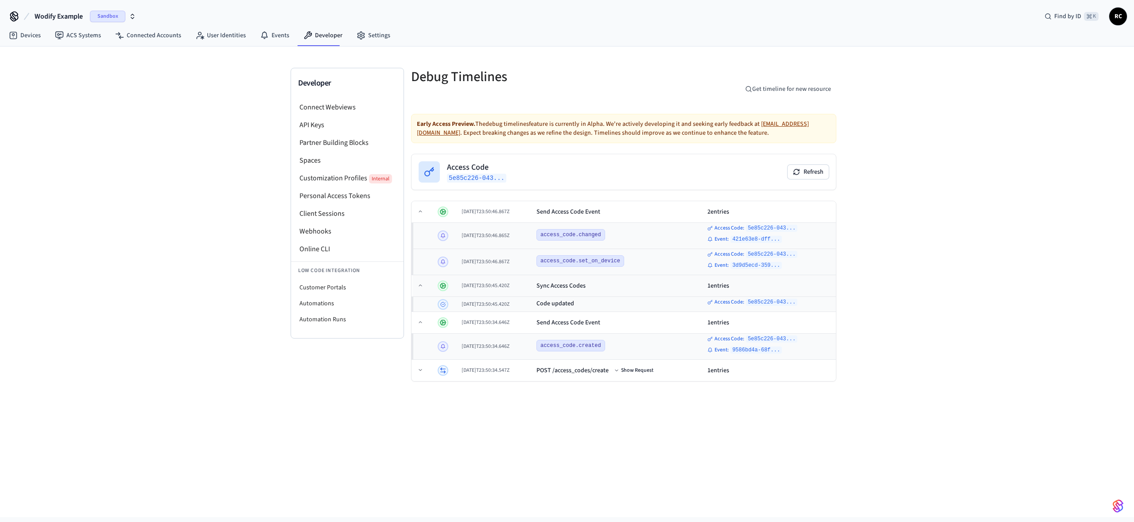
click at [599, 287] on div "Sync Access Codes" at bounding box center [618, 285] width 164 height 9
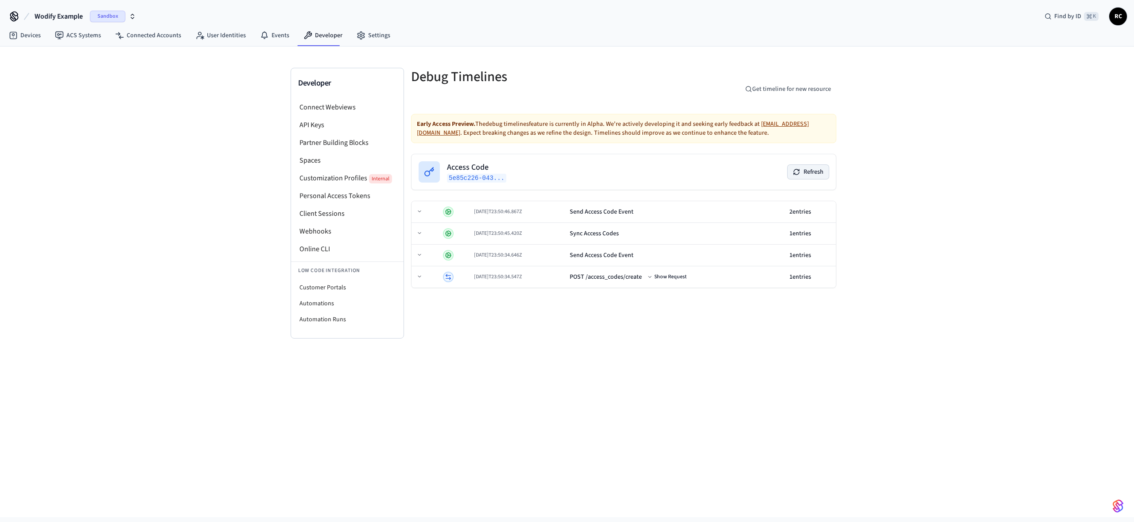
click at [809, 171] on button "Refresh" at bounding box center [807, 172] width 41 height 14
drag, startPoint x: 905, startPoint y: 169, endPoint x: 895, endPoint y: 174, distance: 11.1
click at [905, 168] on div "Developer Connect Webviews API Keys Partner Building Blocks Spaces Customizatio…" at bounding box center [567, 281] width 1134 height 470
click at [646, 213] on div "Send Access Code Event" at bounding box center [675, 211] width 213 height 9
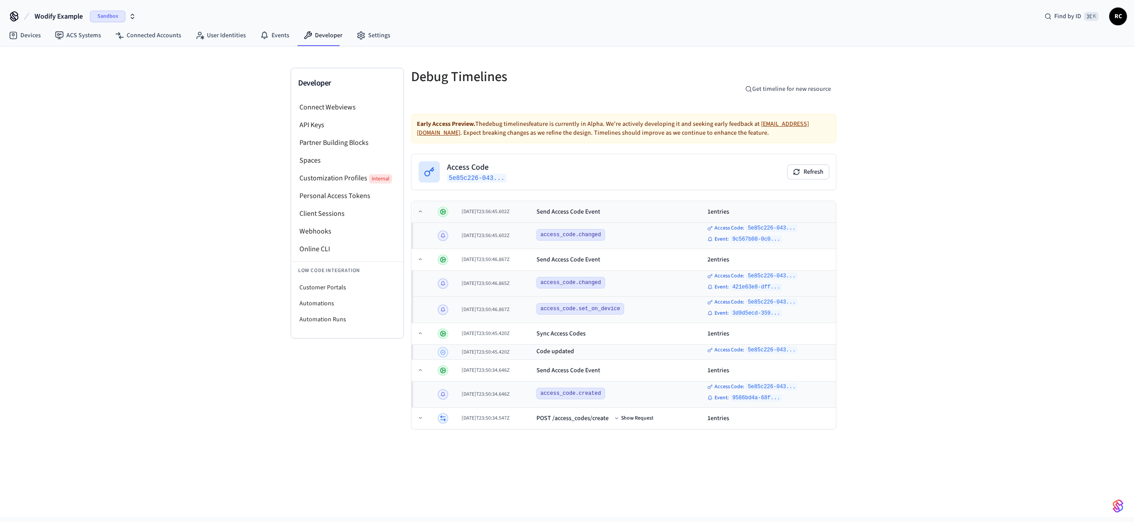
click at [646, 213] on div "Send Access Code Event" at bounding box center [618, 211] width 164 height 9
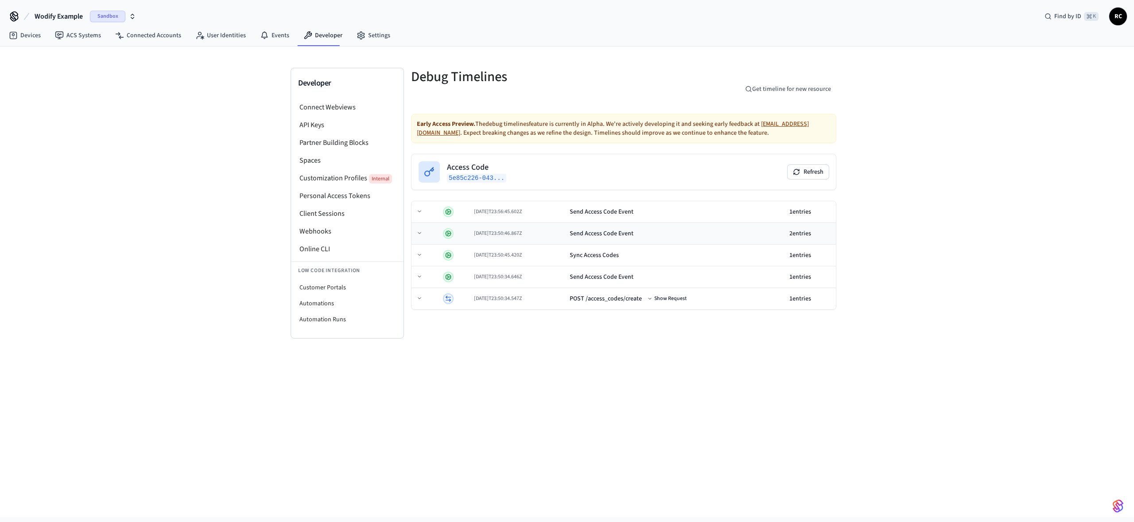
click at [664, 228] on td "Send Access Code Event" at bounding box center [676, 234] width 220 height 22
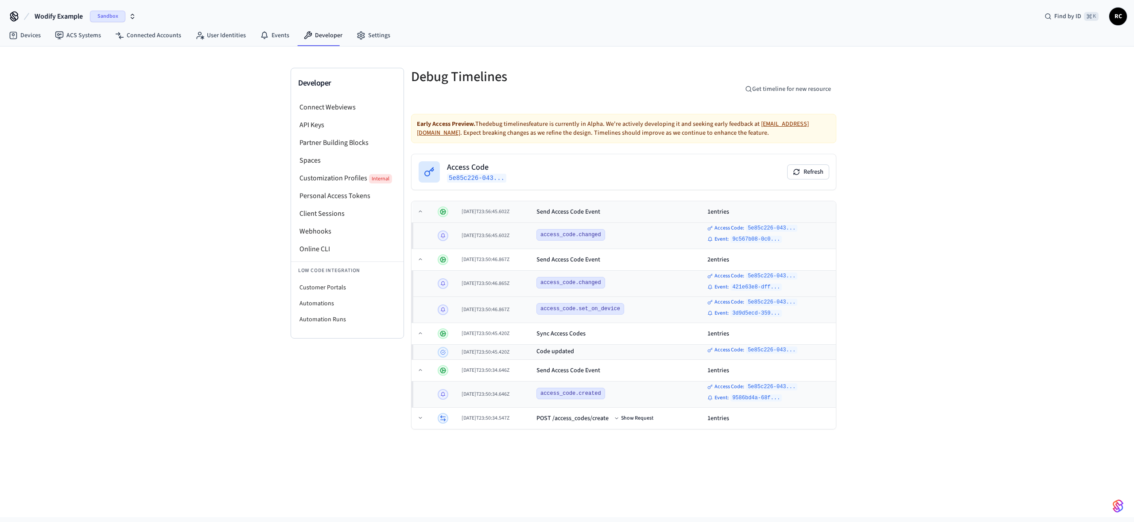
click at [629, 209] on div "Send Access Code Event" at bounding box center [618, 211] width 164 height 9
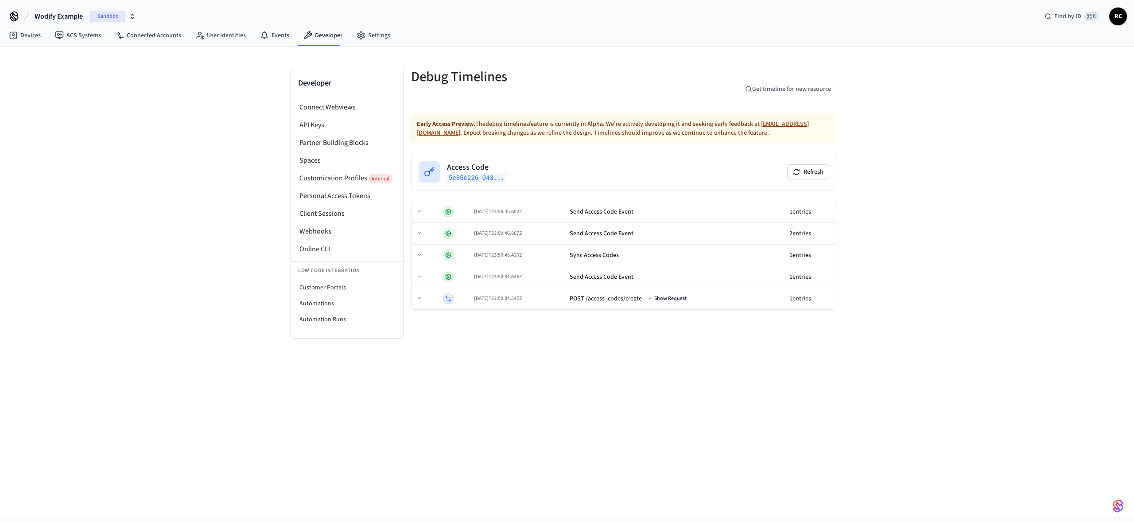
click at [917, 251] on div "Developer Connect Webviews API Keys Partner Building Blocks Spaces Customizatio…" at bounding box center [567, 281] width 1134 height 470
click at [428, 452] on div "Developer Connect Webviews API Keys Partner Building Blocks Spaces Customizatio…" at bounding box center [567, 281] width 1134 height 470
